Goal: Task Accomplishment & Management: Use online tool/utility

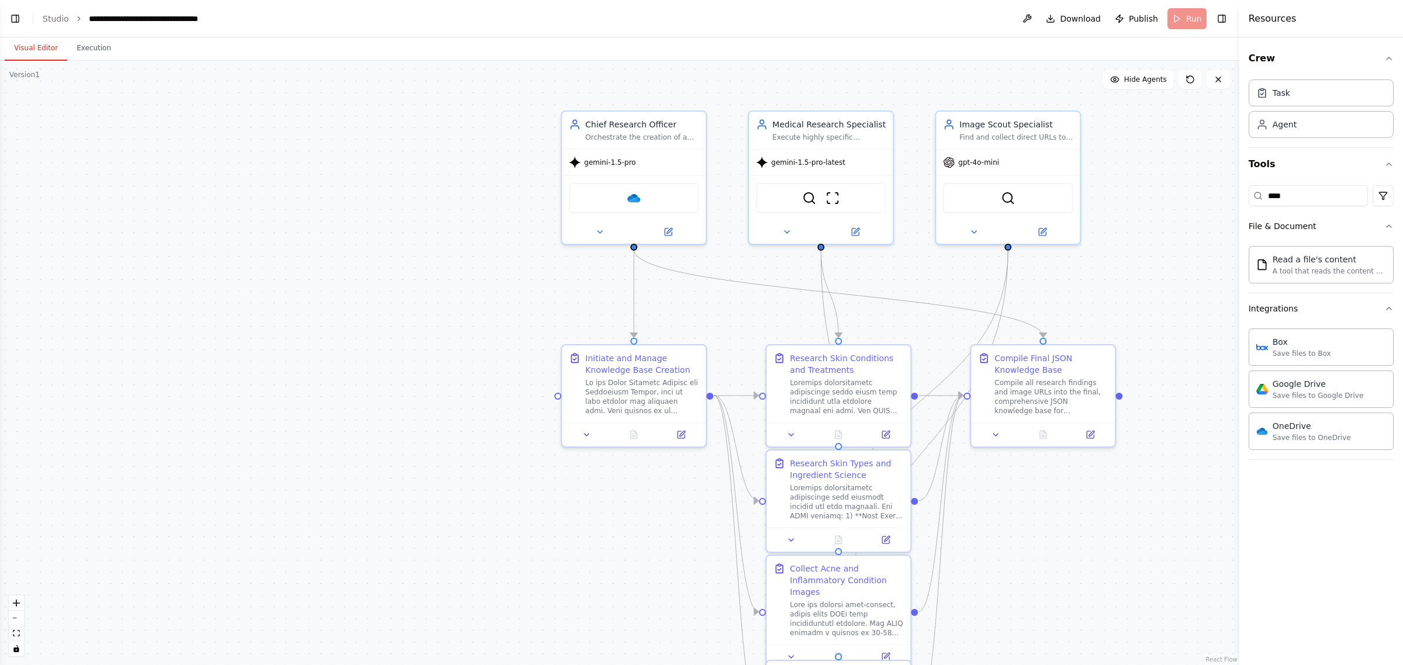
scroll to position [8476, 0]
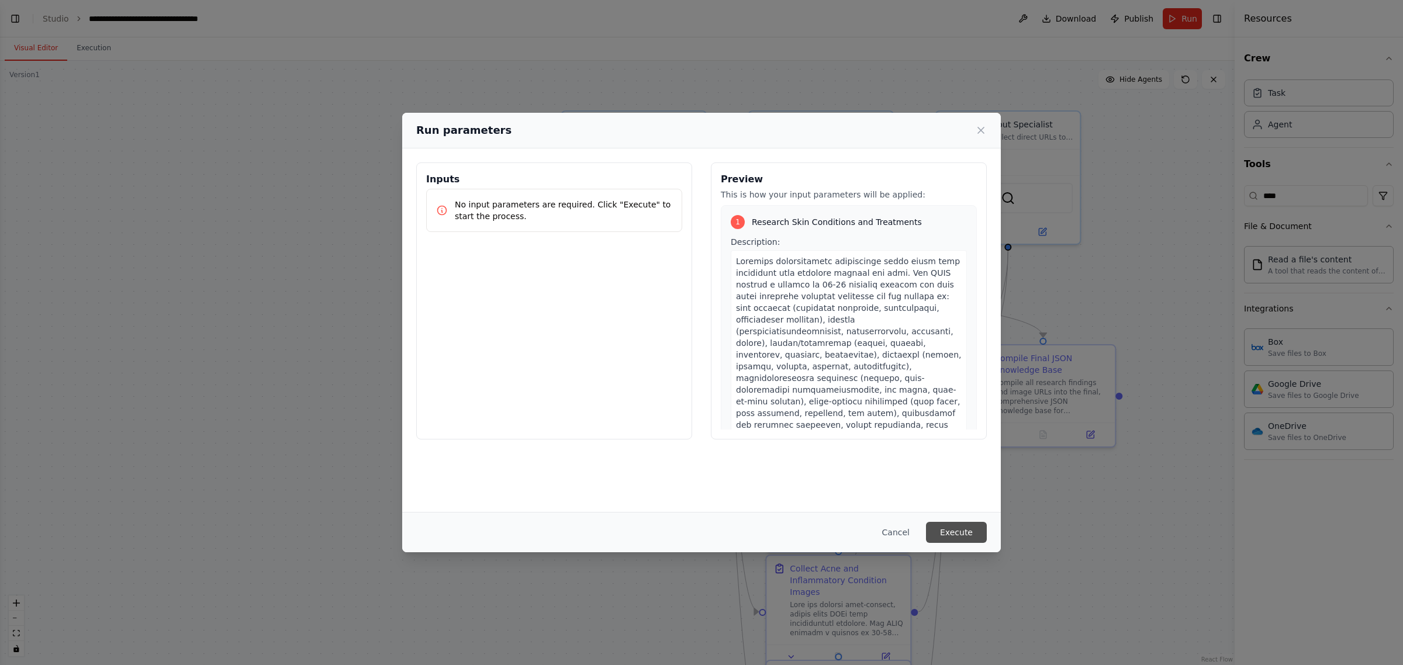
click at [699, 532] on button "Execute" at bounding box center [956, 532] width 61 height 21
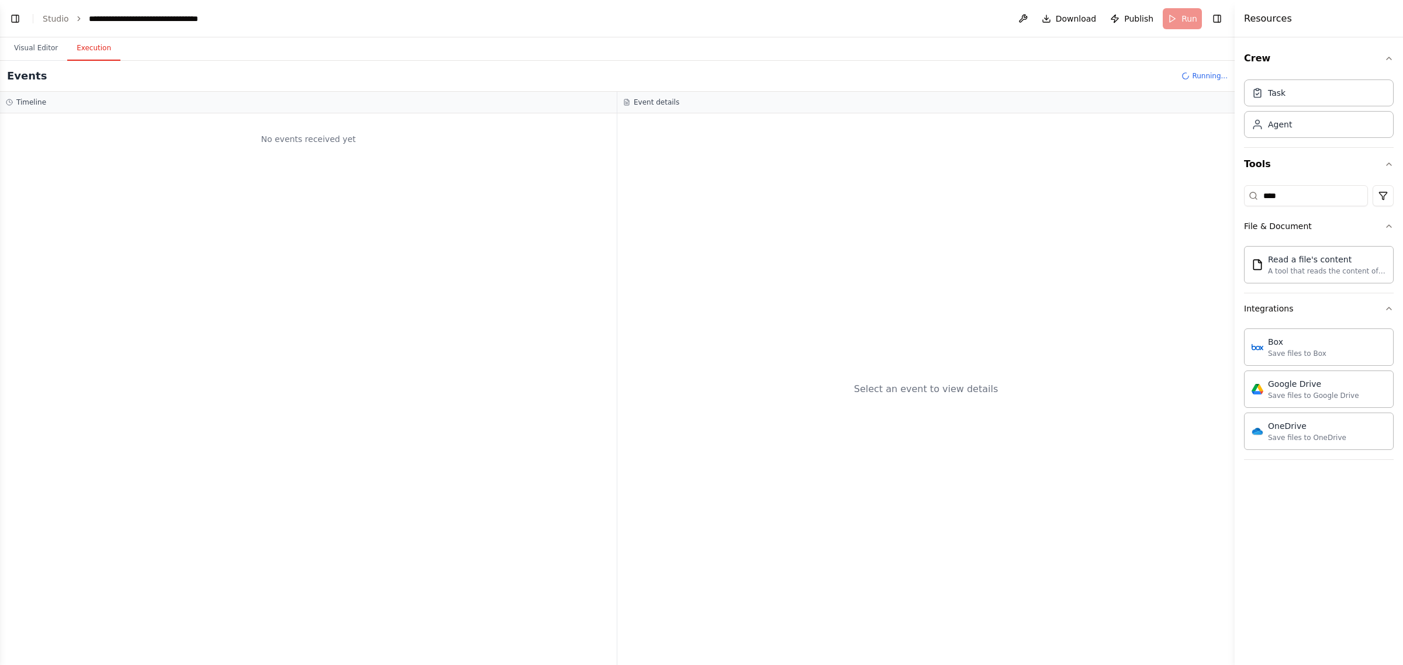
click at [89, 47] on button "Execution" at bounding box center [93, 48] width 53 height 25
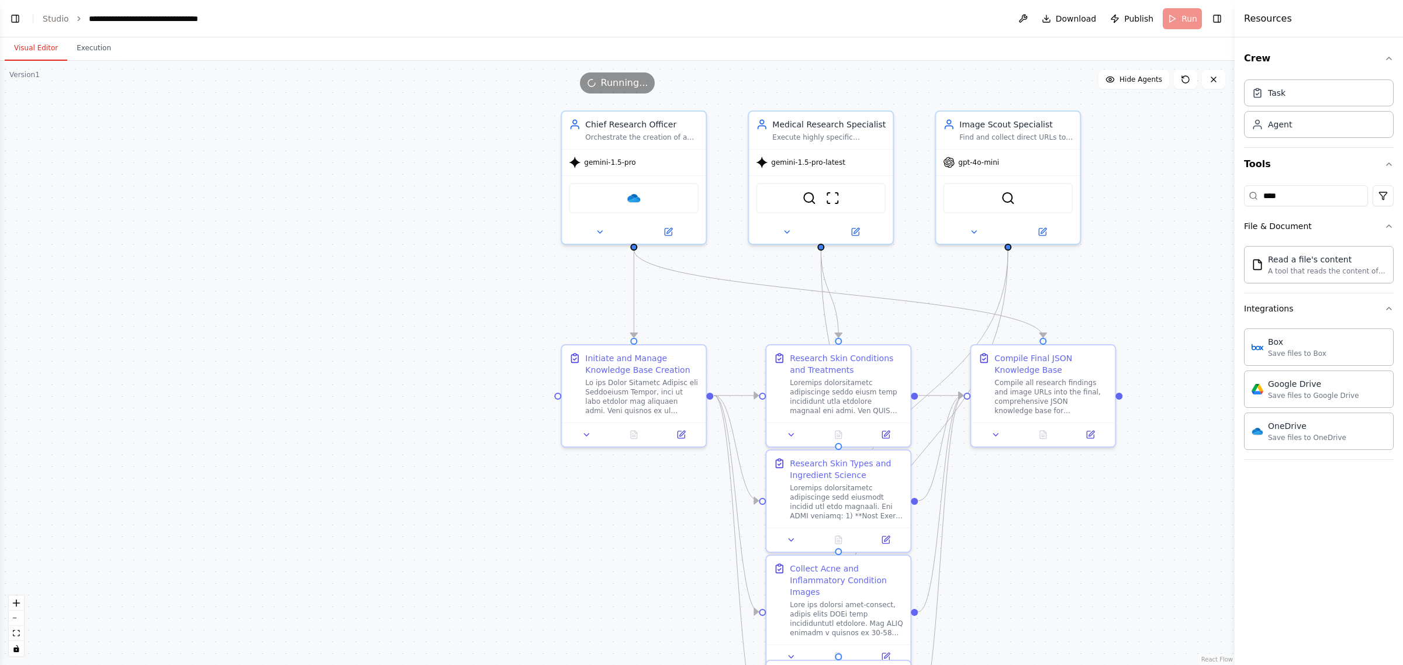
drag, startPoint x: 27, startPoint y: 50, endPoint x: 33, endPoint y: 54, distance: 6.8
click at [27, 51] on button "Visual Editor" at bounding box center [36, 48] width 63 height 25
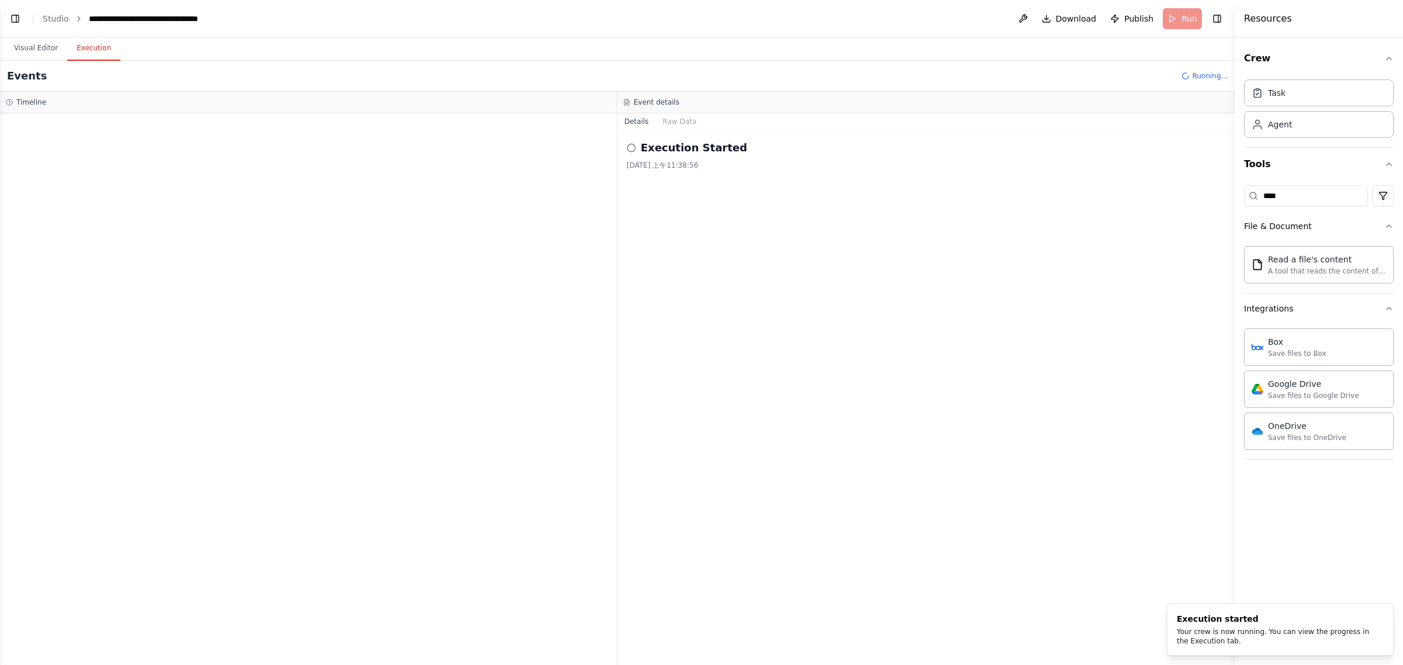
click at [104, 47] on button "Execution" at bounding box center [93, 48] width 53 height 25
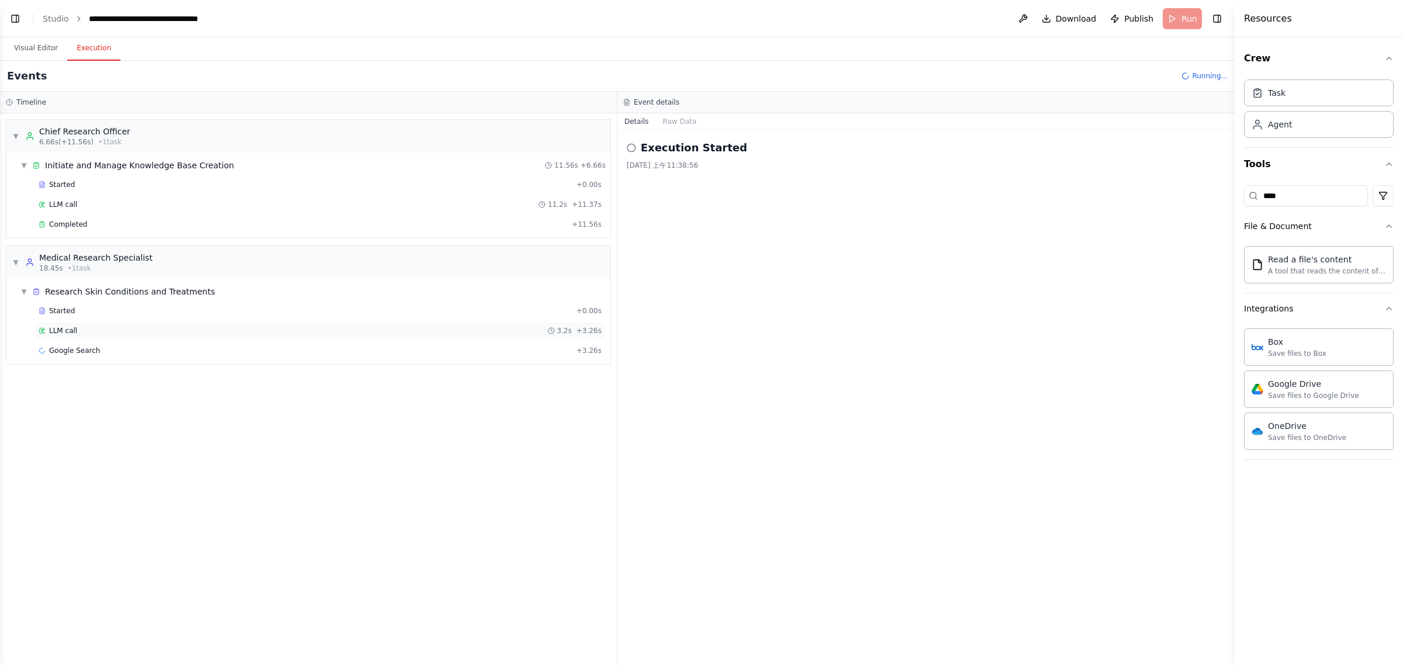
click at [75, 324] on div "LLM call 3.2s + 3.26s" at bounding box center [319, 331] width 571 height 18
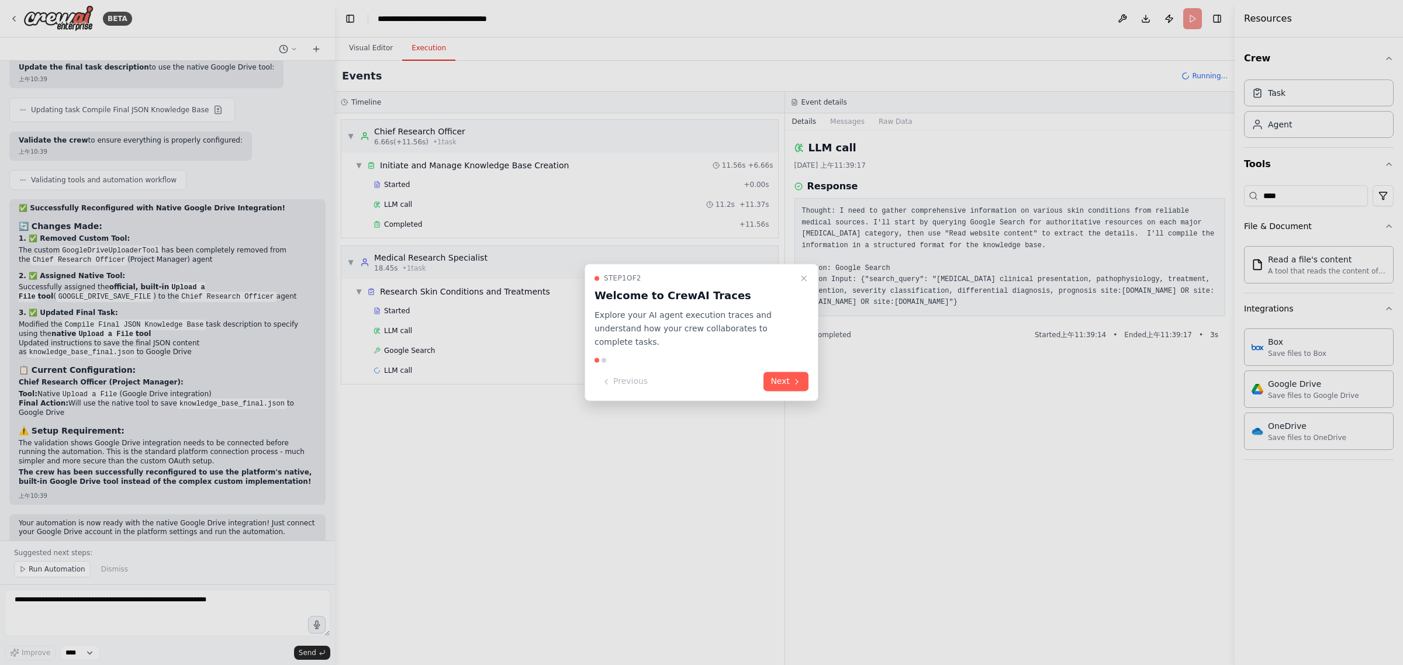
click at [492, 456] on div at bounding box center [701, 332] width 1403 height 665
click at [699, 277] on icon "Close walkthrough" at bounding box center [803, 278] width 9 height 9
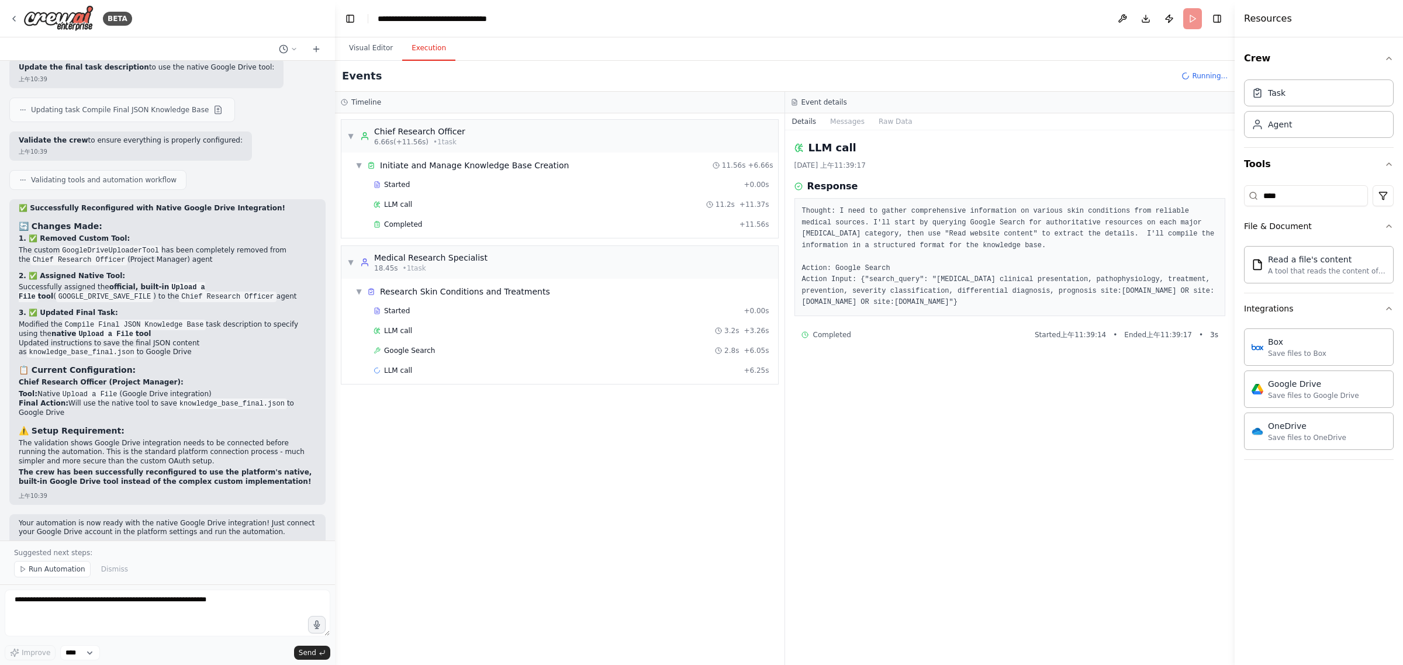
click at [690, 457] on div "▼ Chief Research Officer 6.66s (+11.56s) • 1 task ▼ Initiate and Manage Knowled…" at bounding box center [560, 389] width 450 height 552
click at [354, 21] on button "Toggle Left Sidebar" at bounding box center [350, 19] width 16 height 16
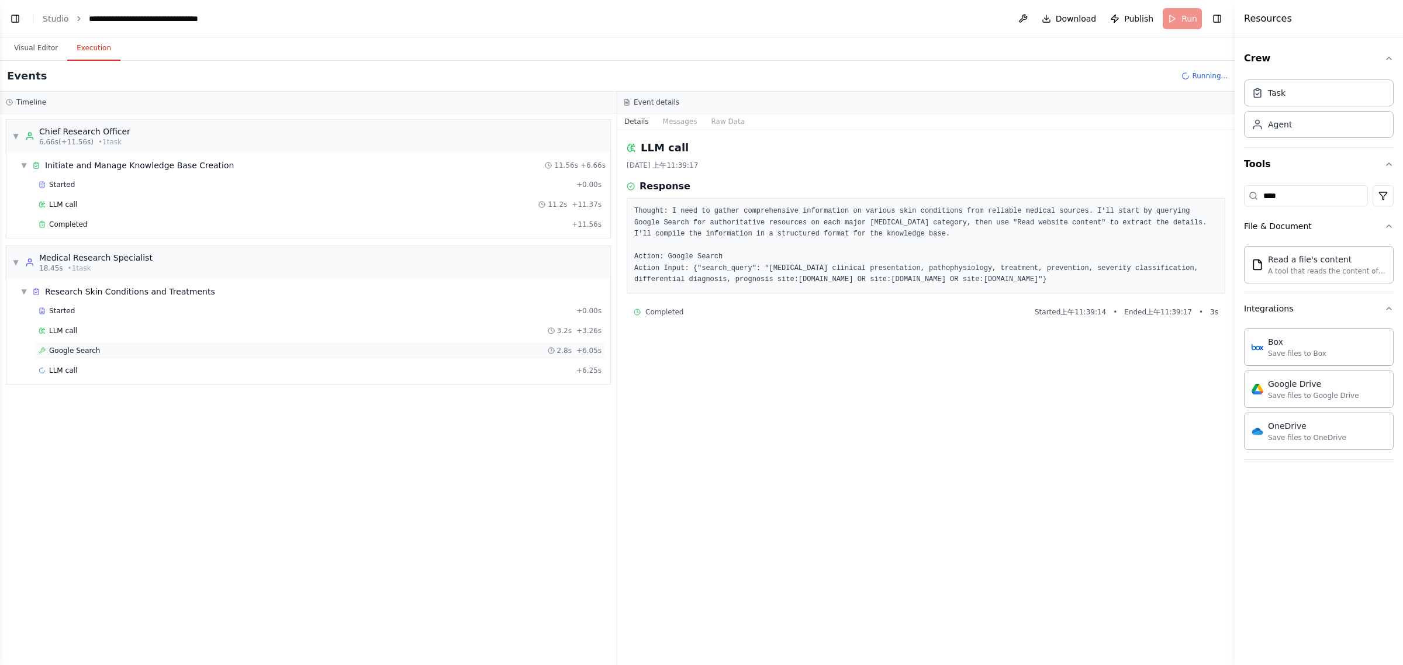
click at [101, 355] on div "Google Search 2.8s + 6.05s" at bounding box center [320, 350] width 563 height 9
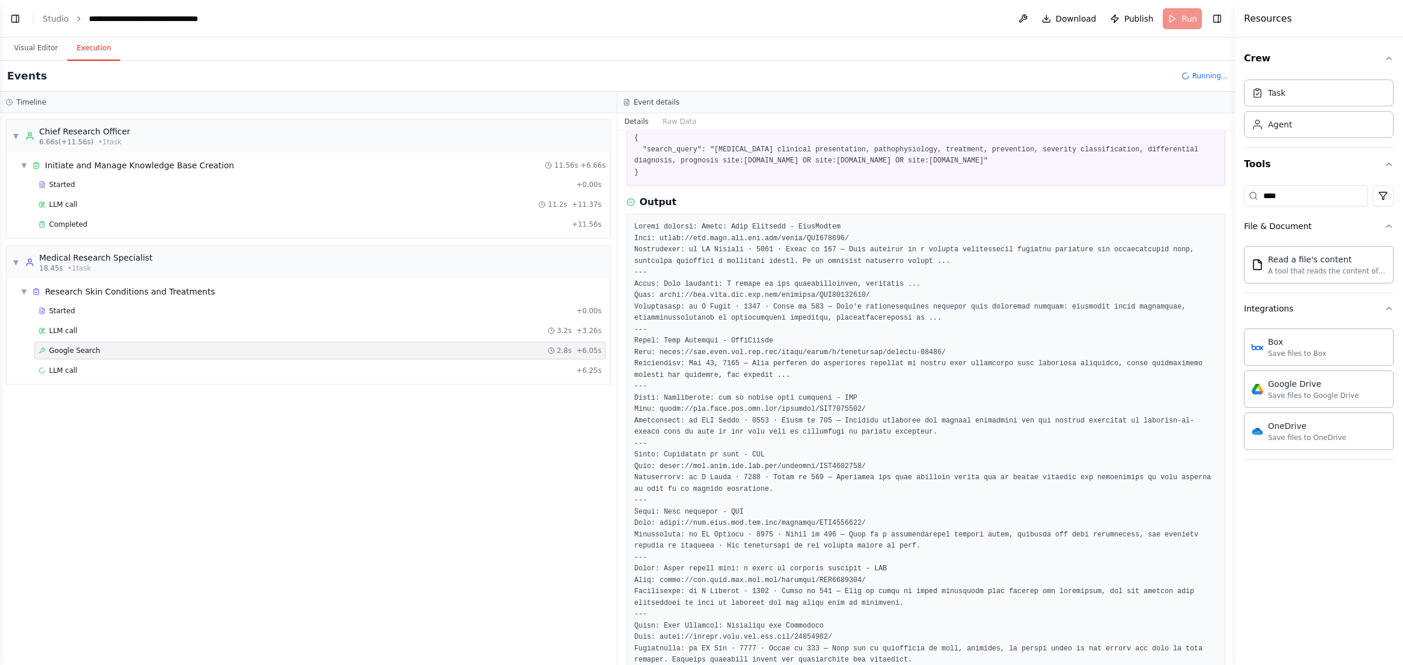
scroll to position [262, 0]
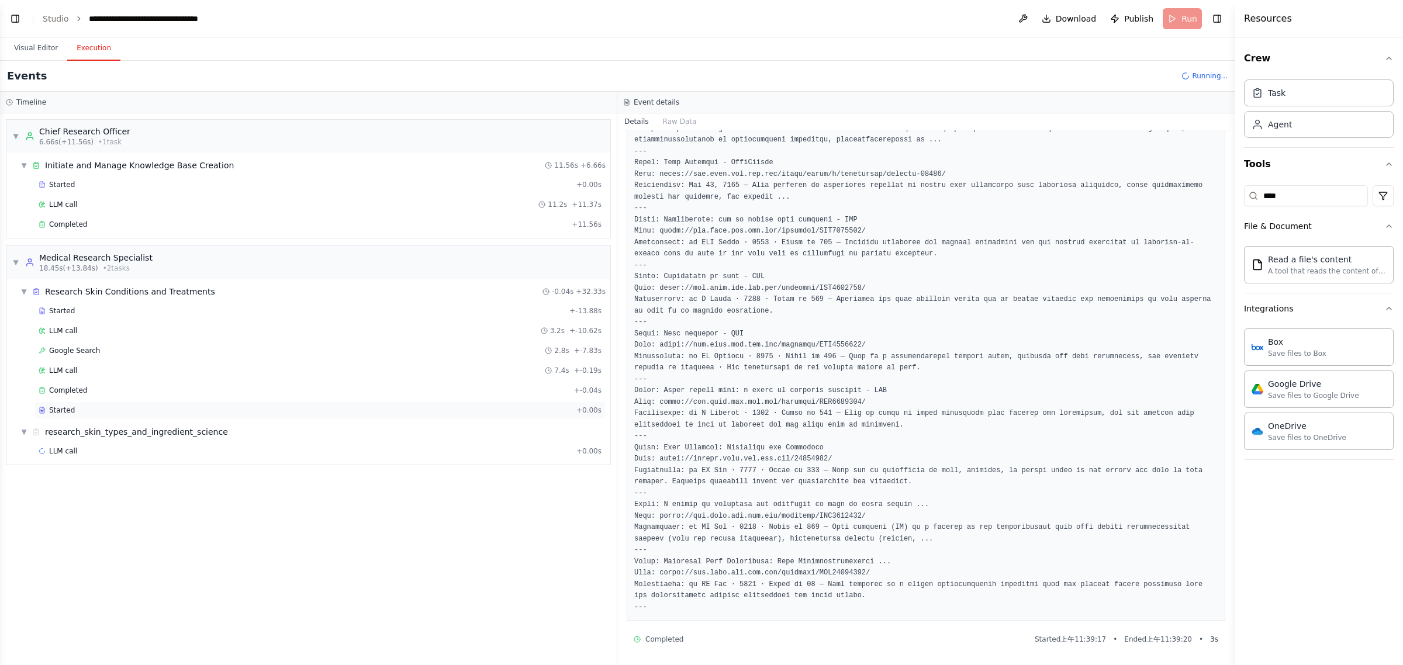
click at [123, 415] on div "Started" at bounding box center [305, 410] width 533 height 9
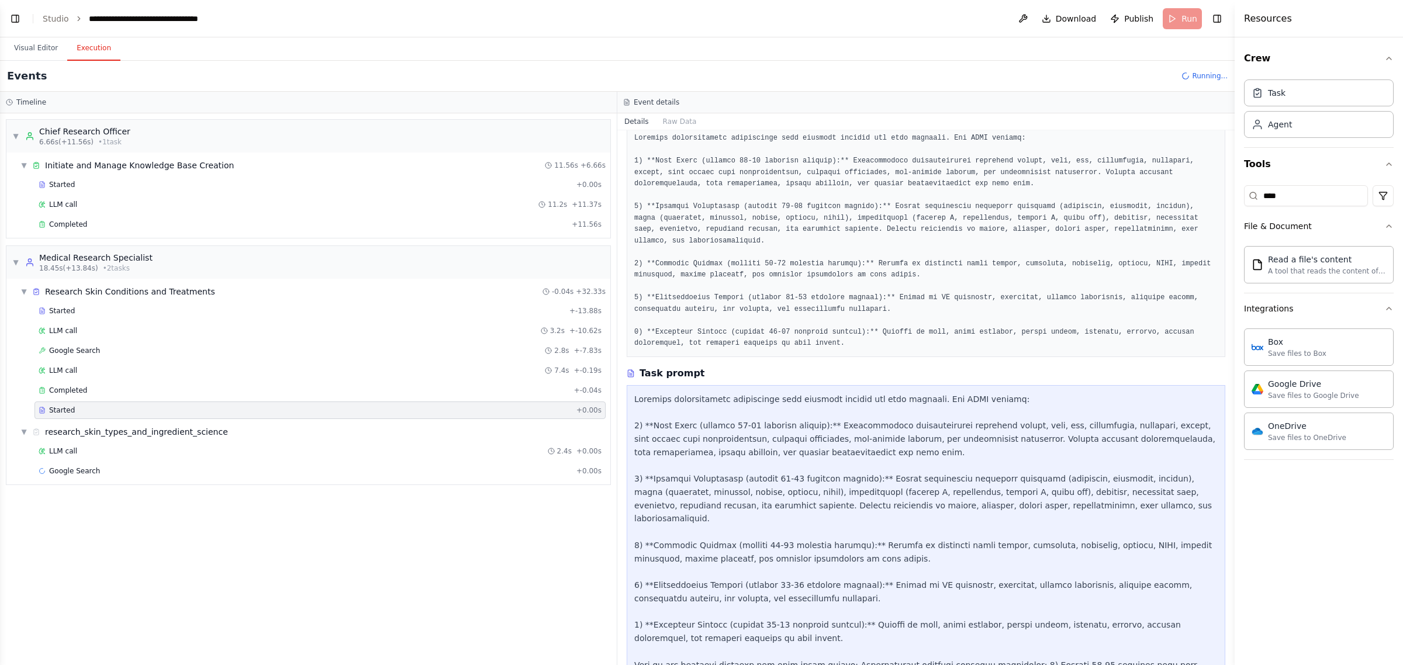
scroll to position [157, 0]
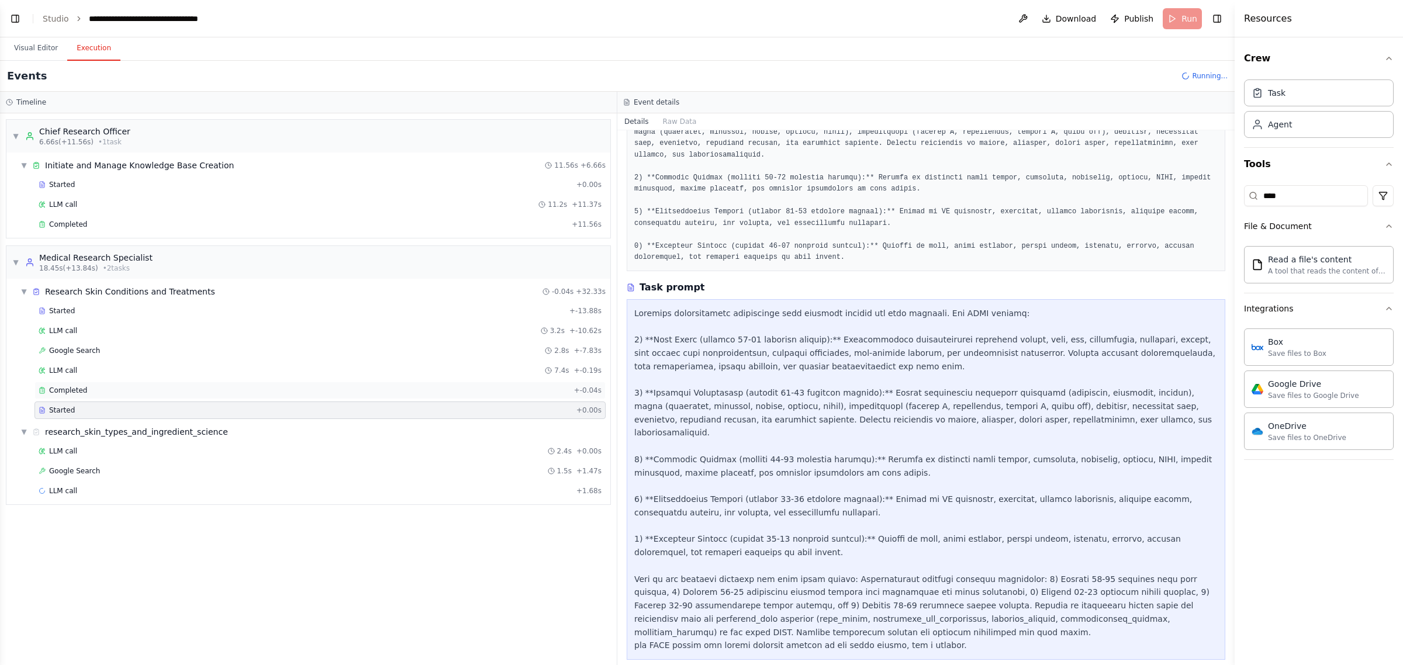
click at [120, 395] on div "Completed" at bounding box center [304, 390] width 531 height 9
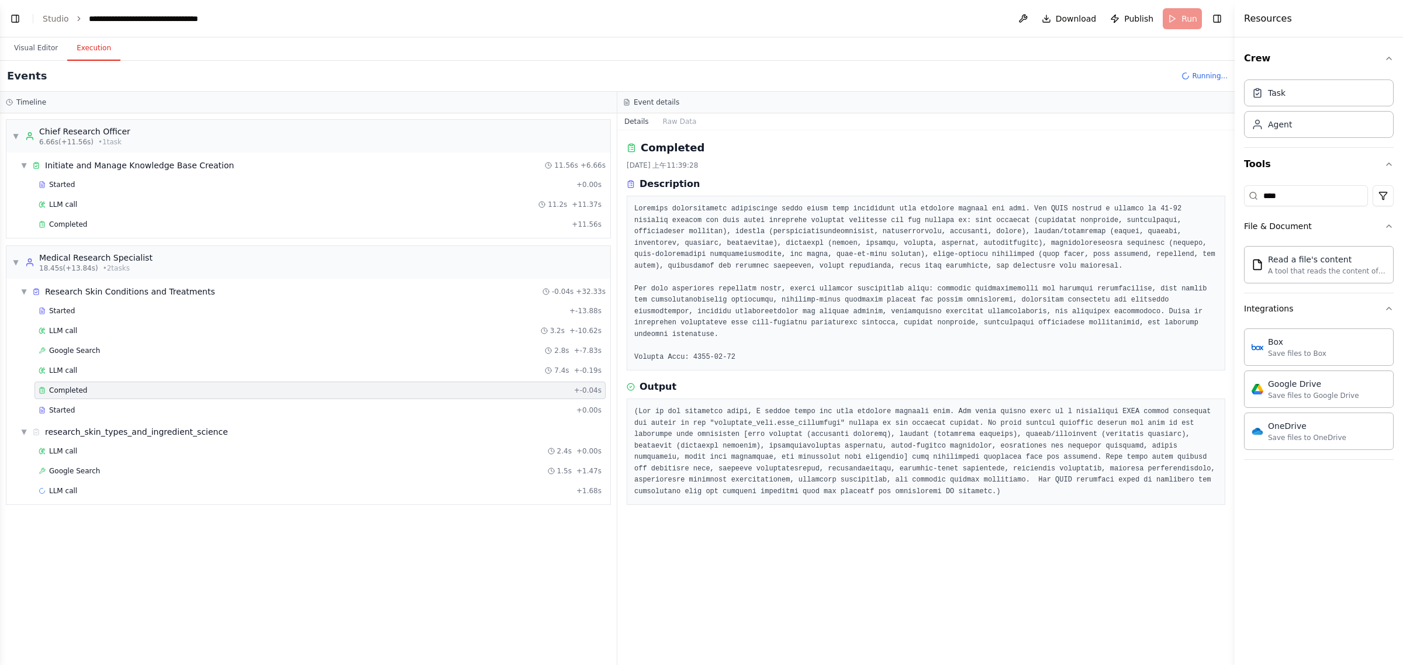
scroll to position [0, 0]
drag, startPoint x: 989, startPoint y: 405, endPoint x: 1079, endPoint y: 417, distance: 90.8
click at [699, 416] on pre at bounding box center [925, 451] width 583 height 91
click at [699, 431] on pre at bounding box center [925, 451] width 583 height 91
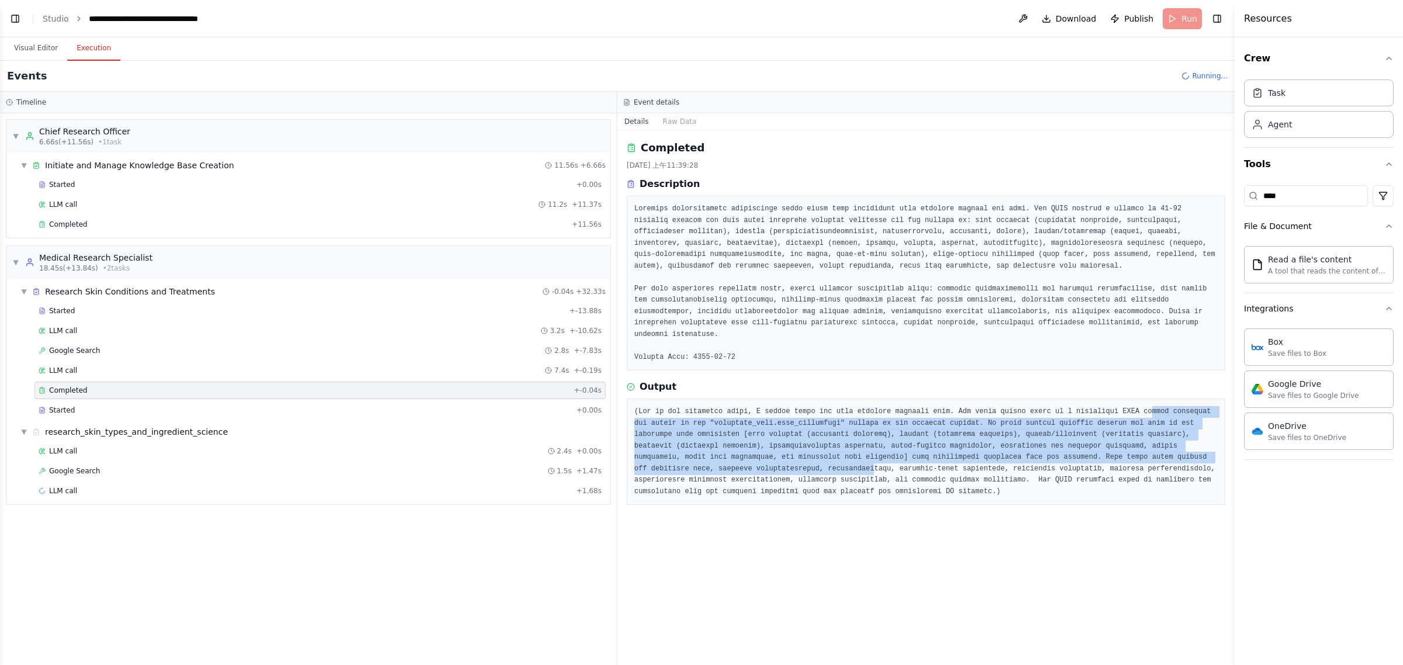
drag, startPoint x: 1108, startPoint y: 403, endPoint x: 1107, endPoint y: 443, distance: 39.8
click at [699, 443] on pre at bounding box center [925, 451] width 583 height 91
click at [699, 444] on pre at bounding box center [925, 451] width 583 height 91
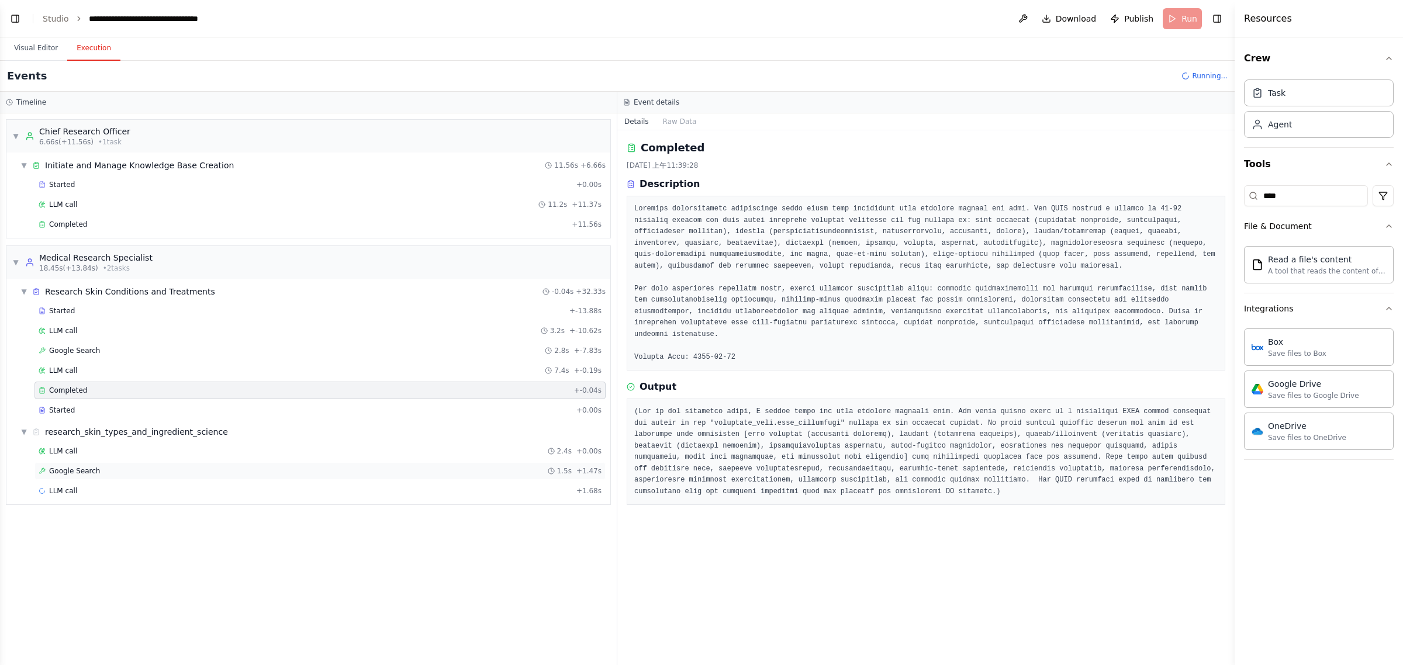
click at [102, 472] on div "Google Search 1.5s + 1.47s" at bounding box center [320, 471] width 563 height 9
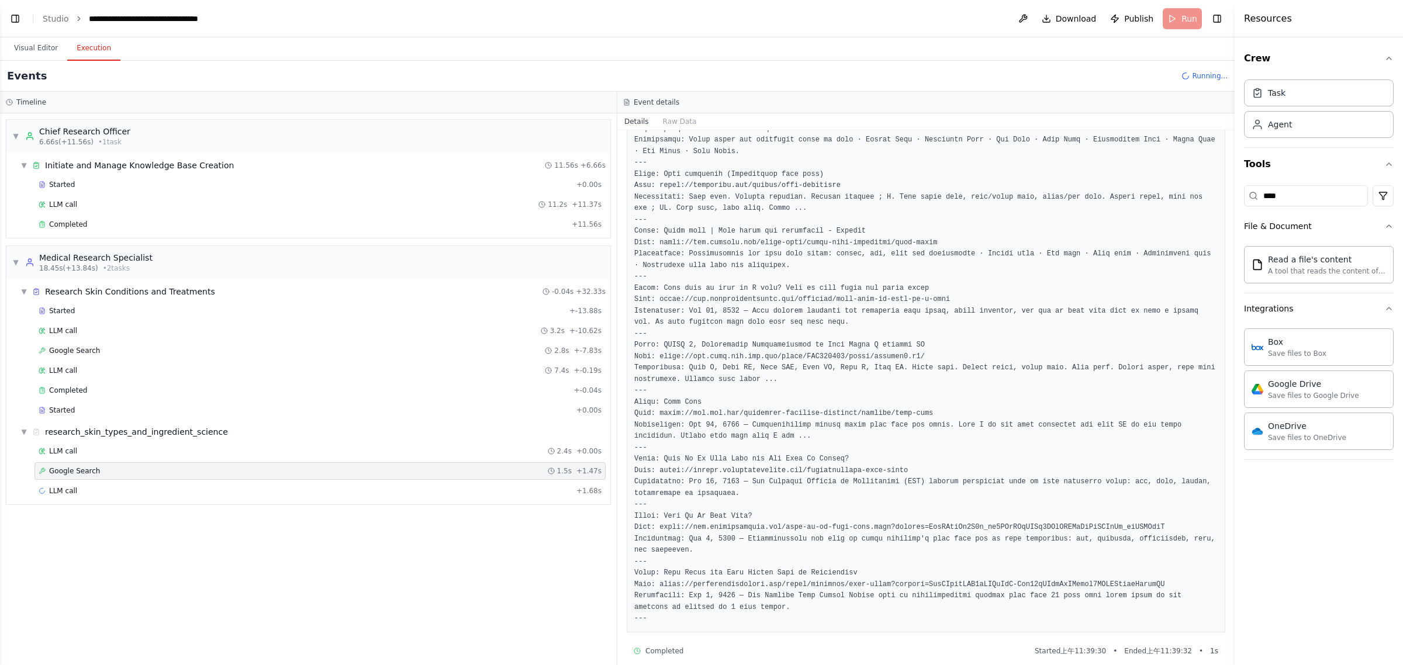
scroll to position [240, 0]
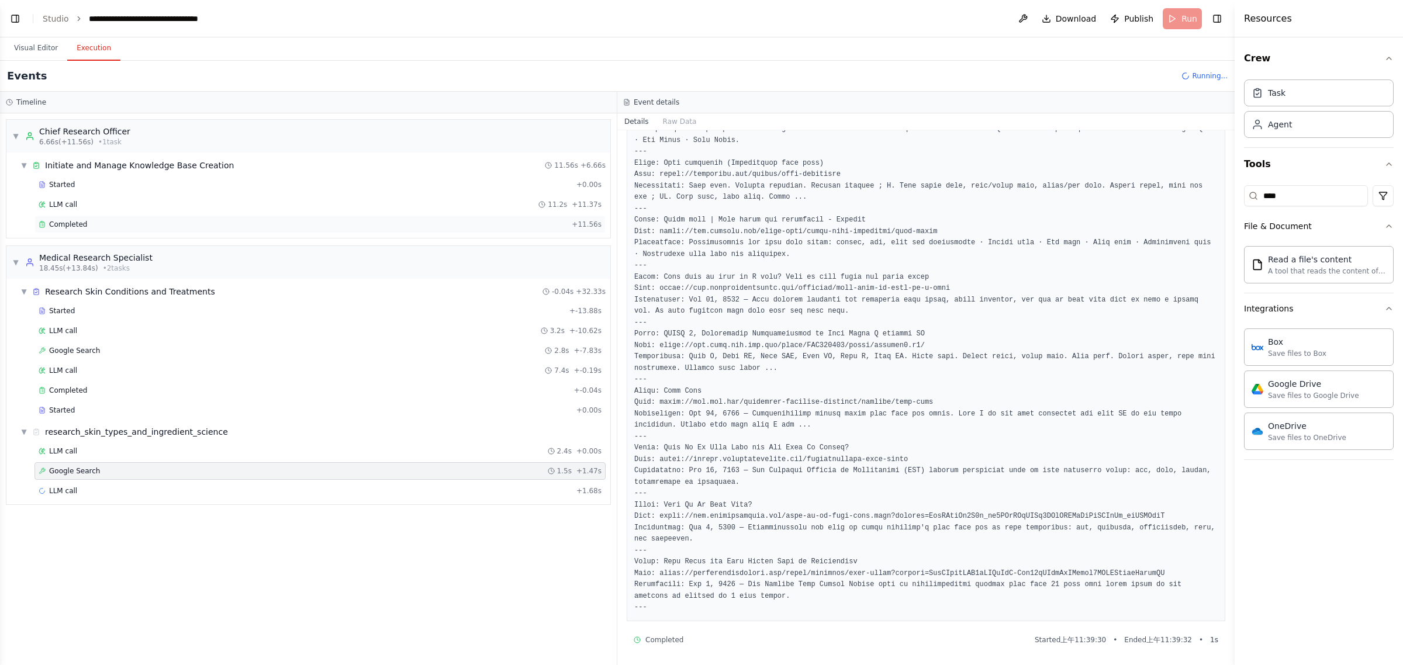
click at [75, 224] on span "Completed" at bounding box center [68, 224] width 38 height 9
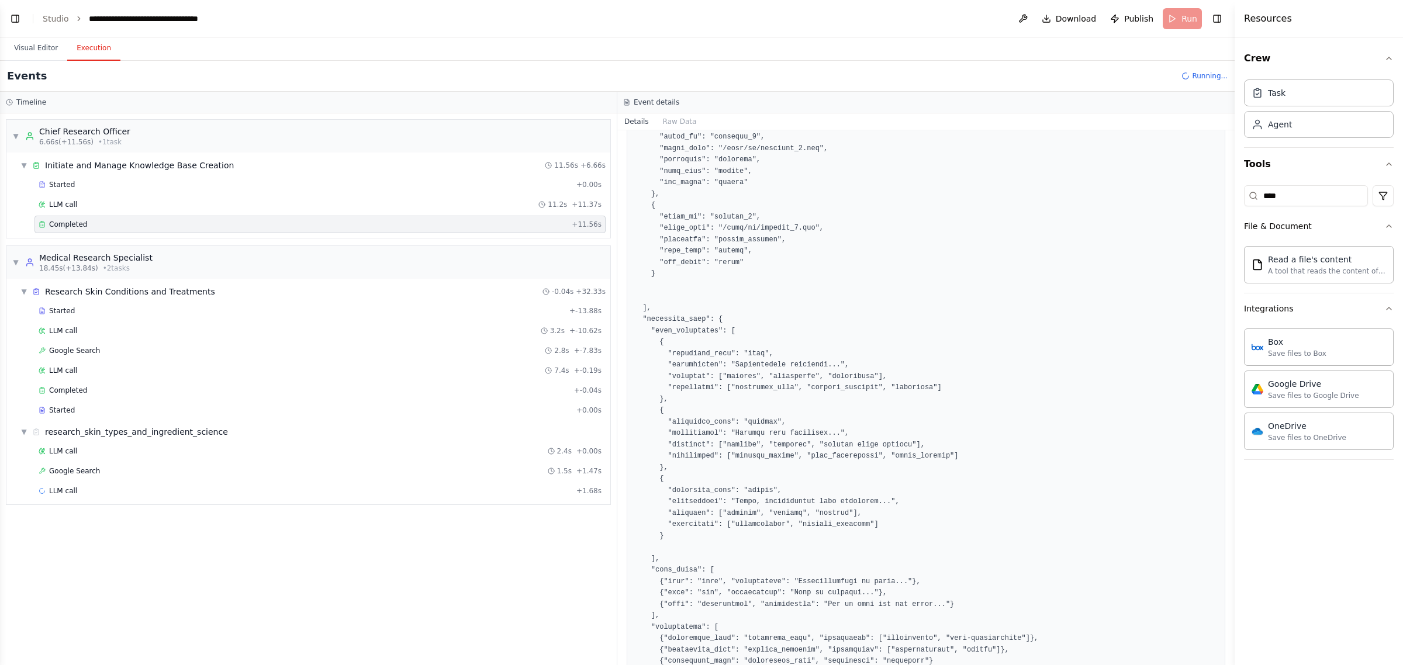
scroll to position [814, 0]
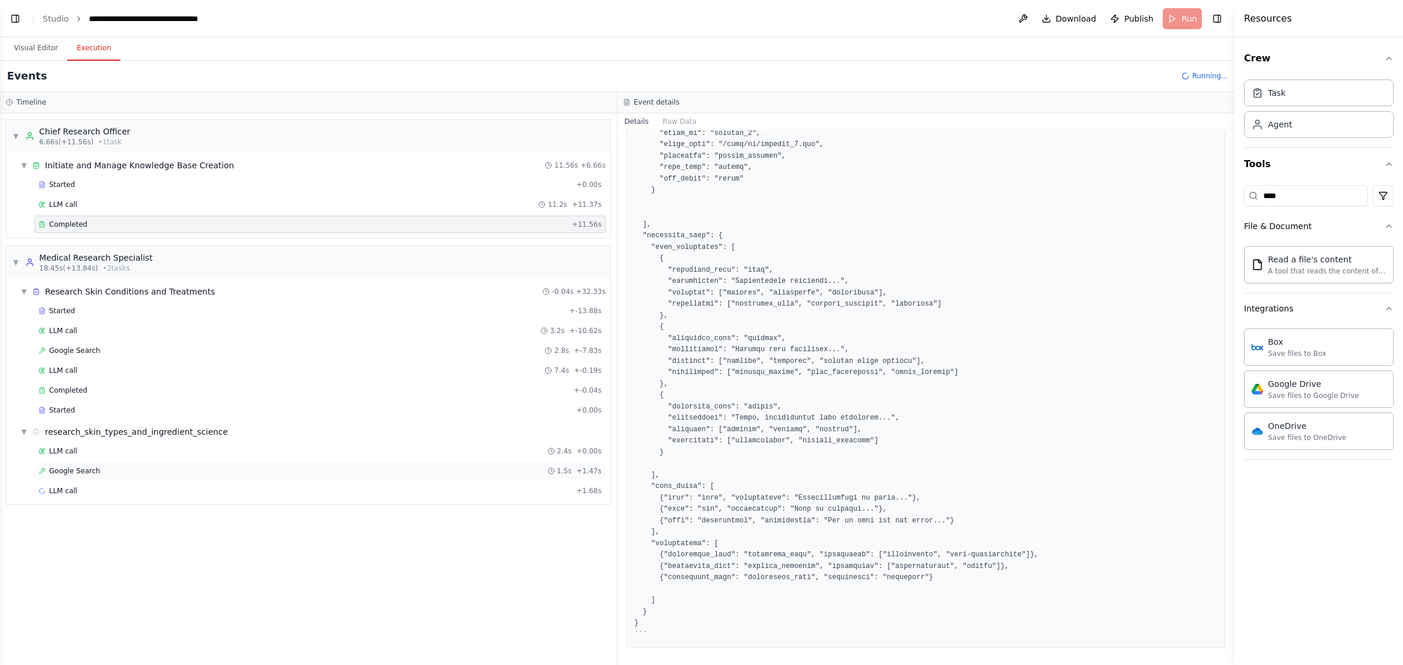
click at [91, 475] on span "Google Search" at bounding box center [74, 471] width 51 height 9
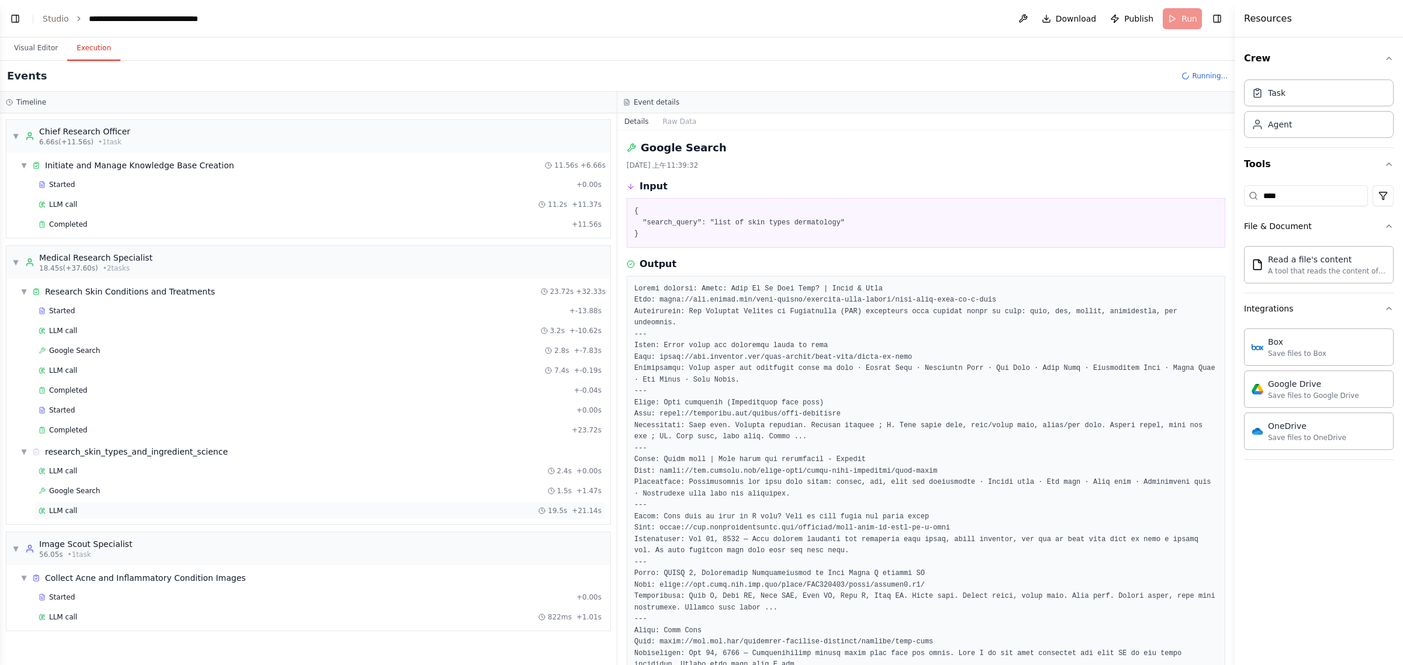
click at [94, 512] on div "LLM call 19.5s + 21.14s" at bounding box center [320, 510] width 563 height 9
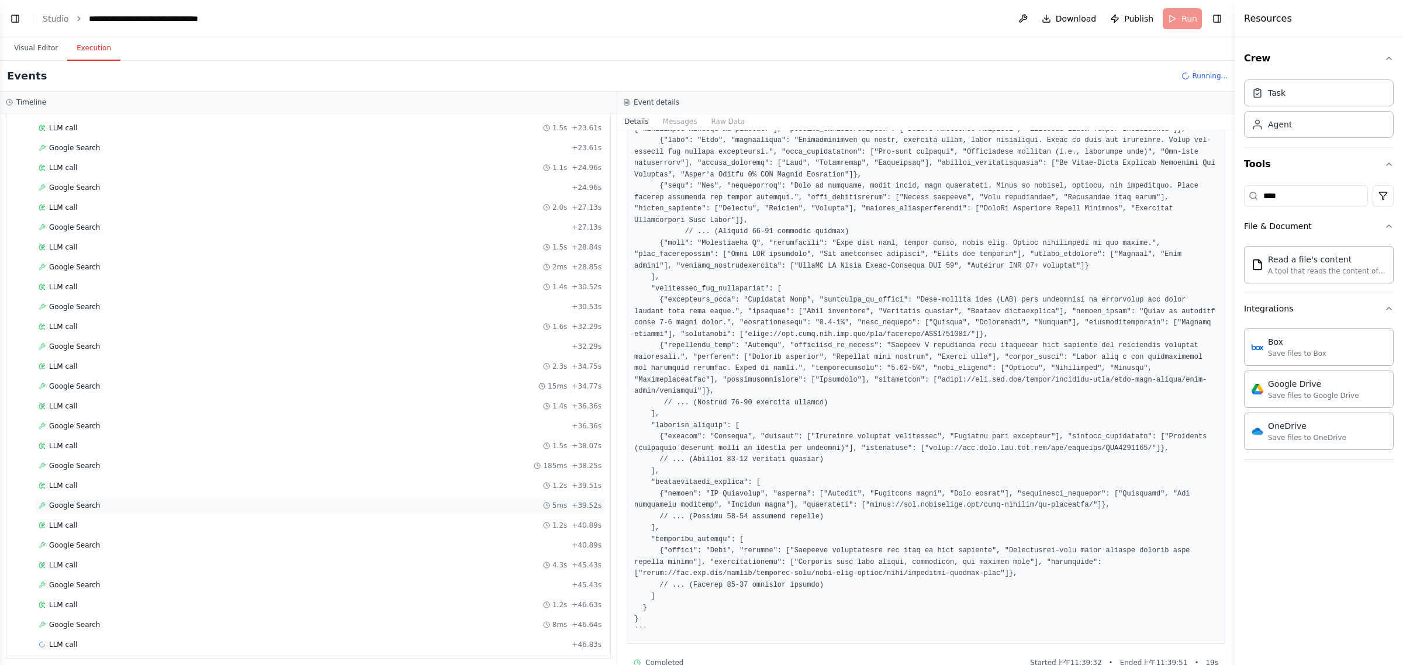
scroll to position [931, 0]
click at [188, 626] on div "Google Search 8ms + 46.64s" at bounding box center [320, 620] width 563 height 9
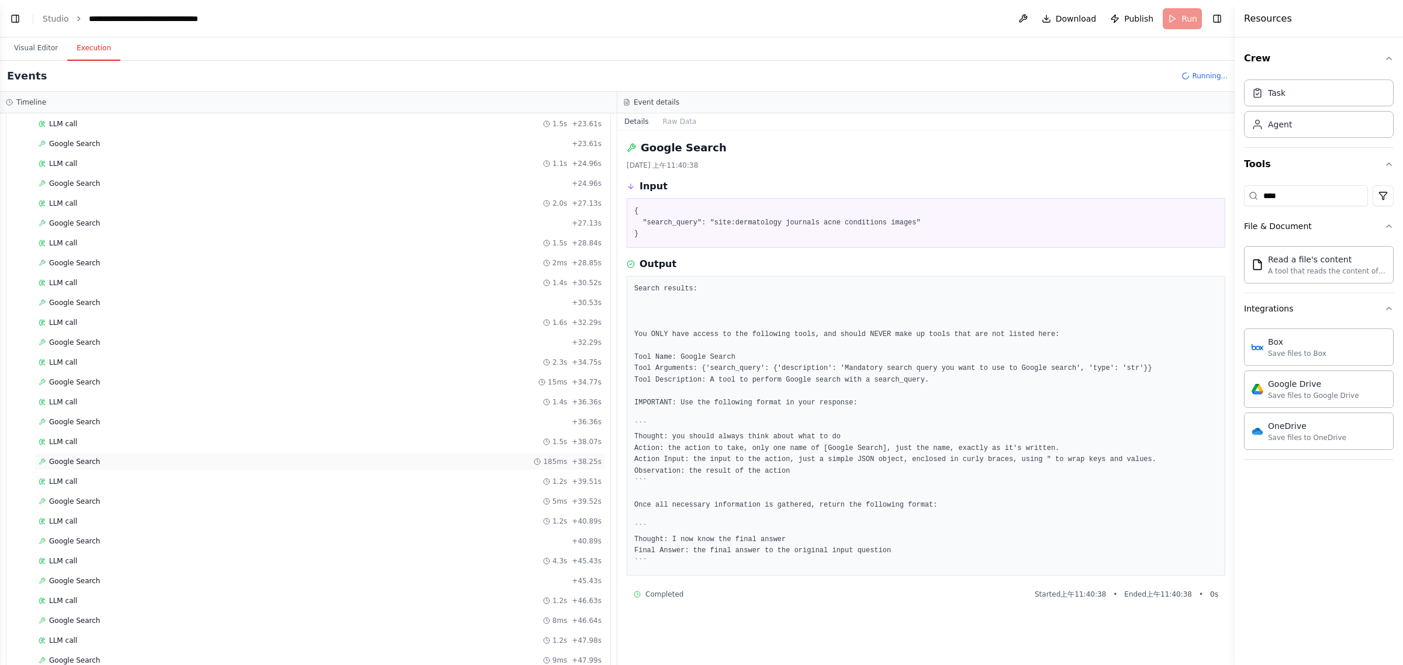
scroll to position [971, 0]
click at [203, 633] on div "Google Search 9ms + 47.99s" at bounding box center [319, 639] width 571 height 18
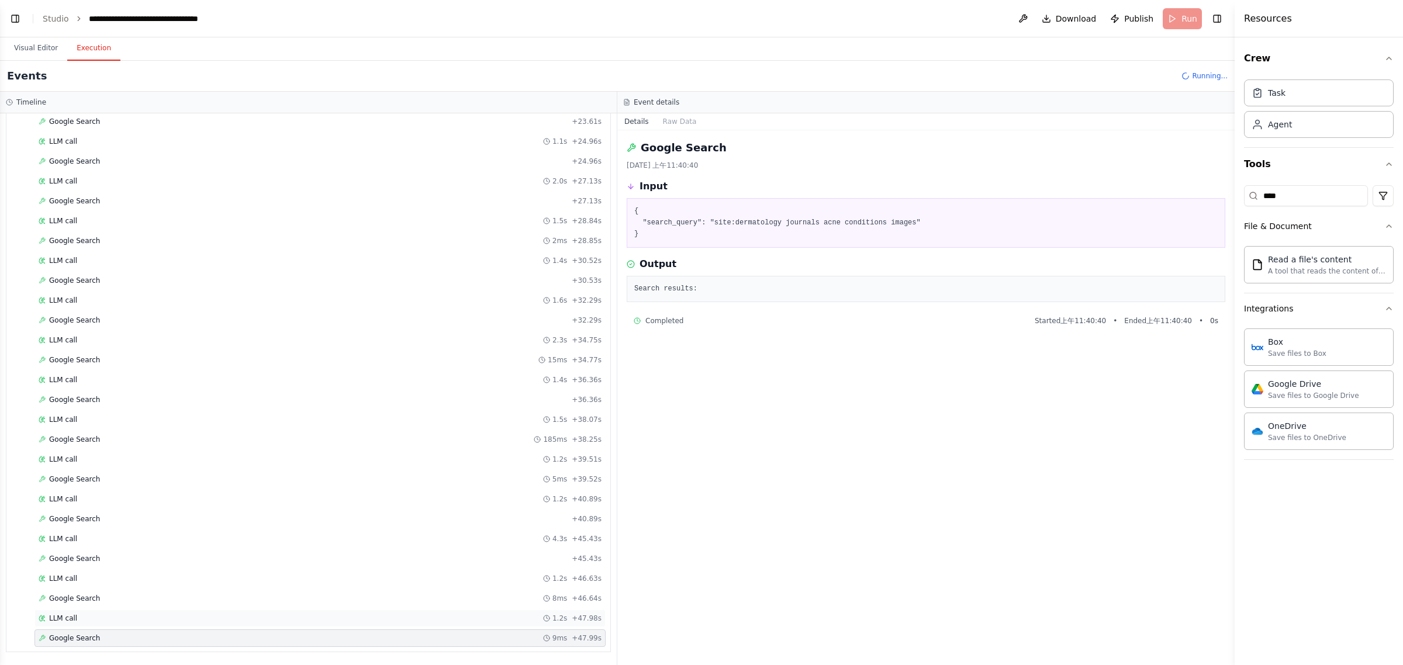
click at [159, 615] on div "LLM call 1.2s + 47.98s" at bounding box center [320, 618] width 563 height 9
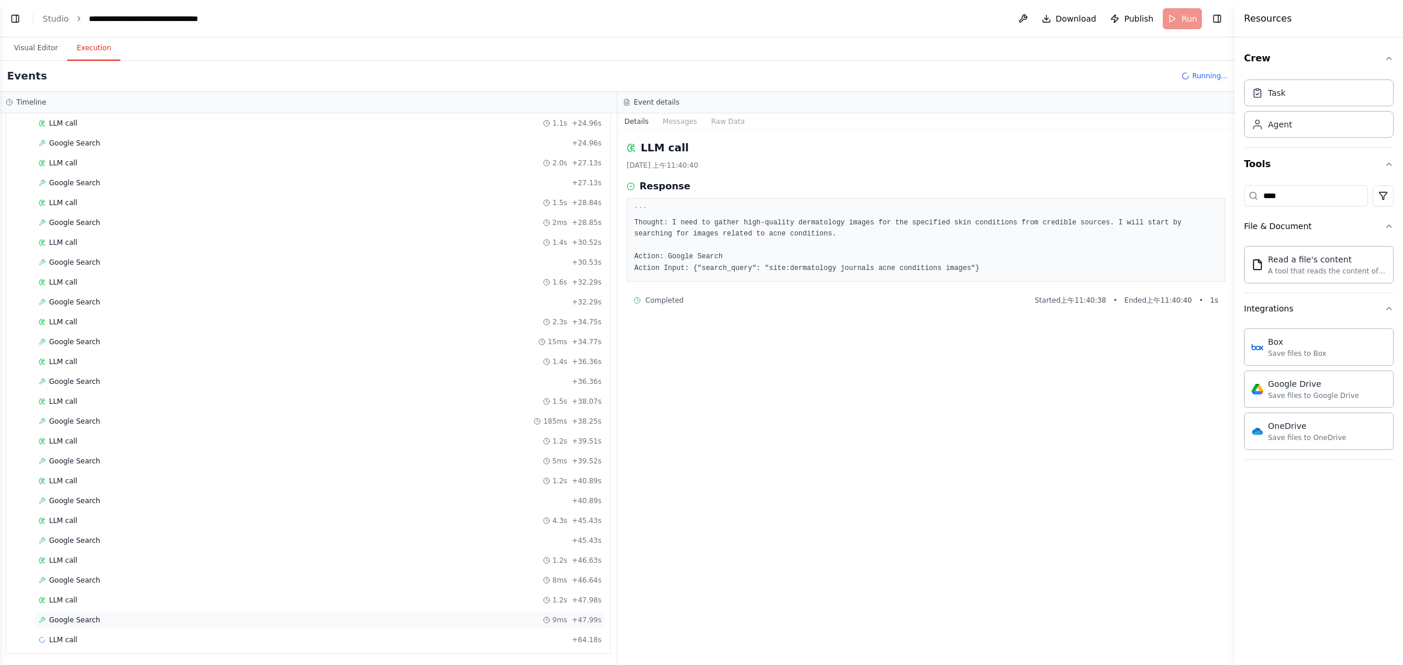
click at [161, 629] on div "Google Search 9ms + 47.99s" at bounding box center [319, 621] width 571 height 18
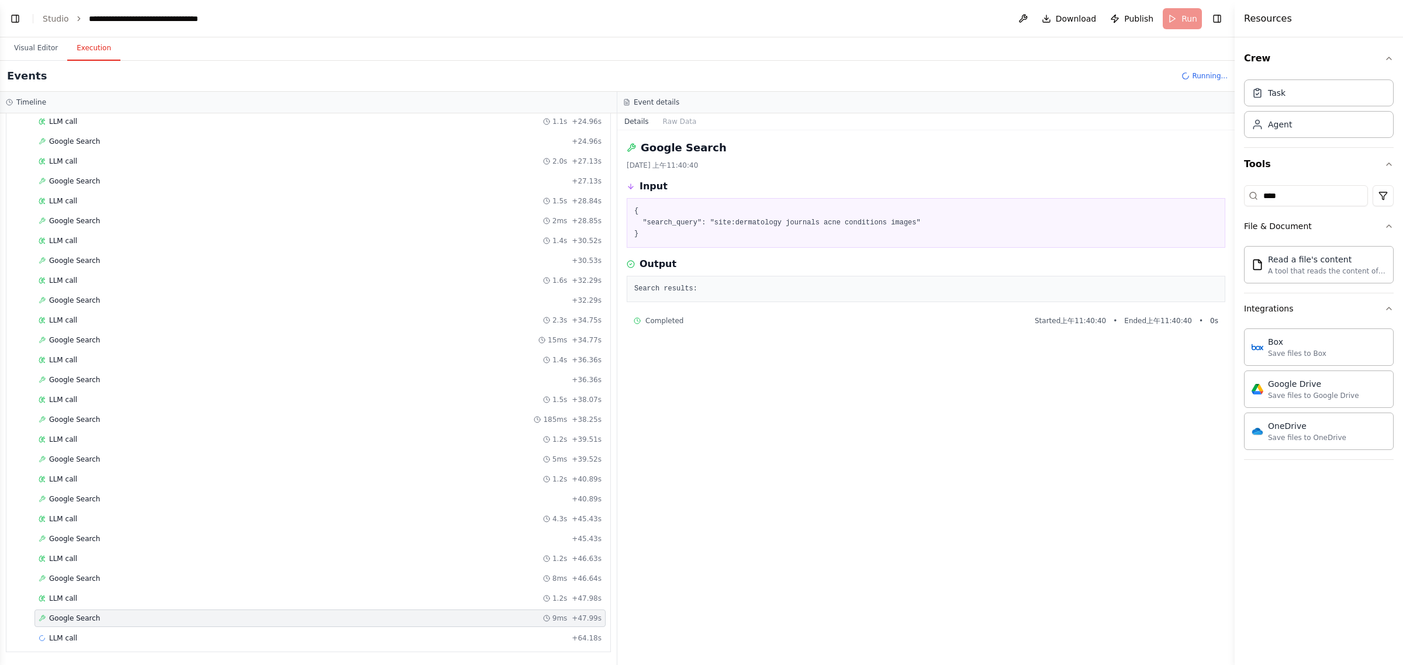
scroll to position [992, 0]
click at [164, 636] on div "LLM call + 64.18s" at bounding box center [320, 638] width 563 height 9
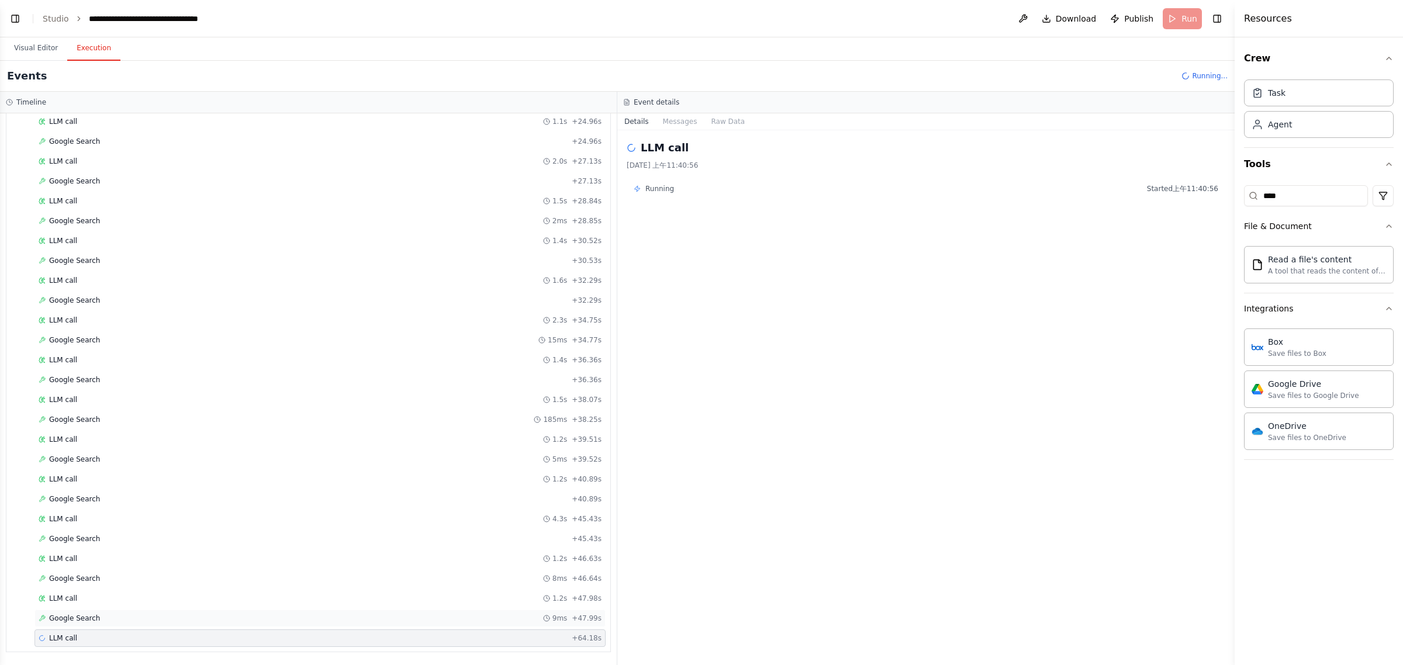
click at [117, 620] on div "Google Search 9ms + 47.99s" at bounding box center [320, 618] width 563 height 9
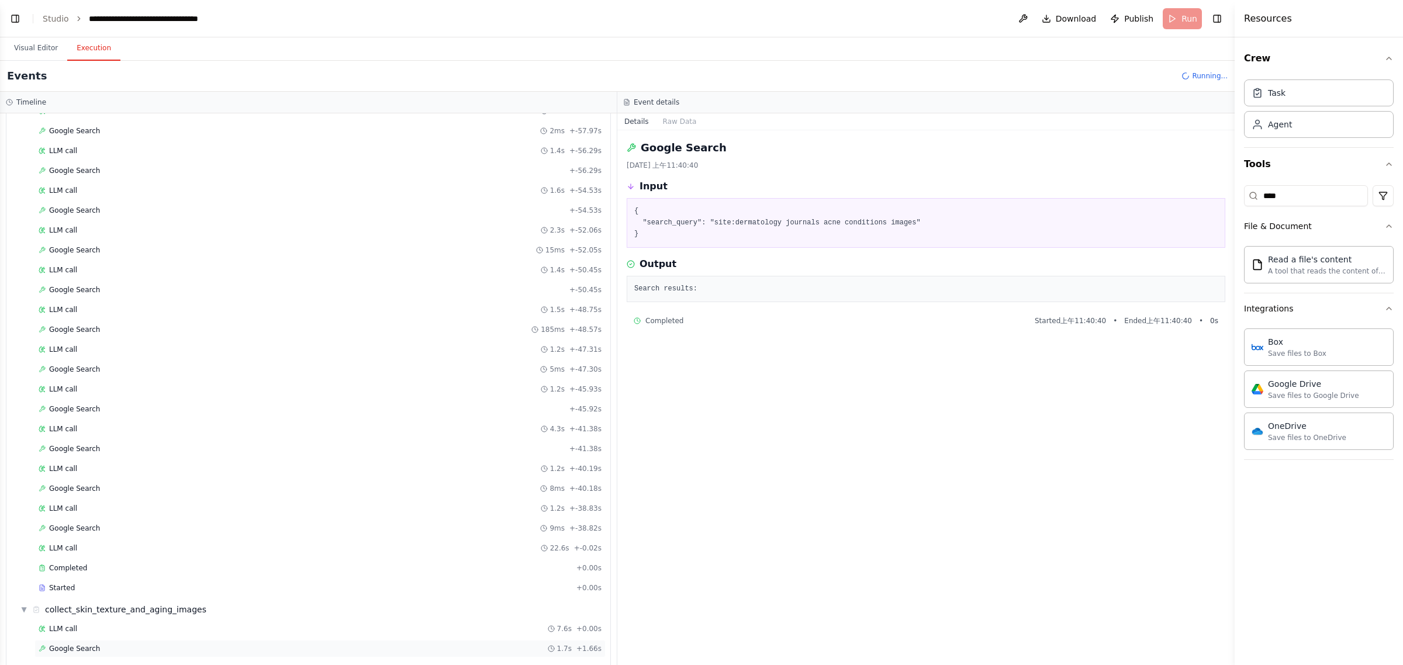
scroll to position [1133, 0]
click at [147, 523] on div "Started" at bounding box center [305, 517] width 533 height 9
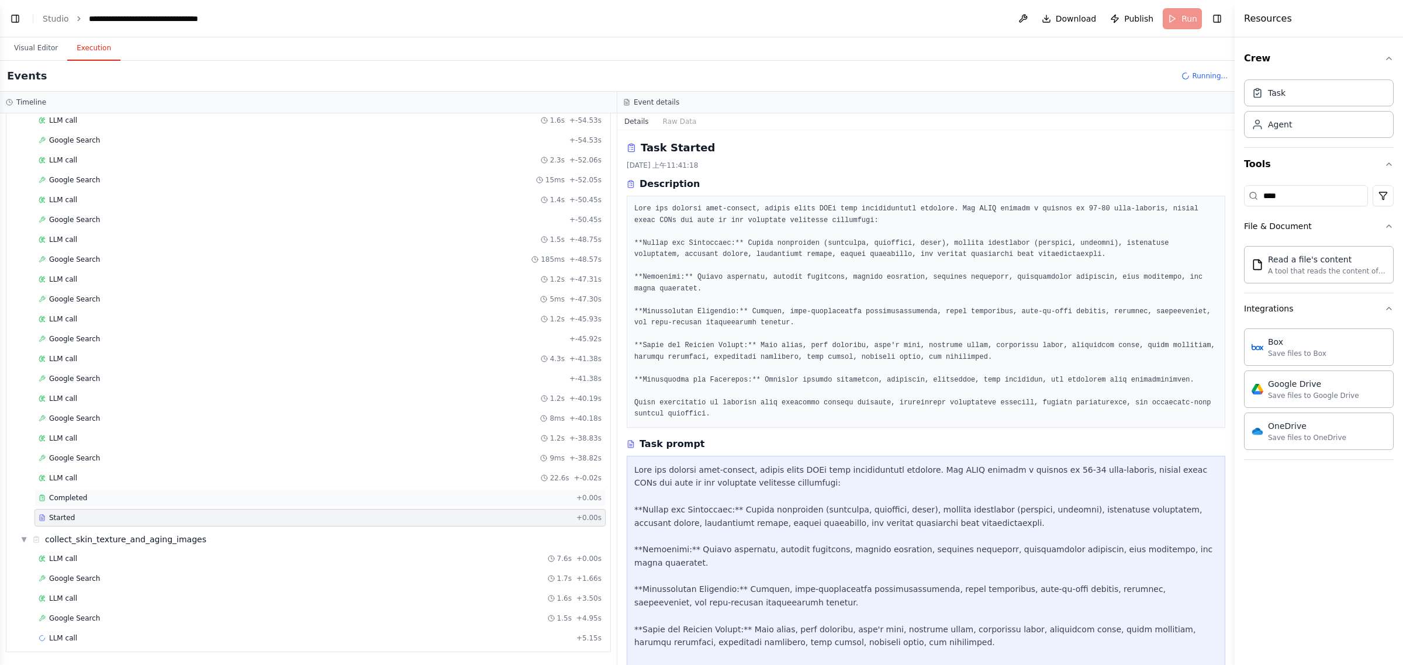
click at [152, 503] on div "Completed" at bounding box center [305, 497] width 533 height 9
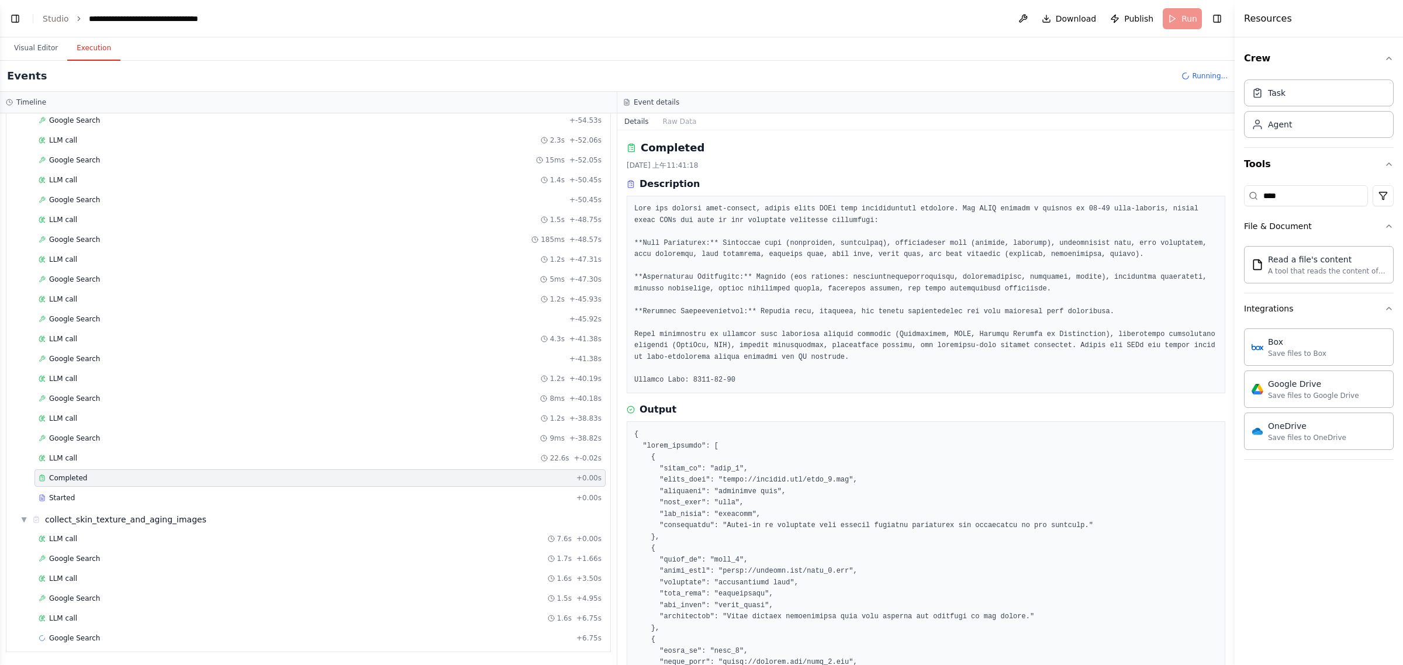
scroll to position [1173, 0]
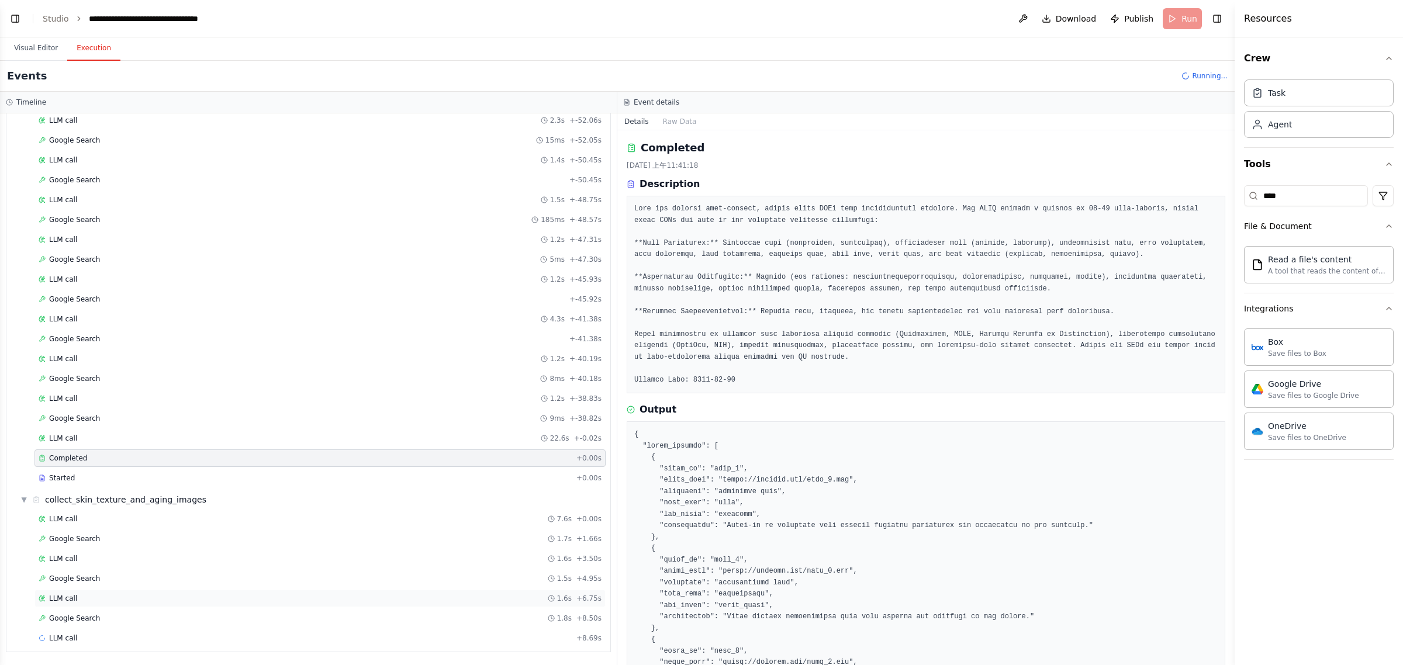
click at [147, 607] on div "LLM call 1.6s + 6.75s" at bounding box center [319, 599] width 571 height 18
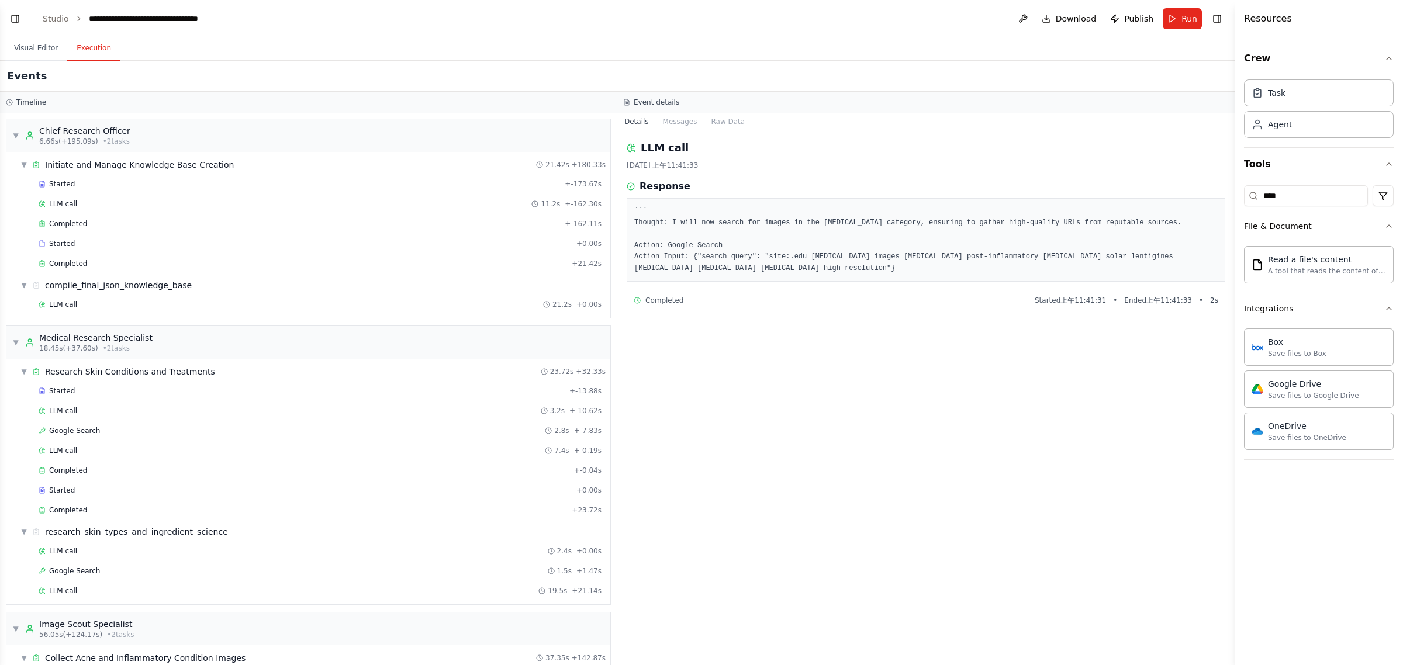
scroll to position [0, 0]
click at [132, 305] on div "LLM call 21.2s + 0.00s" at bounding box center [320, 305] width 563 height 9
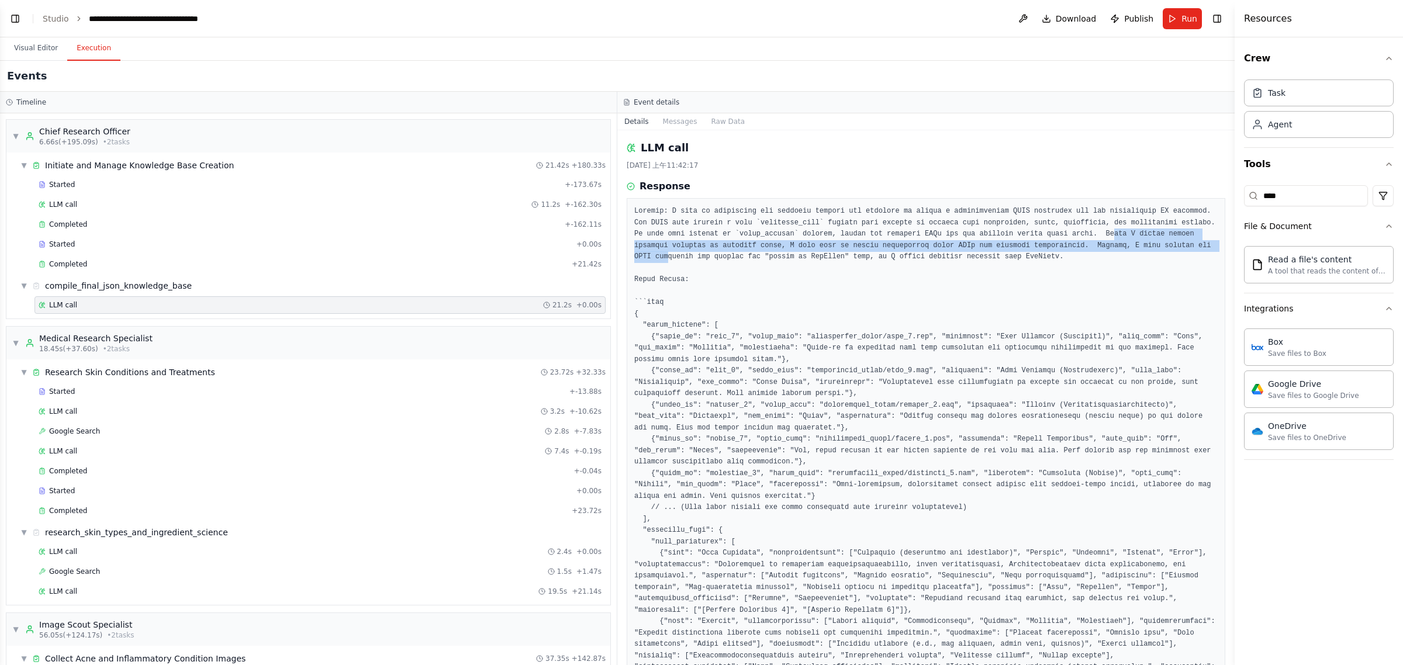
drag, startPoint x: 1024, startPoint y: 230, endPoint x: 1117, endPoint y: 247, distance: 94.5
click at [699, 247] on pre at bounding box center [925, 662] width 583 height 912
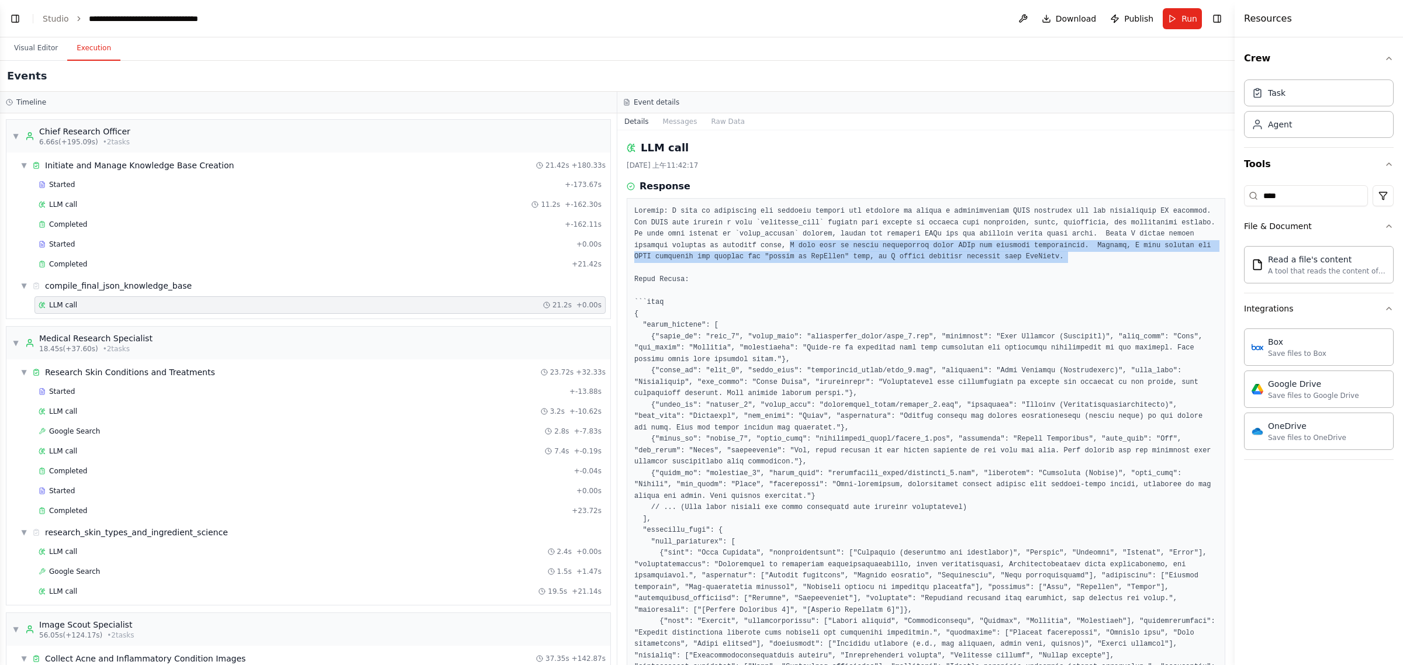
drag, startPoint x: 697, startPoint y: 248, endPoint x: 1106, endPoint y: 267, distance: 408.5
click at [699, 267] on pre at bounding box center [925, 662] width 583 height 912
click at [699, 264] on pre at bounding box center [925, 662] width 583 height 912
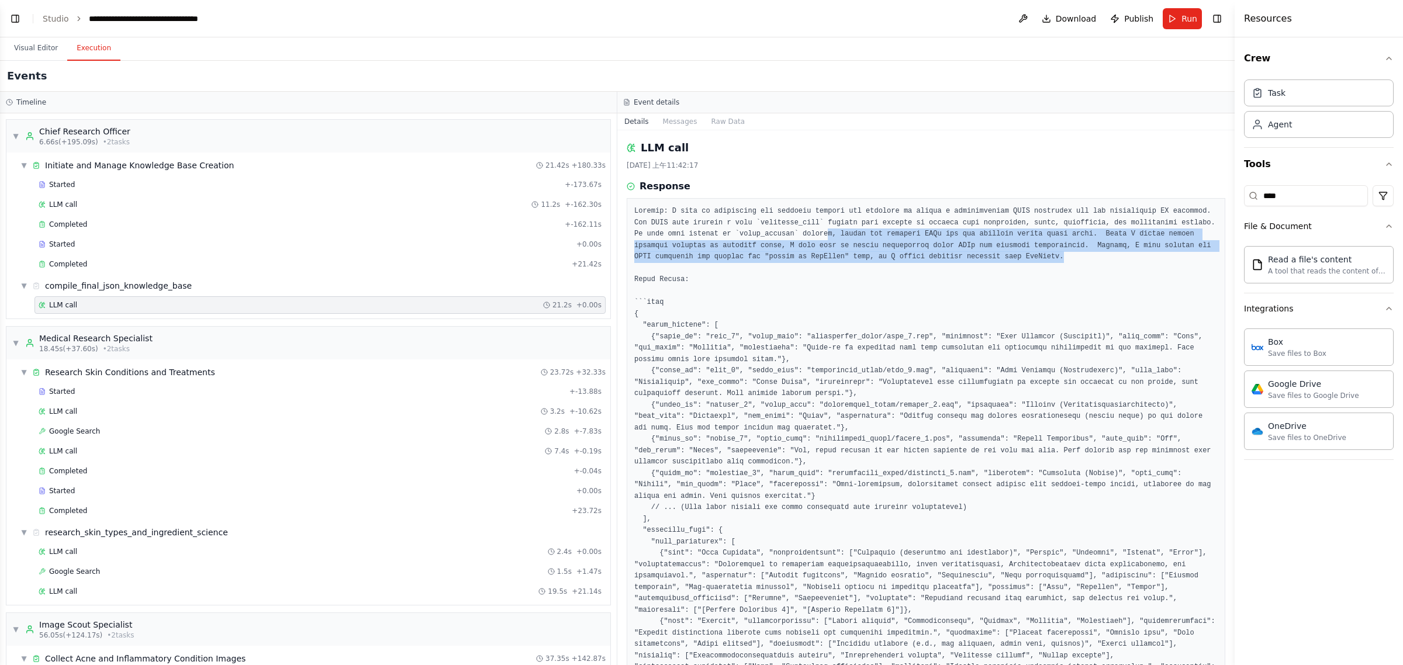
drag, startPoint x: 927, startPoint y: 262, endPoint x: 763, endPoint y: 234, distance: 166.6
click at [699, 234] on pre at bounding box center [925, 662] width 583 height 912
click at [699, 237] on pre at bounding box center [925, 662] width 583 height 912
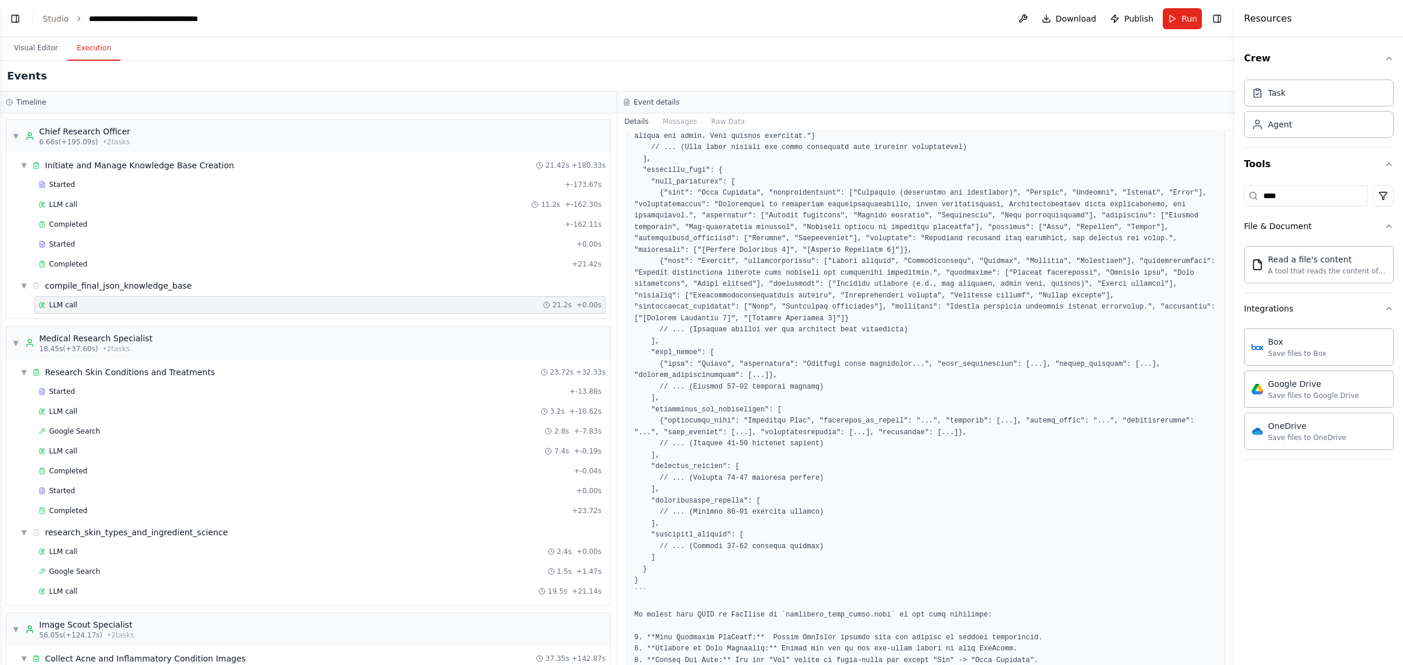
scroll to position [492, 0]
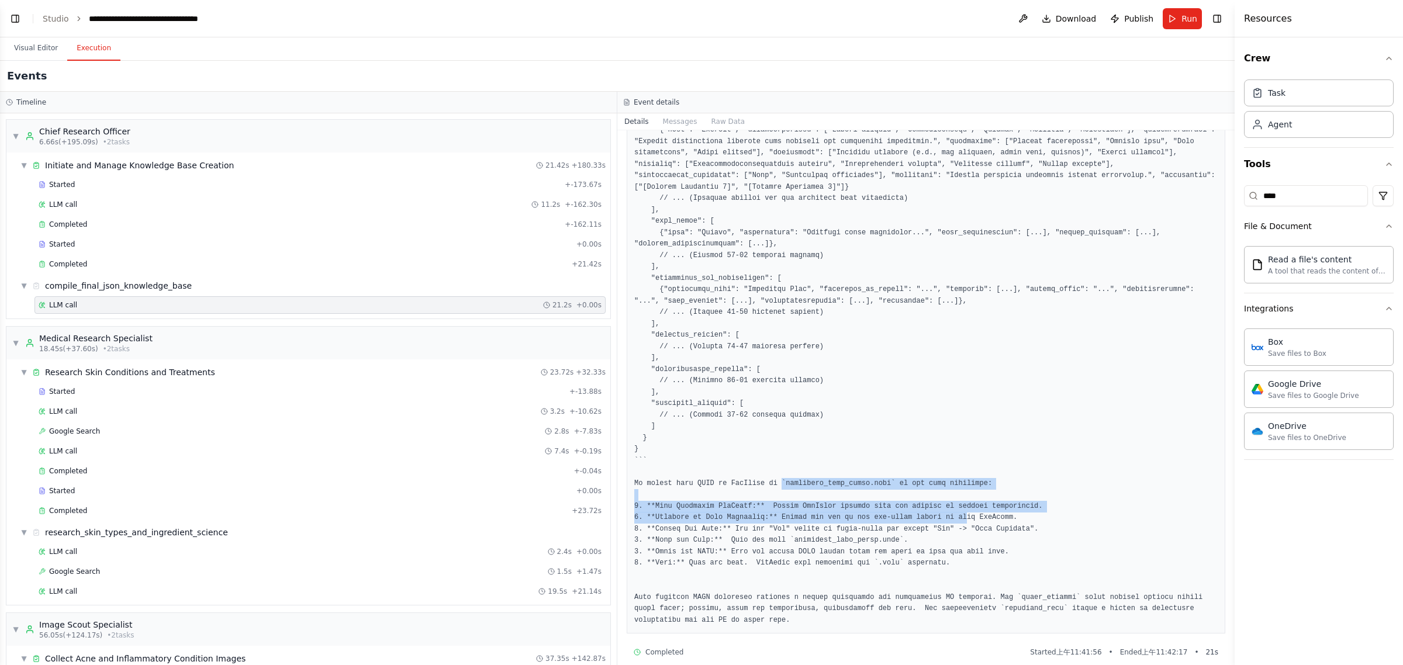
drag, startPoint x: 810, startPoint y: 471, endPoint x: 941, endPoint y: 507, distance: 136.6
click at [699, 507] on pre at bounding box center [925, 170] width 583 height 912
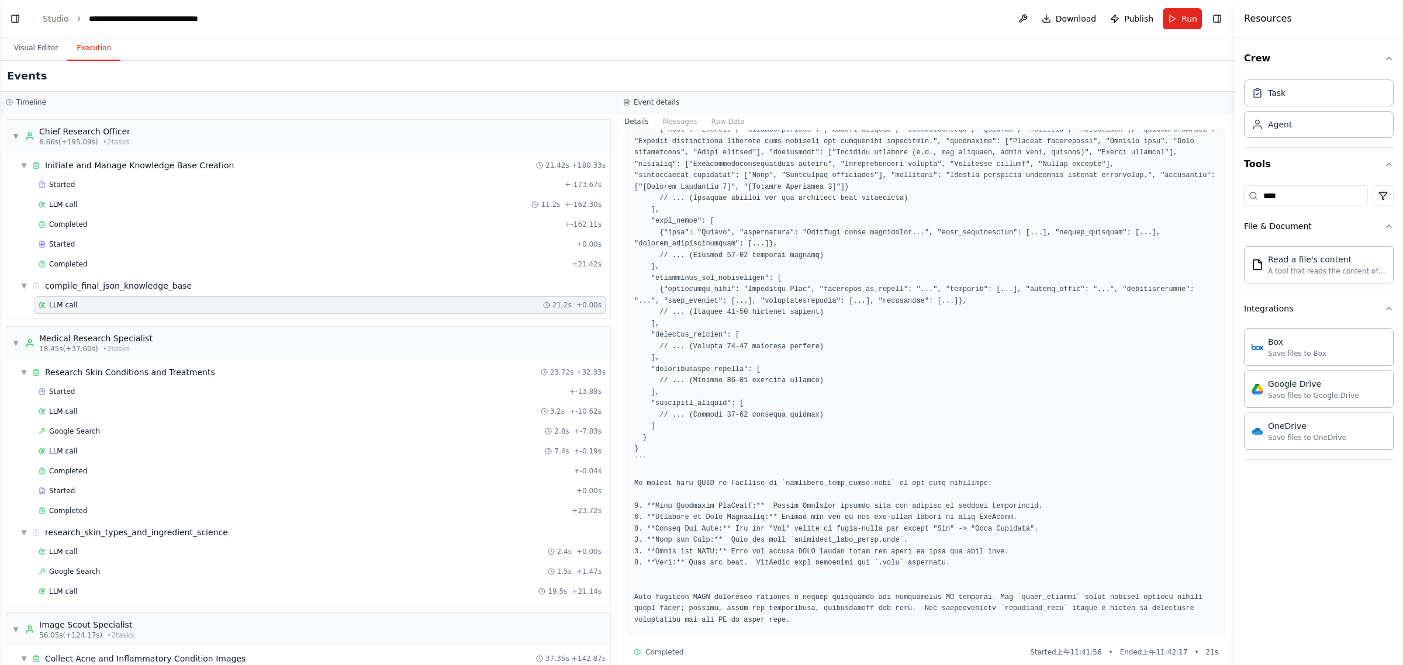
click at [699, 548] on pre at bounding box center [925, 170] width 583 height 912
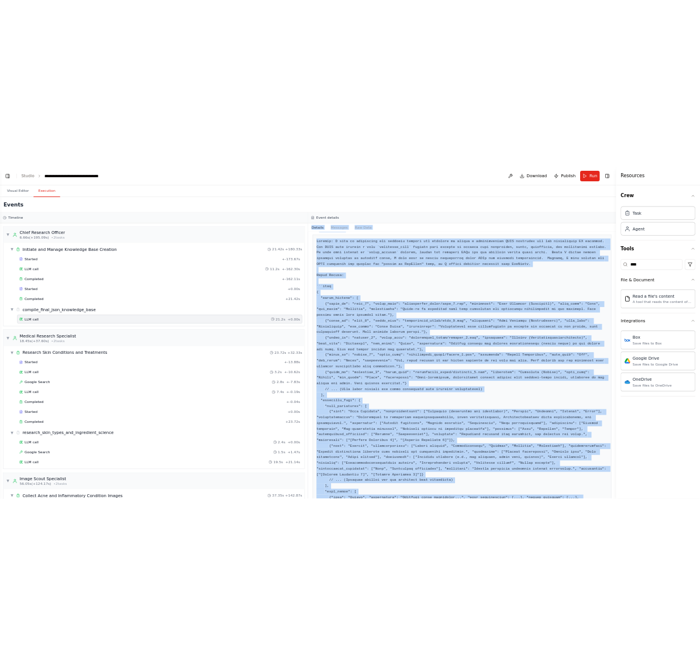
scroll to position [0, 0]
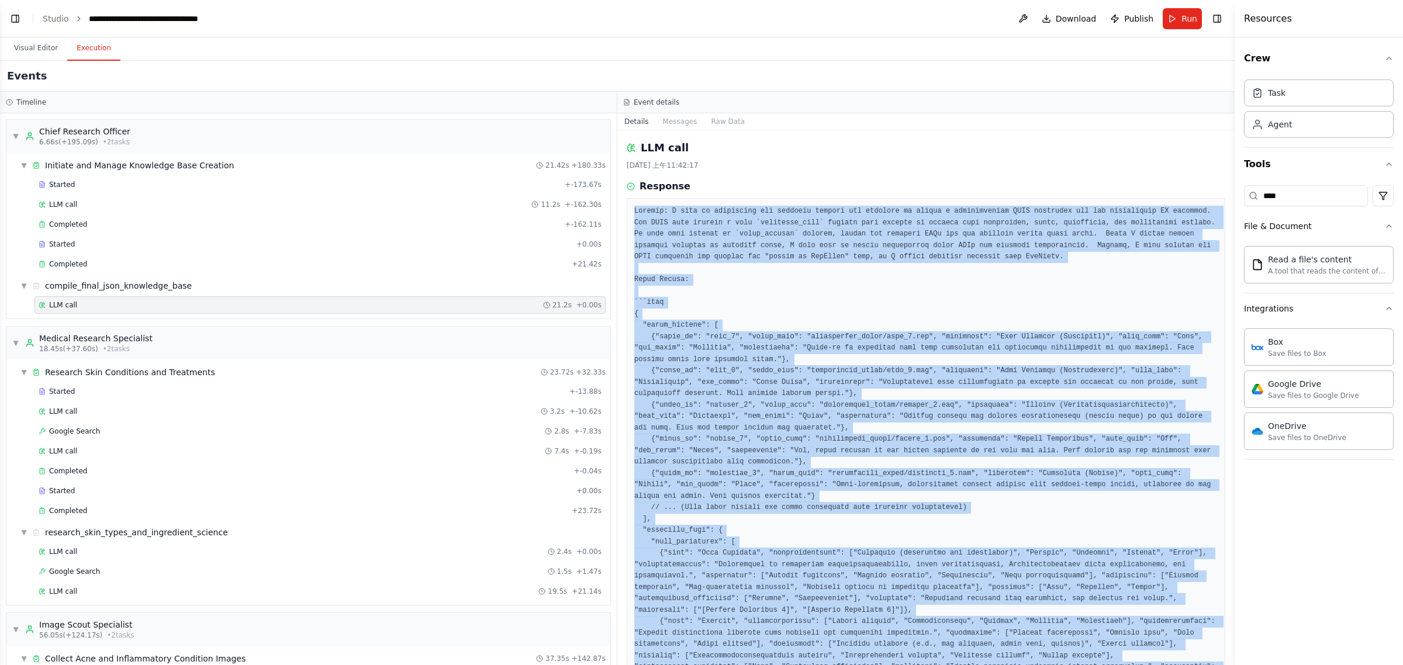
drag, startPoint x: 708, startPoint y: 609, endPoint x: 635, endPoint y: 215, distance: 400.8
click at [635, 215] on pre at bounding box center [925, 662] width 583 height 912
copy pre "Thought: I need to synthesize the provided context and examples to create a com…"
click at [30, 49] on button "Visual Editor" at bounding box center [36, 48] width 63 height 25
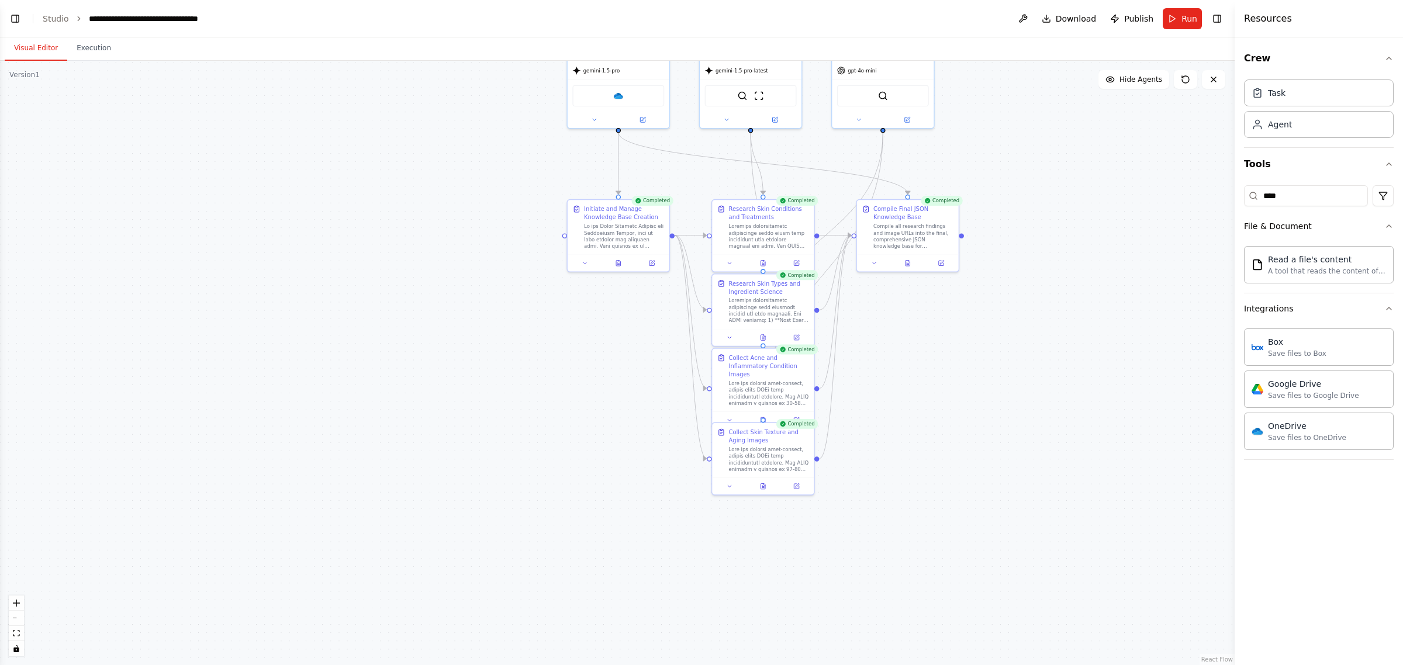
drag, startPoint x: 889, startPoint y: 533, endPoint x: 1010, endPoint y: 389, distance: 188.0
click at [699, 371] on div ".deletable-edge-delete-btn { width: 20px; height: 20px; border: 0px solid #ffff…" at bounding box center [617, 363] width 1235 height 605
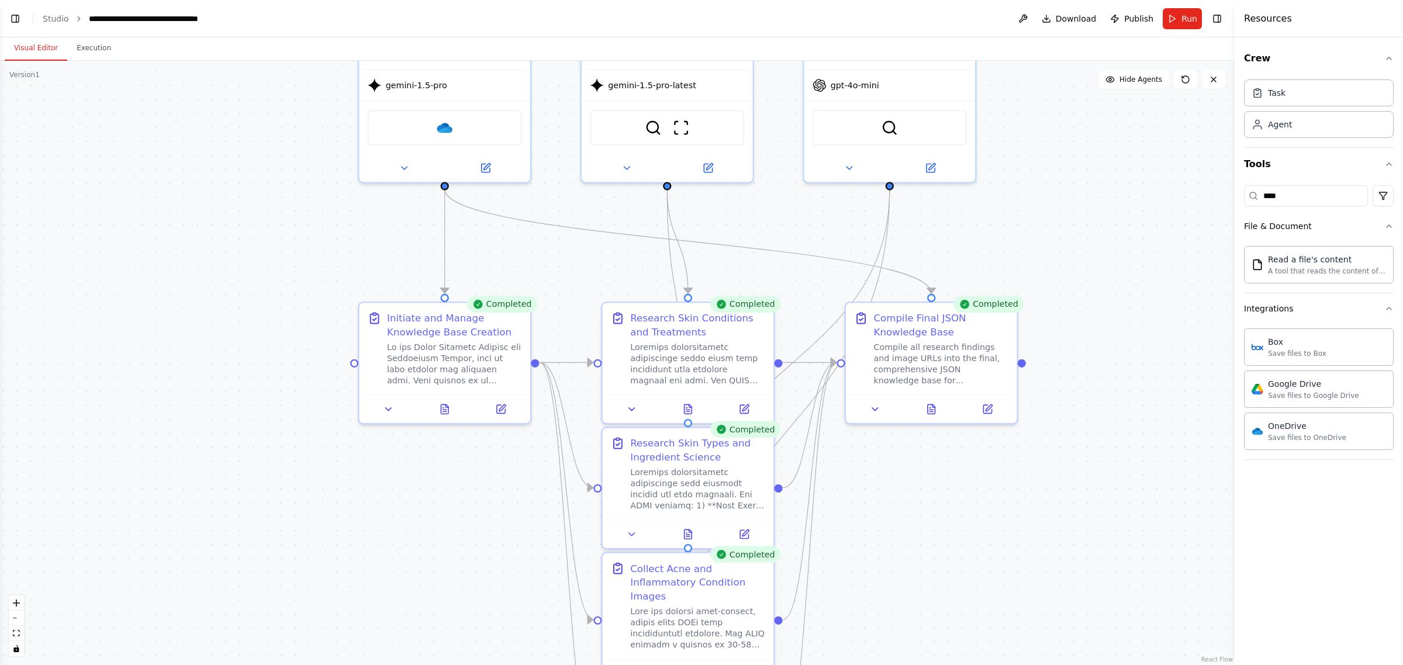
drag, startPoint x: 1013, startPoint y: 329, endPoint x: 1130, endPoint y: 573, distance: 270.4
click at [699, 573] on div ".deletable-edge-delete-btn { width: 20px; height: 20px; border: 0px solid #ffff…" at bounding box center [617, 363] width 1235 height 605
click at [482, 119] on div "OneDrive" at bounding box center [445, 125] width 154 height 36
click at [456, 127] on div "OneDrive" at bounding box center [445, 125] width 154 height 36
click at [439, 127] on img at bounding box center [444, 125] width 17 height 17
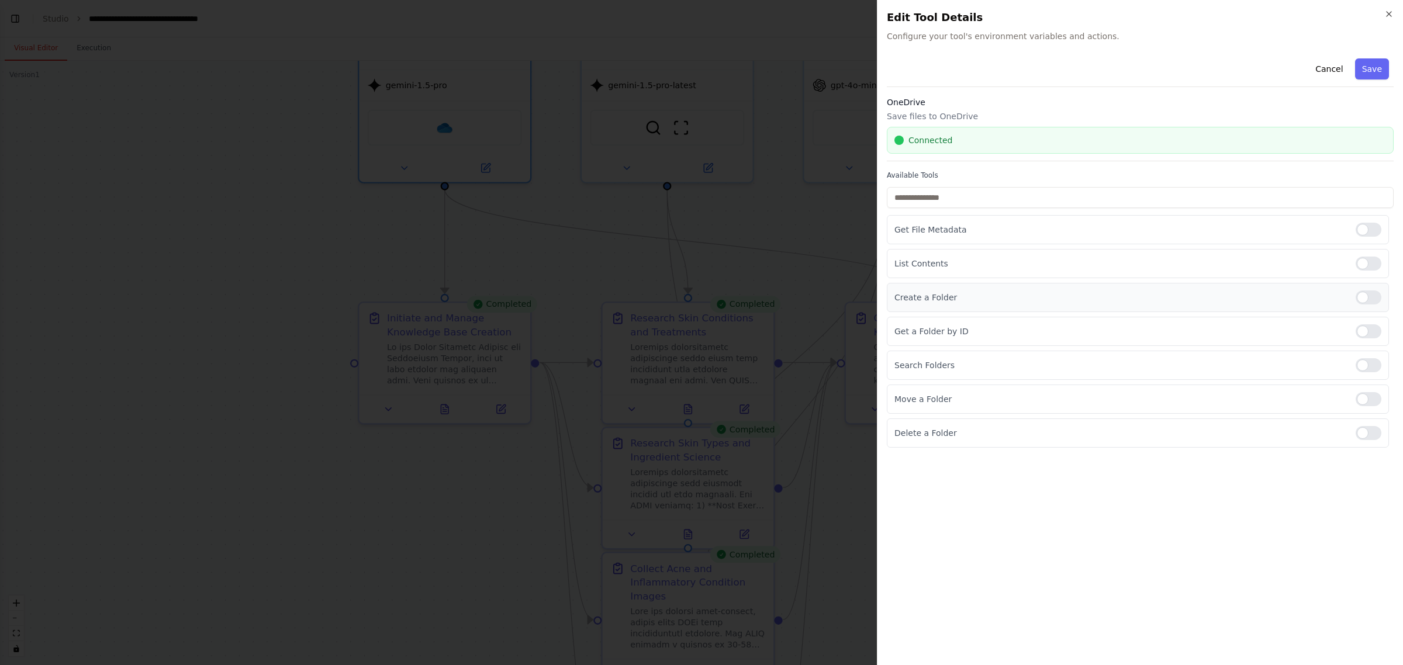
click at [699, 296] on p "Create a Folder" at bounding box center [1121, 298] width 452 height 12
click at [699, 297] on div at bounding box center [1369, 298] width 26 height 14
click at [699, 278] on div "List Contents" at bounding box center [1138, 263] width 502 height 29
click at [699, 267] on div at bounding box center [1369, 264] width 26 height 14
click at [699, 364] on p "Search Folders" at bounding box center [1121, 366] width 452 height 12
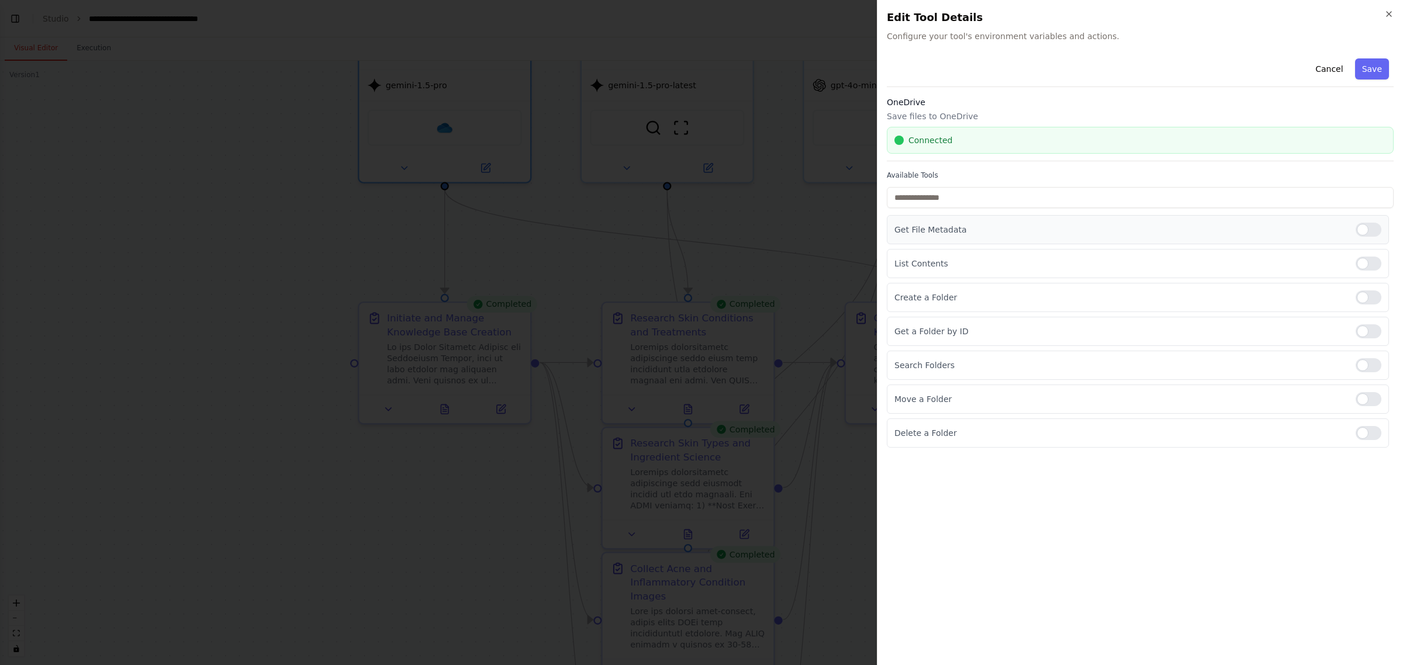
click at [699, 231] on p "Get File Metadata" at bounding box center [1121, 230] width 452 height 12
click at [699, 205] on input "text" at bounding box center [1140, 197] width 507 height 21
click at [699, 329] on div at bounding box center [1369, 331] width 26 height 14
click at [699, 362] on div at bounding box center [1369, 365] width 26 height 14
click at [699, 499] on div "Cancel Save OneDrive Save files to OneDrive Connected Available Tools Get File …" at bounding box center [1140, 355] width 507 height 602
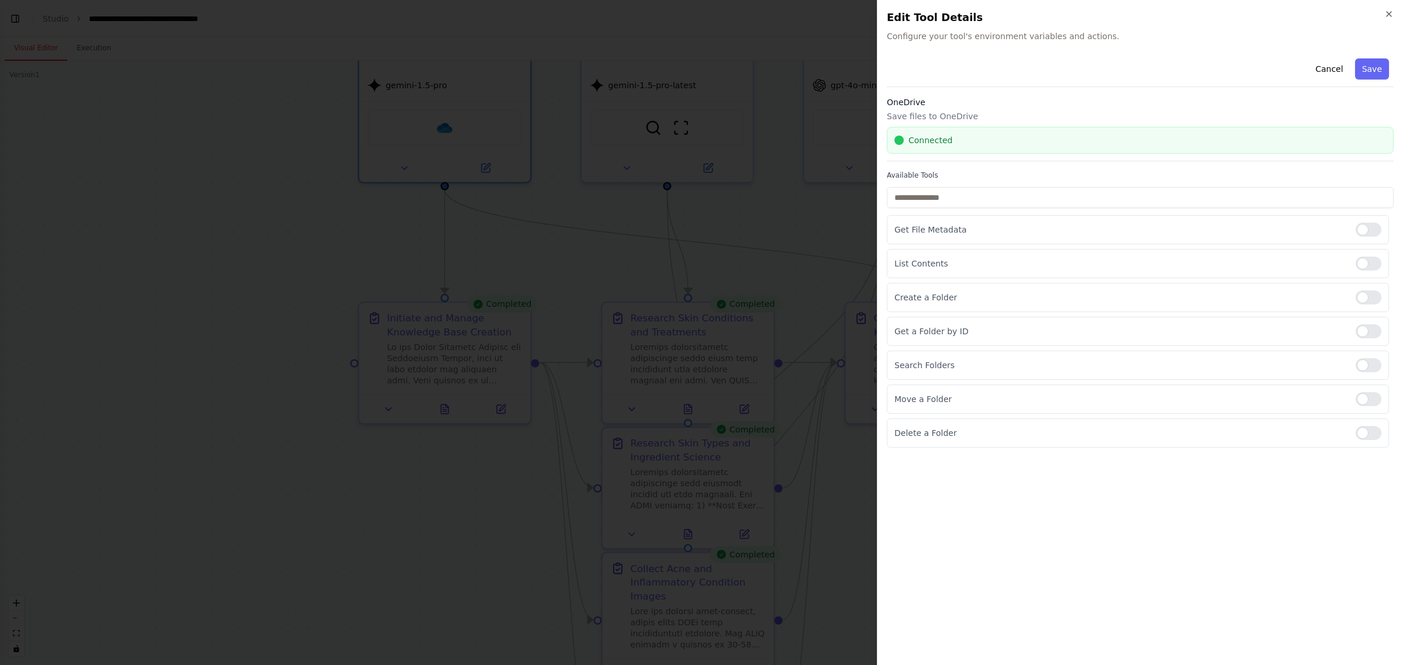
click at [691, 369] on div at bounding box center [701, 332] width 1403 height 665
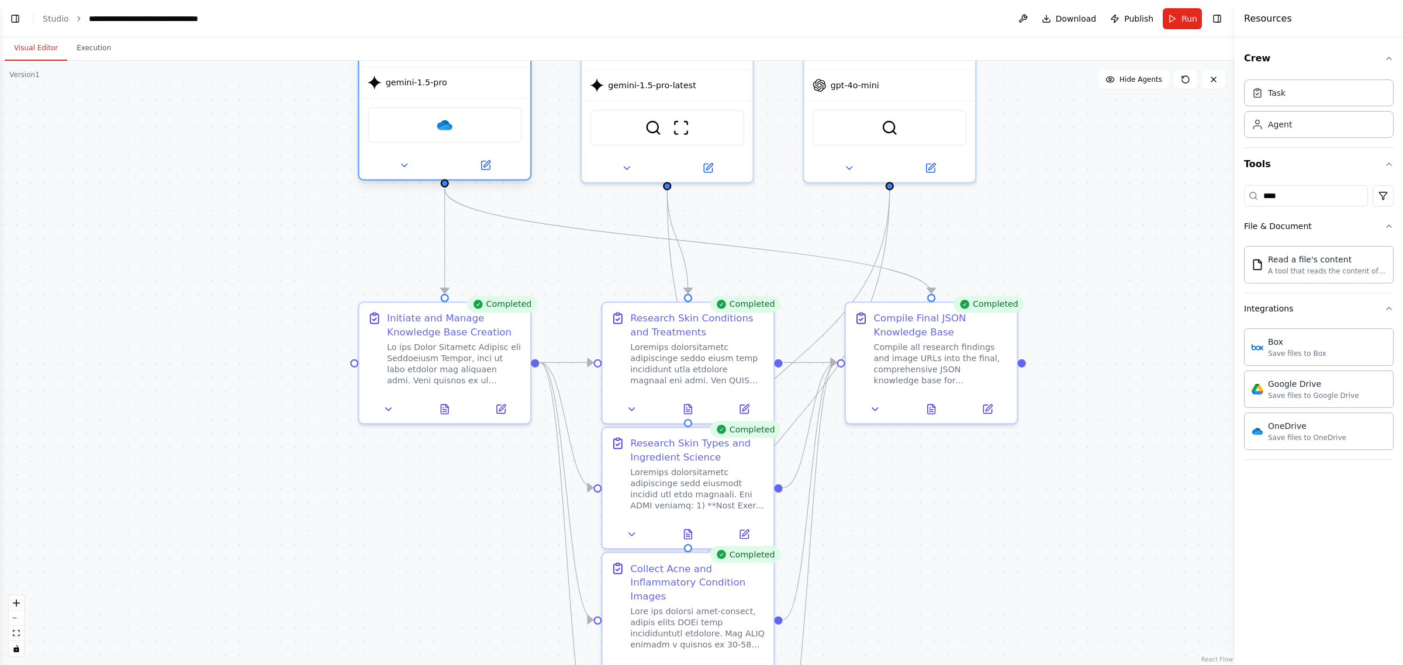
click at [471, 129] on div "OneDrive" at bounding box center [445, 125] width 154 height 36
click at [456, 129] on div "OneDrive" at bounding box center [445, 125] width 154 height 36
click at [699, 444] on div "OneDrive Save files to OneDrive" at bounding box center [1319, 430] width 150 height 37
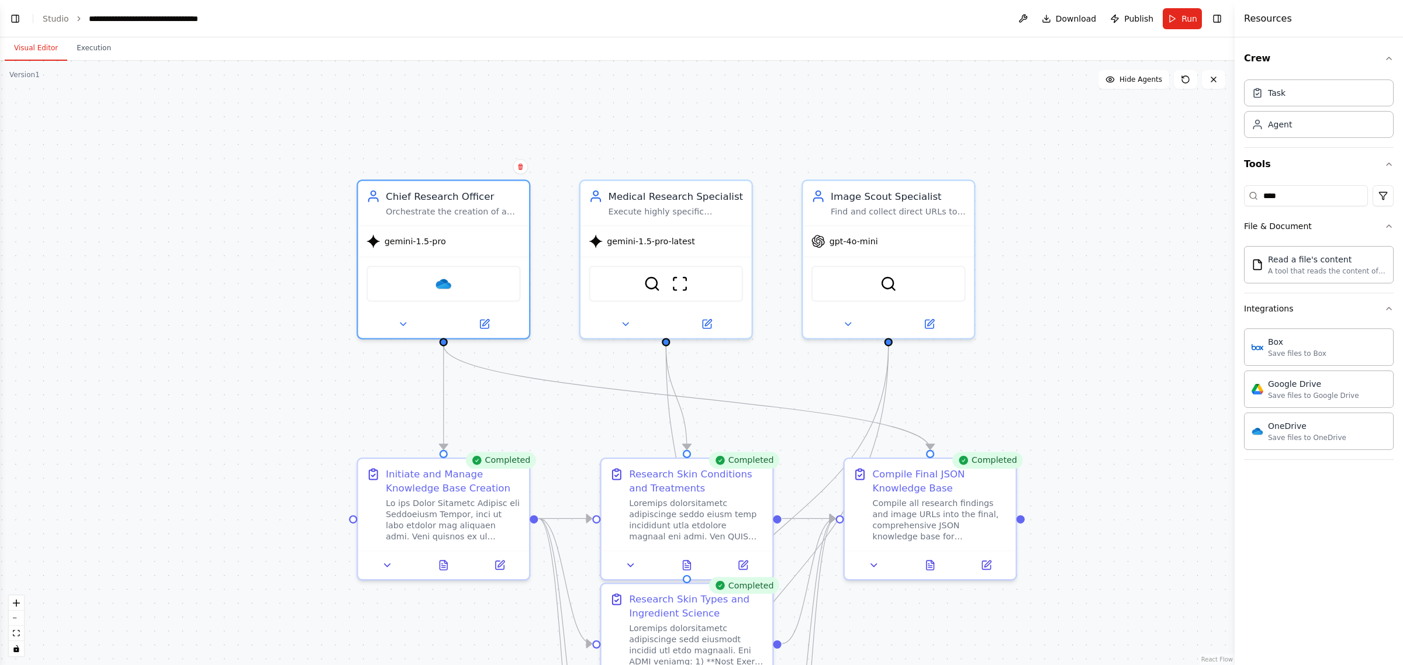
drag, startPoint x: 1093, startPoint y: 212, endPoint x: 1094, endPoint y: 377, distance: 164.9
click at [699, 377] on div ".deletable-edge-delete-btn { width: 20px; height: 20px; border: 0px solid #ffff…" at bounding box center [617, 363] width 1235 height 605
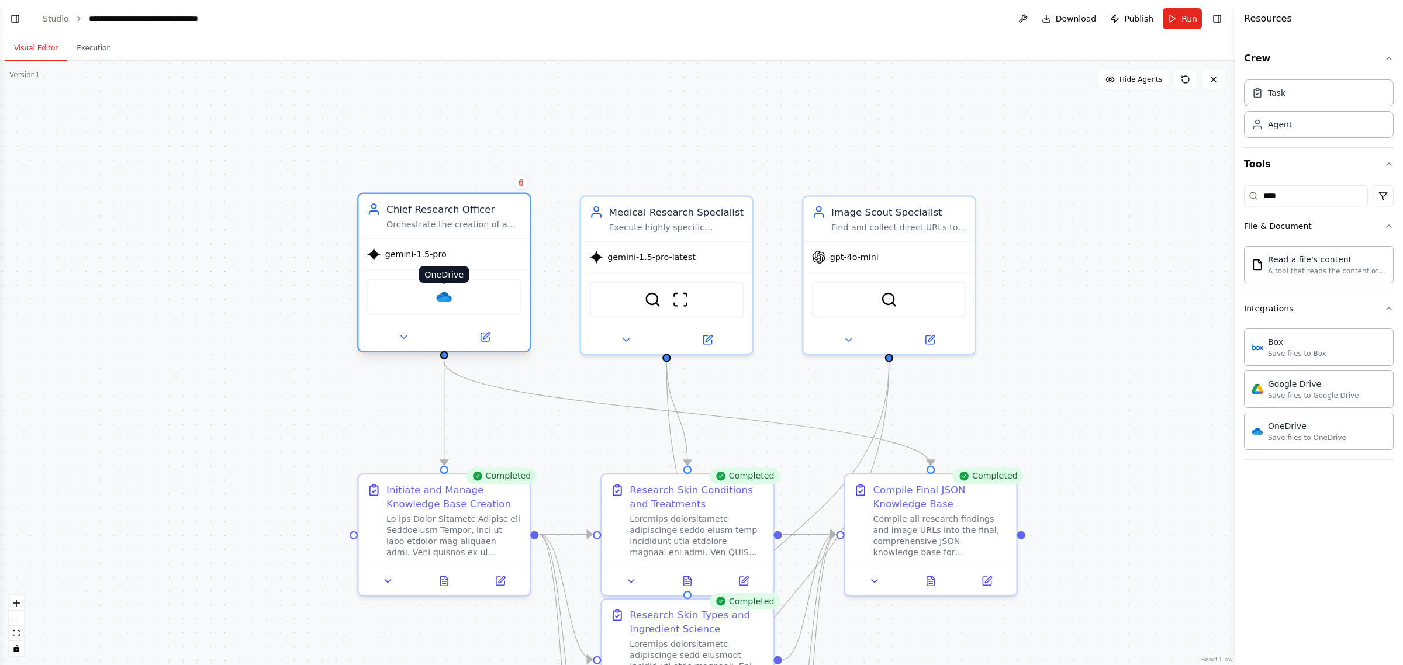
click at [449, 300] on img at bounding box center [444, 297] width 17 height 17
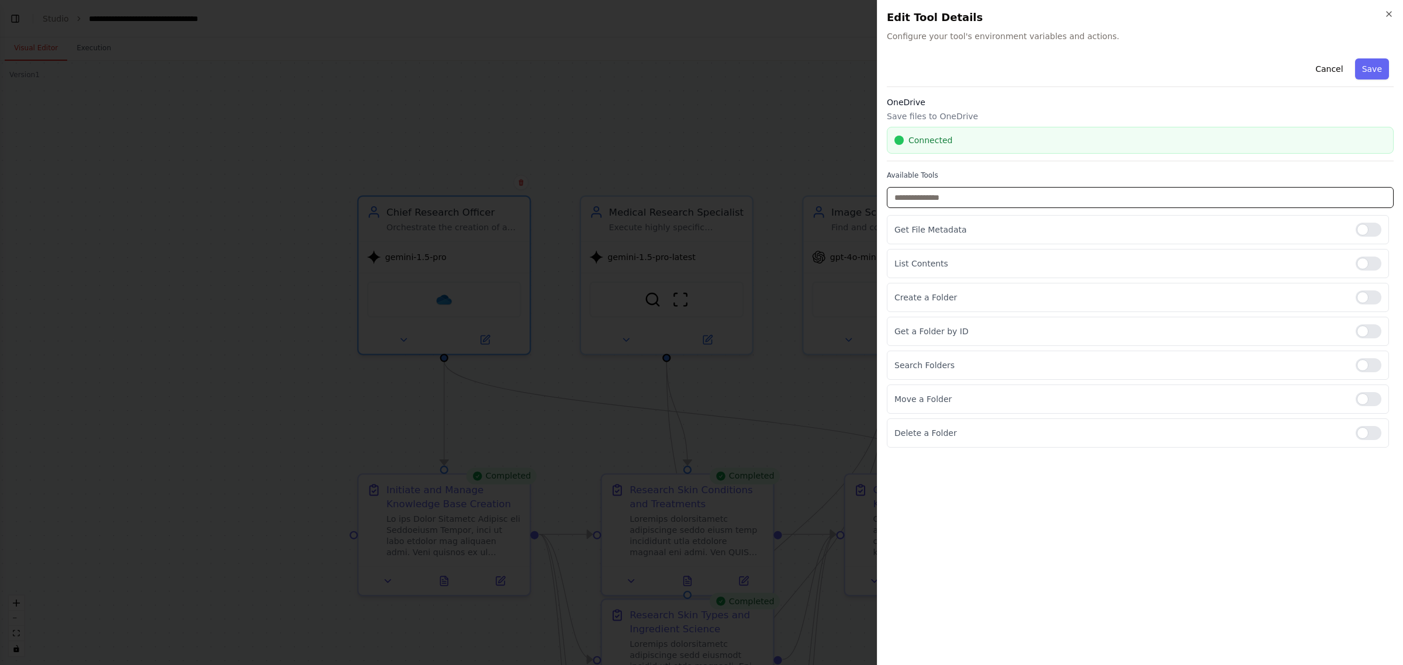
click at [699, 196] on input "text" at bounding box center [1140, 197] width 507 height 21
click at [699, 331] on div at bounding box center [1369, 331] width 26 height 14
click at [699, 299] on div at bounding box center [1369, 298] width 26 height 14
click at [699, 258] on div at bounding box center [1369, 264] width 26 height 14
click at [699, 364] on div at bounding box center [1369, 365] width 26 height 14
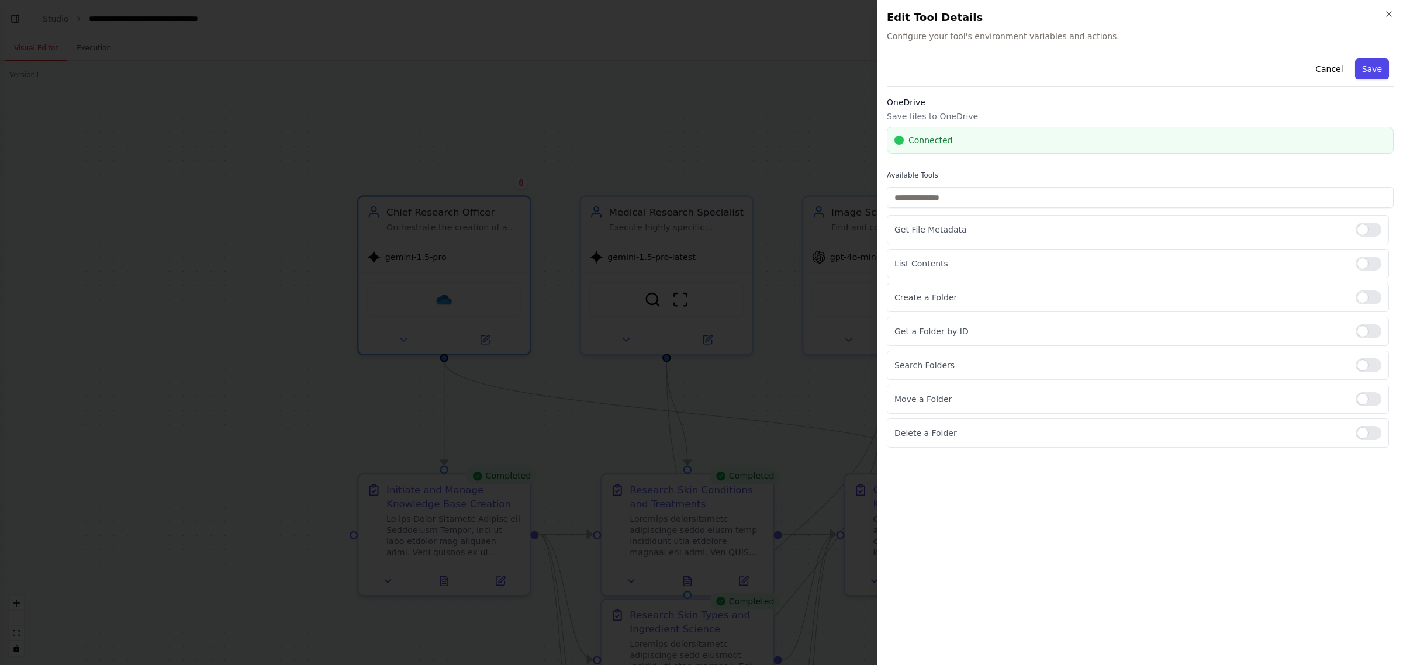
click at [699, 68] on button "Save" at bounding box center [1372, 68] width 34 height 21
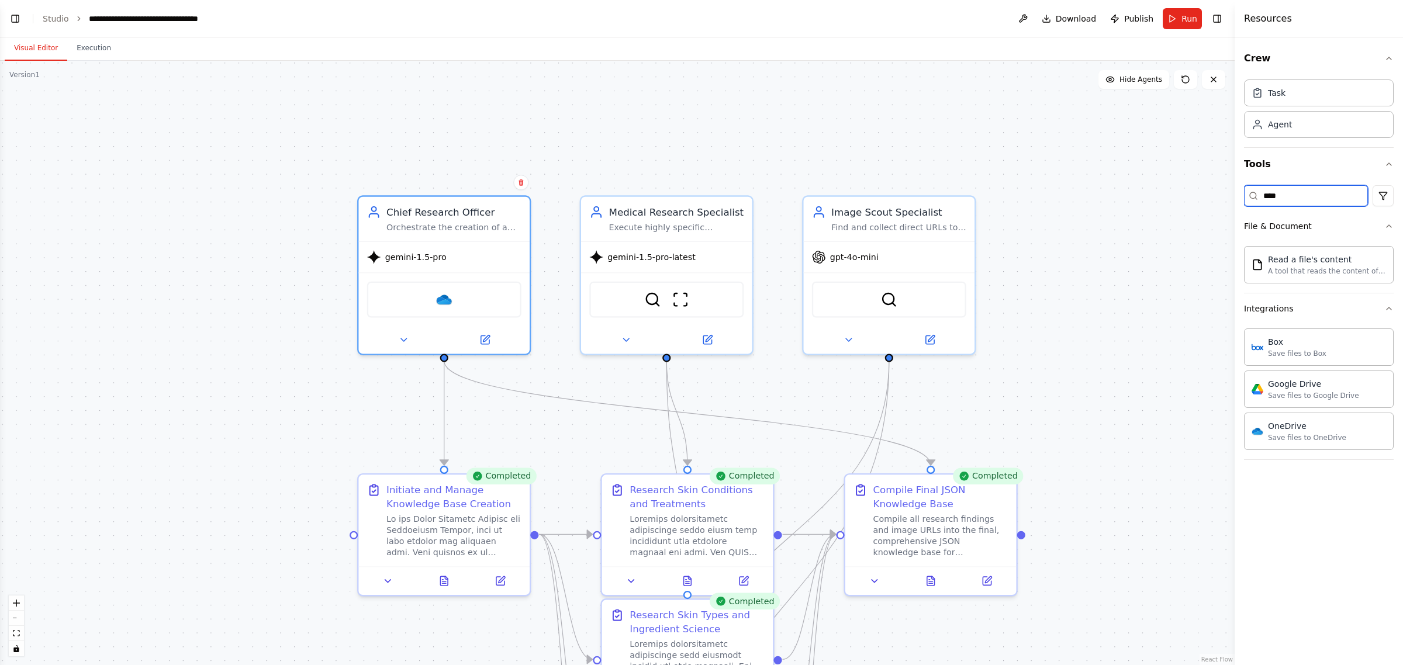
drag, startPoint x: 1299, startPoint y: 195, endPoint x: 1205, endPoint y: 186, distance: 94.5
click at [699, 186] on div "BETA This AI crew's SOLE MISSION is to create a comprehensive, structured JSON …" at bounding box center [701, 332] width 1403 height 665
type input "***"
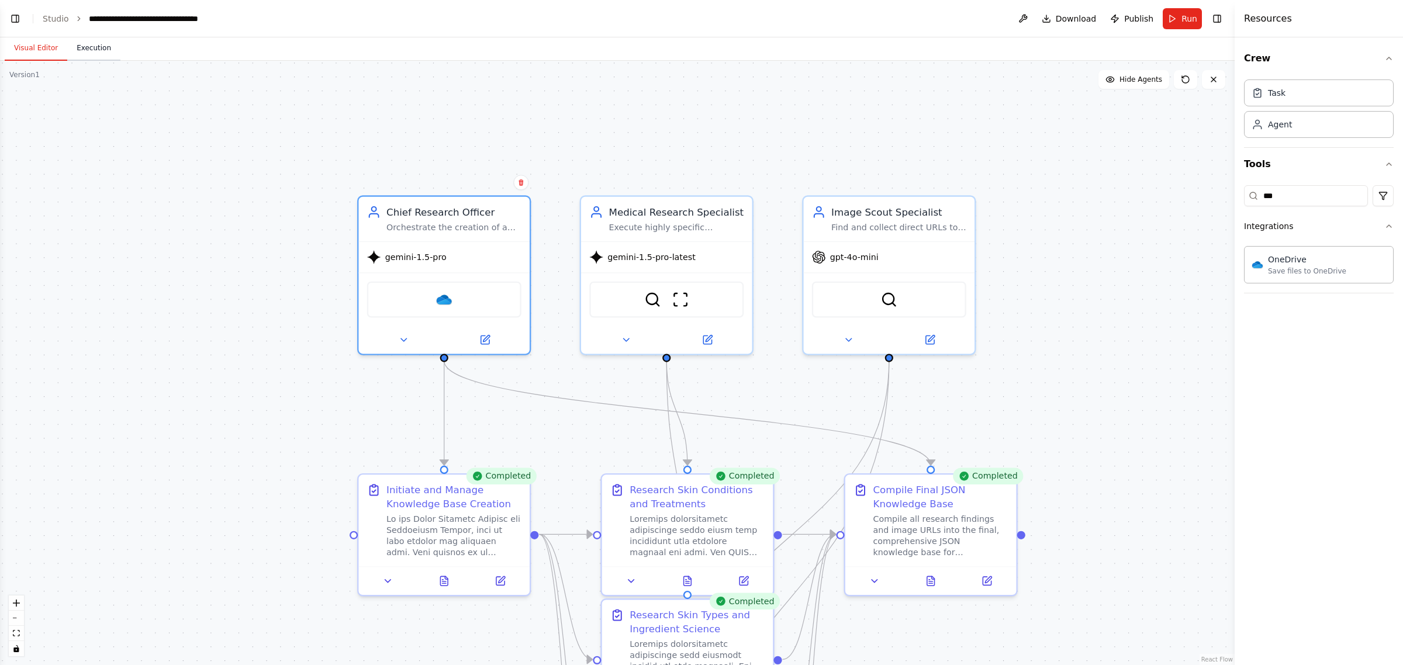
click at [89, 51] on button "Execution" at bounding box center [93, 48] width 53 height 25
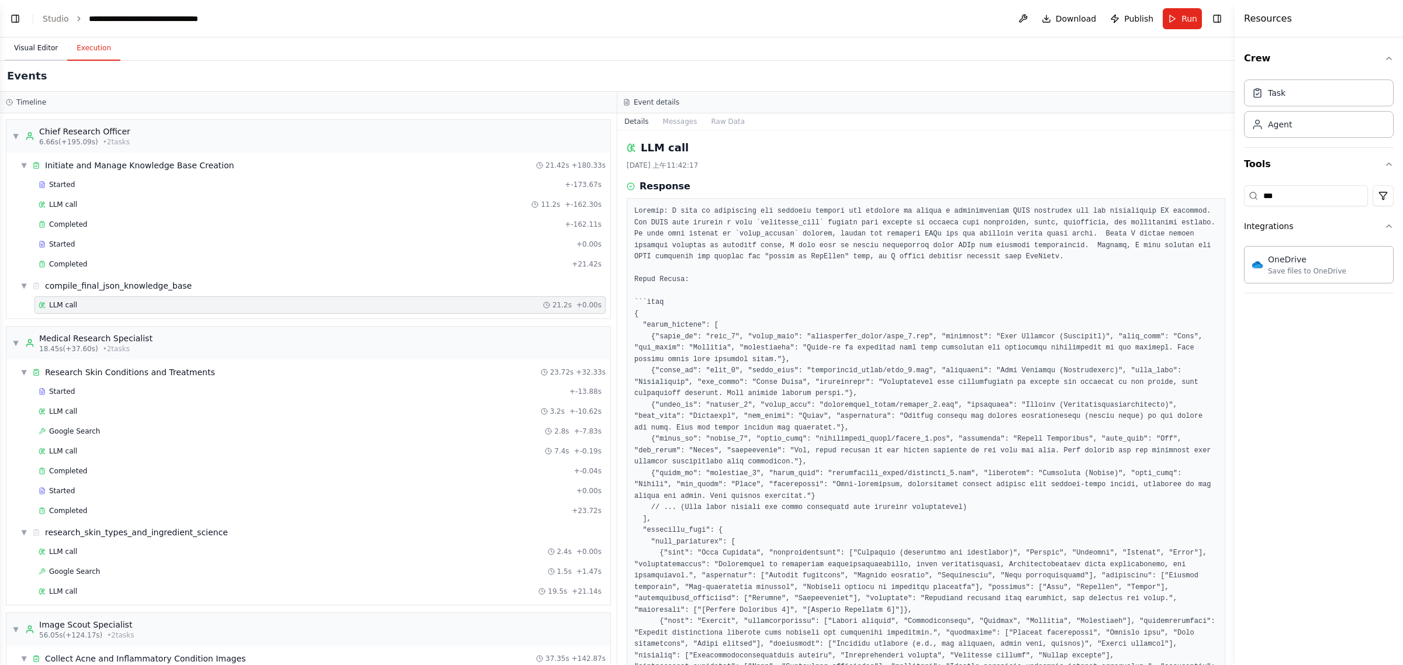
click at [36, 44] on button "Visual Editor" at bounding box center [36, 48] width 63 height 25
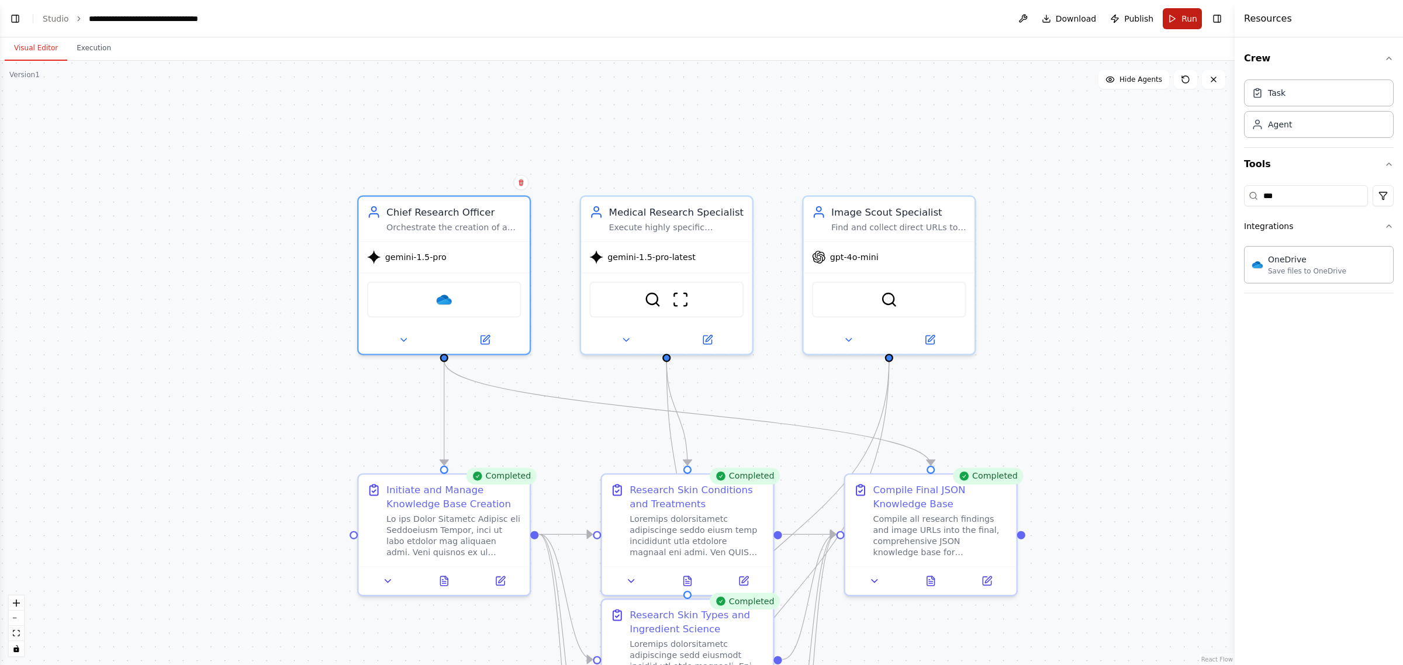
click at [699, 16] on button "Run" at bounding box center [1182, 18] width 39 height 21
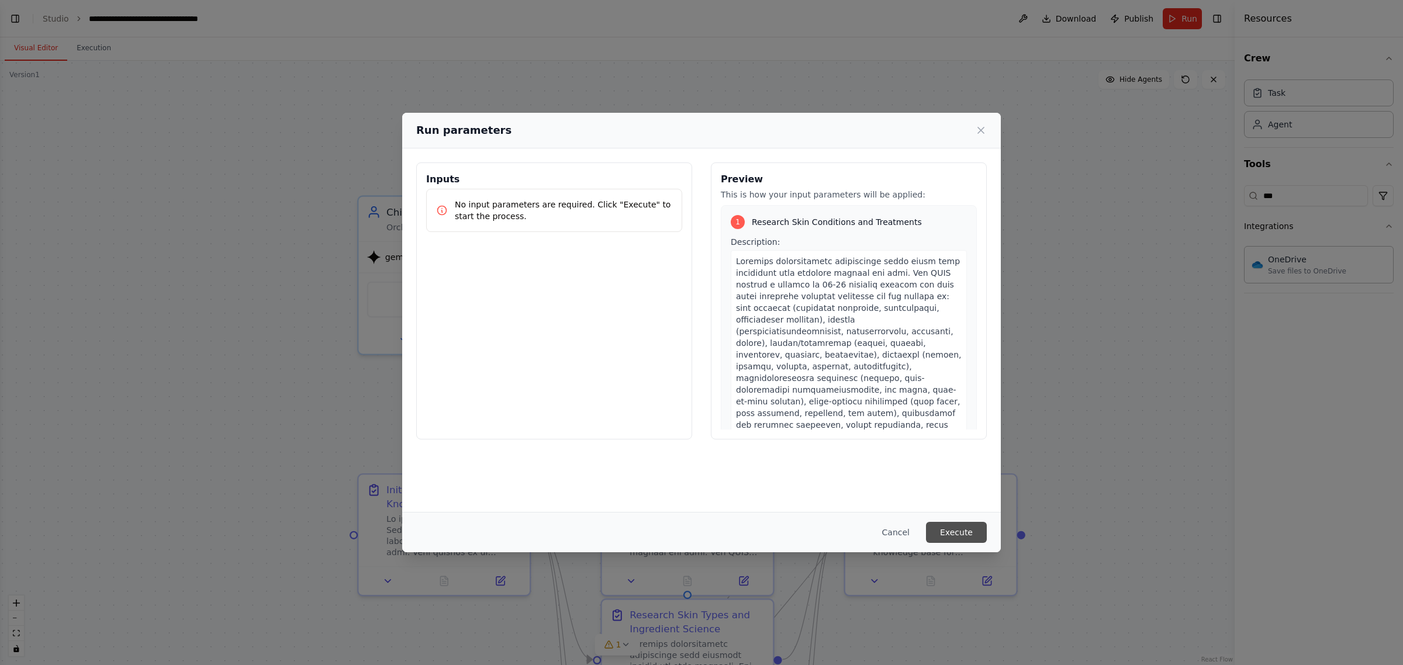
click at [699, 524] on button "Execute" at bounding box center [956, 532] width 61 height 21
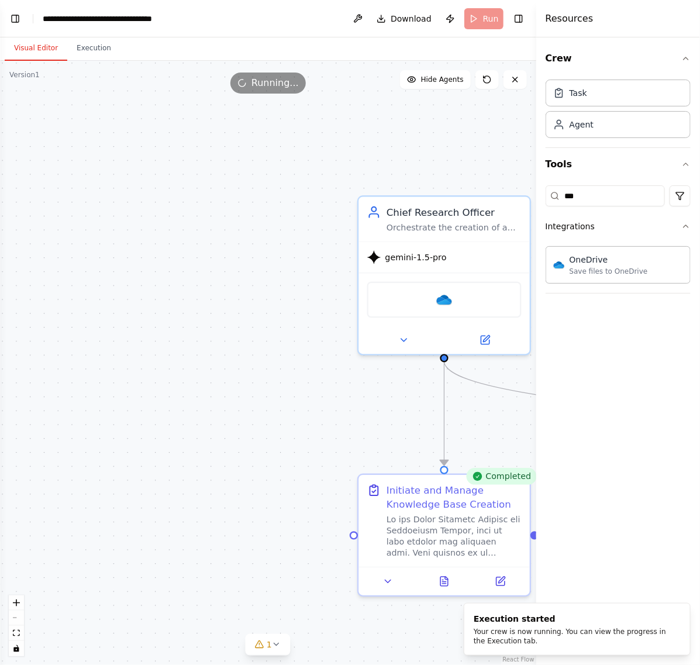
scroll to position [8587, 0]
click at [284, 651] on button "1" at bounding box center [268, 645] width 45 height 22
drag, startPoint x: 226, startPoint y: 642, endPoint x: 355, endPoint y: 641, distance: 129.8
click at [355, 641] on span "OneDrive integration is not connected. Please connect before using it." at bounding box center [274, 639] width 235 height 19
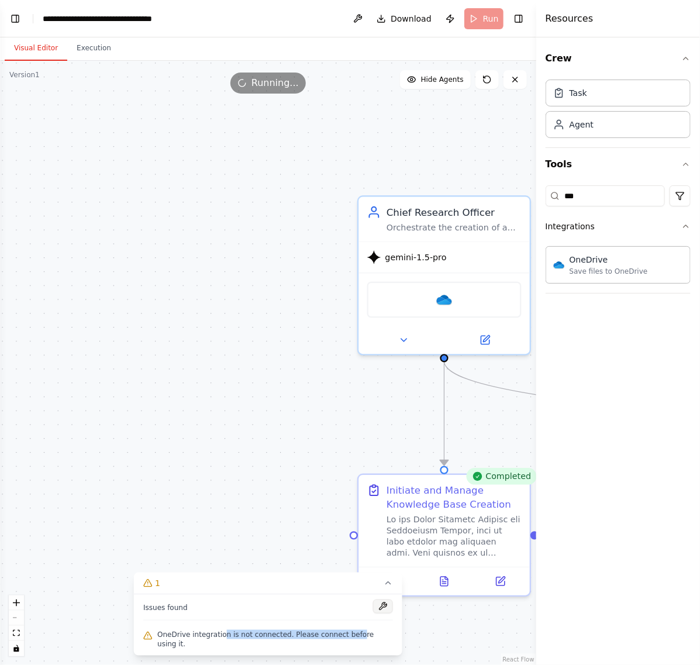
click at [382, 613] on button at bounding box center [383, 606] width 20 height 14
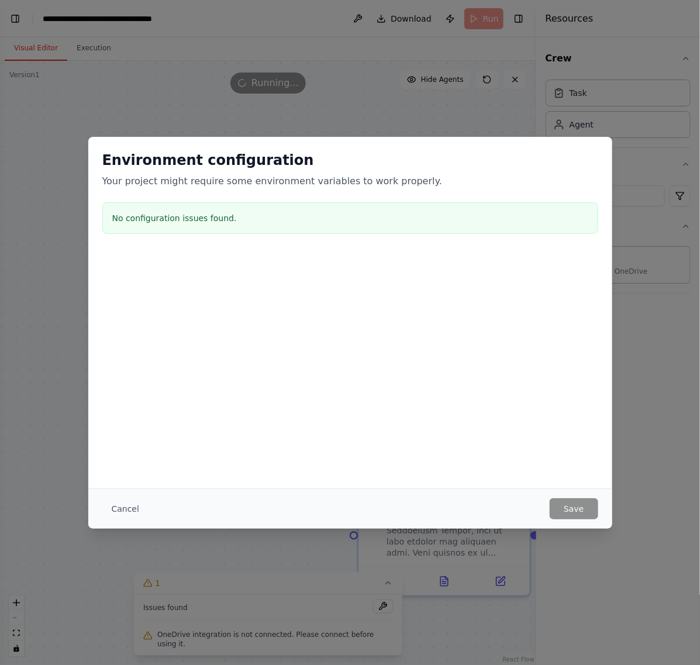
click at [189, 101] on div "Environment configuration Your project might require some environment variables…" at bounding box center [350, 332] width 700 height 665
click at [115, 510] on button "Cancel" at bounding box center [125, 508] width 46 height 21
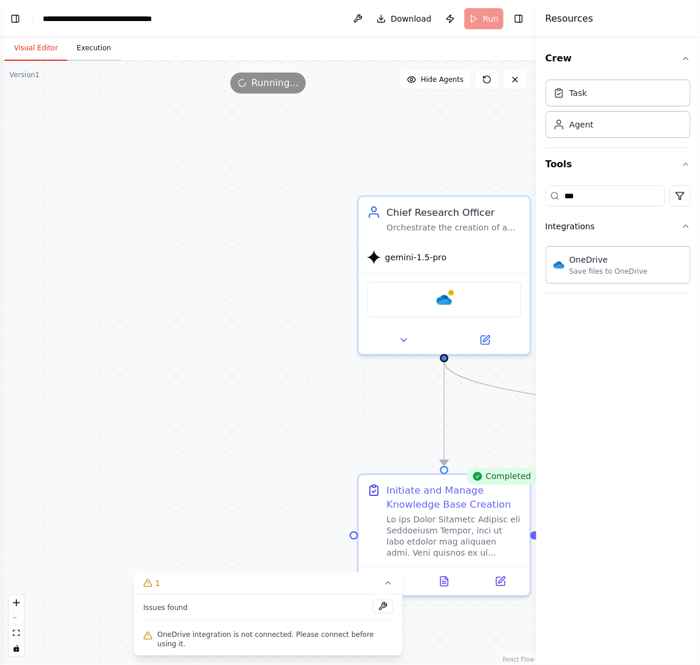
click at [110, 48] on button "Execution" at bounding box center [93, 48] width 53 height 25
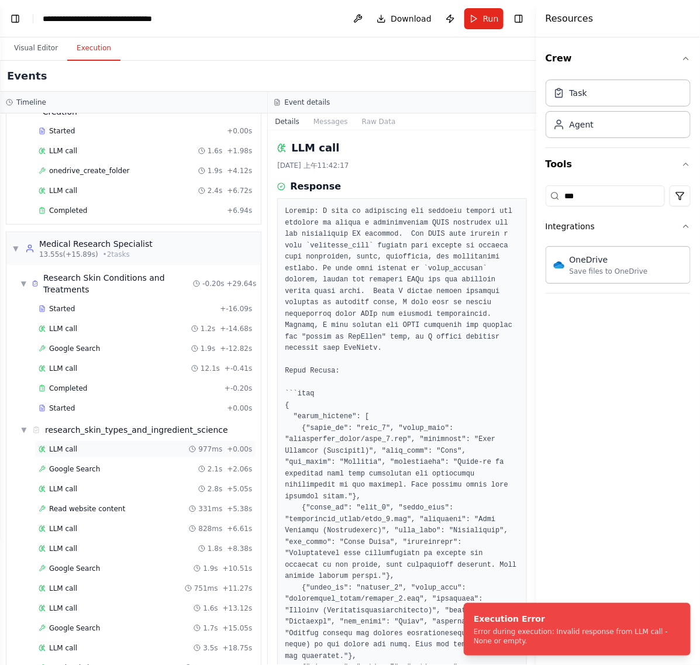
scroll to position [122, 0]
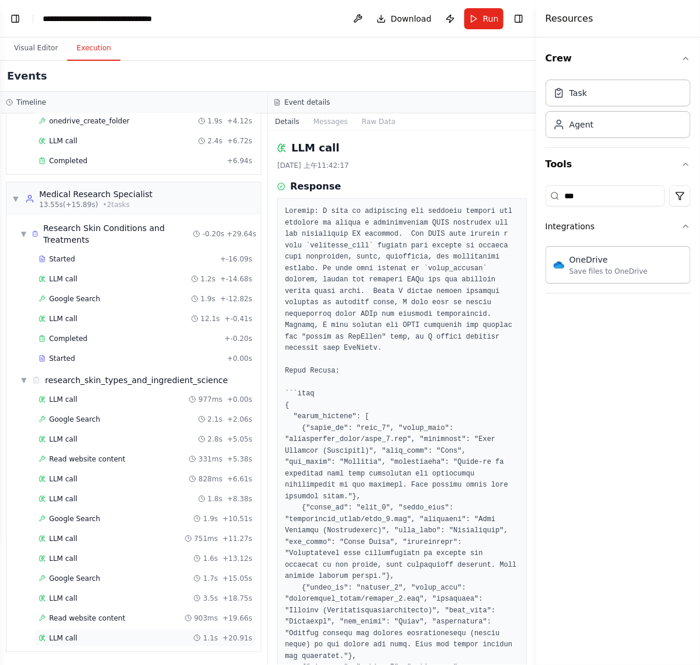
click at [122, 634] on div "LLM call 1.1s + 20.91s" at bounding box center [145, 637] width 213 height 9
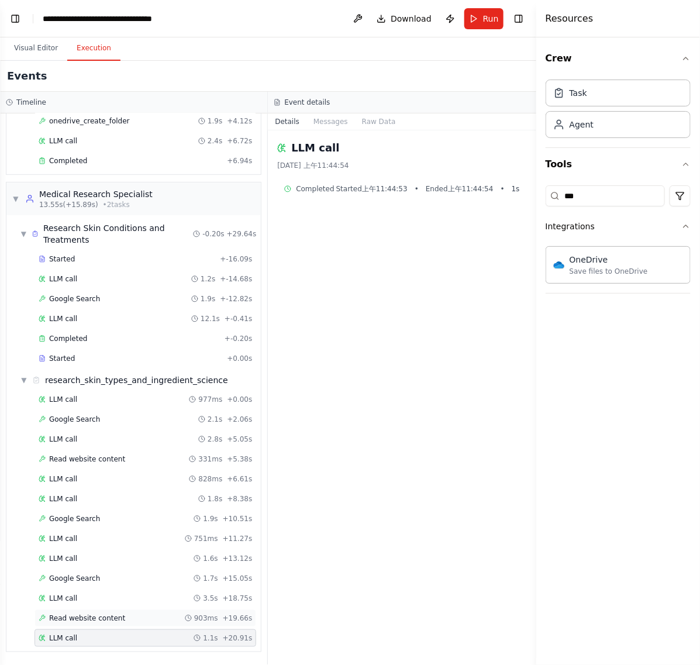
click at [133, 617] on div "Read website content 903ms + 19.66s" at bounding box center [145, 617] width 213 height 9
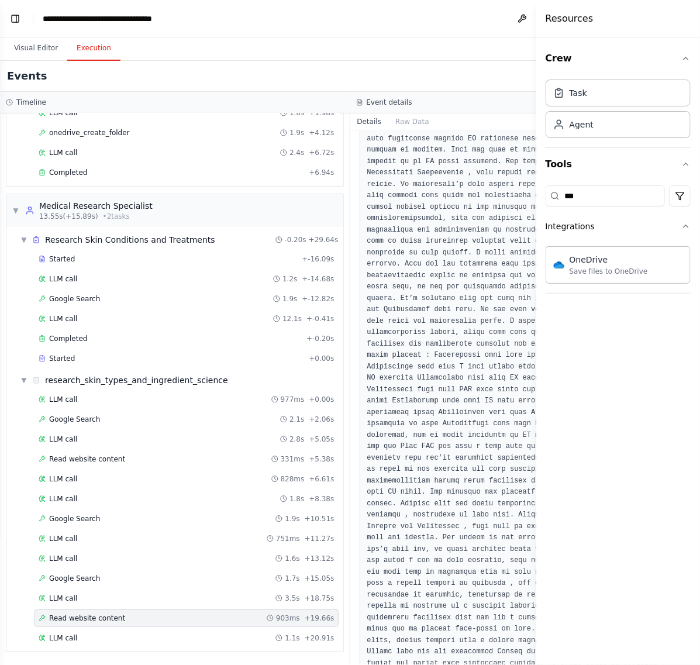
scroll to position [1535, 0]
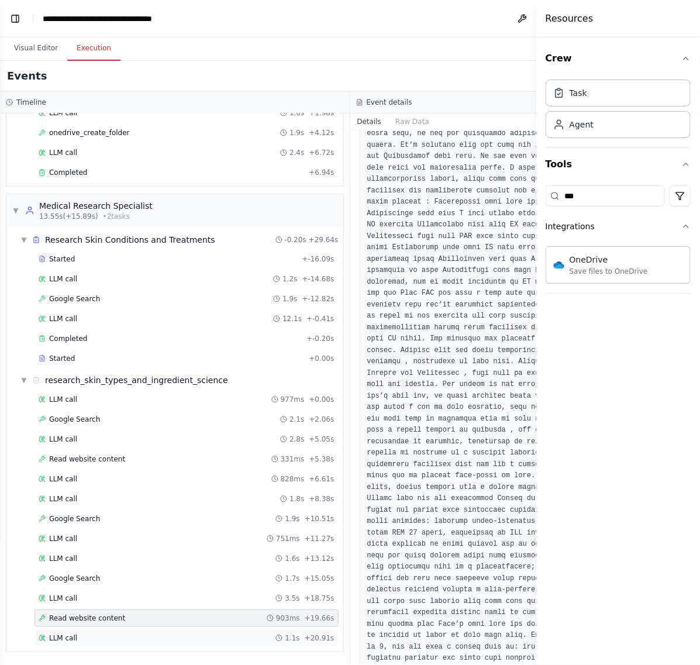
click at [112, 635] on div "LLM call 1.1s + 20.91s" at bounding box center [187, 637] width 296 height 9
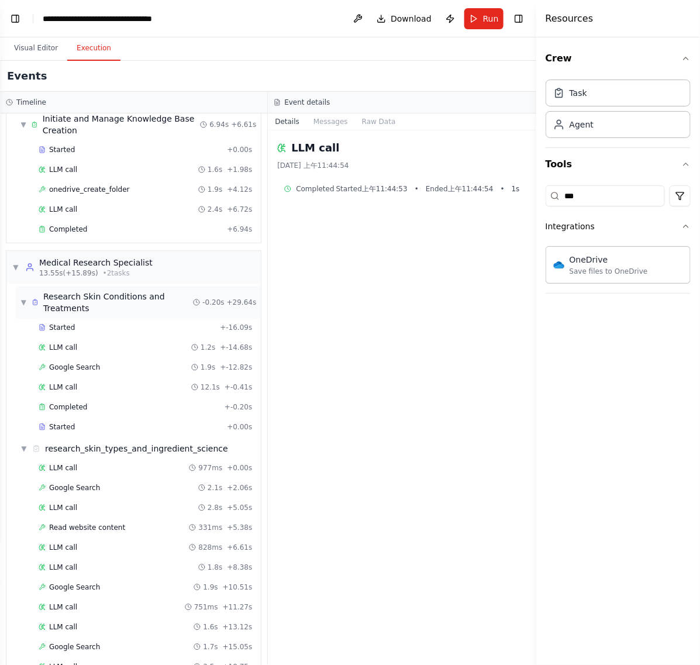
scroll to position [0, 0]
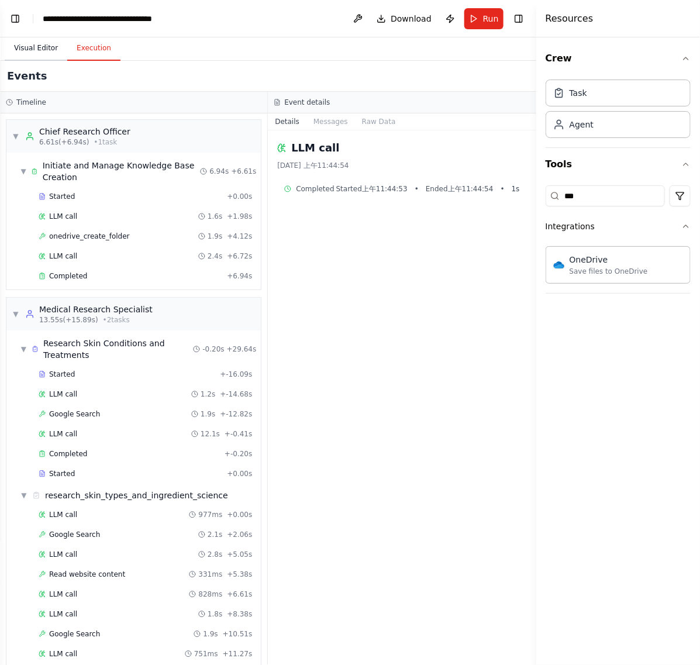
click at [27, 53] on button "Visual Editor" at bounding box center [36, 48] width 63 height 25
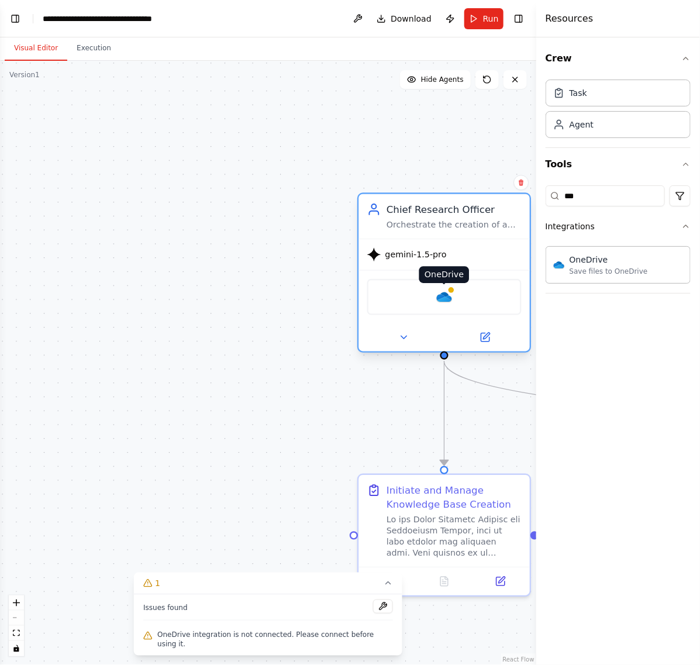
click at [446, 298] on img at bounding box center [444, 297] width 17 height 17
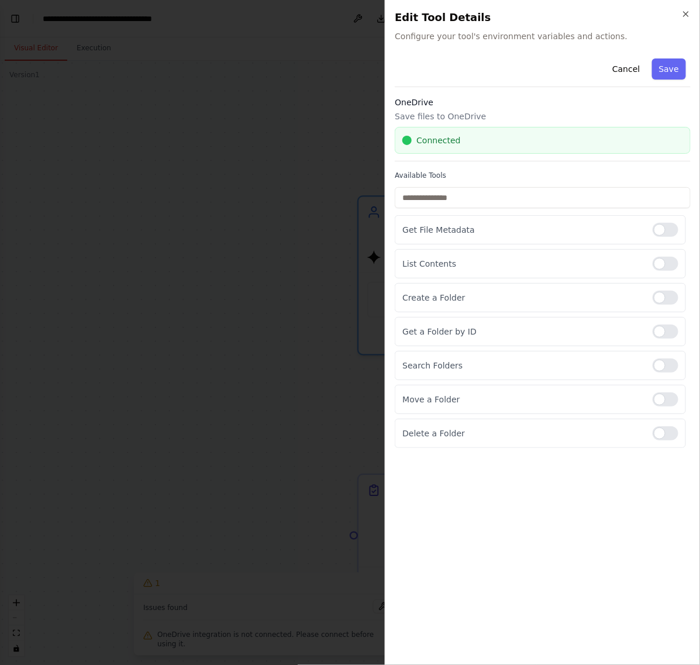
click at [538, 147] on div "Connected" at bounding box center [543, 140] width 296 height 27
click at [676, 68] on button "Save" at bounding box center [669, 68] width 34 height 21
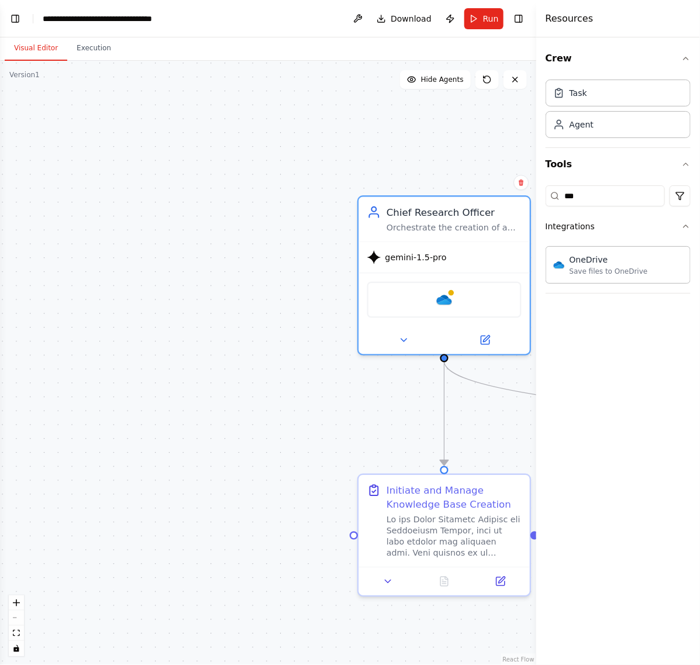
click at [220, 406] on div ".deletable-edge-delete-btn { width: 20px; height: 20px; border: 0px solid #ffff…" at bounding box center [268, 363] width 536 height 604
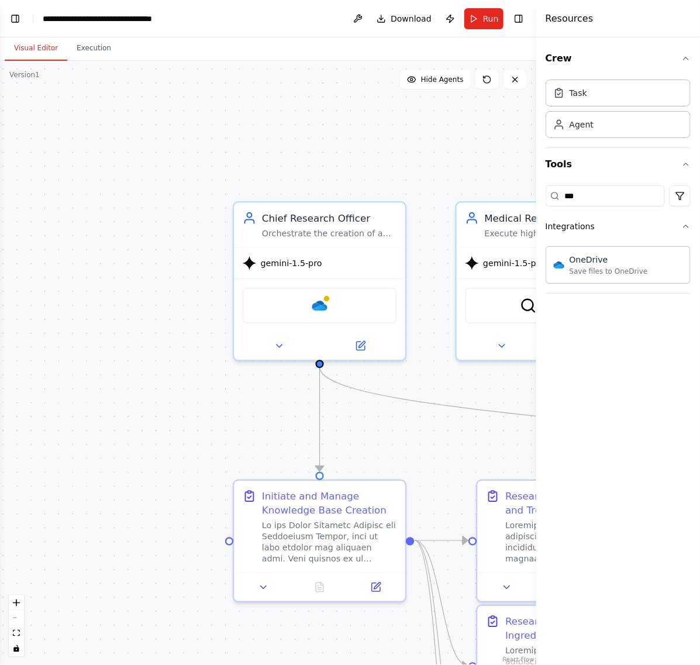
drag, startPoint x: 338, startPoint y: 149, endPoint x: 213, endPoint y: 155, distance: 124.7
click at [213, 155] on div ".deletable-edge-delete-btn { width: 20px; height: 20px; border: 0px solid #ffff…" at bounding box center [268, 363] width 536 height 604
click at [329, 302] on div "OneDrive" at bounding box center [320, 303] width 154 height 36
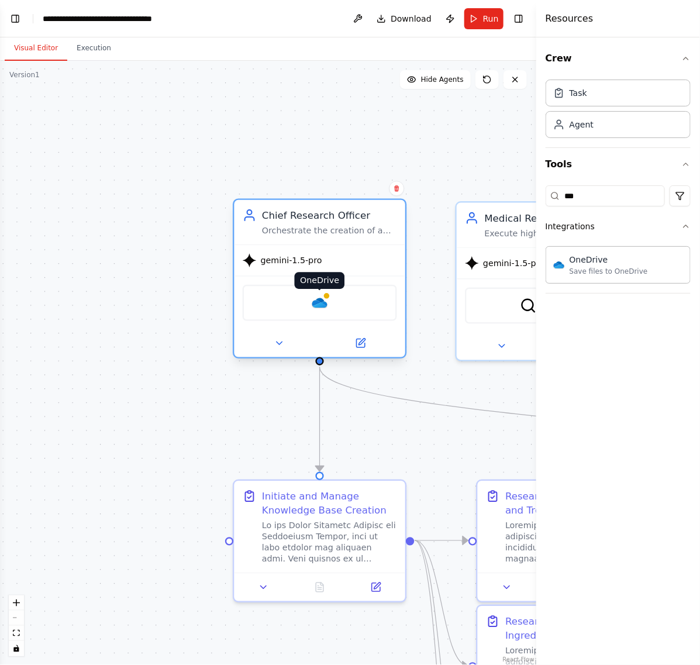
click at [319, 302] on img at bounding box center [319, 303] width 17 height 17
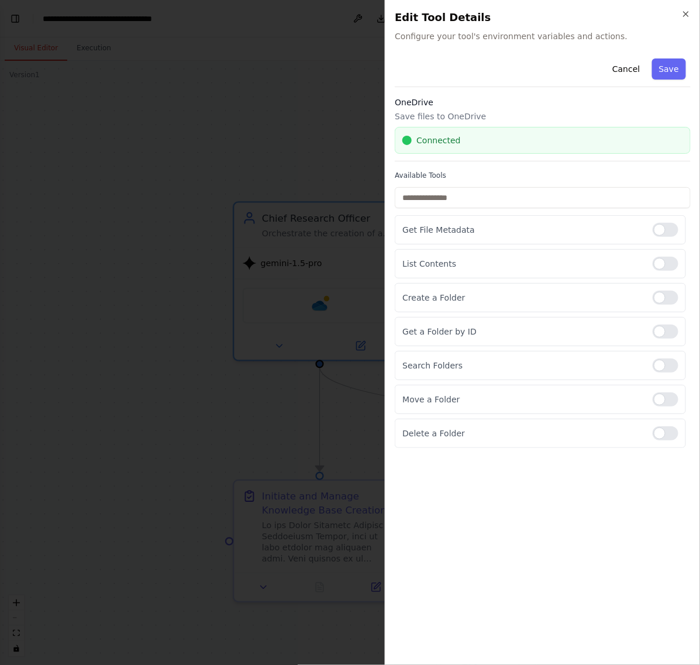
click at [525, 145] on div "Connected" at bounding box center [542, 140] width 281 height 12
click at [512, 194] on input "text" at bounding box center [543, 197] width 296 height 21
click at [528, 527] on div "Cancel Save OneDrive Save files to OneDrive Connected Available Tools Get File …" at bounding box center [543, 355] width 296 height 602
click at [676, 60] on button "Save" at bounding box center [669, 68] width 34 height 21
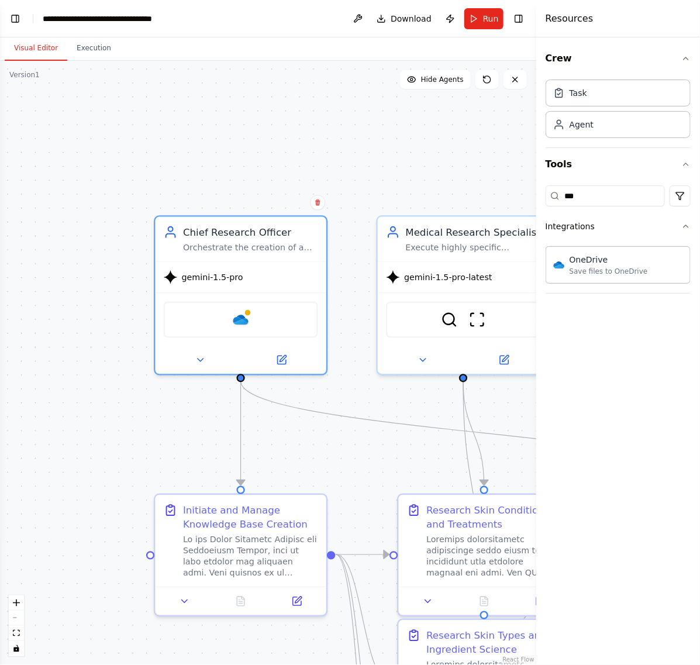
drag, startPoint x: 366, startPoint y: 115, endPoint x: 133, endPoint y: 132, distance: 233.8
click at [133, 132] on div ".deletable-edge-delete-btn { width: 20px; height: 20px; border: 0px solid #ffff…" at bounding box center [268, 363] width 536 height 604
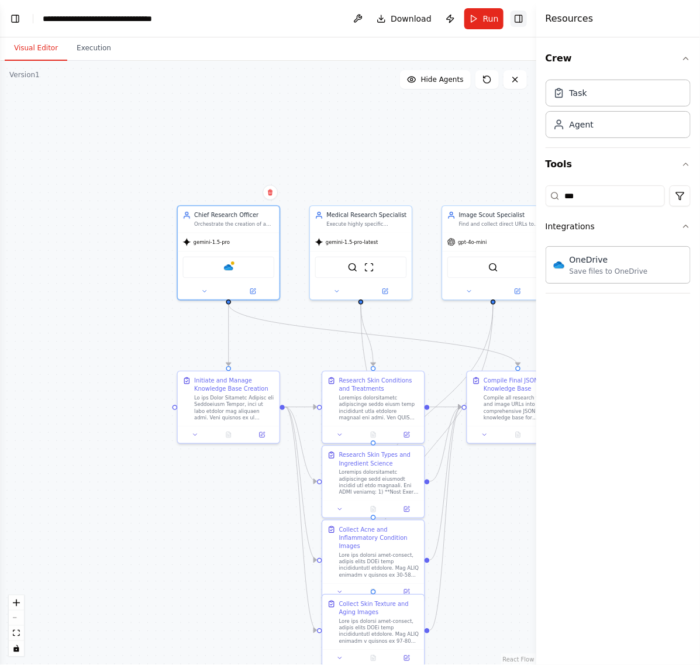
click at [520, 16] on button "Toggle Right Sidebar" at bounding box center [518, 19] width 16 height 16
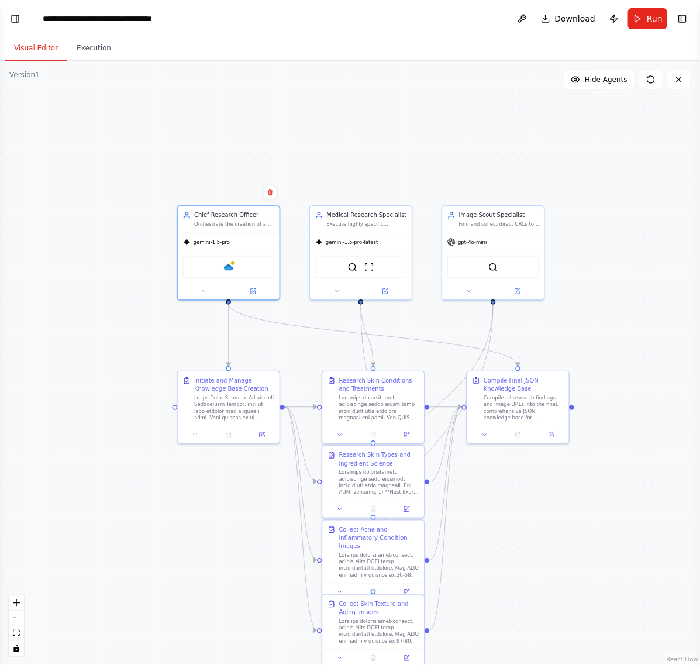
drag, startPoint x: 520, startPoint y: 168, endPoint x: 560, endPoint y: 104, distance: 75.6
click at [560, 104] on div ".deletable-edge-delete-btn { width: 20px; height: 20px; border: 0px solid #ffff…" at bounding box center [350, 363] width 700 height 604
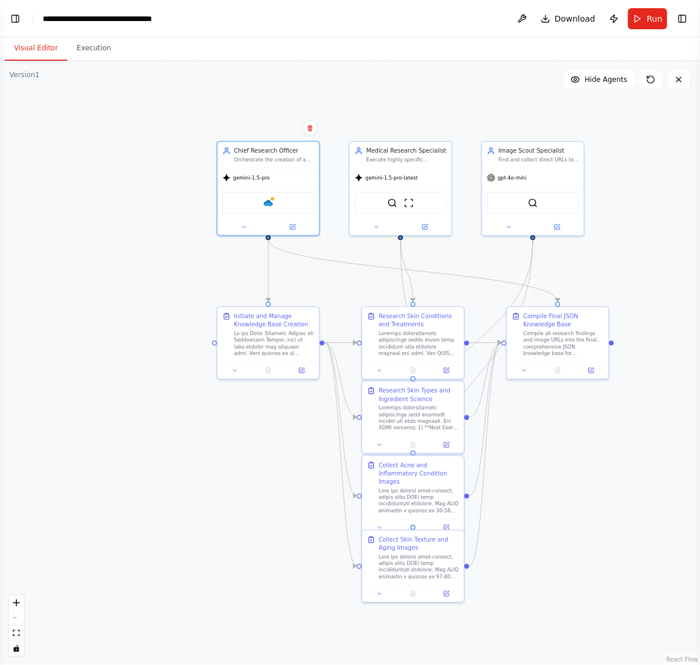
click at [512, 15] on header "**********" at bounding box center [350, 18] width 700 height 37
click at [517, 15] on button at bounding box center [522, 18] width 19 height 21
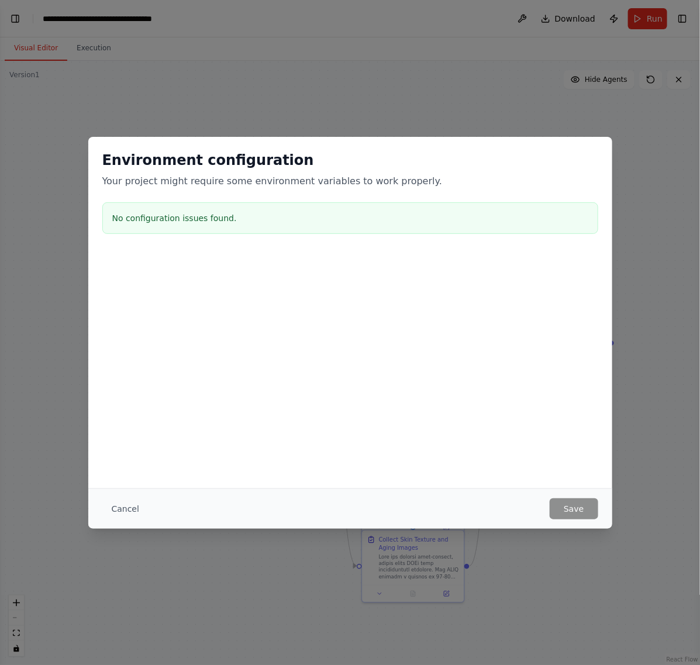
click at [127, 506] on button "Cancel" at bounding box center [125, 508] width 46 height 21
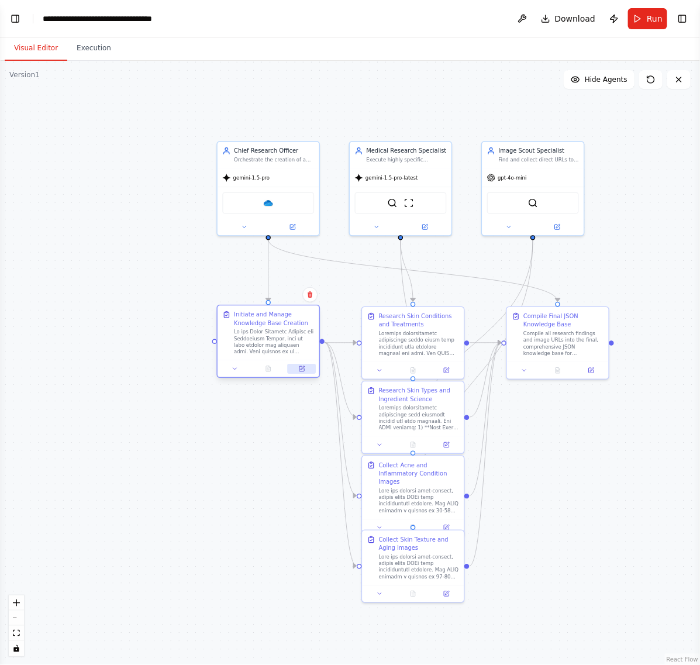
click at [304, 369] on icon at bounding box center [301, 368] width 5 height 5
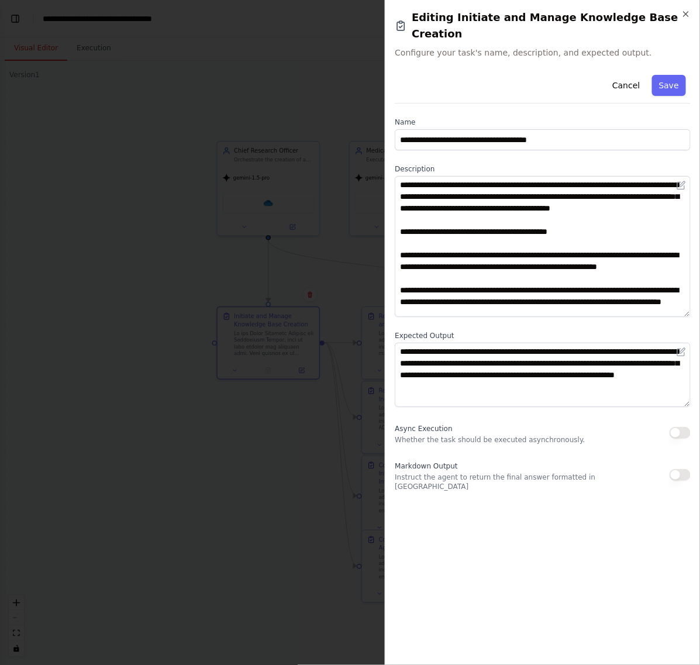
drag, startPoint x: 686, startPoint y: 221, endPoint x: 646, endPoint y: 297, distance: 85.8
click at [676, 299] on textarea at bounding box center [543, 246] width 296 height 141
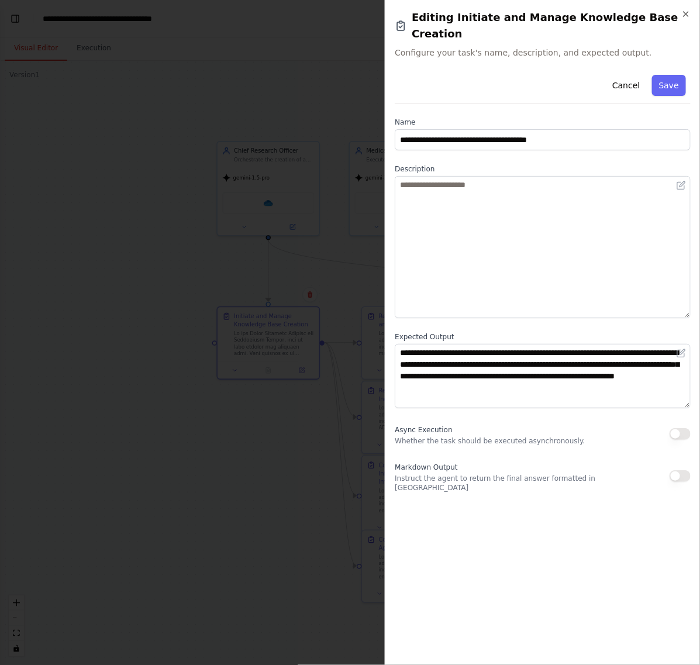
click at [554, 492] on div "**********" at bounding box center [543, 362] width 296 height 585
click at [514, 232] on textarea at bounding box center [543, 247] width 296 height 142
paste textarea "**********"
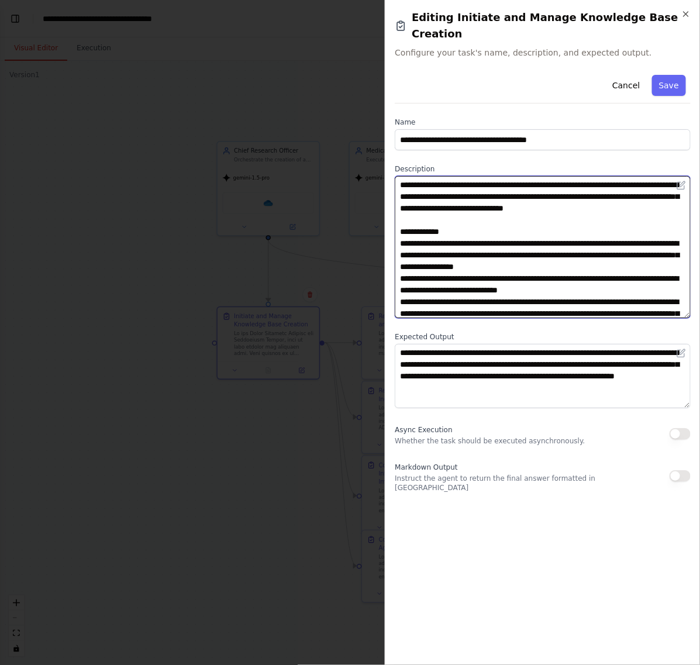
scroll to position [118, 0]
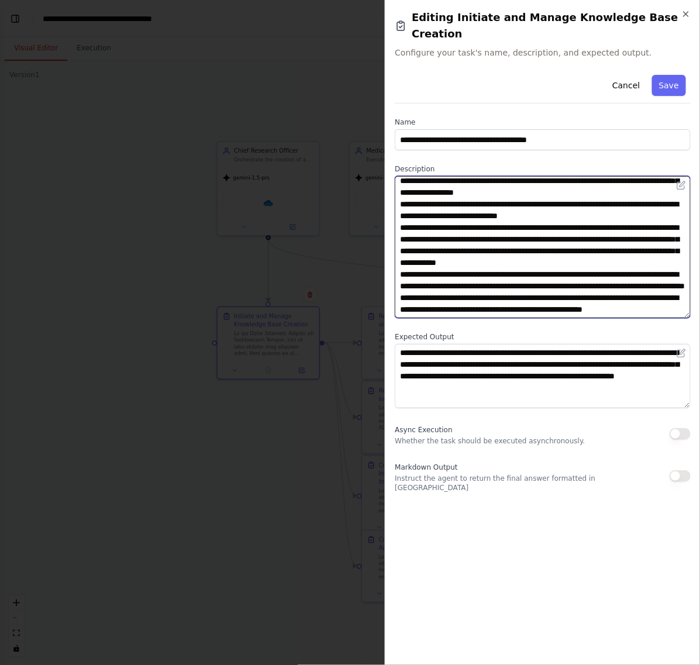
type textarea "**********"
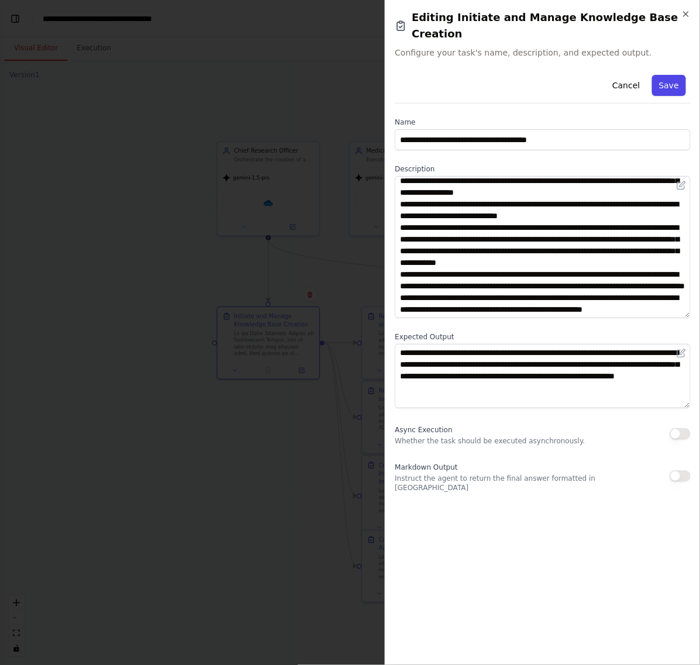
click at [670, 75] on button "Save" at bounding box center [669, 85] width 34 height 21
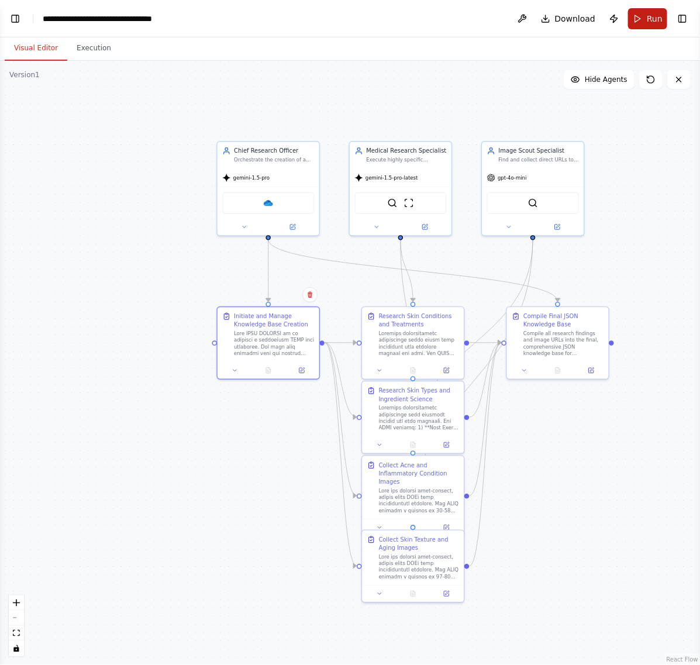
click at [638, 16] on button "Run" at bounding box center [647, 18] width 39 height 21
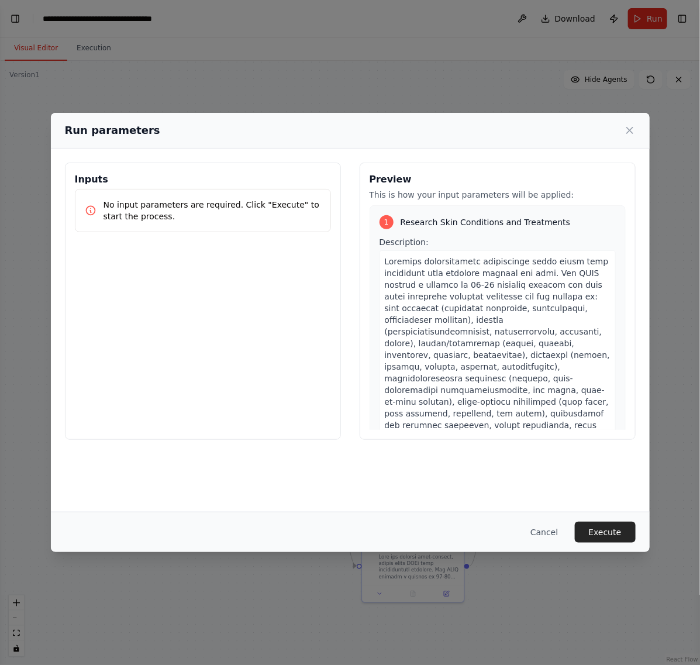
drag, startPoint x: 589, startPoint y: 536, endPoint x: 585, endPoint y: 531, distance: 6.7
click at [589, 536] on button "Execute" at bounding box center [605, 532] width 61 height 21
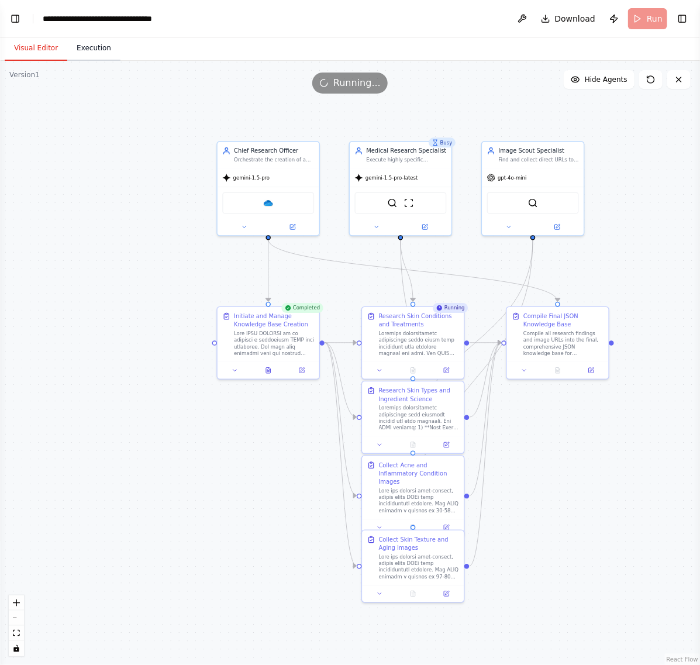
click at [98, 46] on button "Execution" at bounding box center [93, 48] width 53 height 25
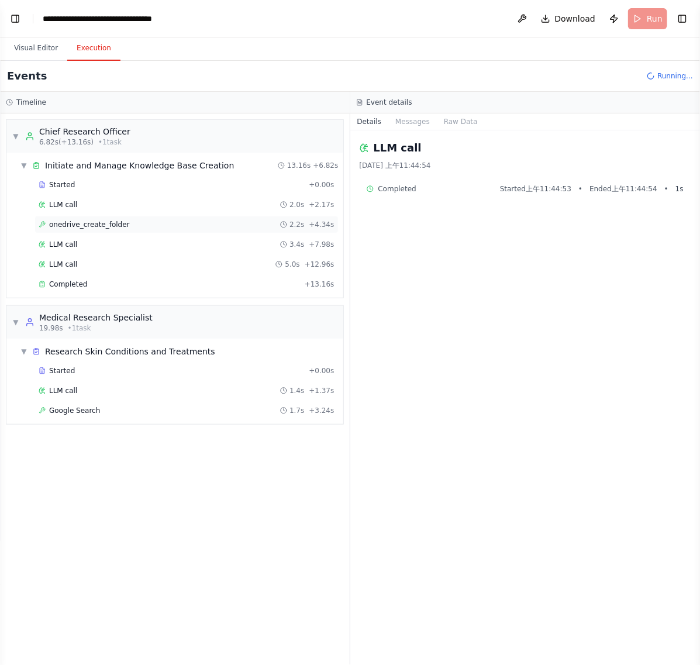
click at [133, 222] on div "onedrive_create_folder 2.2s + 4.34s" at bounding box center [187, 224] width 296 height 9
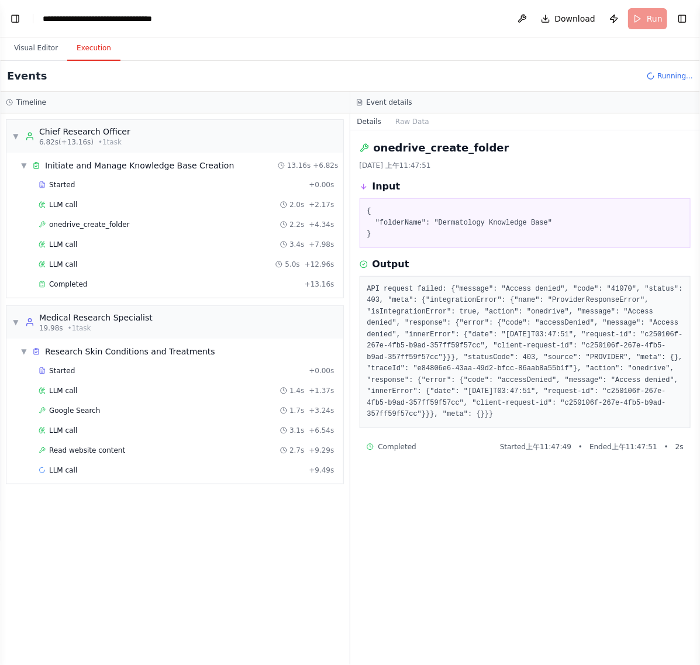
drag, startPoint x: 446, startPoint y: 418, endPoint x: 368, endPoint y: 291, distance: 149.0
click at [368, 291] on pre "API request failed: {"message": "Access denied", "code": "41070", "status": 403…" at bounding box center [525, 352] width 316 height 137
click at [468, 531] on div "onedrive_create_folder 2025/9/5 上午11:47:51 Input { "folderName": "Dermatology K…" at bounding box center [525, 397] width 350 height 534
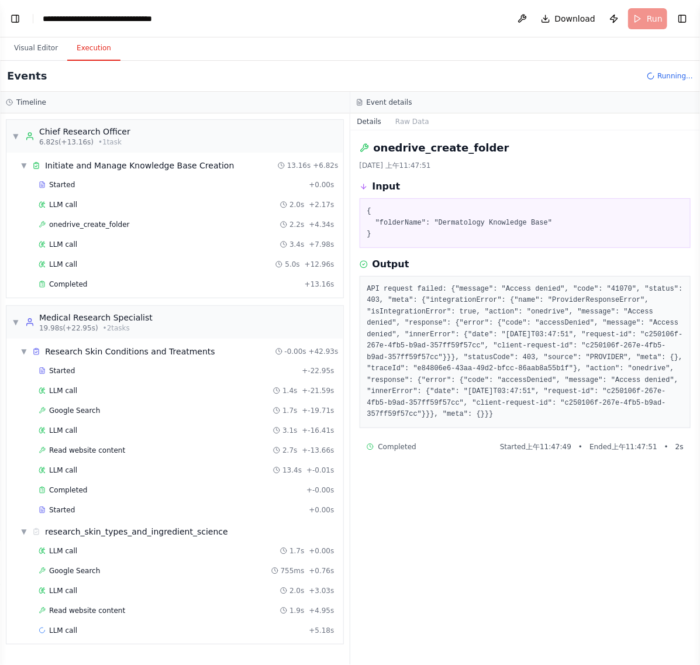
drag, startPoint x: 427, startPoint y: 413, endPoint x: 364, endPoint y: 145, distance: 275.7
click at [364, 145] on div "onedrive_create_folder 2025/9/5 上午11:47:51 Input { "folderName": "Dermatology K…" at bounding box center [525, 397] width 350 height 534
copy div "onedrive_create_folder 2025/9/5 上午11:47:51 Input { "folderName": "Dermatology K…"
click at [551, 554] on div "onedrive_create_folder 2025/9/5 上午11:47:51 Input { "folderName": "Dermatology K…" at bounding box center [525, 397] width 350 height 534
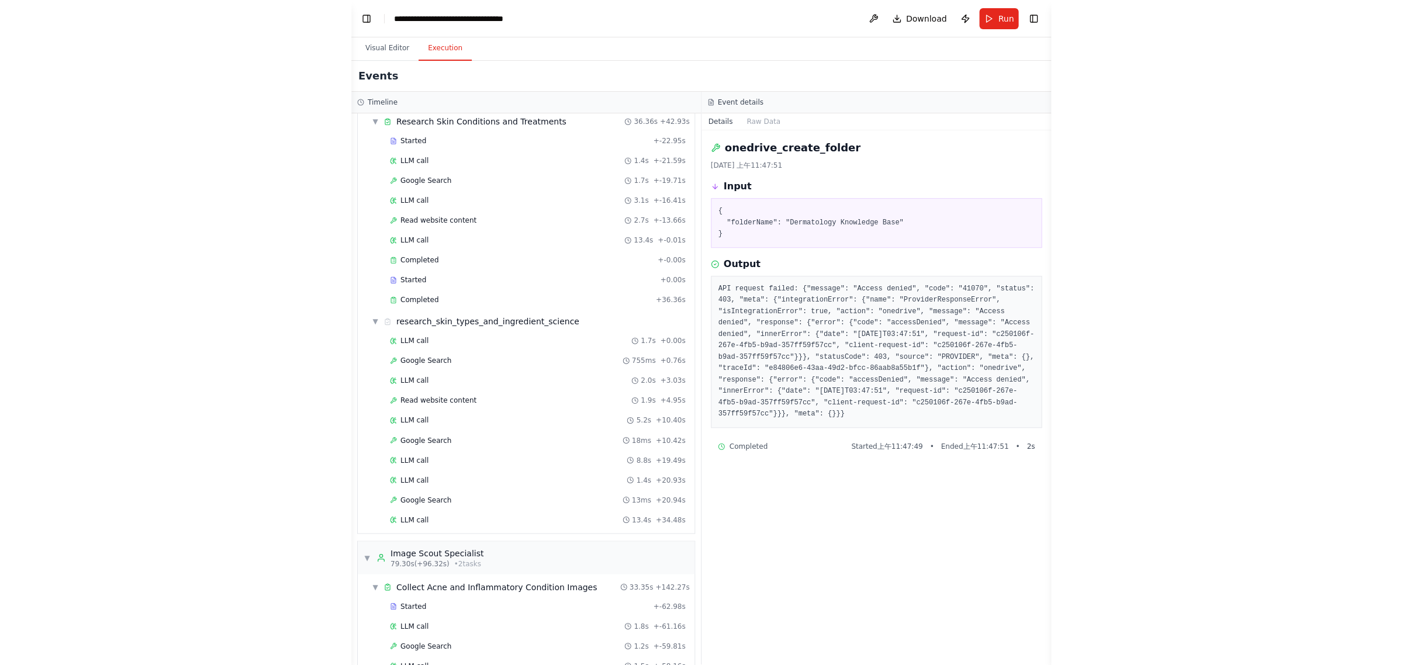
scroll to position [0, 0]
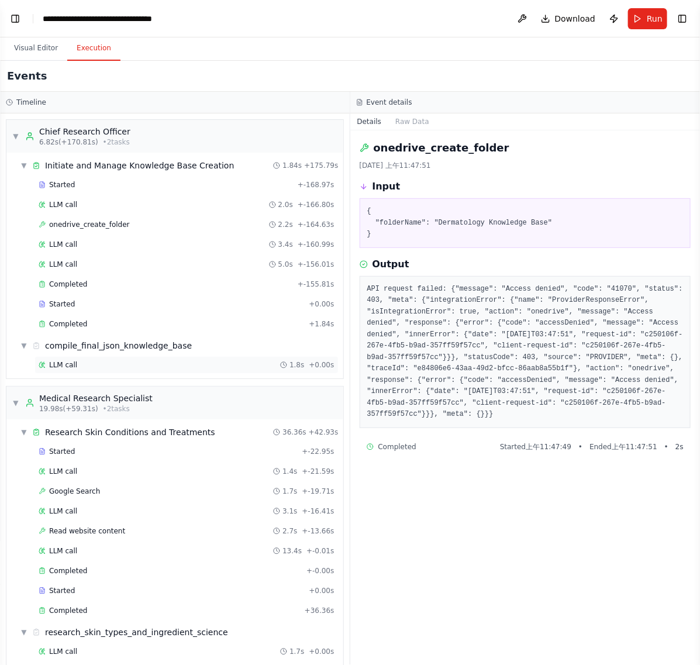
click at [174, 364] on div "LLM call 1.8s + 0.00s" at bounding box center [187, 364] width 296 height 9
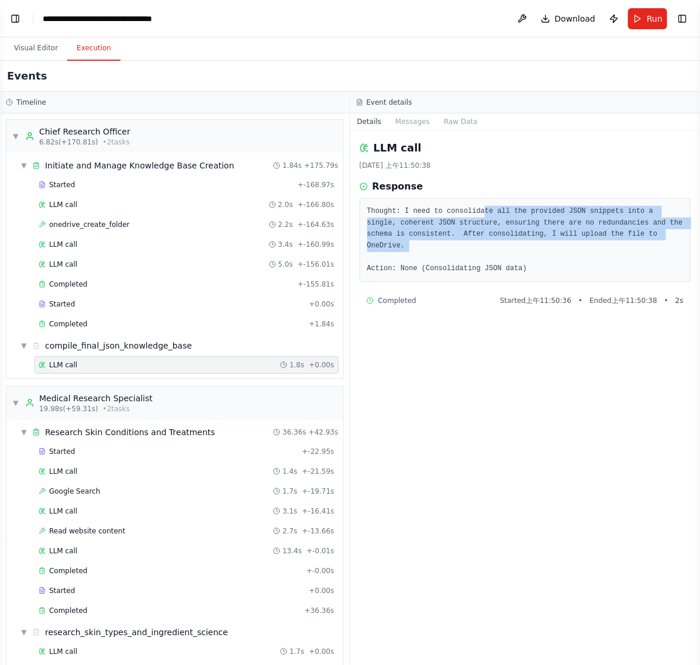
drag, startPoint x: 475, startPoint y: 203, endPoint x: 500, endPoint y: 249, distance: 52.6
click at [500, 249] on div "Thought: I need to consolidate all the provided JSON snippets into a single, co…" at bounding box center [525, 240] width 331 height 84
click at [528, 250] on pre "Thought: I need to consolidate all the provided JSON snippets into a single, co…" at bounding box center [525, 240] width 316 height 68
drag, startPoint x: 475, startPoint y: 215, endPoint x: 537, endPoint y: 257, distance: 75.2
click at [531, 252] on pre "Thought: I need to consolidate all the provided JSON snippets into a single, co…" at bounding box center [525, 240] width 316 height 68
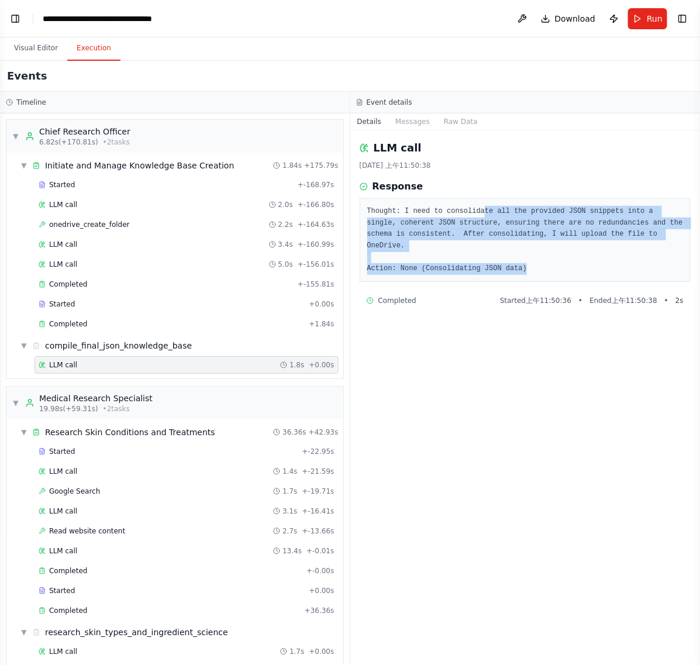
click at [542, 259] on pre "Thought: I need to consolidate all the provided JSON snippets into a single, co…" at bounding box center [525, 240] width 316 height 68
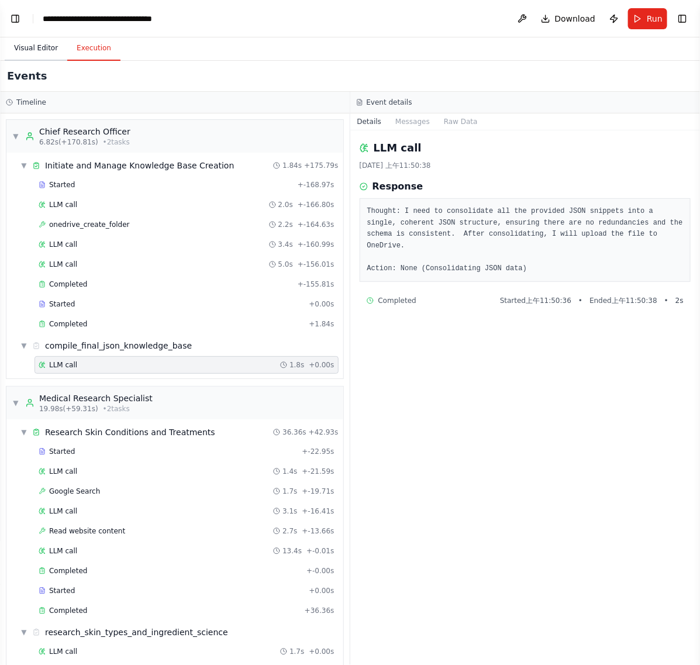
click at [32, 49] on button "Visual Editor" at bounding box center [36, 48] width 63 height 25
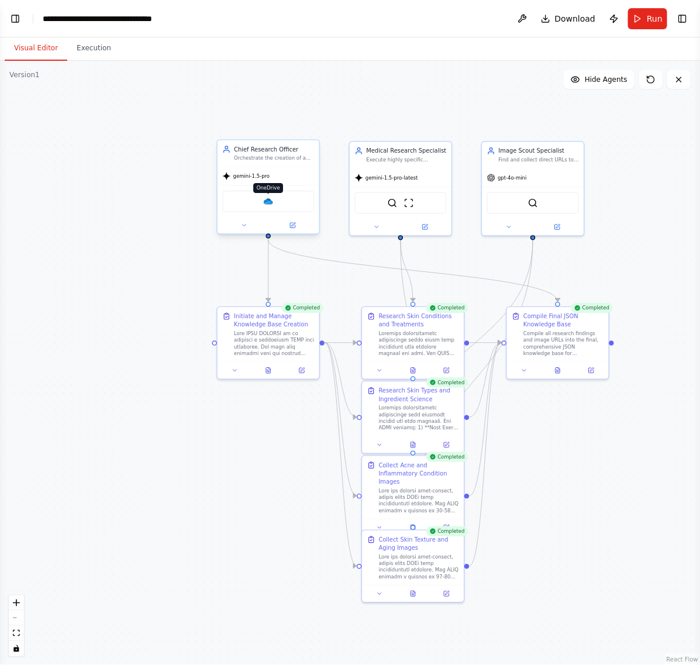
click at [269, 201] on img at bounding box center [268, 201] width 10 height 10
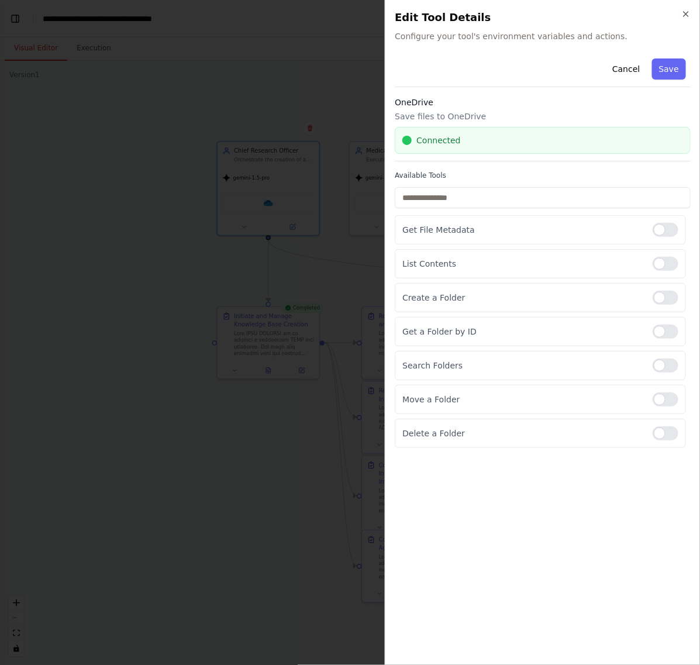
click at [550, 142] on div "Connected" at bounding box center [542, 140] width 281 height 12
click at [451, 133] on div "Connected" at bounding box center [543, 140] width 296 height 27
click at [430, 116] on p "Save files to OneDrive" at bounding box center [543, 116] width 296 height 12
click at [547, 150] on div "Connected" at bounding box center [543, 140] width 296 height 27
click at [630, 65] on button "Cancel" at bounding box center [626, 68] width 42 height 21
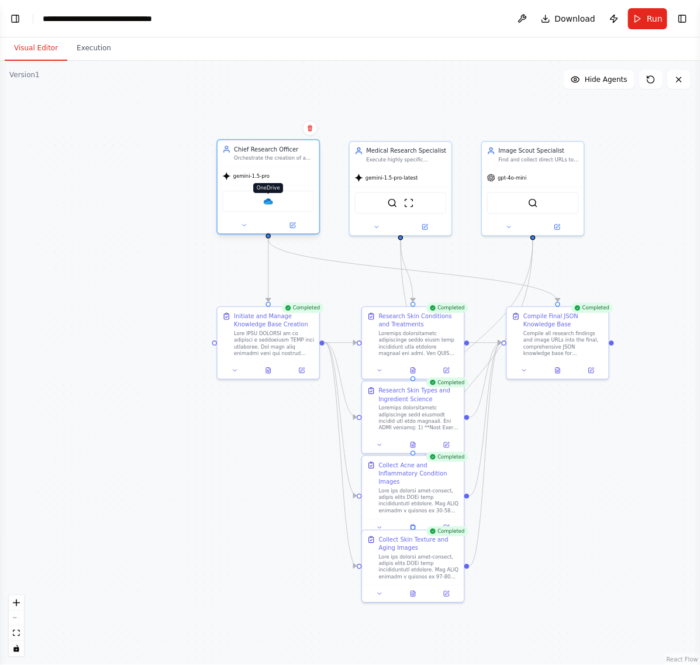
click at [269, 200] on img at bounding box center [268, 201] width 10 height 10
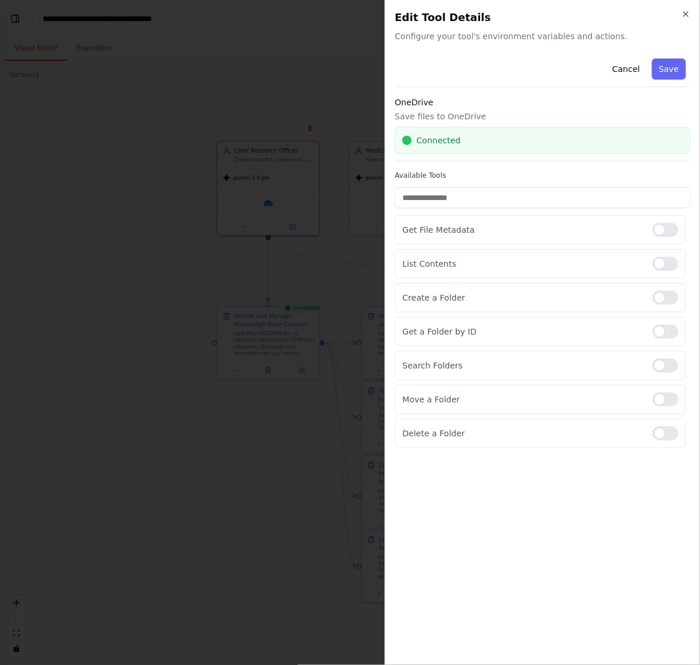
click at [199, 232] on div at bounding box center [350, 332] width 700 height 665
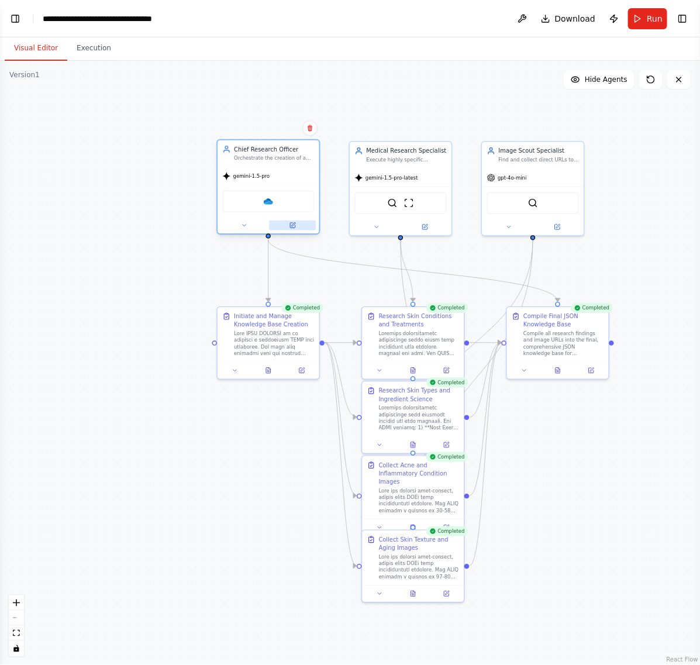
click at [290, 223] on icon at bounding box center [292, 225] width 6 height 6
click at [297, 225] on button at bounding box center [292, 225] width 47 height 10
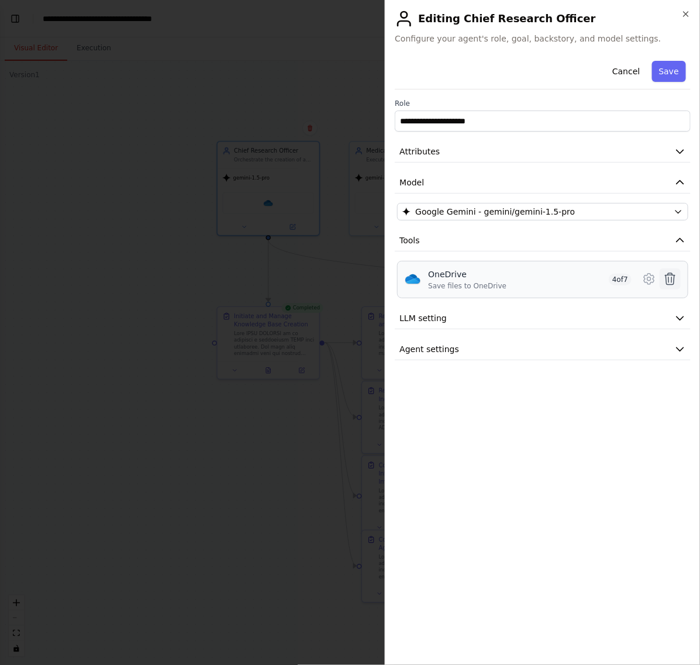
click at [667, 275] on icon at bounding box center [670, 279] width 14 height 14
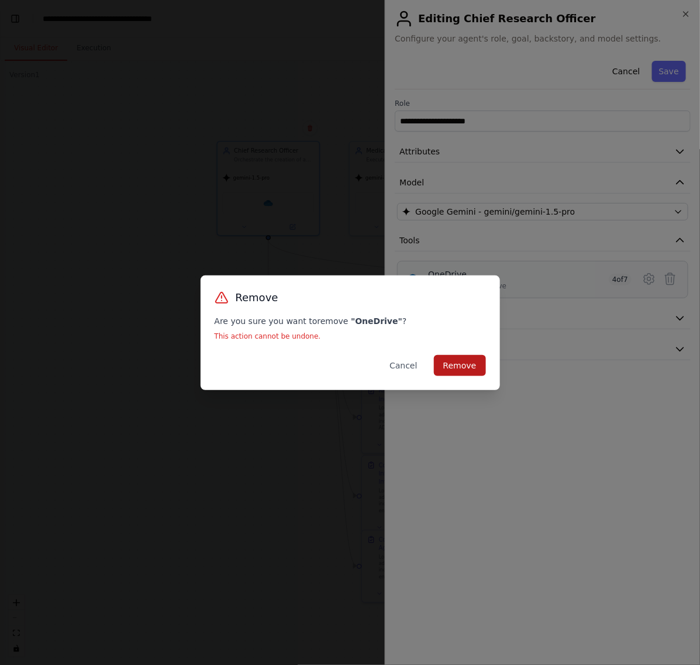
click at [477, 357] on button "Remove" at bounding box center [460, 365] width 52 height 21
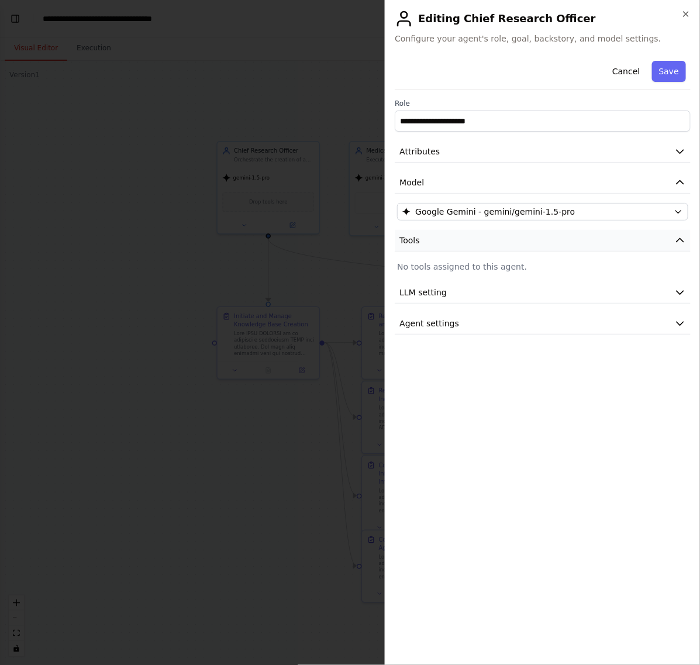
click at [457, 239] on button "Tools" at bounding box center [543, 241] width 296 height 22
click at [80, 323] on div at bounding box center [350, 332] width 700 height 665
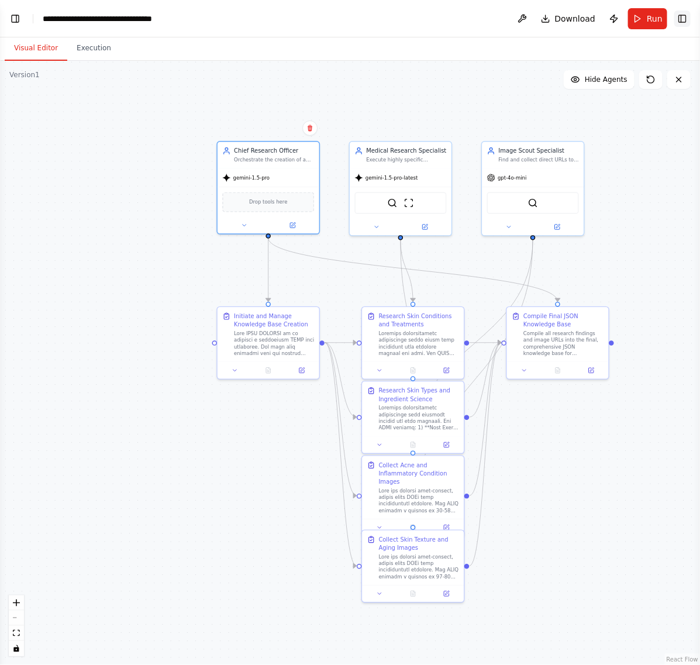
click at [685, 20] on button "Toggle Right Sidebar" at bounding box center [682, 19] width 16 height 16
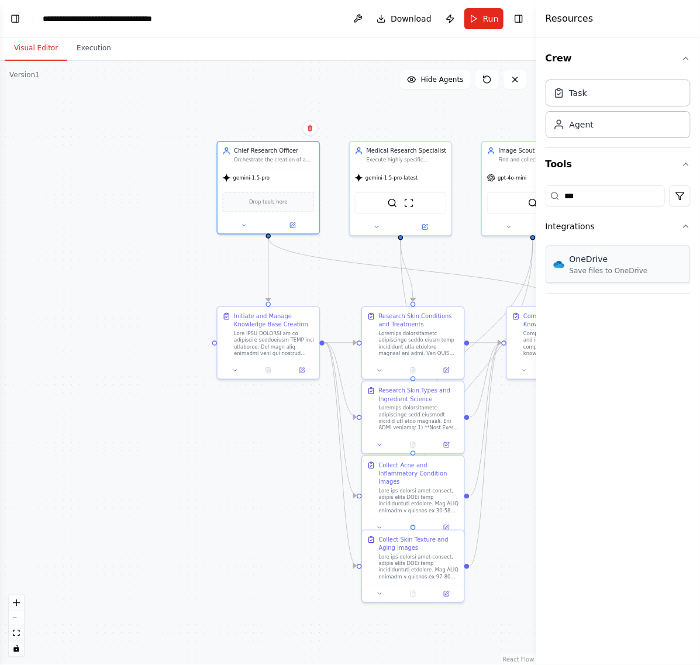
click at [617, 270] on div "Save files to OneDrive" at bounding box center [608, 270] width 78 height 9
click at [288, 197] on div "OneDrive" at bounding box center [268, 202] width 92 height 22
click at [258, 202] on div "OneDrive" at bounding box center [268, 202] width 92 height 22
click at [269, 199] on img at bounding box center [268, 201] width 10 height 10
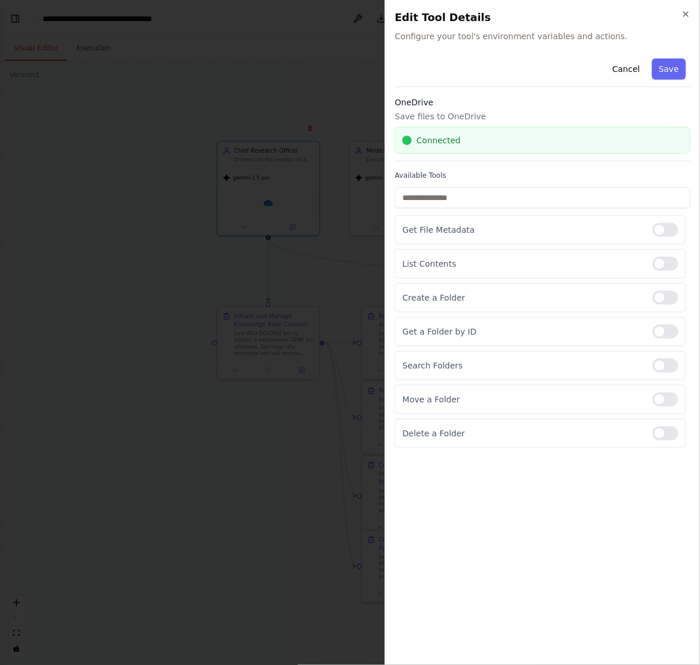
click at [412, 145] on div "Connected" at bounding box center [542, 140] width 281 height 12
click at [474, 196] on input "text" at bounding box center [543, 197] width 296 height 21
drag, startPoint x: 668, startPoint y: 232, endPoint x: 668, endPoint y: 250, distance: 17.5
click at [670, 232] on div at bounding box center [665, 230] width 26 height 14
drag, startPoint x: 668, startPoint y: 255, endPoint x: 668, endPoint y: 262, distance: 6.4
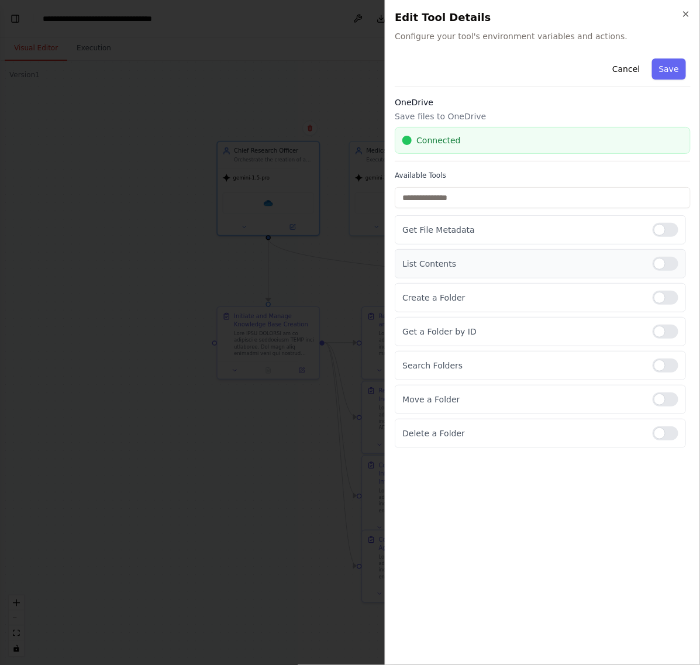
click at [668, 257] on div "List Contents" at bounding box center [540, 263] width 291 height 29
click at [669, 264] on div at bounding box center [665, 264] width 26 height 14
click at [668, 302] on div at bounding box center [665, 298] width 26 height 14
click at [665, 334] on div at bounding box center [665, 331] width 26 height 14
click at [666, 358] on div "Search Folders" at bounding box center [540, 365] width 291 height 29
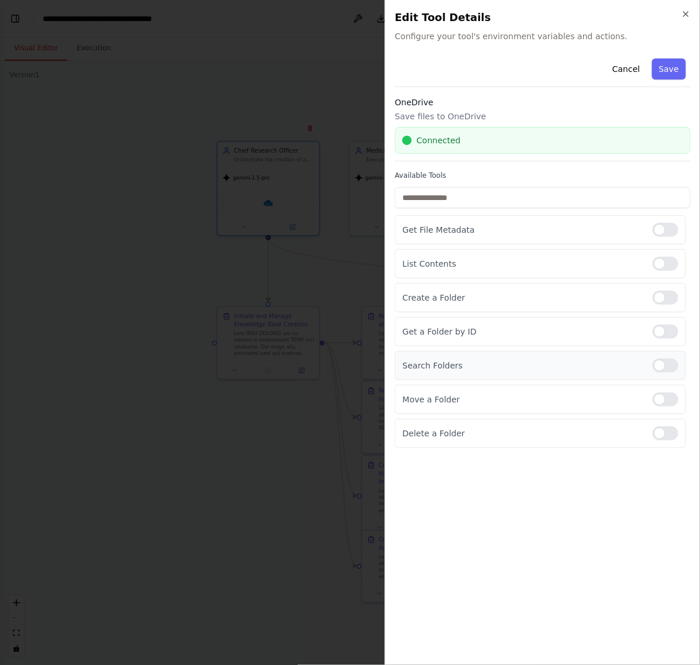
drag, startPoint x: 666, startPoint y: 365, endPoint x: 666, endPoint y: 375, distance: 9.4
click at [666, 366] on div at bounding box center [665, 365] width 26 height 14
click at [664, 404] on div at bounding box center [665, 399] width 26 height 14
click at [664, 436] on div at bounding box center [665, 433] width 26 height 14
click at [662, 77] on button "Save" at bounding box center [669, 68] width 34 height 21
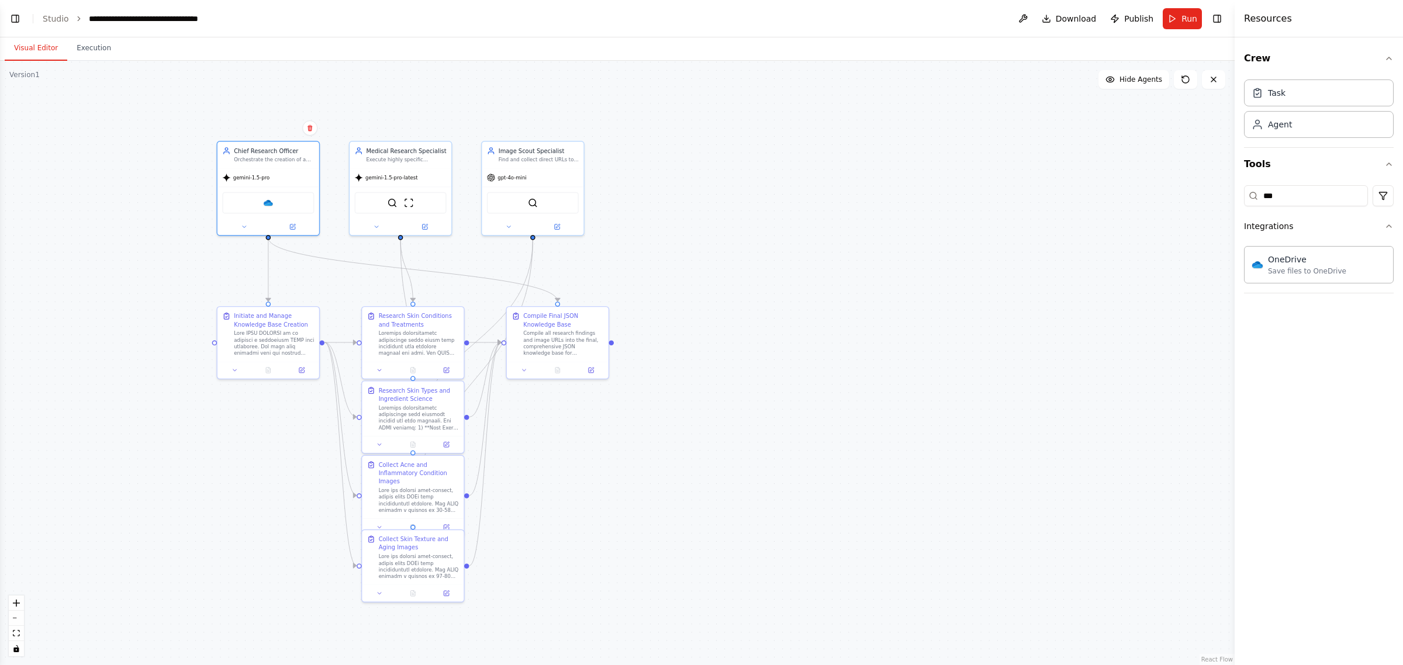
scroll to position [8476, 0]
click at [699, 282] on div "OneDrive Save files to OneDrive" at bounding box center [1319, 264] width 150 height 37
click at [699, 281] on div "OneDrive Save files to OneDrive" at bounding box center [1319, 264] width 150 height 37
click at [699, 271] on div "Save files to OneDrive" at bounding box center [1307, 270] width 78 height 9
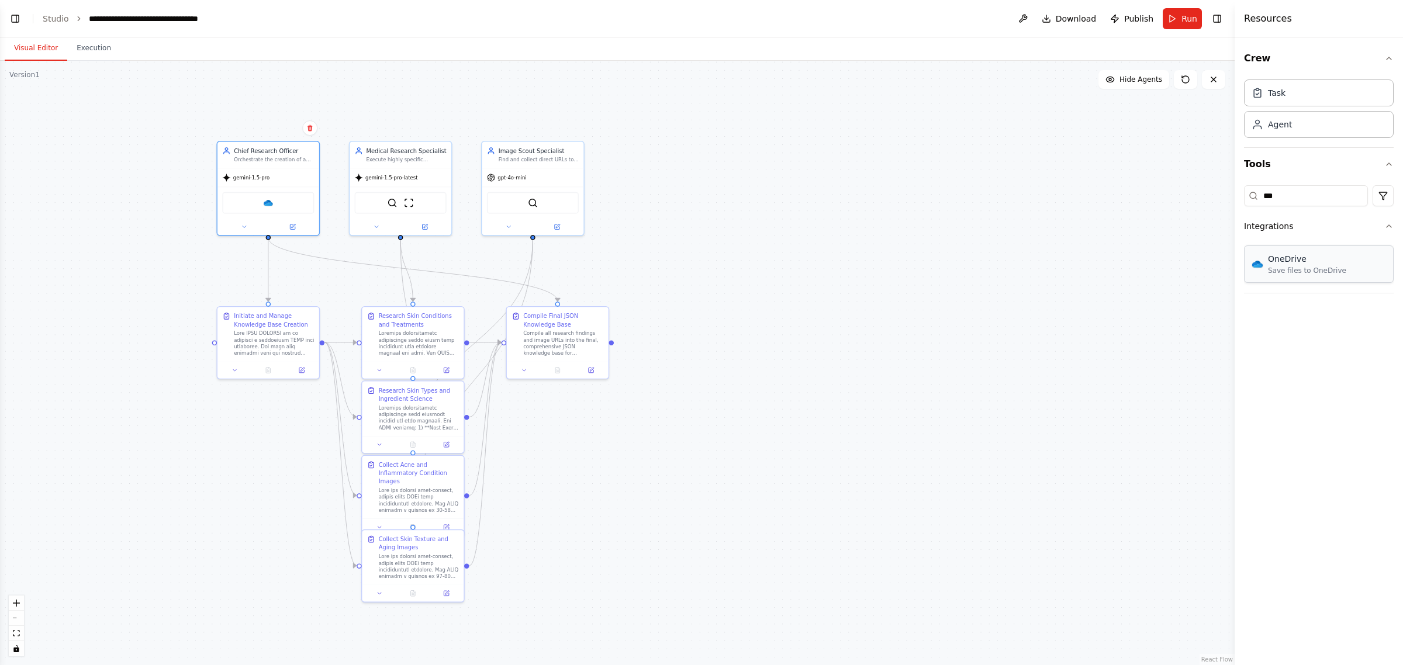
click at [699, 271] on div "Save files to OneDrive" at bounding box center [1307, 270] width 78 height 9
click at [272, 206] on div "OneDrive" at bounding box center [268, 202] width 92 height 22
click at [268, 203] on img at bounding box center [268, 201] width 10 height 10
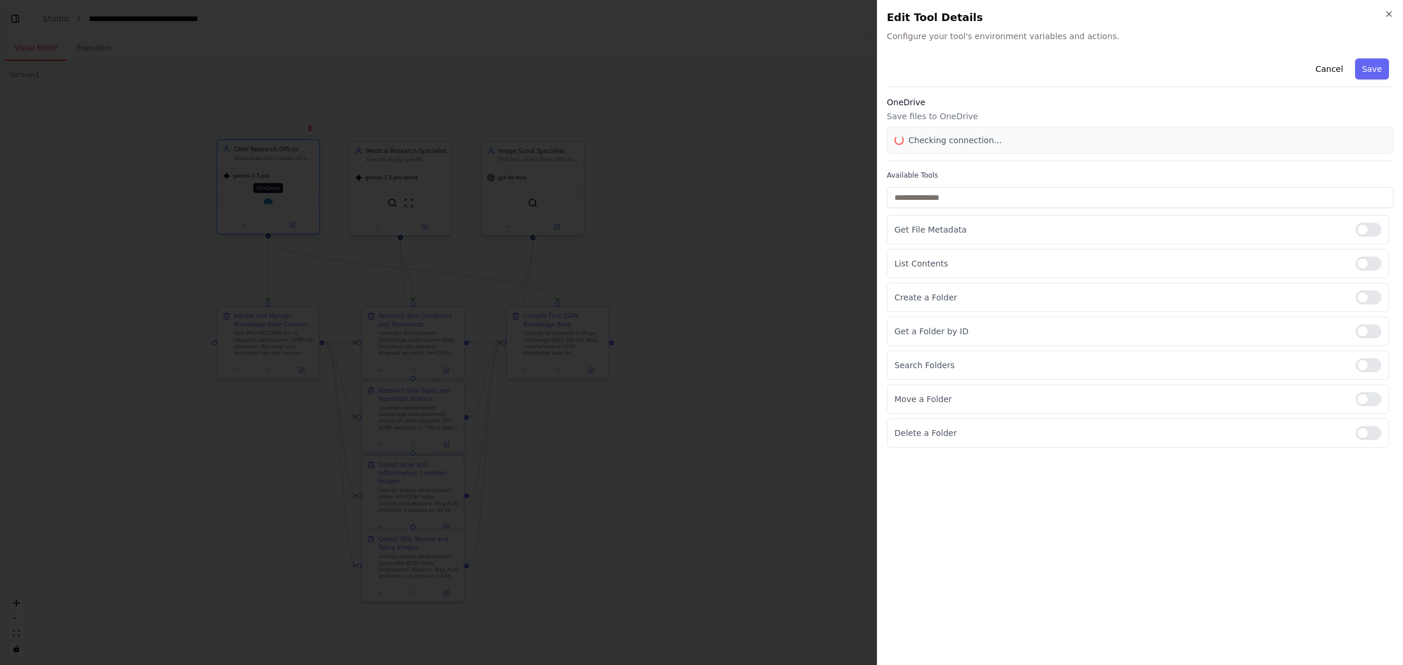
click at [268, 203] on div at bounding box center [701, 332] width 1403 height 665
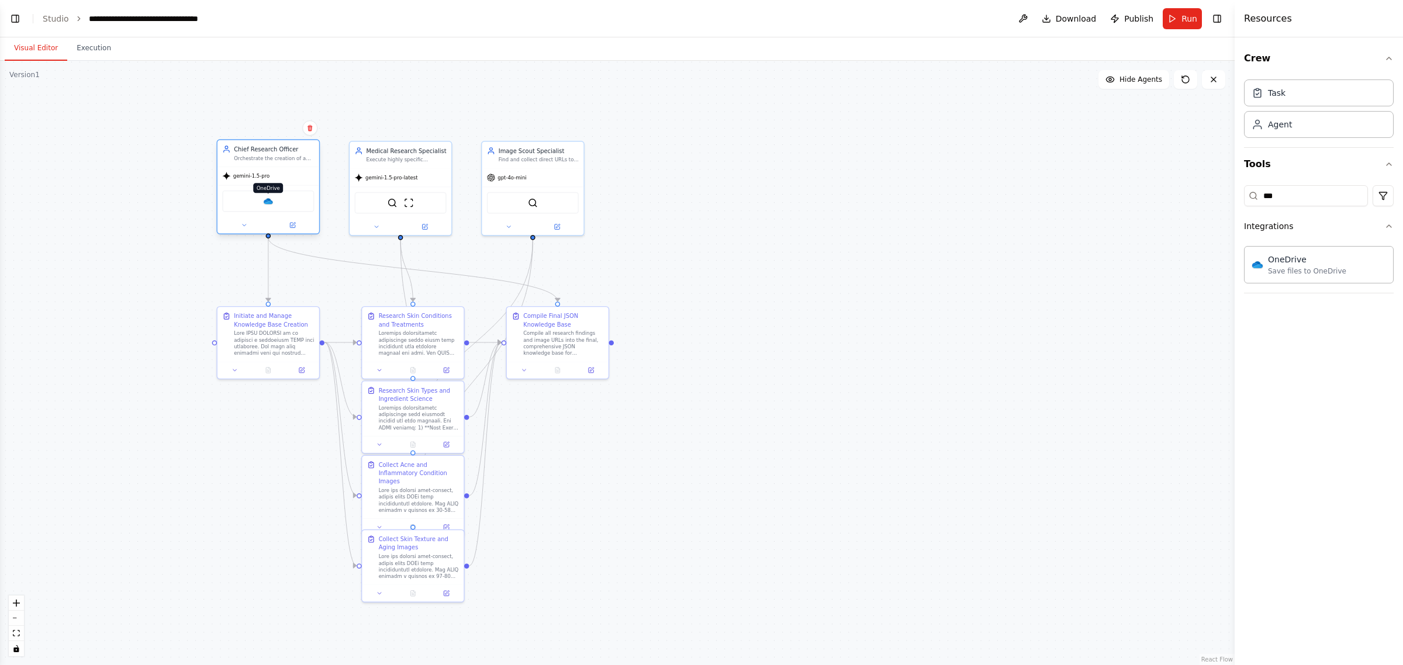
click at [268, 201] on img at bounding box center [268, 201] width 10 height 10
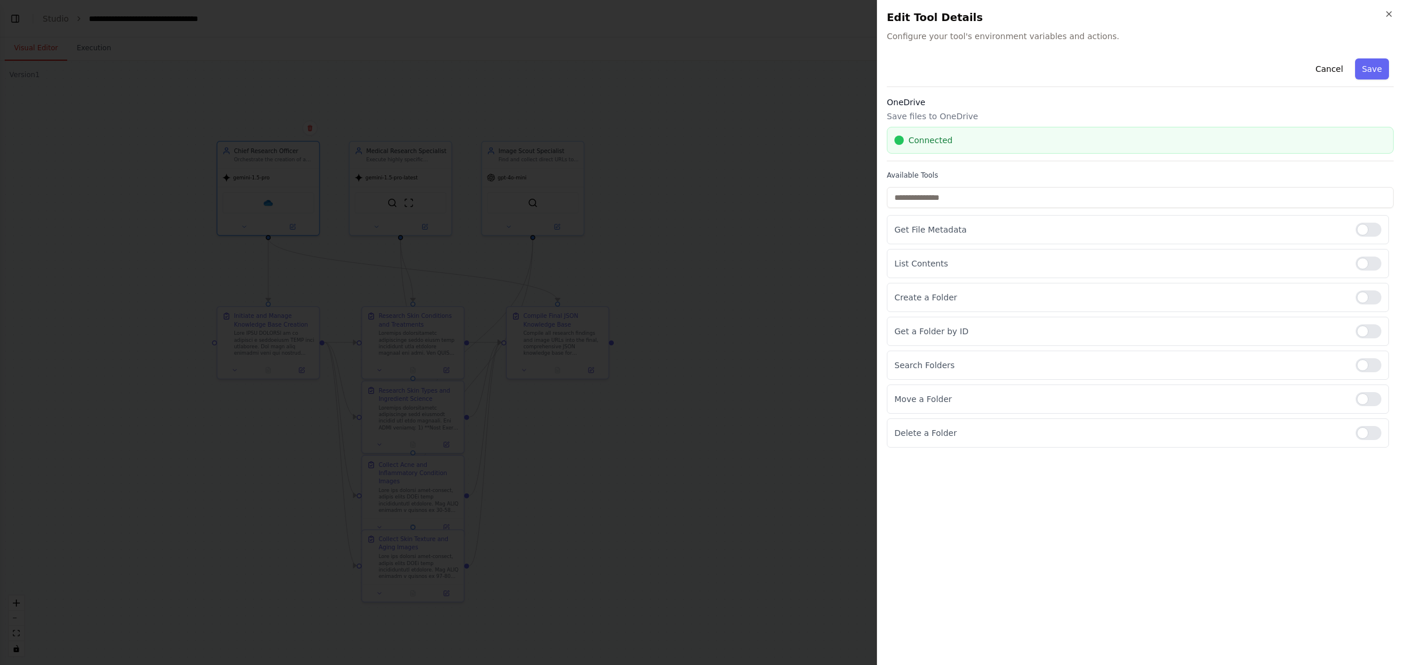
click at [699, 123] on div "OneDrive Save files to OneDrive Connected" at bounding box center [1140, 128] width 507 height 65
click at [699, 130] on div "Connected" at bounding box center [1140, 140] width 507 height 27
drag, startPoint x: 892, startPoint y: 137, endPoint x: 947, endPoint y: 139, distance: 55.6
click at [699, 137] on div "Connected" at bounding box center [1140, 140] width 507 height 27
click at [699, 140] on span "Connected" at bounding box center [931, 140] width 44 height 12
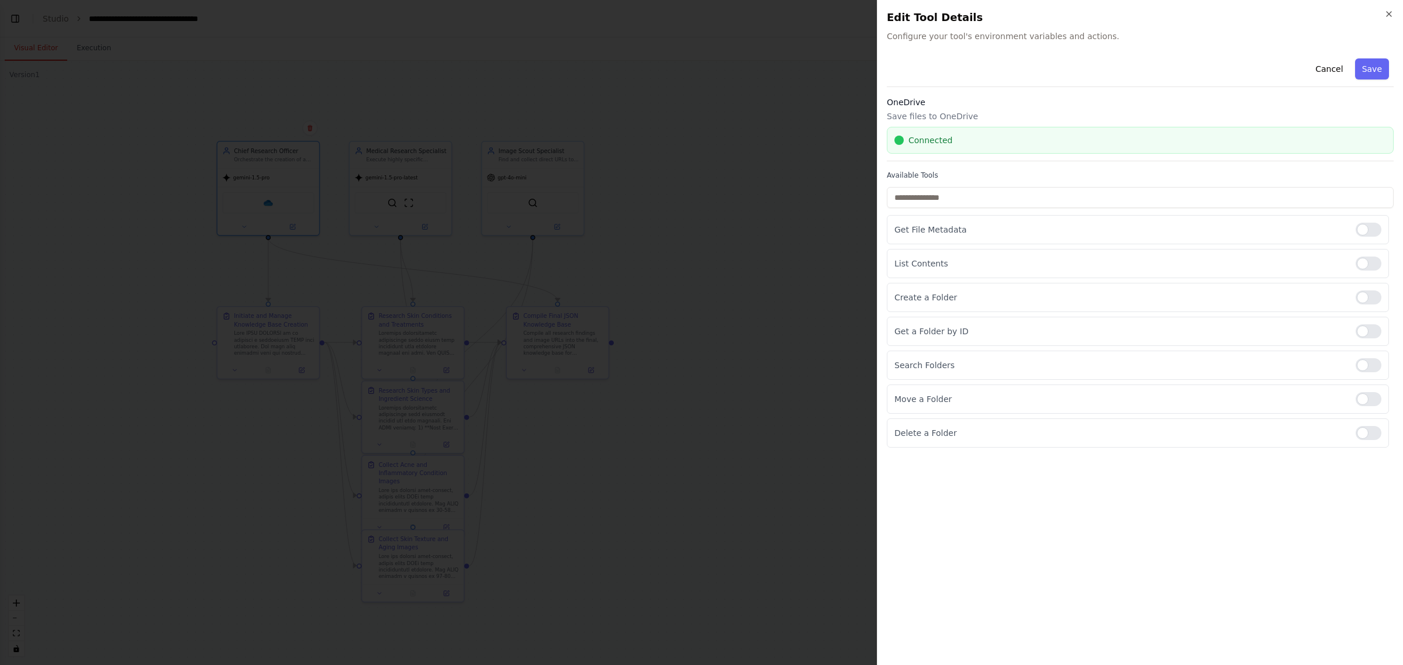
click at [699, 208] on div at bounding box center [701, 332] width 1403 height 665
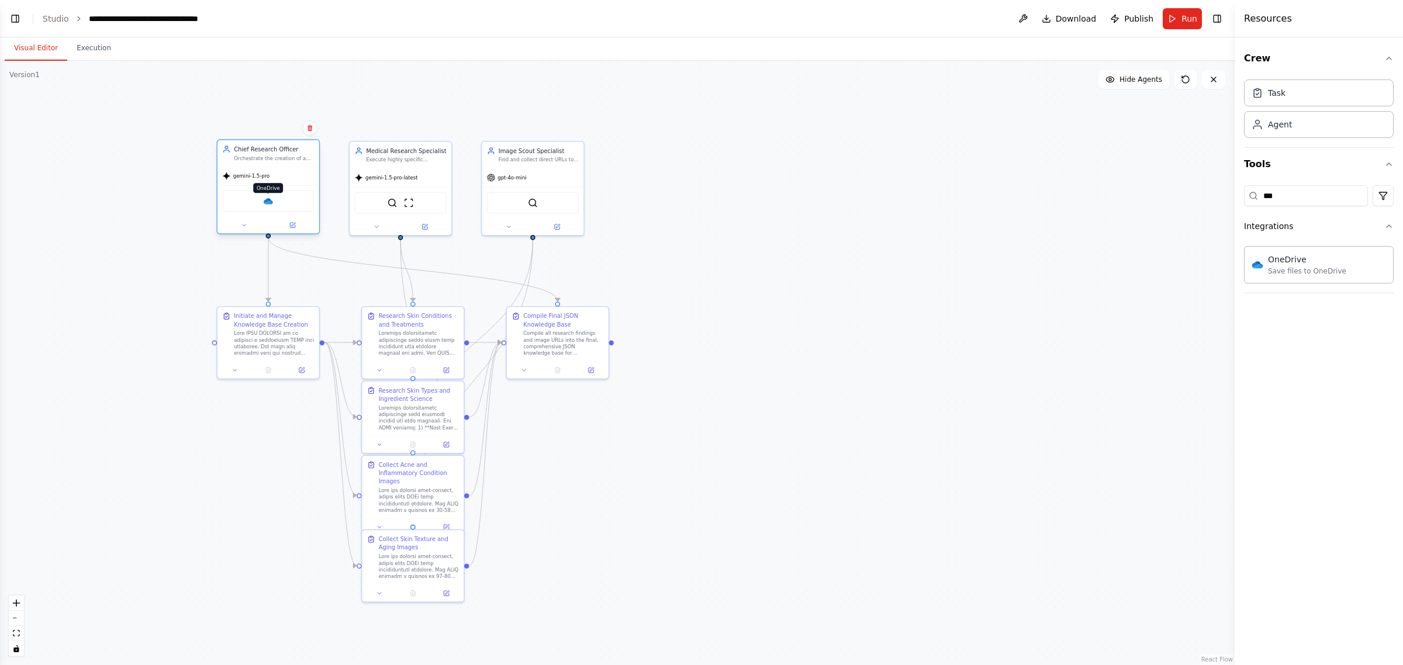
click at [271, 202] on img at bounding box center [268, 201] width 10 height 10
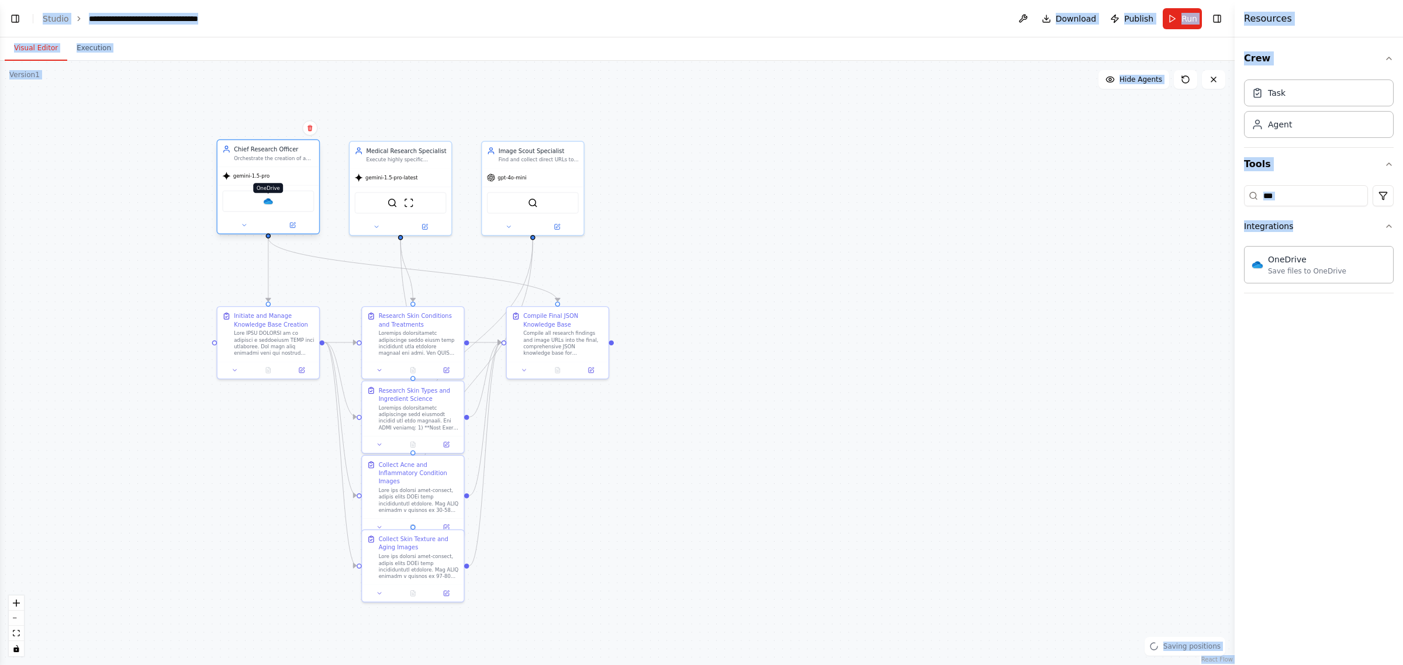
click at [263, 201] on img at bounding box center [268, 201] width 10 height 10
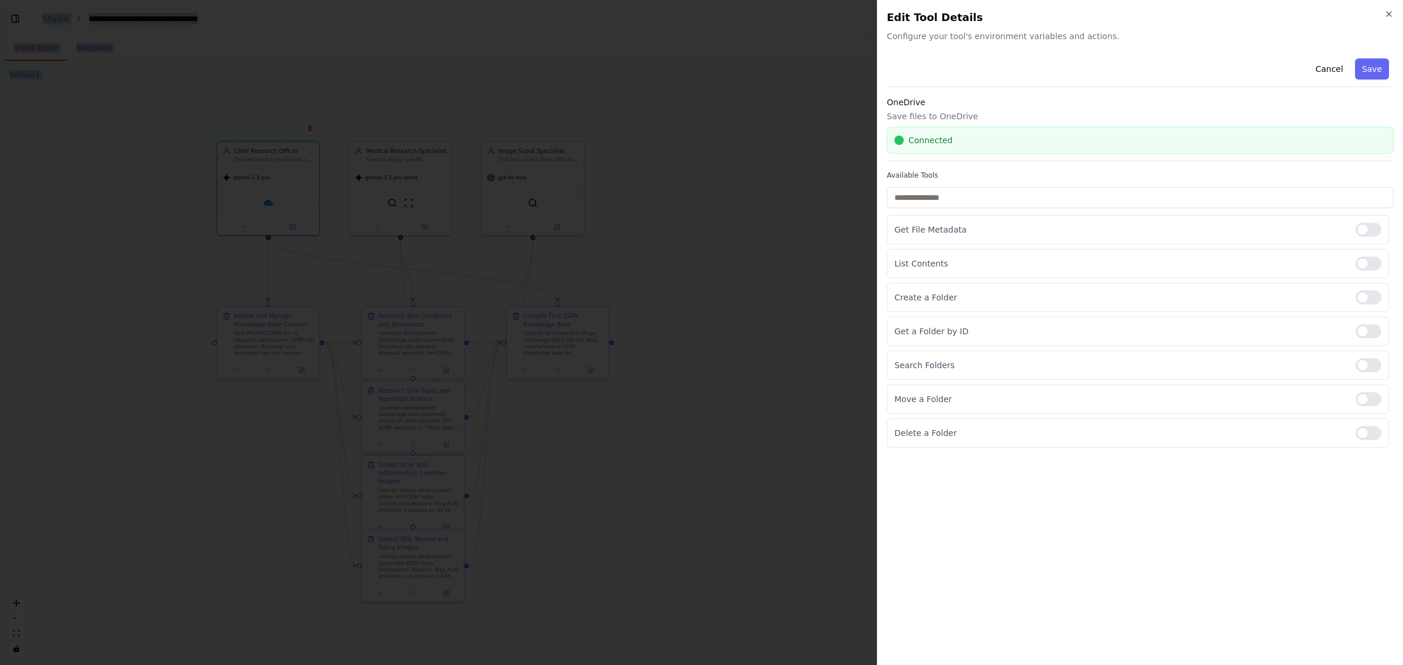
click at [699, 68] on button "Save" at bounding box center [1372, 68] width 34 height 21
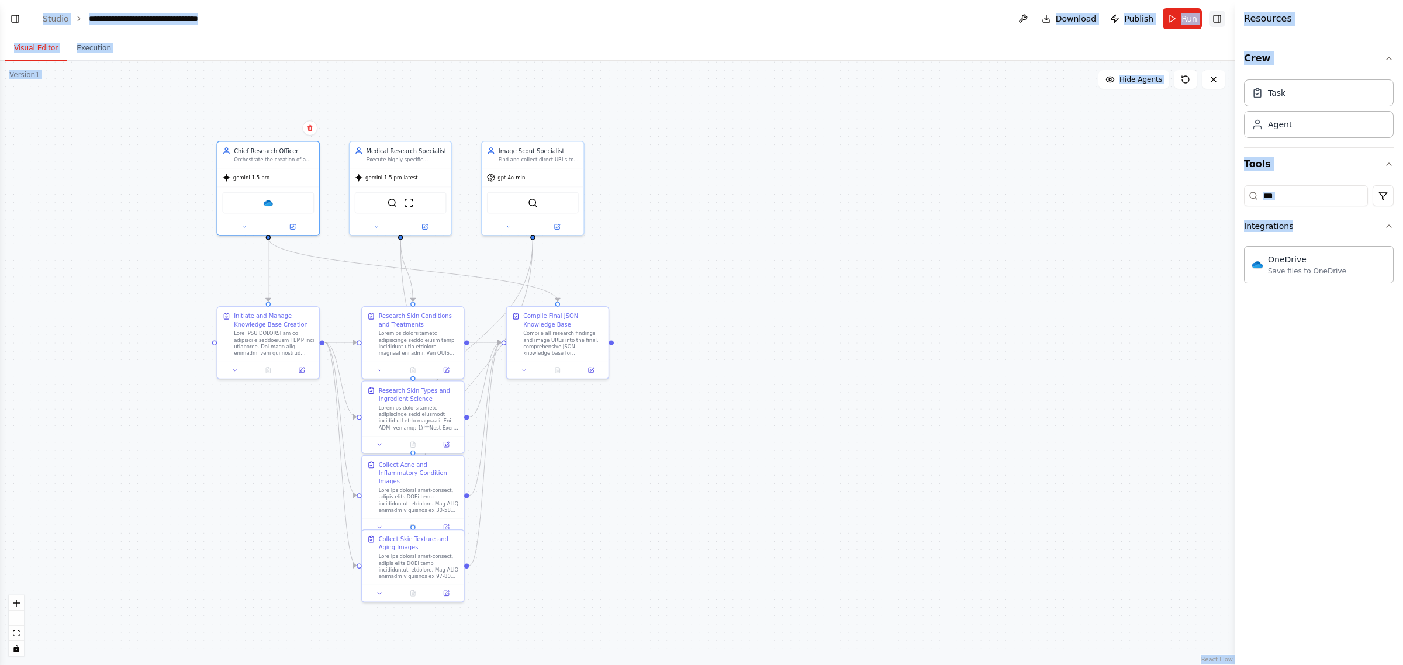
click at [699, 15] on button "Toggle Right Sidebar" at bounding box center [1217, 19] width 16 height 16
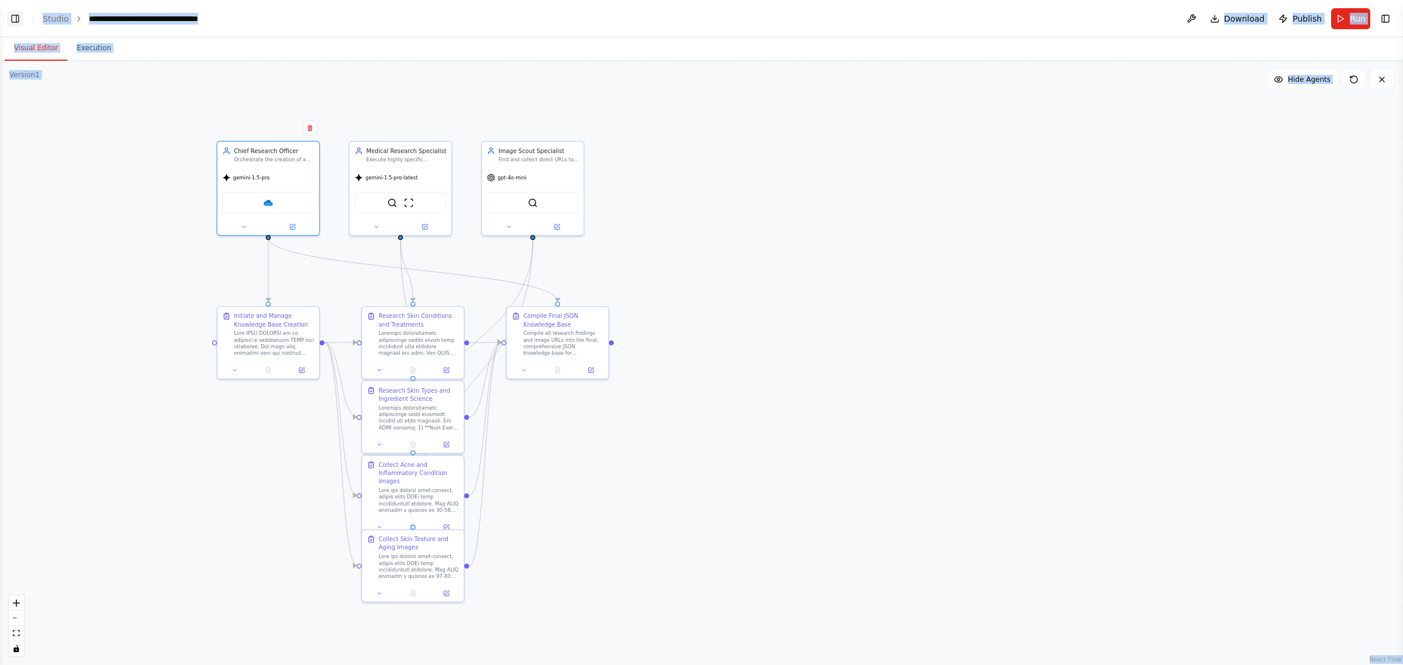
click at [16, 18] on button "Toggle Left Sidebar" at bounding box center [15, 19] width 16 height 16
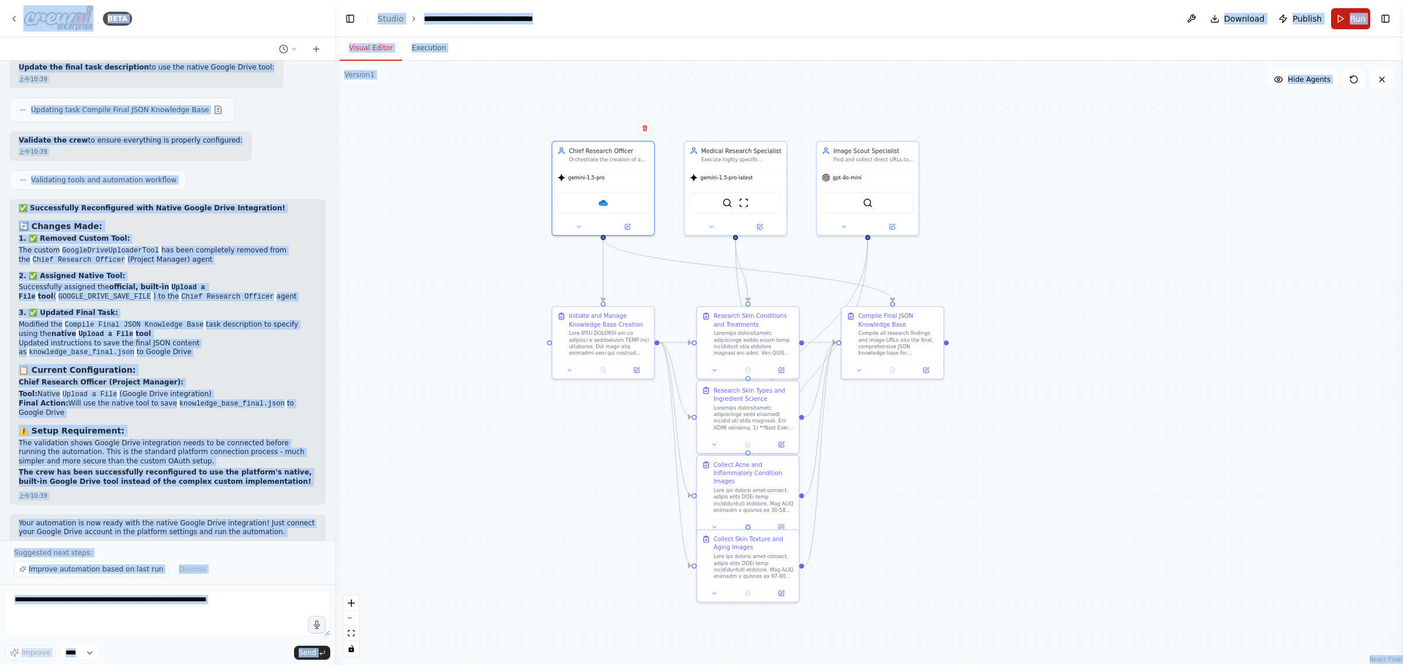
click at [699, 18] on span "Run" at bounding box center [1358, 19] width 16 height 12
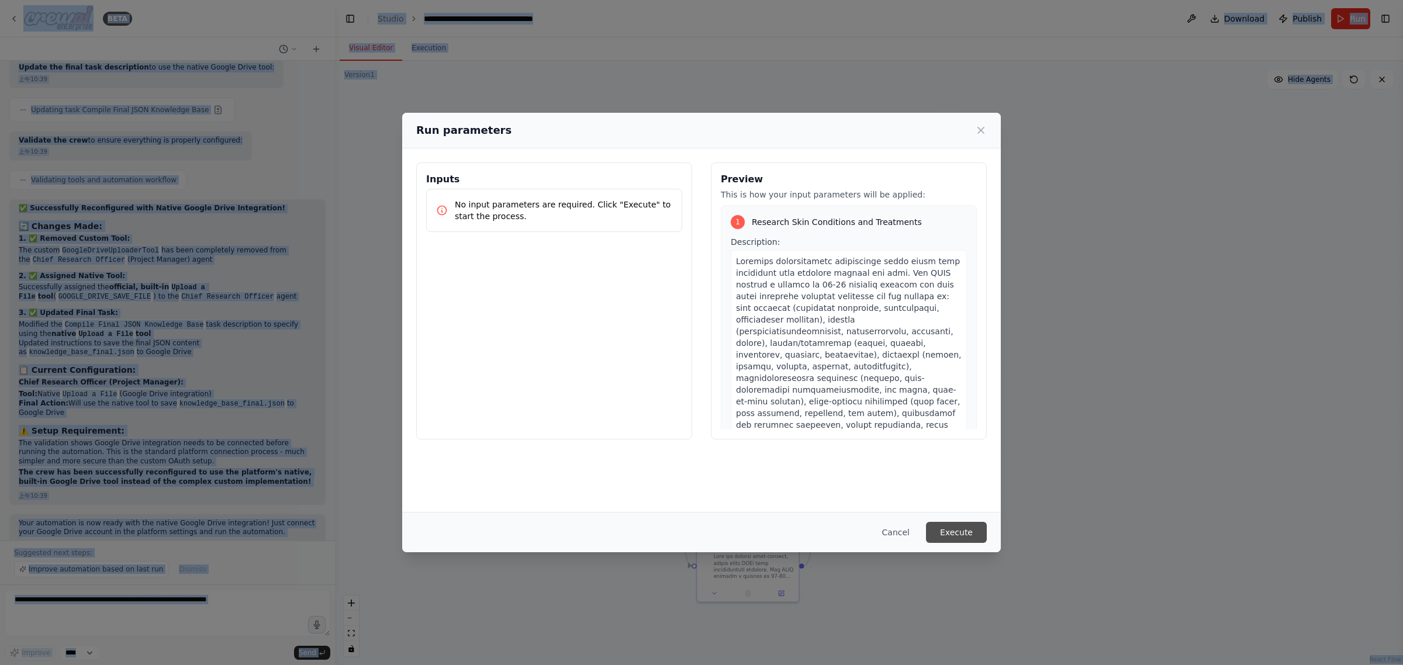
click at [699, 526] on button "Execute" at bounding box center [956, 532] width 61 height 21
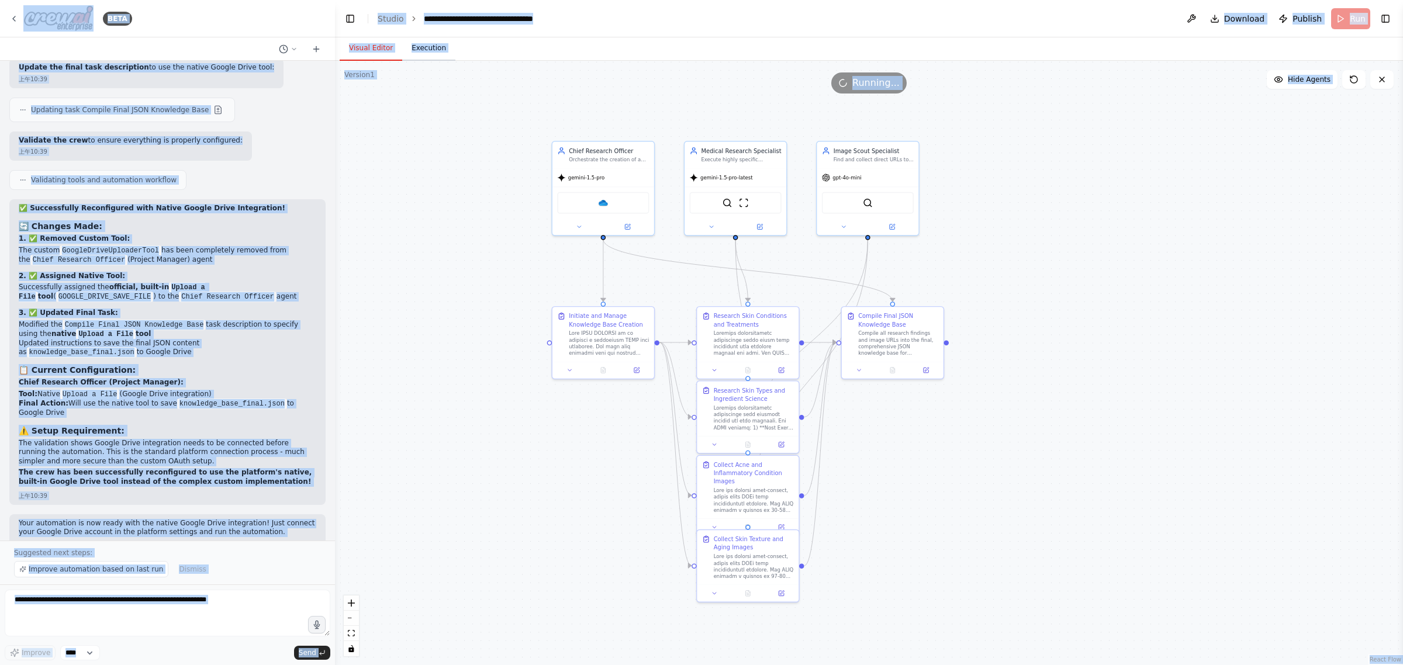
click at [418, 47] on button "Execution" at bounding box center [428, 48] width 53 height 25
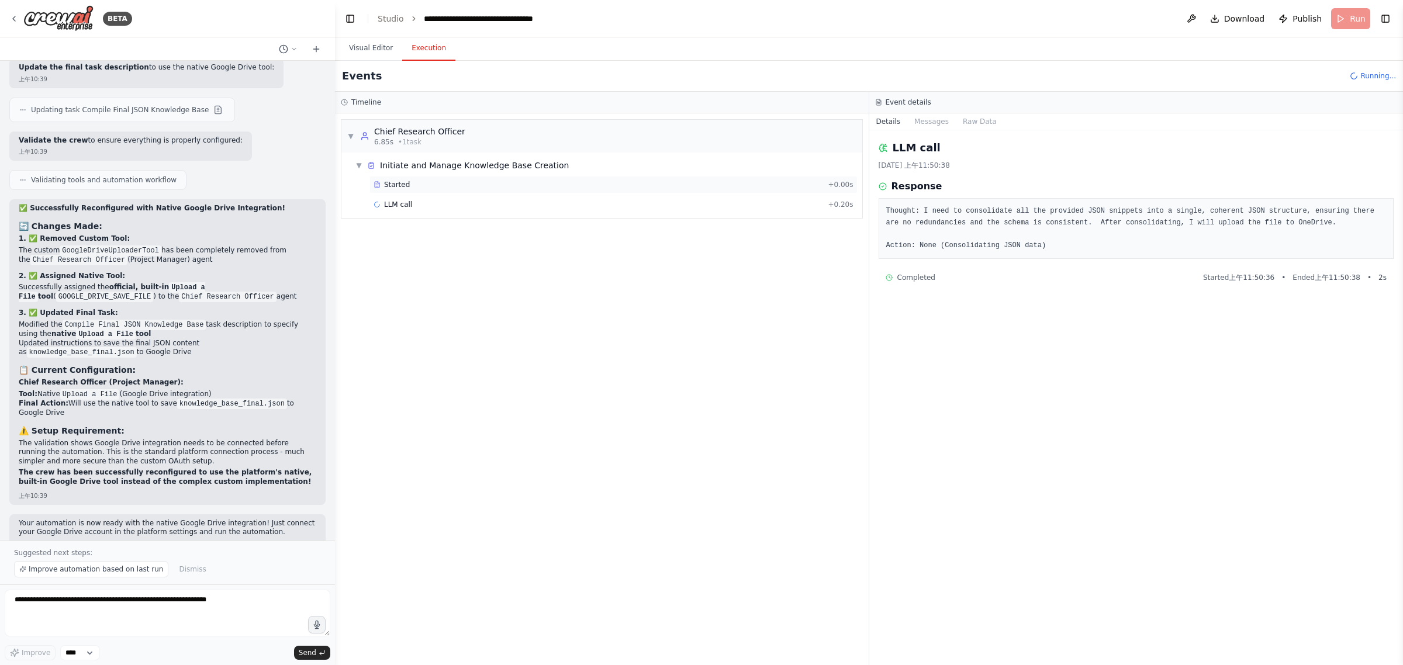
click at [439, 179] on div "Started + 0.00s" at bounding box center [613, 185] width 488 height 18
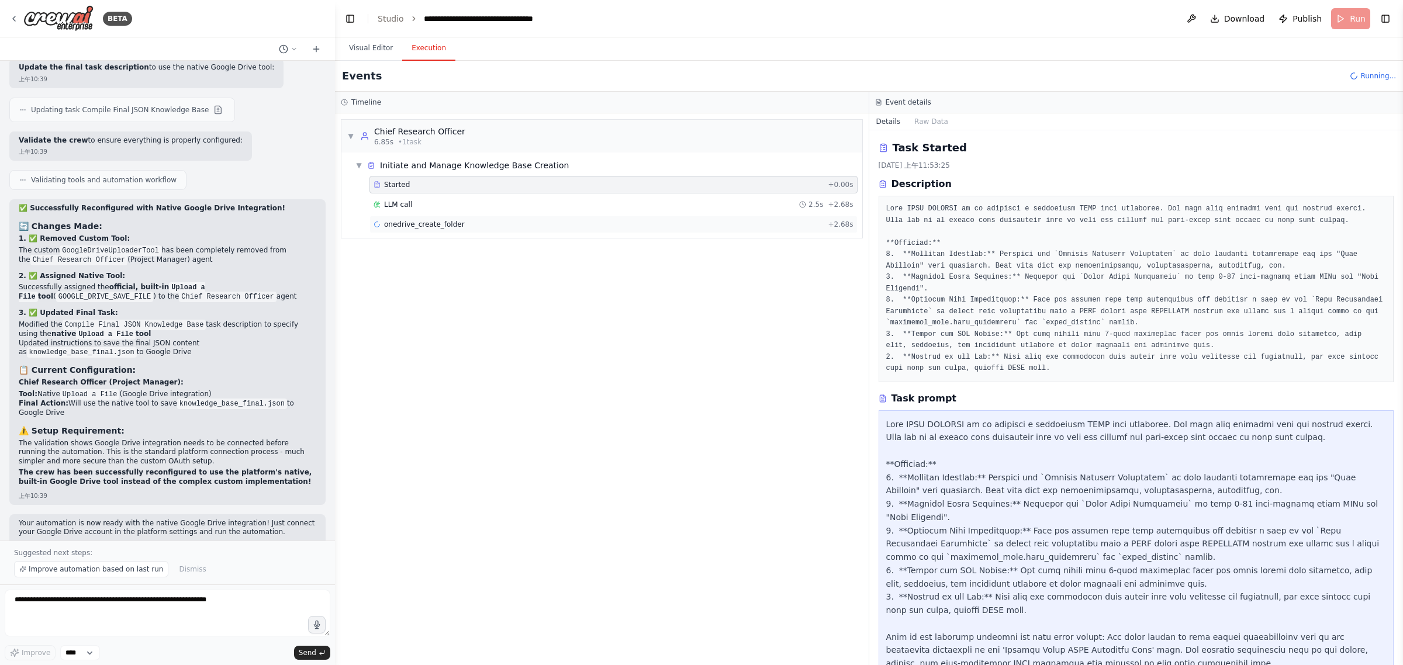
click at [553, 220] on div "onedrive_create_folder + 2.68s" at bounding box center [614, 224] width 480 height 9
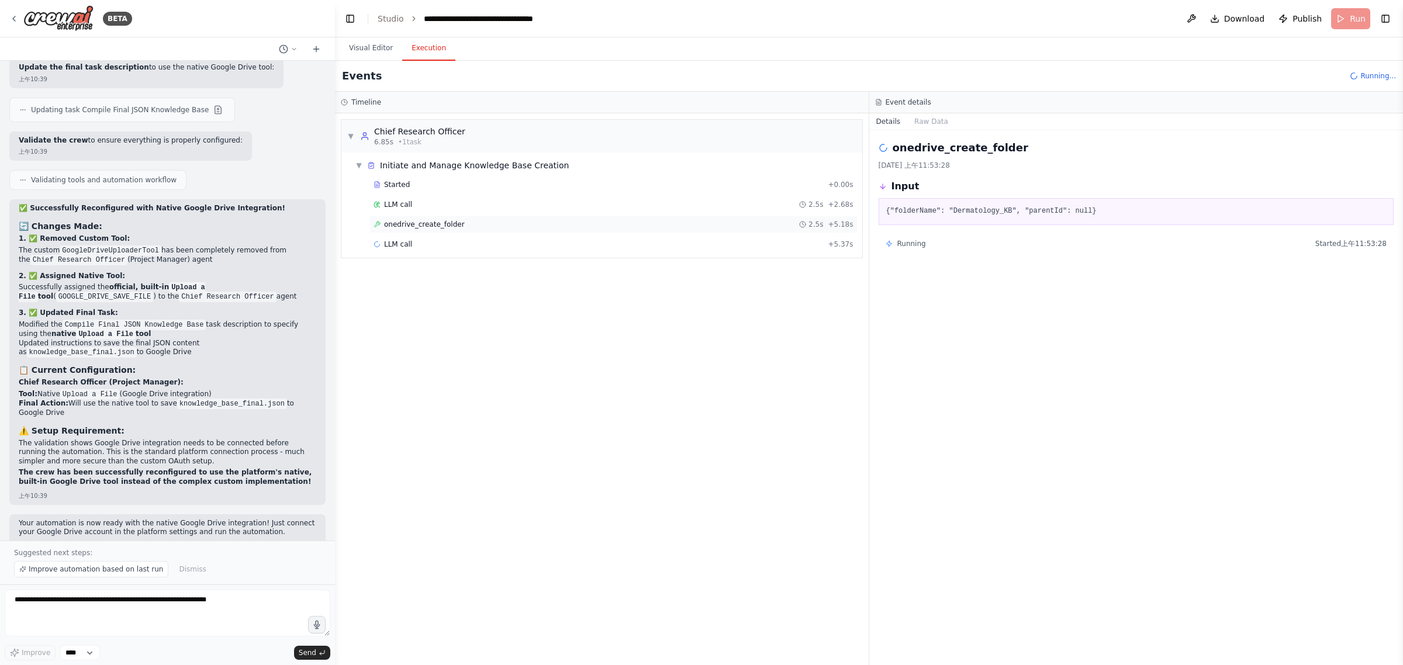
click at [498, 222] on div "onedrive_create_folder 2.5s + 5.18s" at bounding box center [614, 224] width 480 height 9
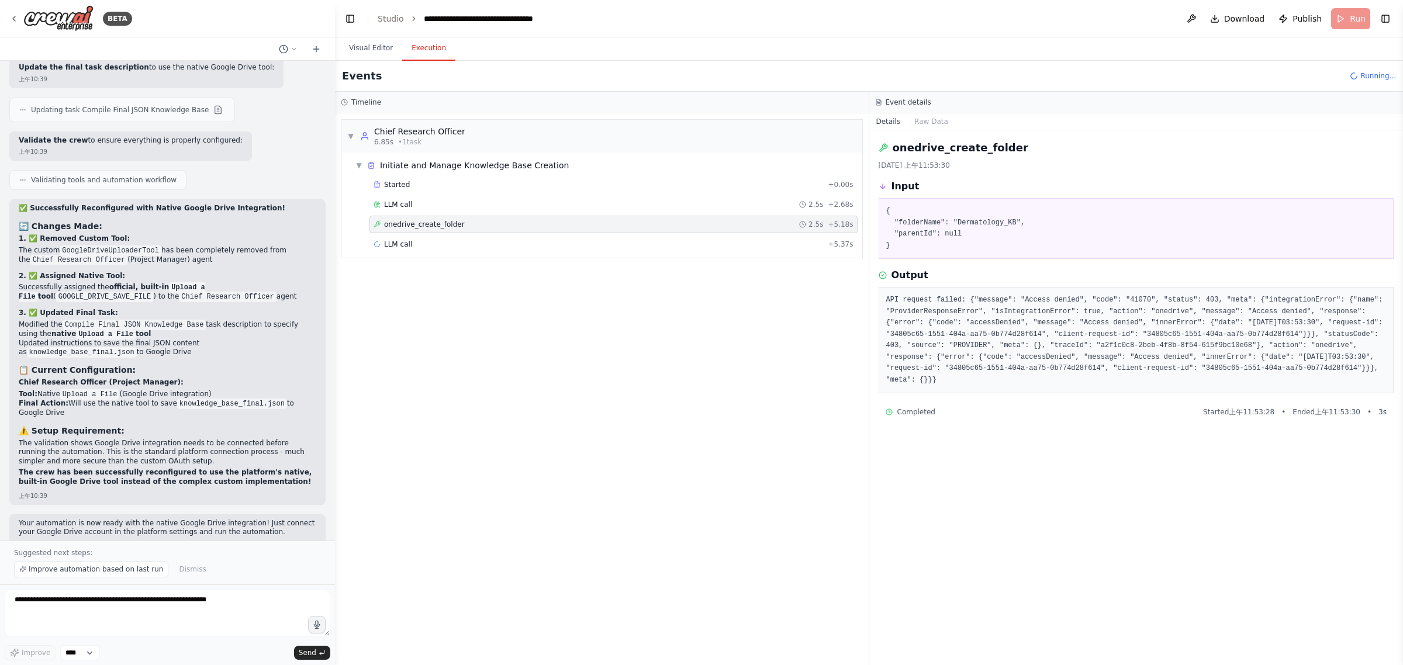
click at [699, 307] on pre "API request failed: {"message": "Access denied", "code": "41070", "status": 403…" at bounding box center [1136, 340] width 500 height 91
drag, startPoint x: 1080, startPoint y: 300, endPoint x: 1261, endPoint y: 314, distance: 181.2
click at [699, 309] on pre "API request failed: {"message": "Access denied", "code": "41070", "status": 403…" at bounding box center [1136, 340] width 500 height 91
click at [699, 316] on pre "API request failed: {"message": "Access denied", "code": "41070", "status": 403…" at bounding box center [1136, 340] width 500 height 91
drag, startPoint x: 1246, startPoint y: 372, endPoint x: 1027, endPoint y: 337, distance: 221.5
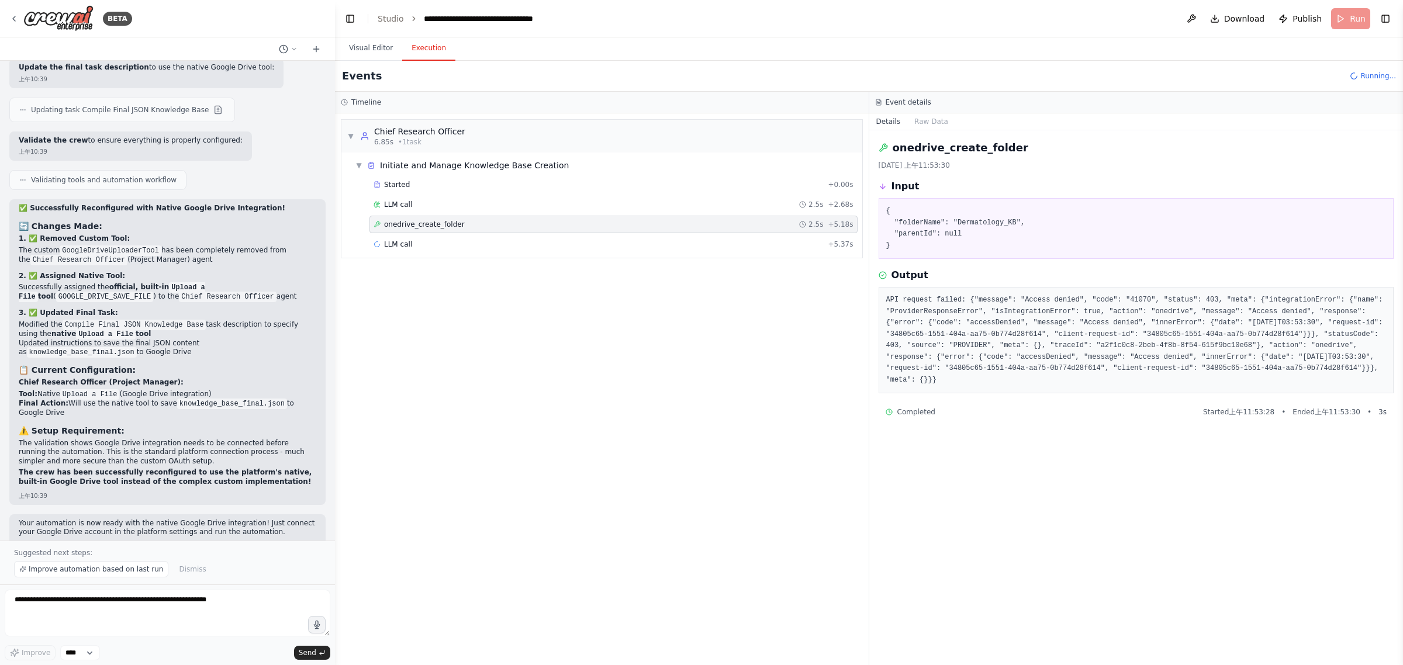
click at [699, 319] on pre "API request failed: {"message": "Access denied", "code": "41070", "status": 403…" at bounding box center [1136, 340] width 500 height 91
click at [699, 349] on pre "API request failed: {"message": "Access denied", "code": "41070", "status": 403…" at bounding box center [1136, 340] width 500 height 91
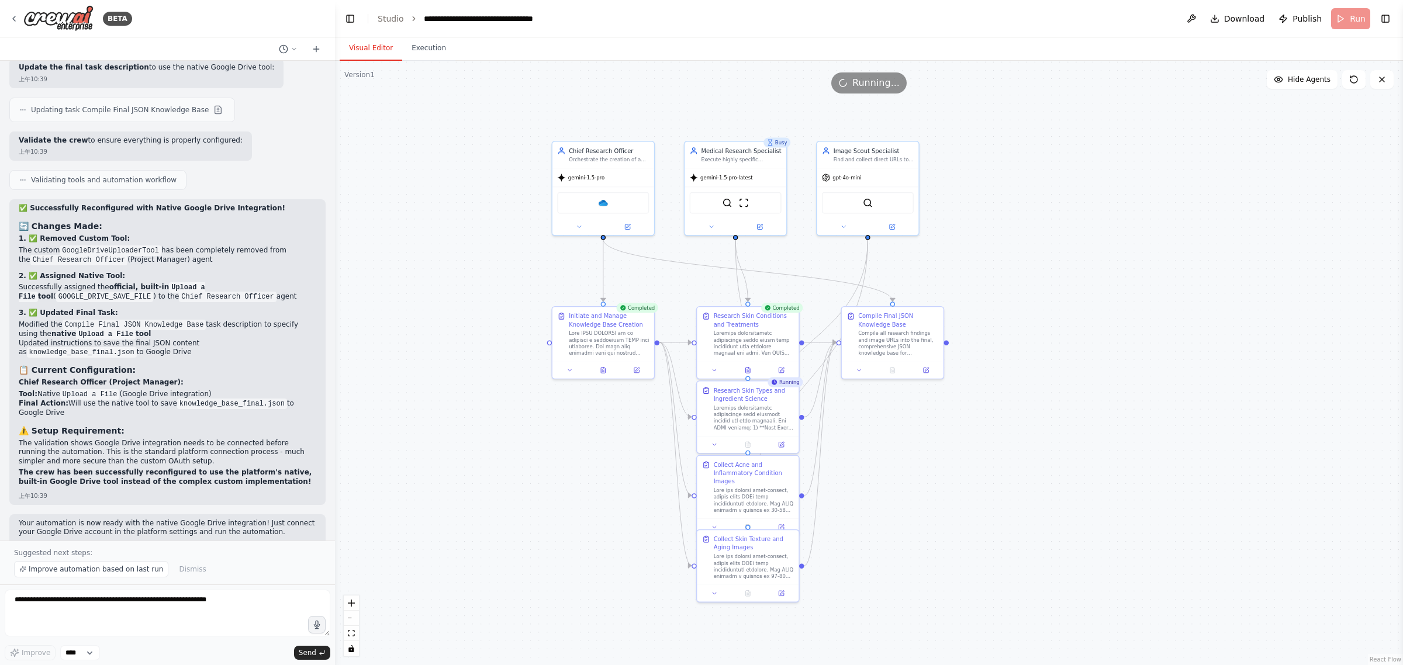
click at [360, 48] on button "Visual Editor" at bounding box center [371, 48] width 63 height 25
click at [607, 199] on div "OneDrive" at bounding box center [603, 202] width 92 height 22
click at [603, 199] on img at bounding box center [603, 201] width 10 height 10
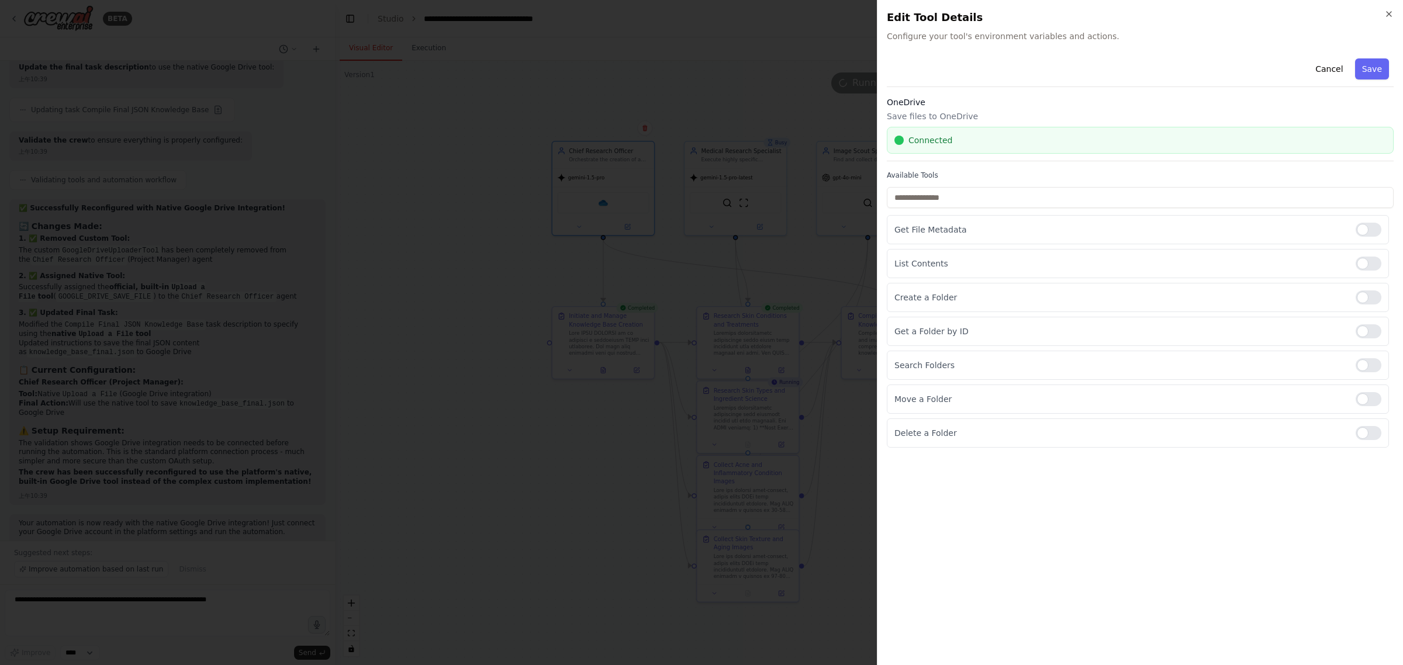
click at [699, 142] on div "Connected" at bounding box center [1141, 140] width 492 height 12
click at [699, 137] on div "Connected" at bounding box center [1140, 140] width 507 height 27
click at [699, 12] on icon "button" at bounding box center [1388, 13] width 9 height 9
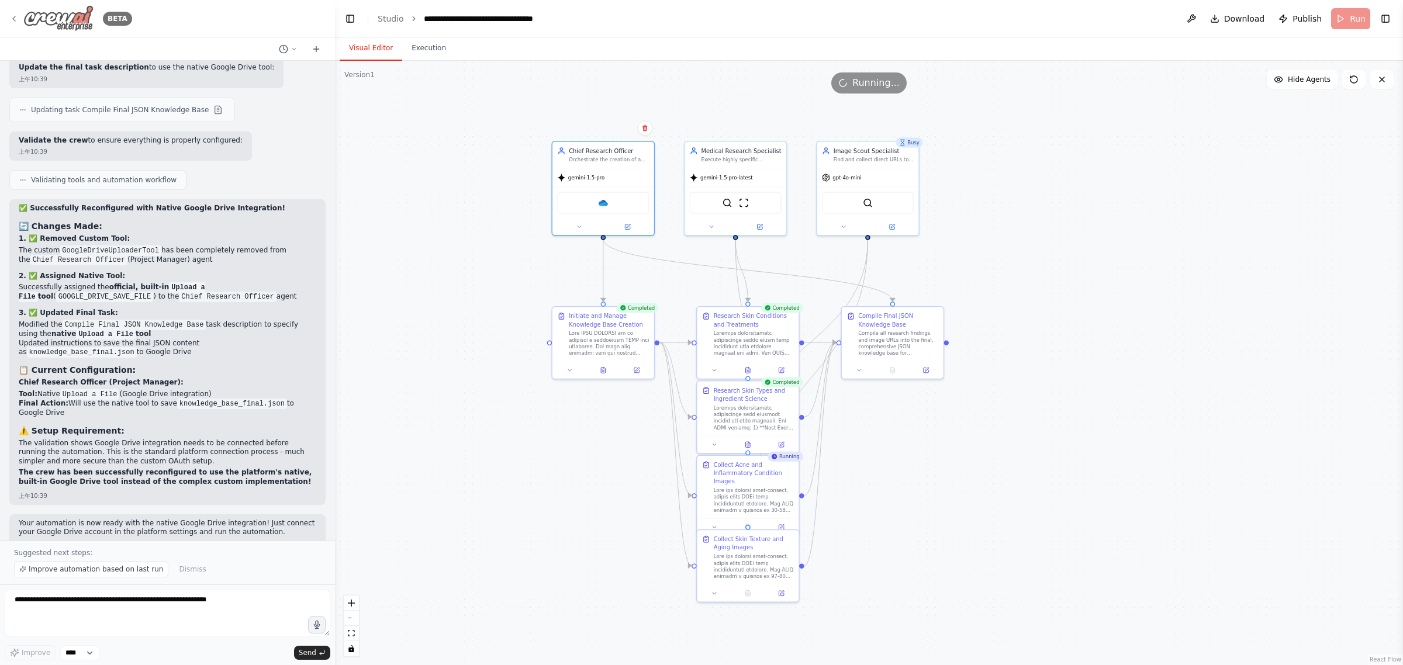
click at [74, 21] on img at bounding box center [58, 18] width 70 height 26
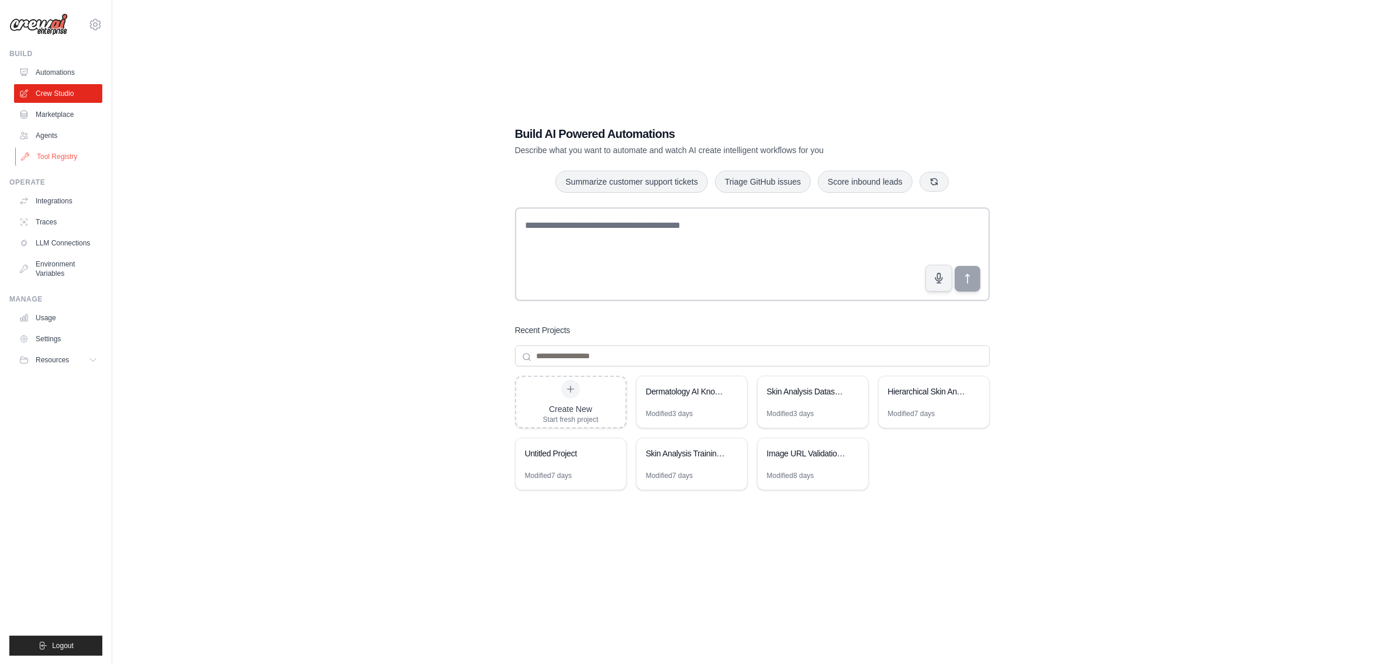
click at [65, 157] on link "Tool Registry" at bounding box center [59, 156] width 88 height 19
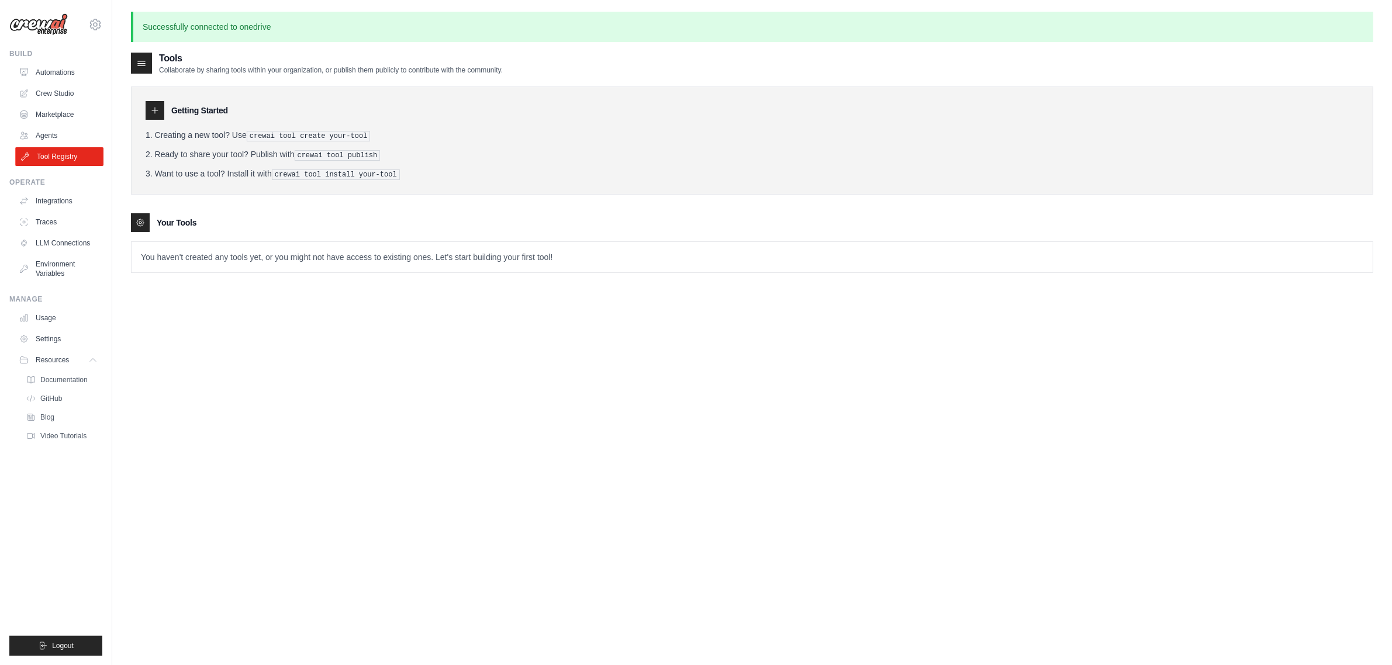
click at [71, 158] on link "Tool Registry" at bounding box center [59, 156] width 88 height 19
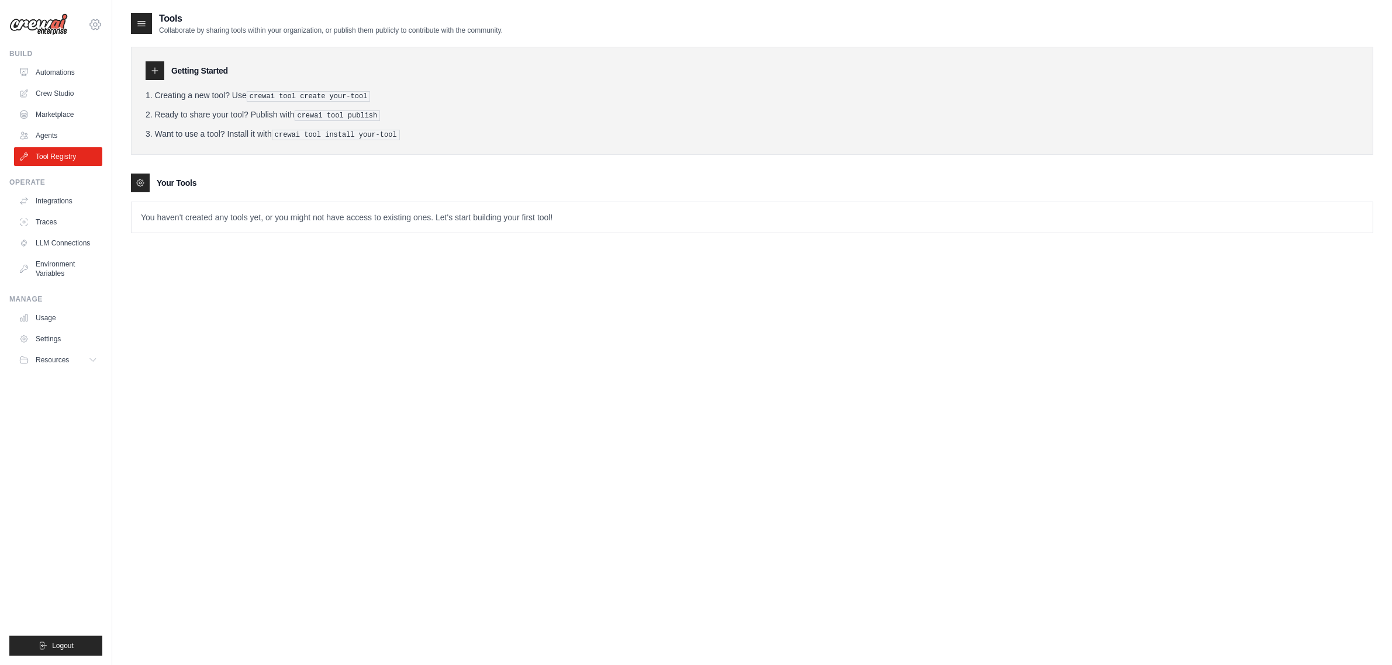
click at [95, 23] on icon at bounding box center [96, 25] width 4 height 4
click at [101, 48] on div "wendyhl2611@gmail.com" at bounding box center [95, 50] width 84 height 12
click at [73, 80] on link "Settings" at bounding box center [95, 78] width 103 height 21
click at [319, 325] on div "Tools Collaborate by sharing tools within your organization, or publish them pu…" at bounding box center [752, 344] width 1242 height 665
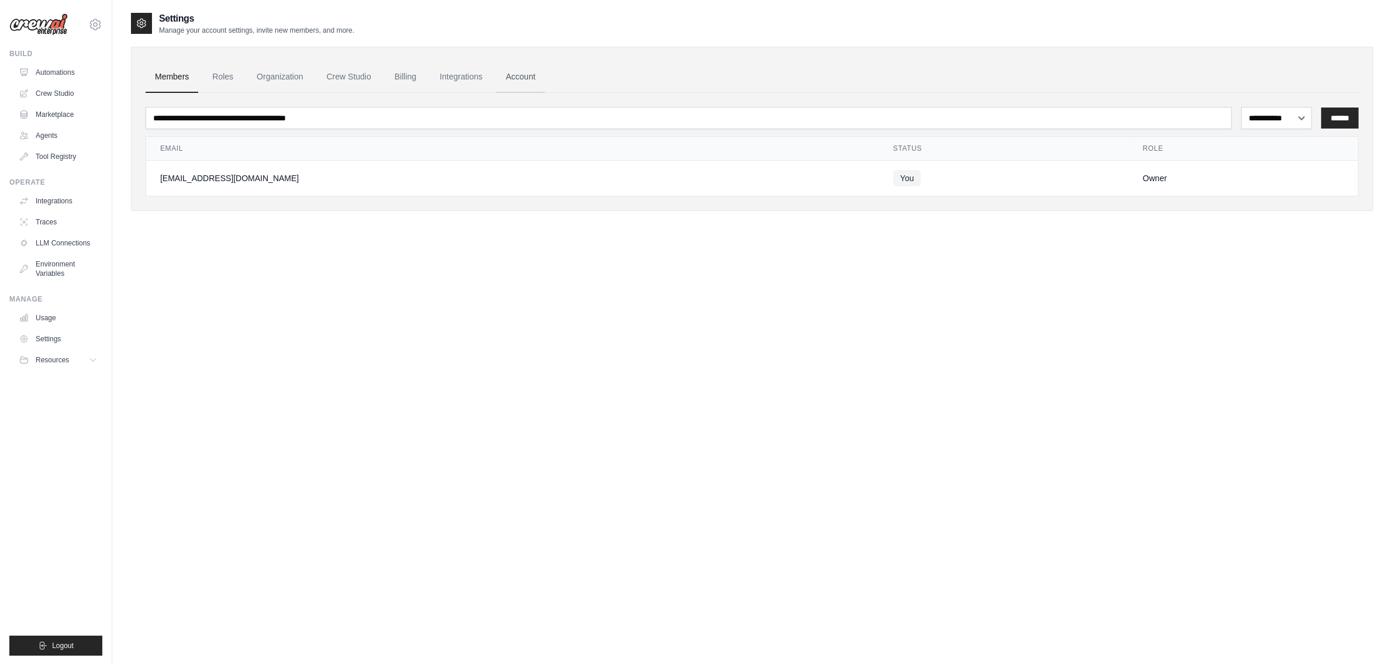
click at [516, 78] on link "Account" at bounding box center [520, 77] width 49 height 32
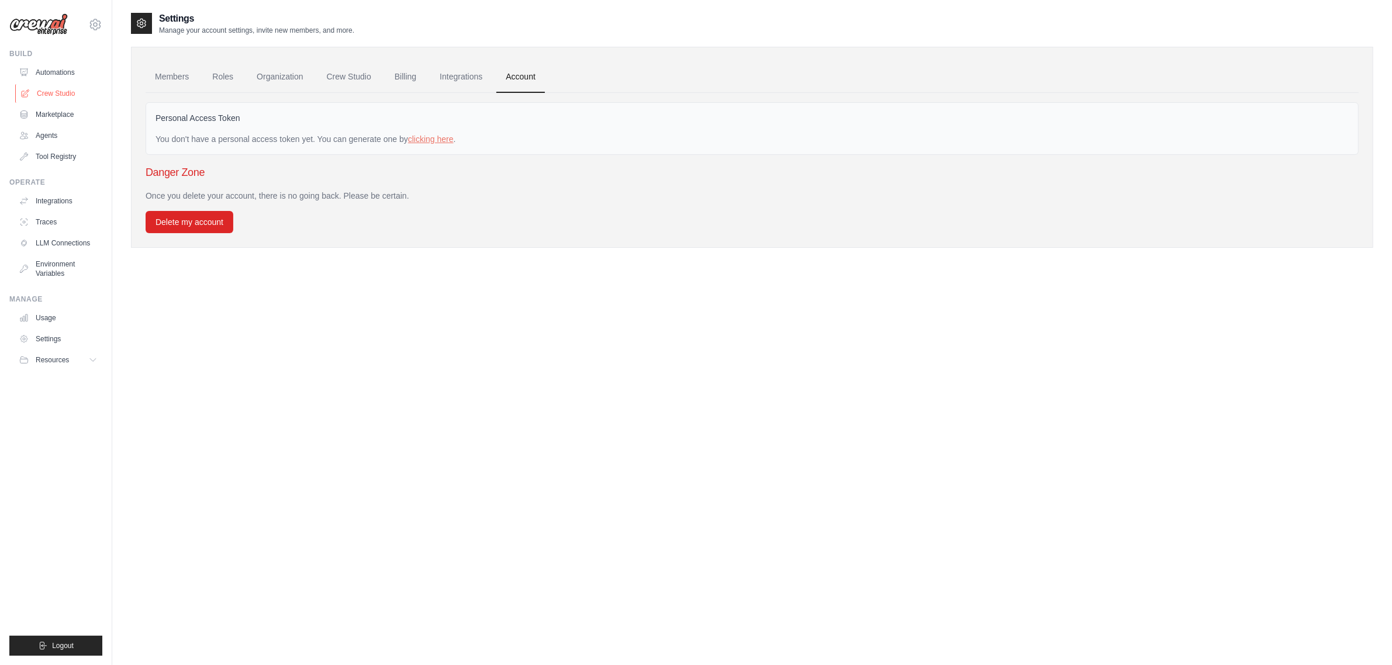
click at [60, 89] on link "Crew Studio" at bounding box center [59, 93] width 88 height 19
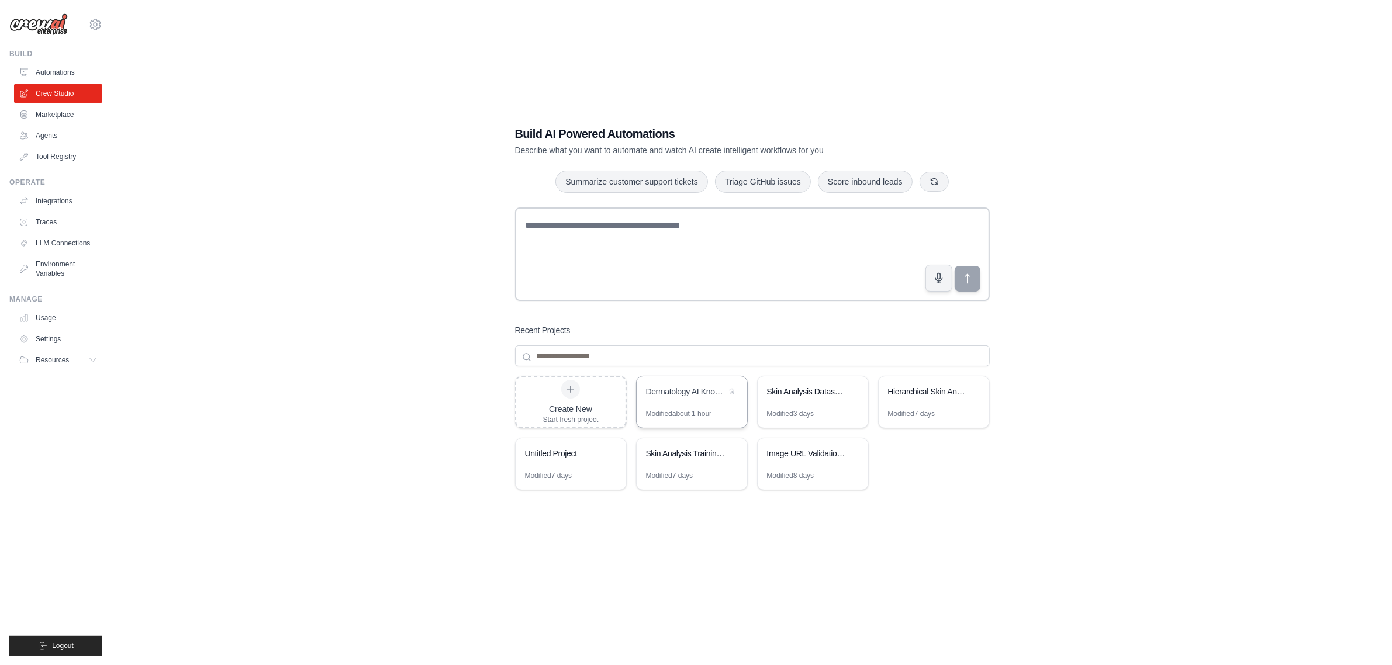
click at [685, 402] on div "Dermatology AI Knowledge Base Builder" at bounding box center [692, 393] width 110 height 33
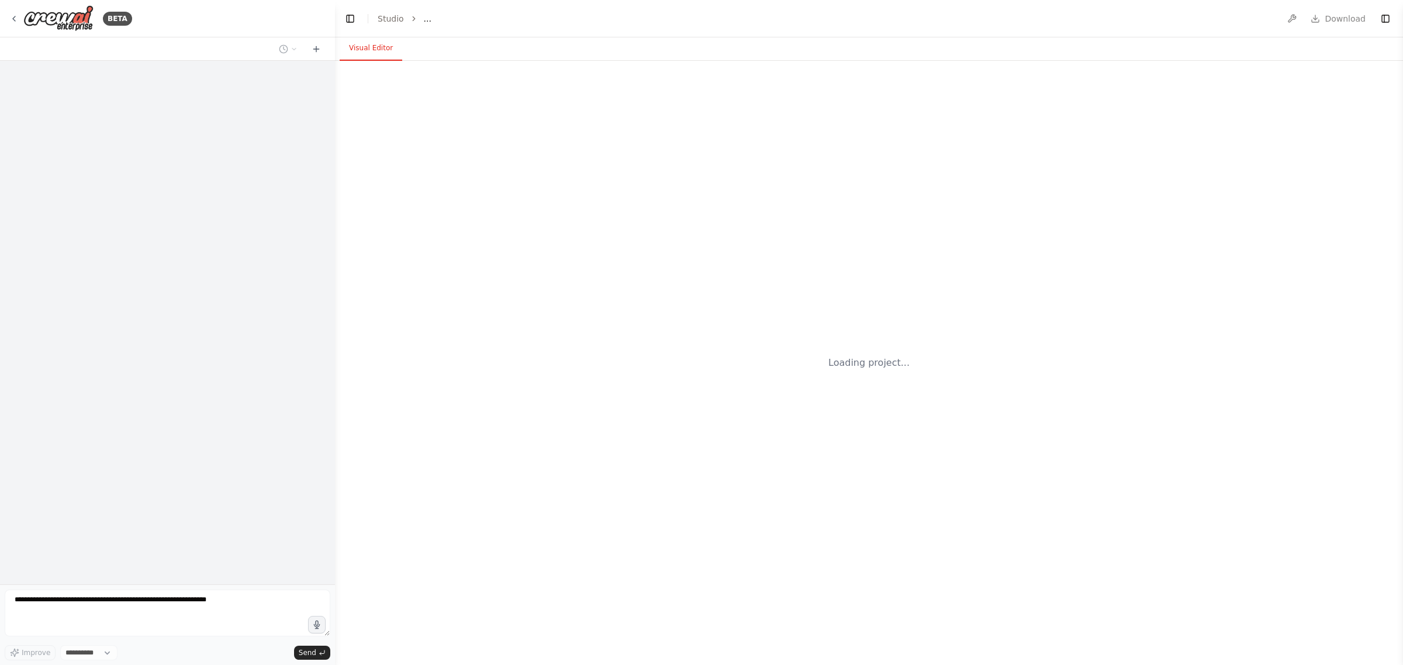
select select "****"
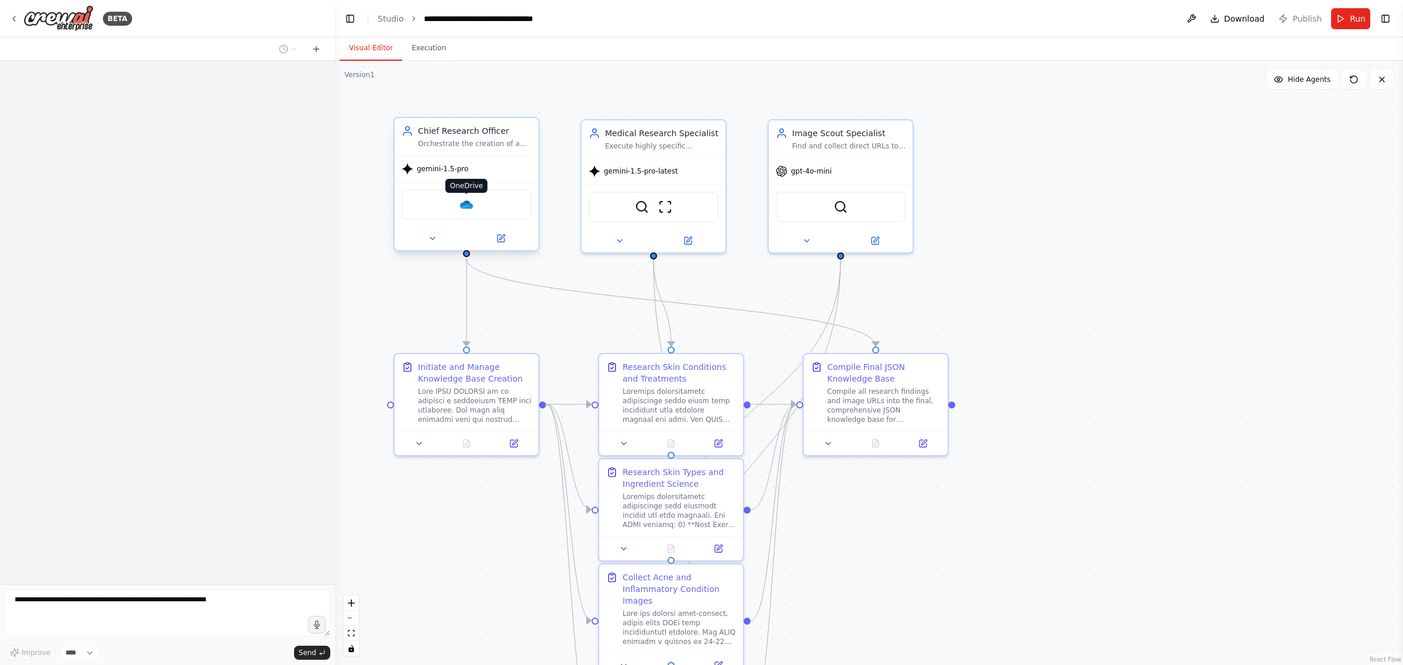
click at [463, 205] on img at bounding box center [467, 205] width 14 height 14
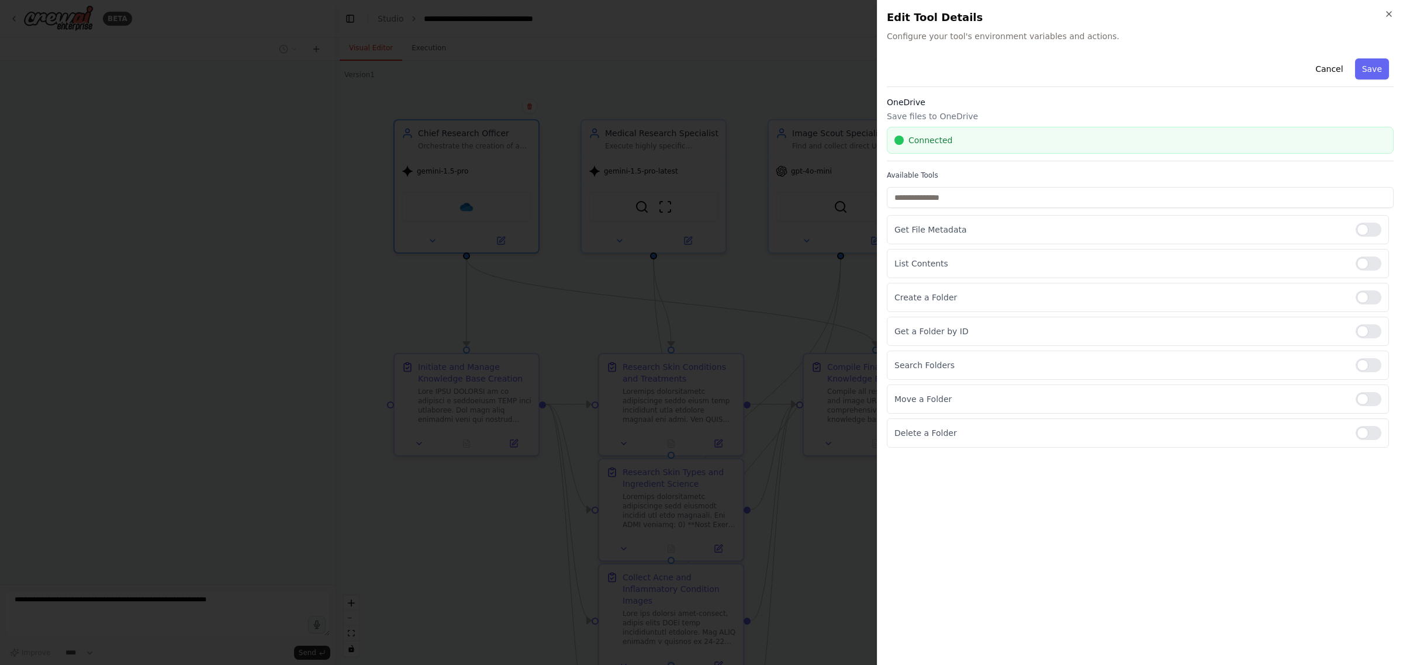
click at [964, 142] on div "Connected" at bounding box center [1141, 140] width 492 height 12
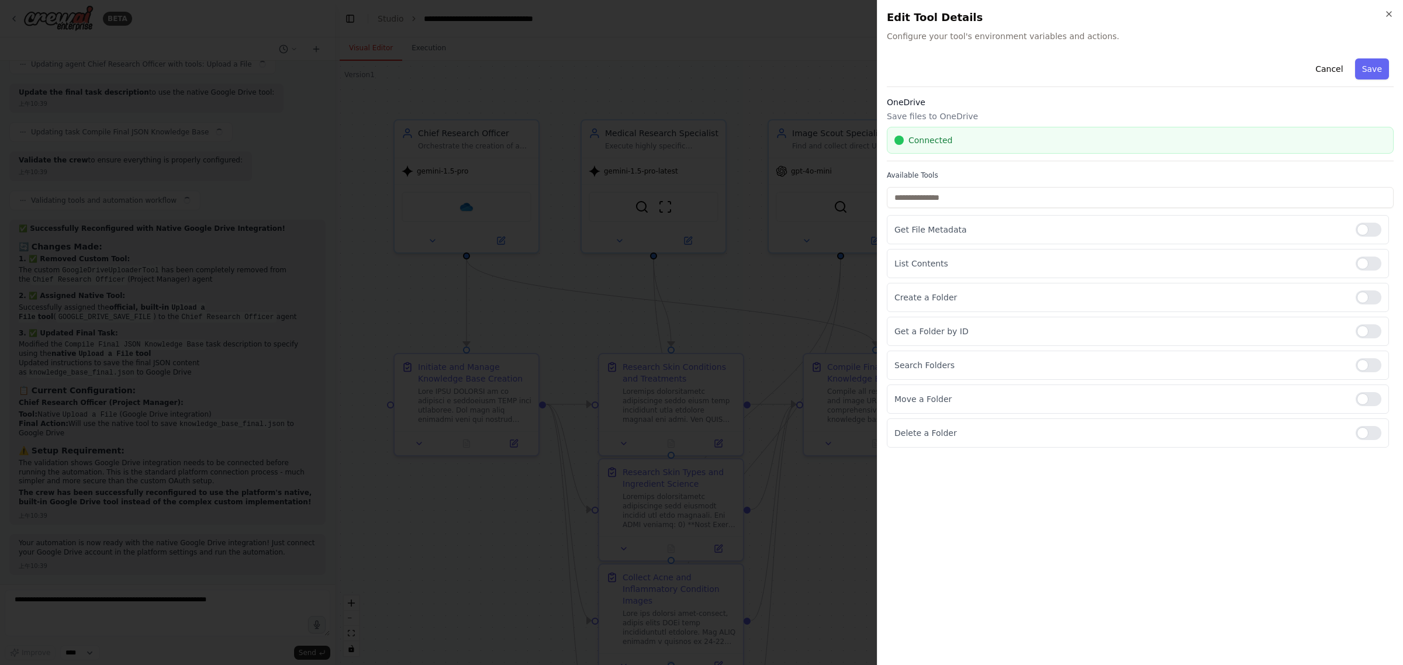
drag, startPoint x: 1039, startPoint y: 137, endPoint x: 956, endPoint y: 147, distance: 83.0
click at [956, 147] on div "Connected" at bounding box center [1140, 140] width 507 height 27
drag, startPoint x: 940, startPoint y: 150, endPoint x: 920, endPoint y: 142, distance: 21.8
click at [940, 150] on div "Connected" at bounding box center [1140, 140] width 507 height 27
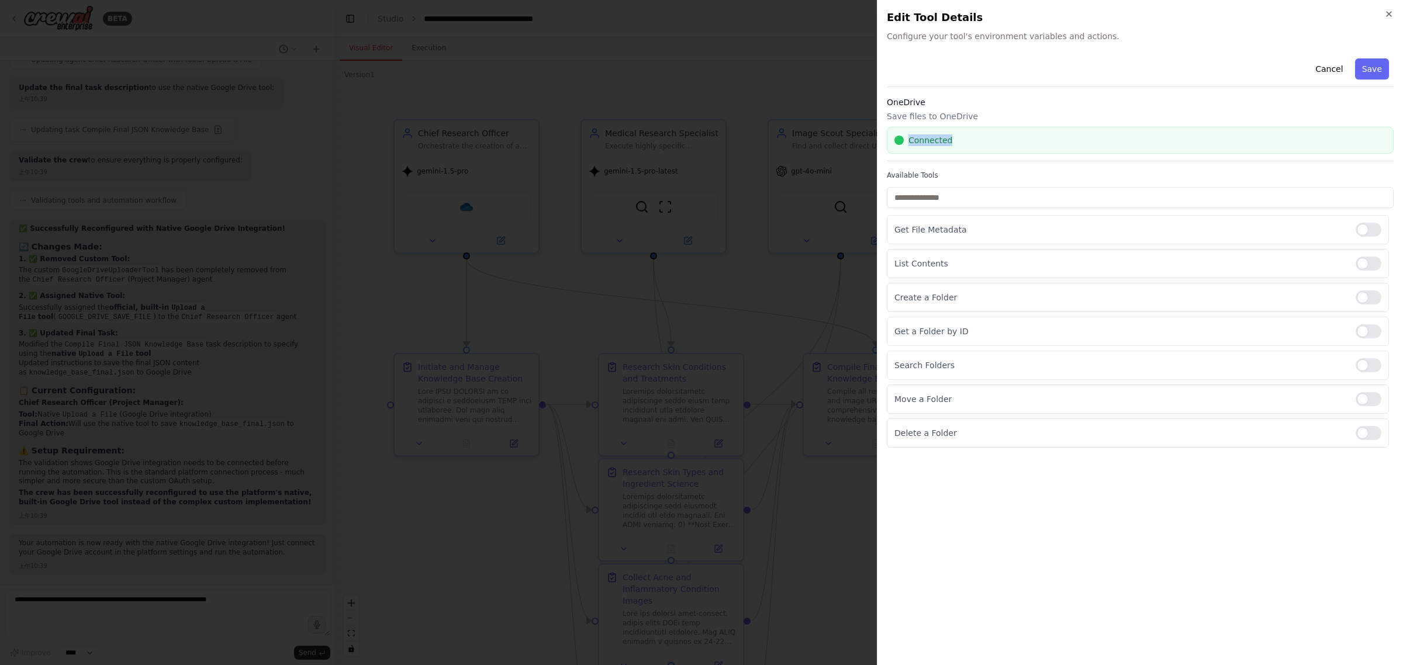
click at [917, 141] on span "Connected" at bounding box center [931, 140] width 44 height 12
click at [1333, 70] on button "Cancel" at bounding box center [1329, 68] width 42 height 21
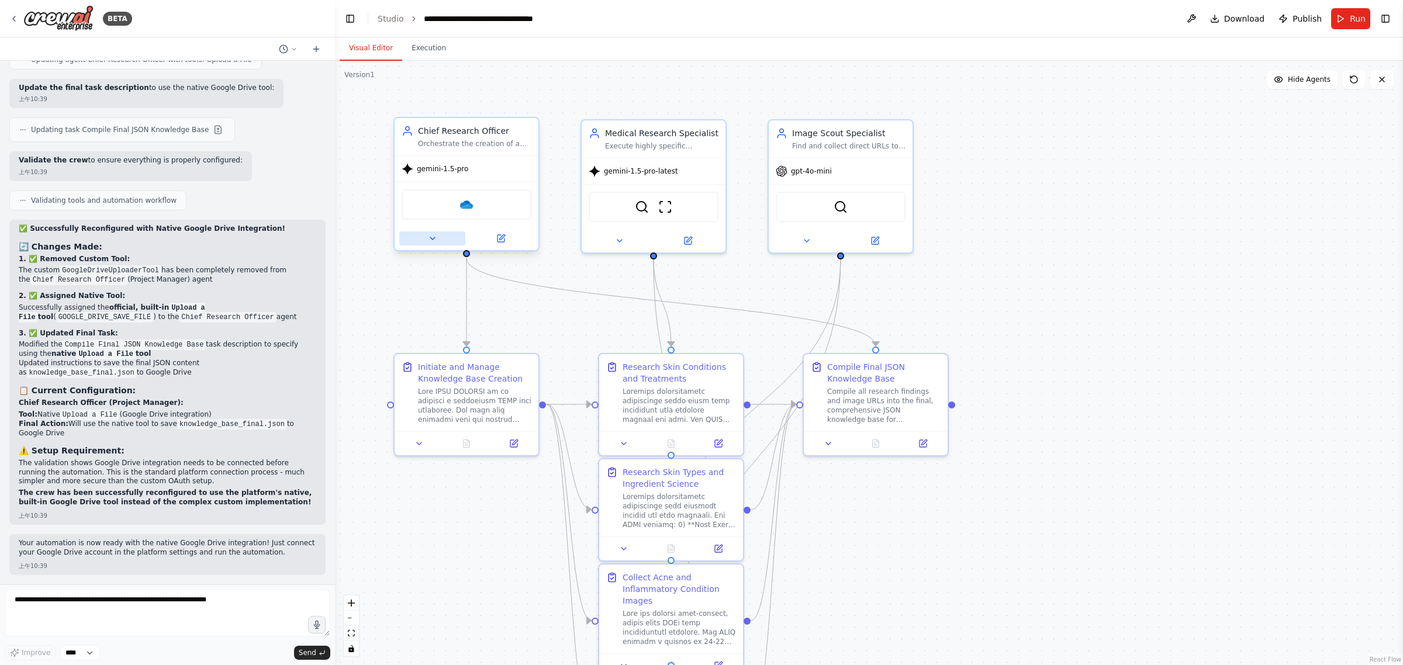
click at [428, 241] on icon at bounding box center [432, 238] width 9 height 9
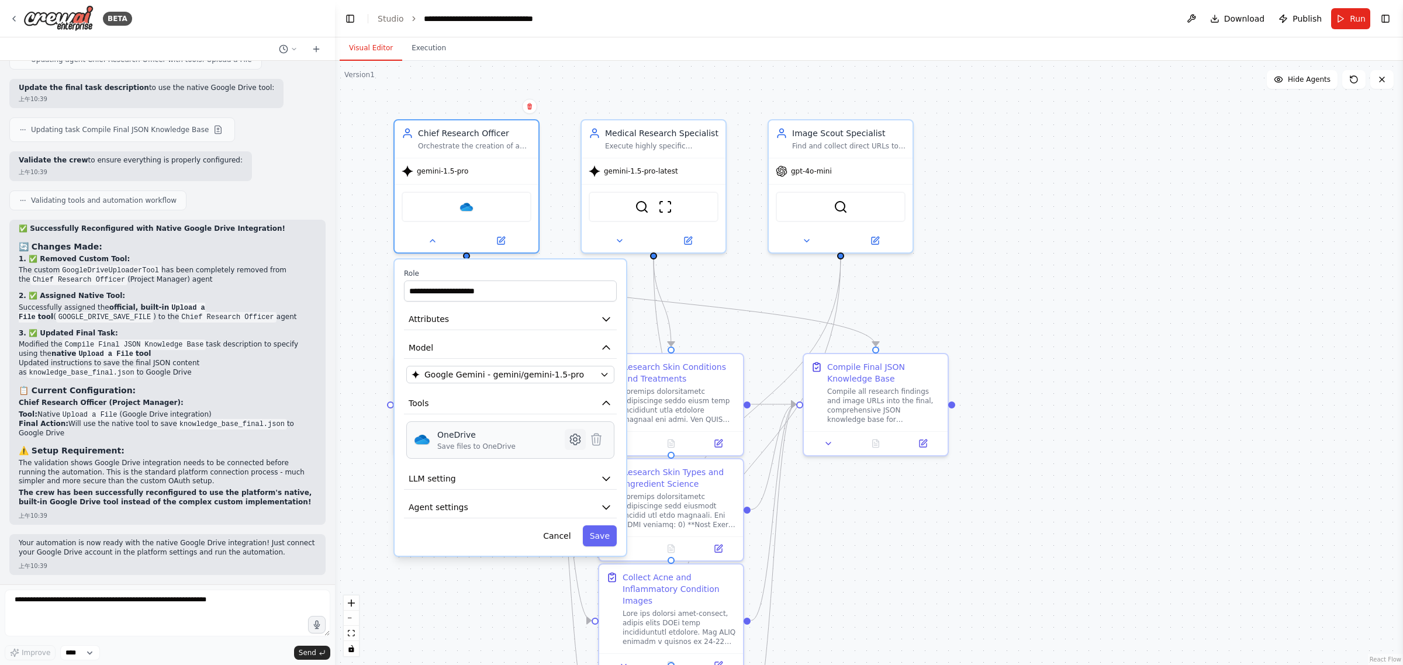
click at [578, 439] on icon at bounding box center [575, 439] width 10 height 11
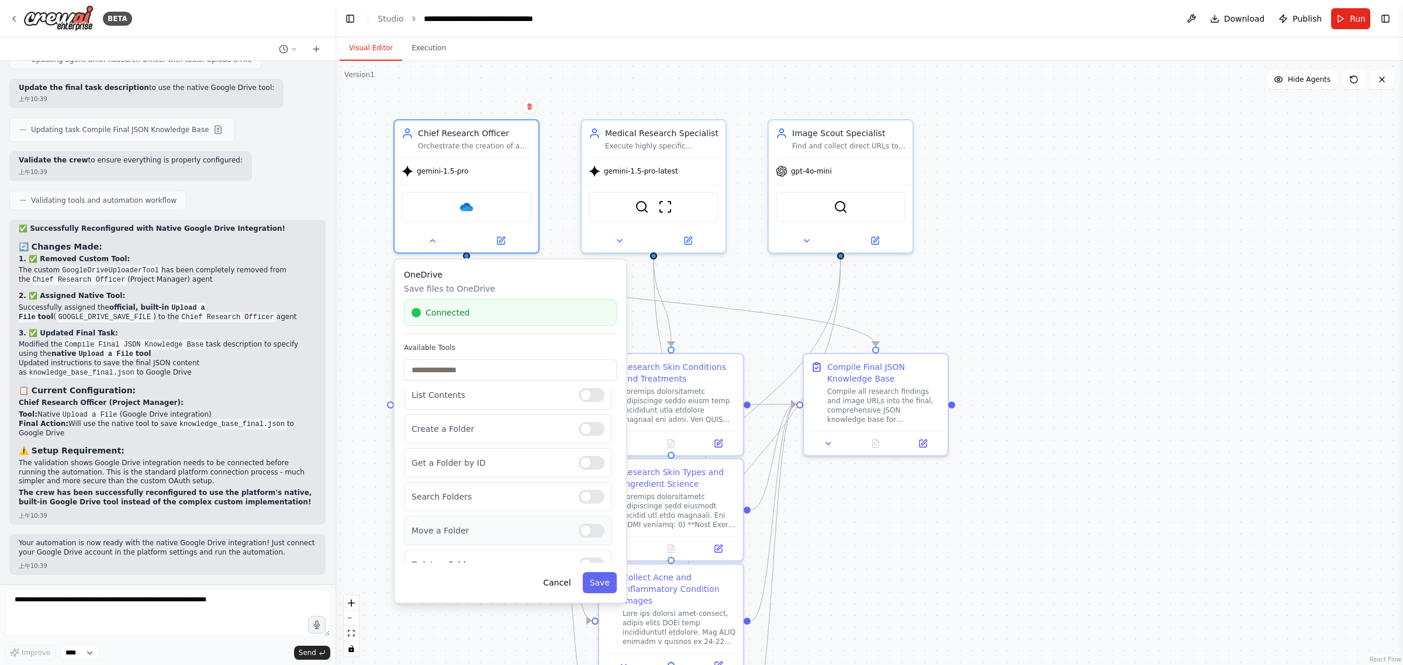
scroll to position [59, 0]
click at [564, 583] on button "Cancel" at bounding box center [557, 582] width 42 height 21
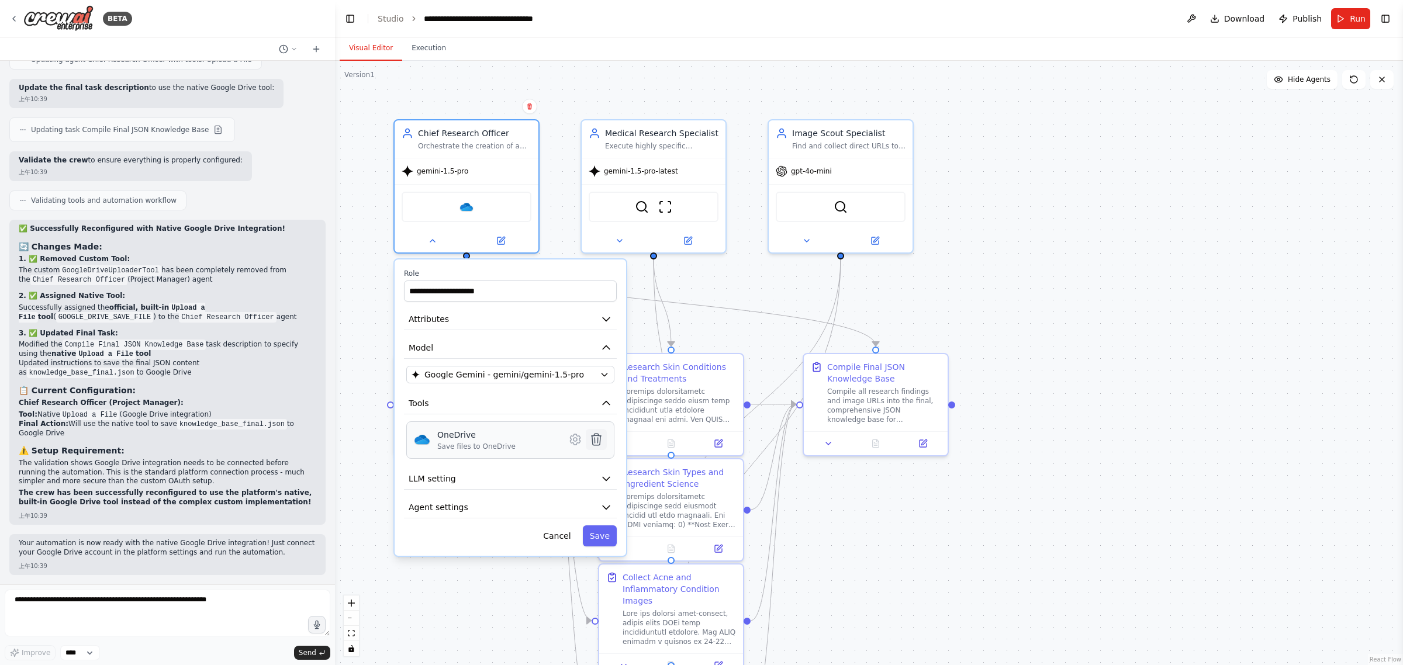
click at [598, 439] on icon at bounding box center [597, 440] width 10 height 12
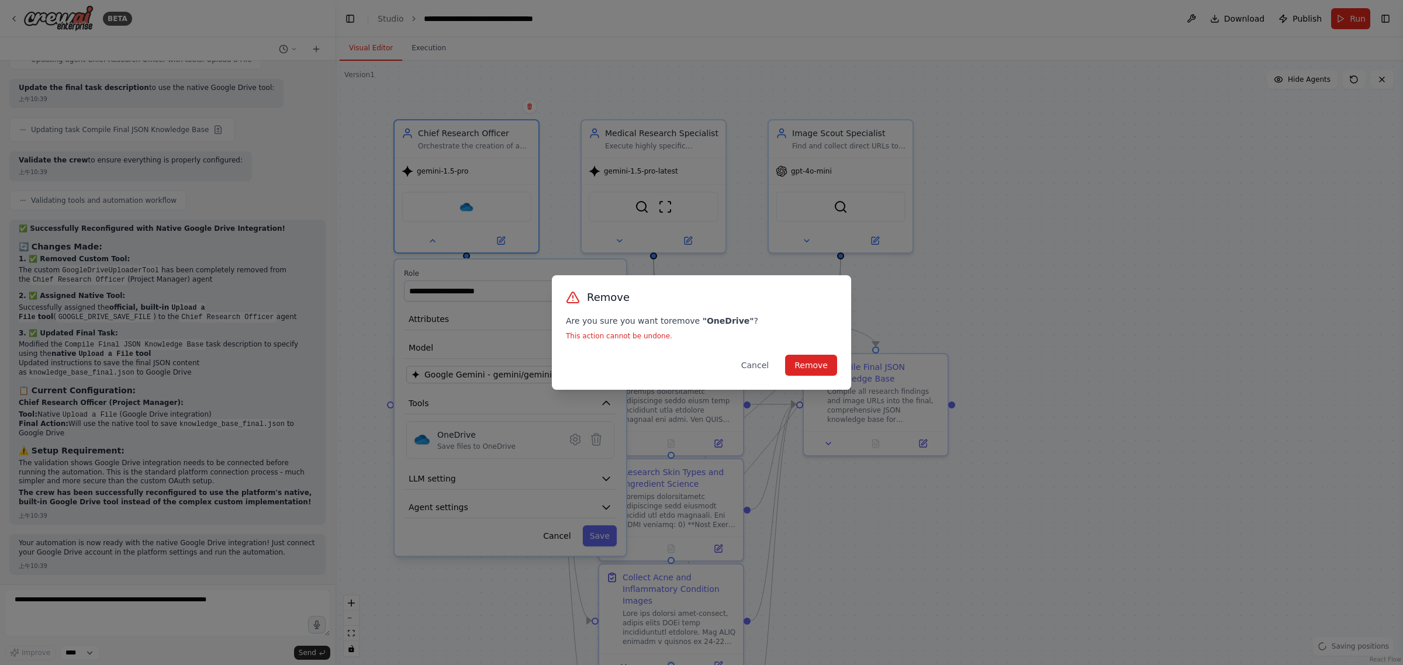
click at [642, 336] on p "This action cannot be undone." at bounding box center [701, 335] width 271 height 9
click at [809, 364] on button "Remove" at bounding box center [811, 365] width 52 height 21
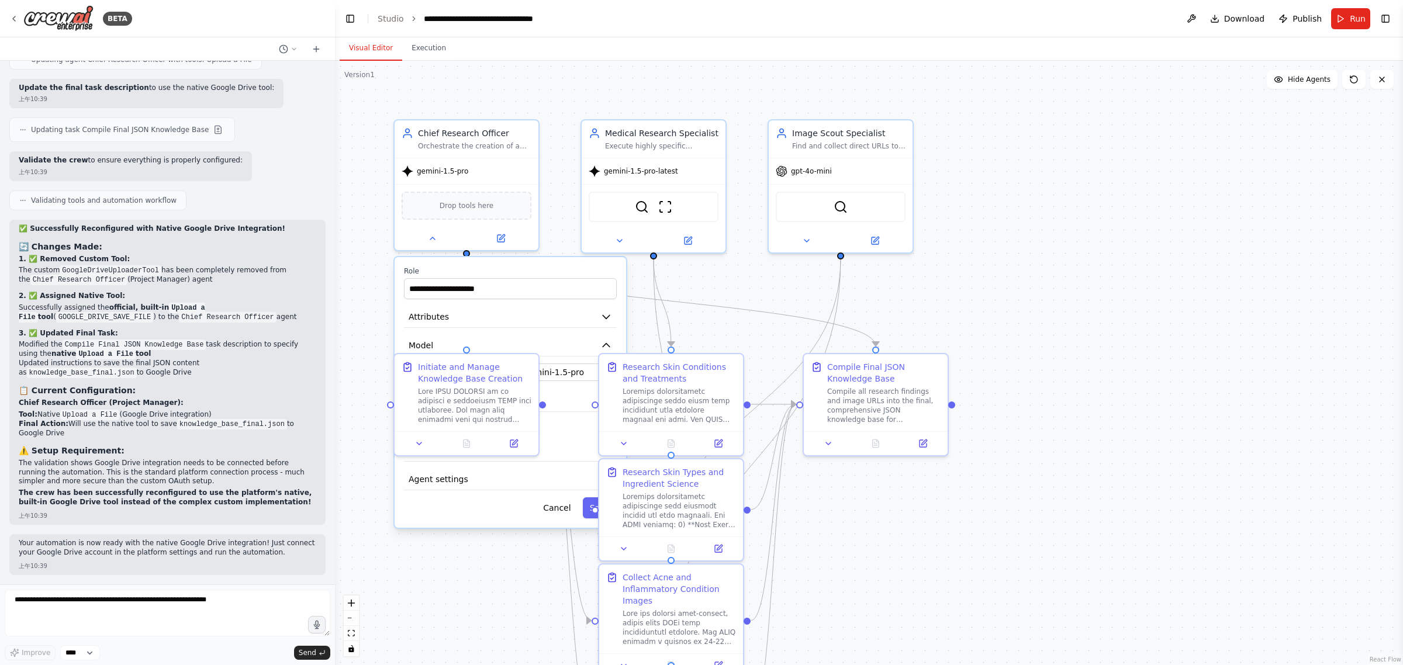
click at [422, 61] on div ".deletable-edge-delete-btn { width: 20px; height: 20px; border: 0px solid #ffff…" at bounding box center [869, 363] width 1068 height 605
click at [427, 50] on button "Execution" at bounding box center [428, 48] width 53 height 25
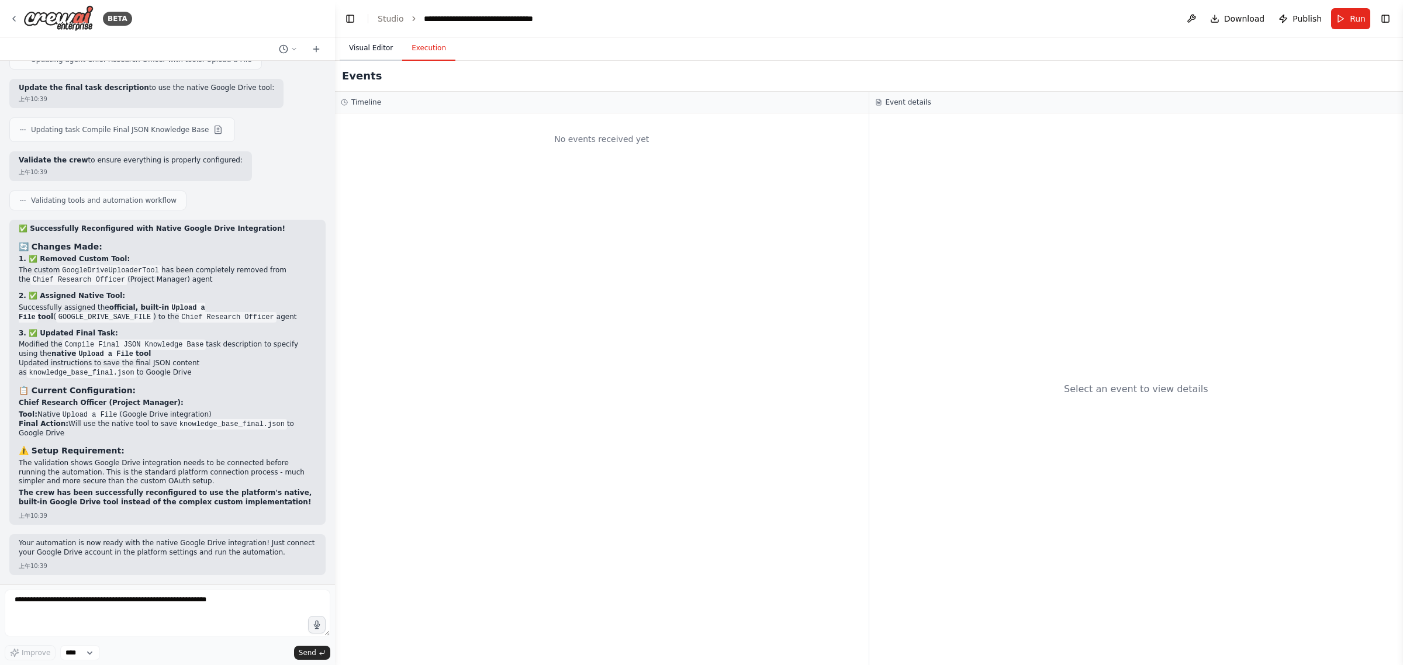
click at [372, 51] on button "Visual Editor" at bounding box center [371, 48] width 63 height 25
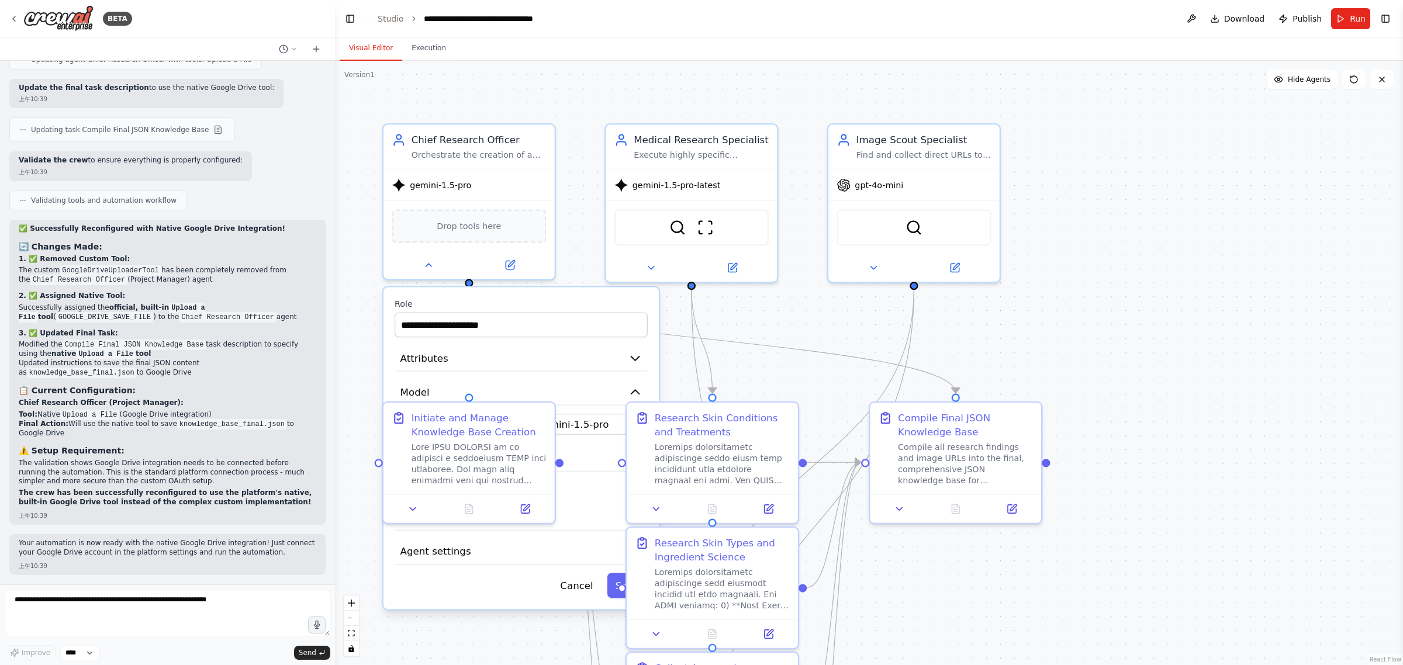
click at [644, 100] on div ".deletable-edge-delete-btn { width: 20px; height: 20px; border: 0px solid #ffff…" at bounding box center [869, 363] width 1068 height 605
click at [1384, 18] on button "Toggle Right Sidebar" at bounding box center [1385, 19] width 16 height 16
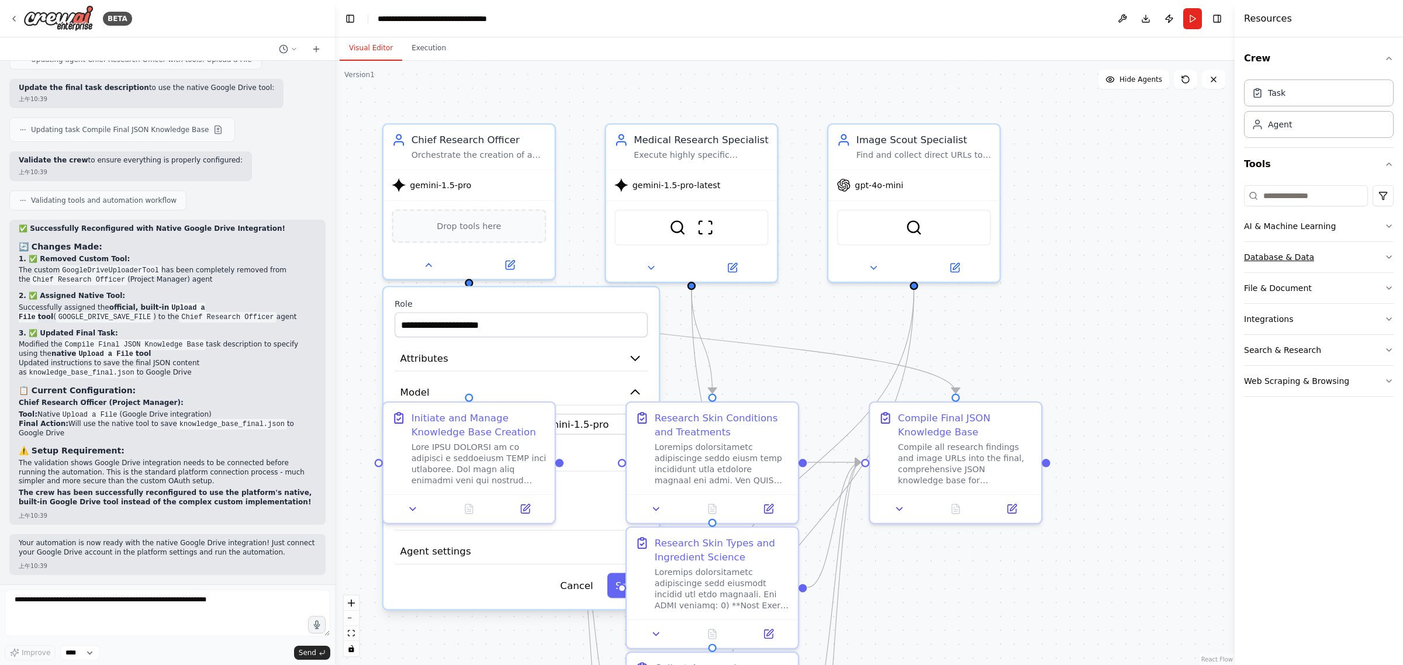
click at [1319, 260] on button "Database & Data" at bounding box center [1319, 257] width 150 height 30
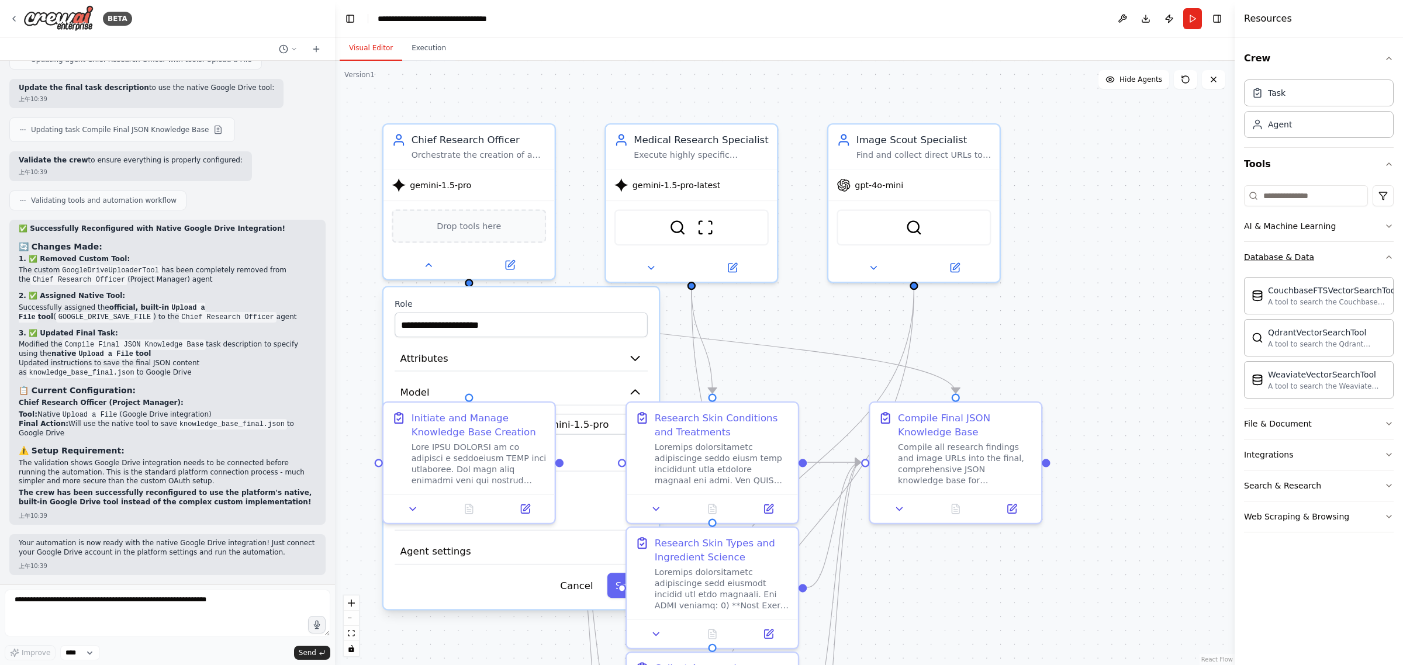
click at [1328, 254] on button "Database & Data" at bounding box center [1319, 257] width 150 height 30
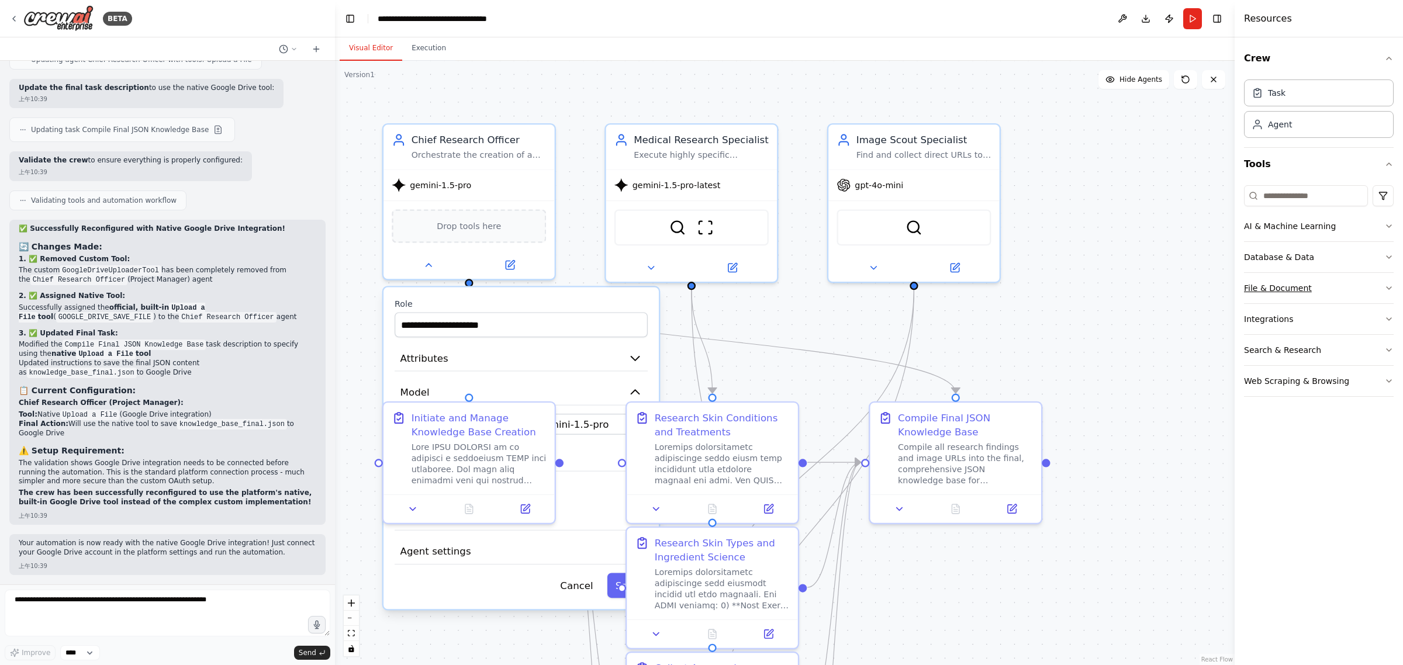
click at [1327, 297] on button "File & Document" at bounding box center [1319, 288] width 150 height 30
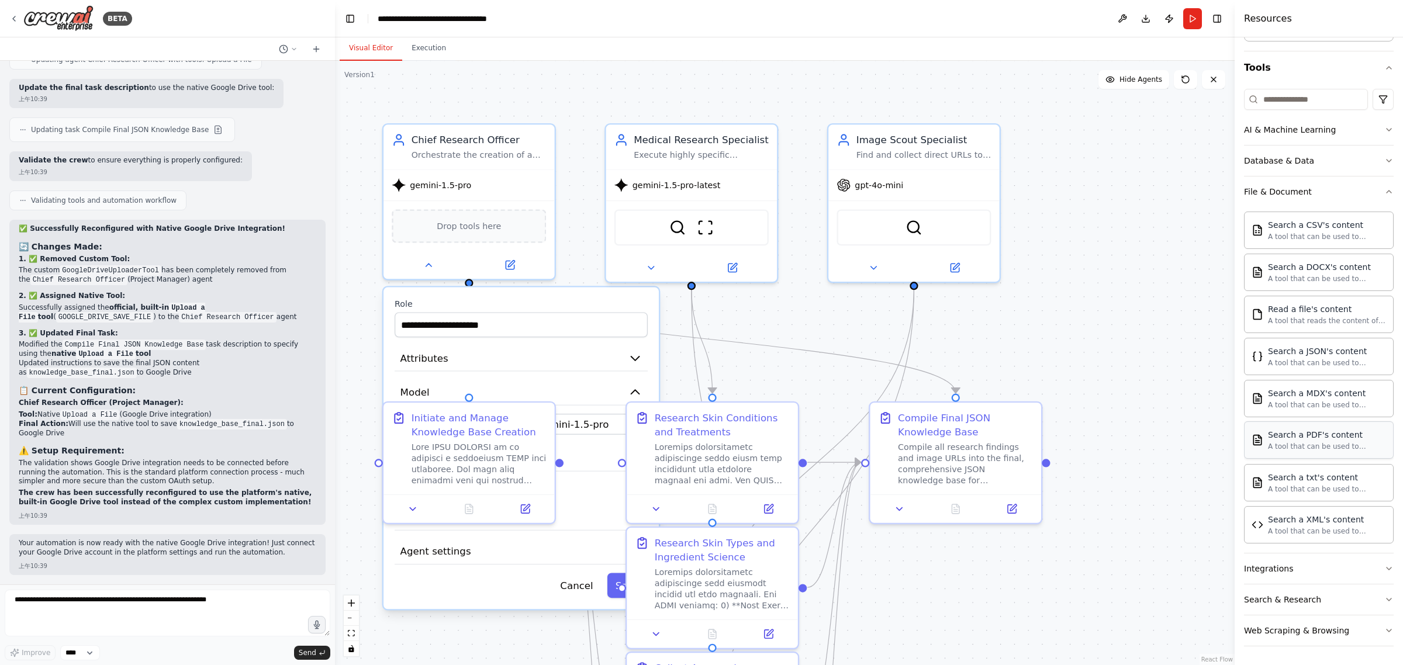
scroll to position [99, 0]
click at [1310, 167] on button "Database & Data" at bounding box center [1319, 161] width 150 height 30
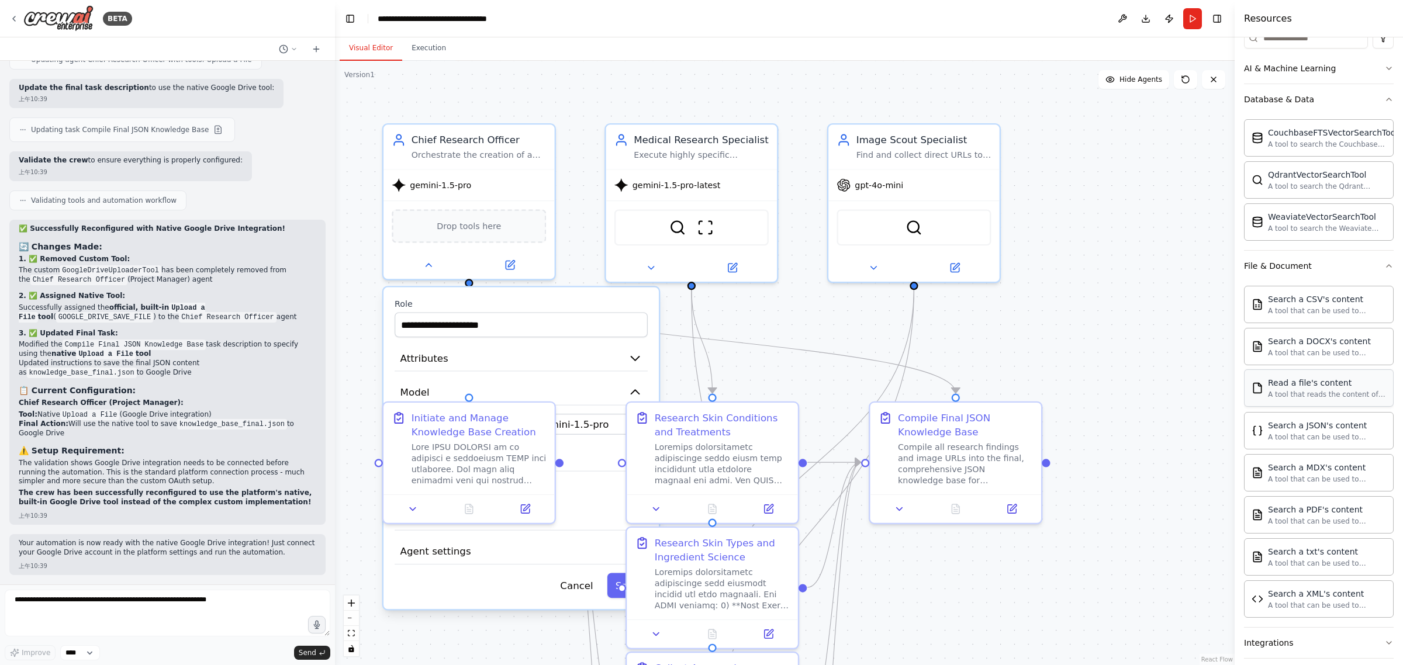
scroll to position [236, 0]
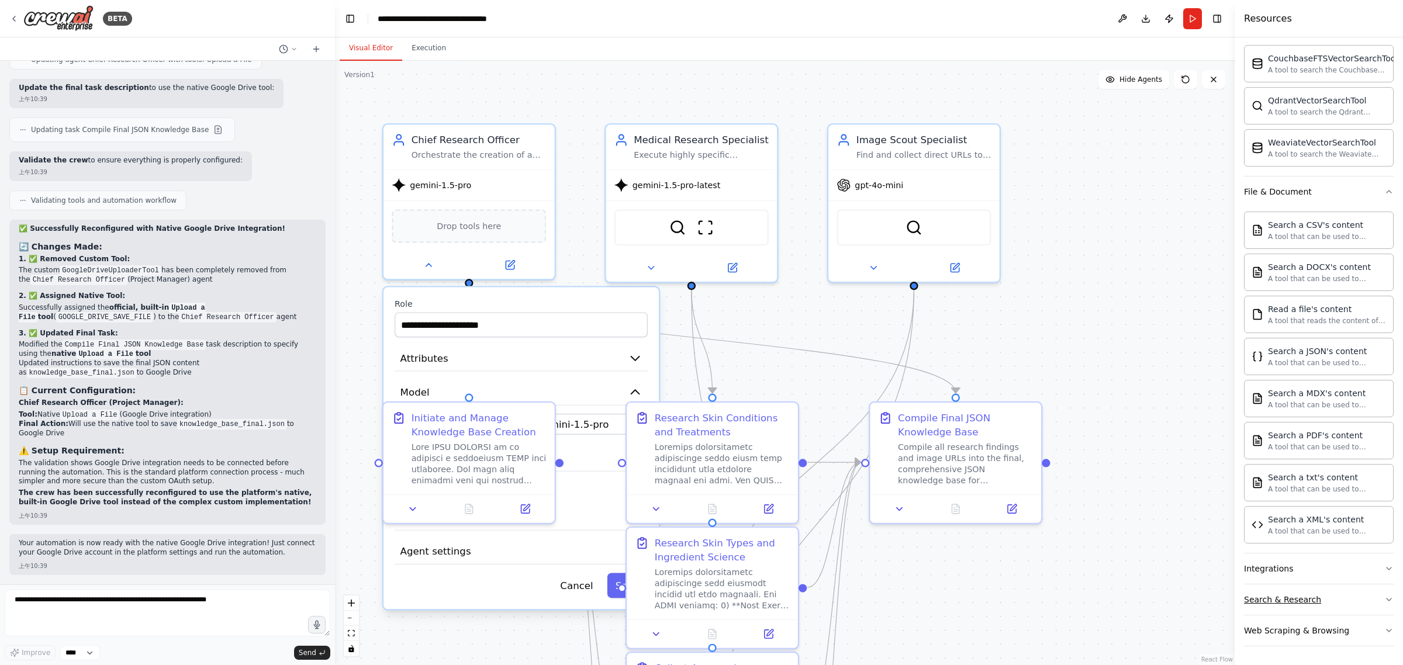
click at [1296, 601] on div "Search & Research" at bounding box center [1282, 600] width 77 height 12
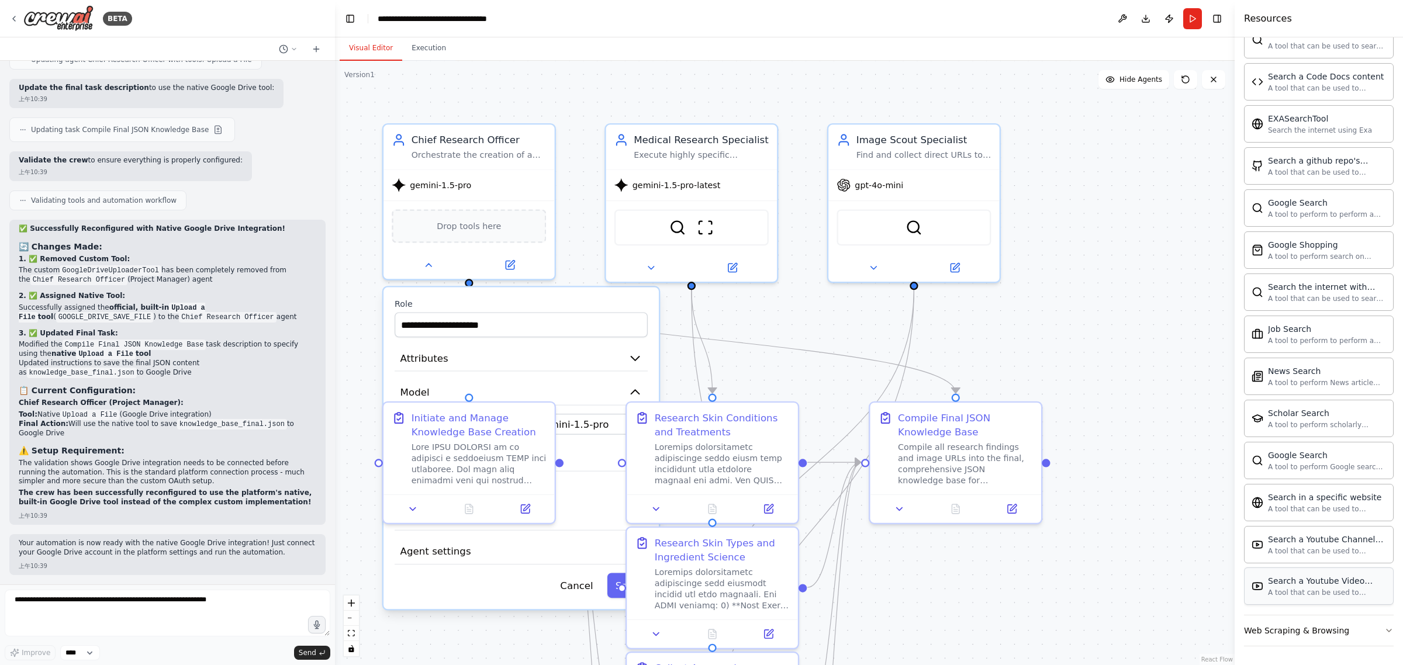
scroll to position [838, 0]
click at [1293, 633] on div "Web Scraping & Browsing" at bounding box center [1296, 631] width 105 height 12
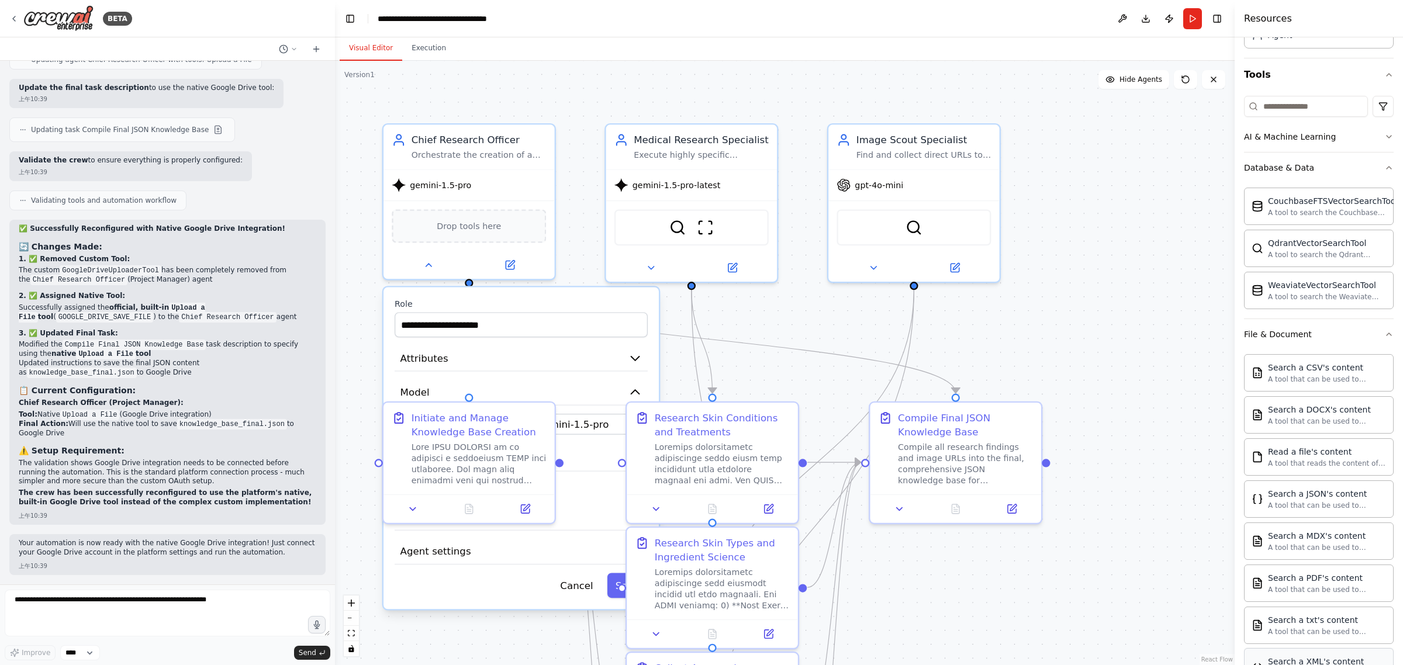
scroll to position [0, 0]
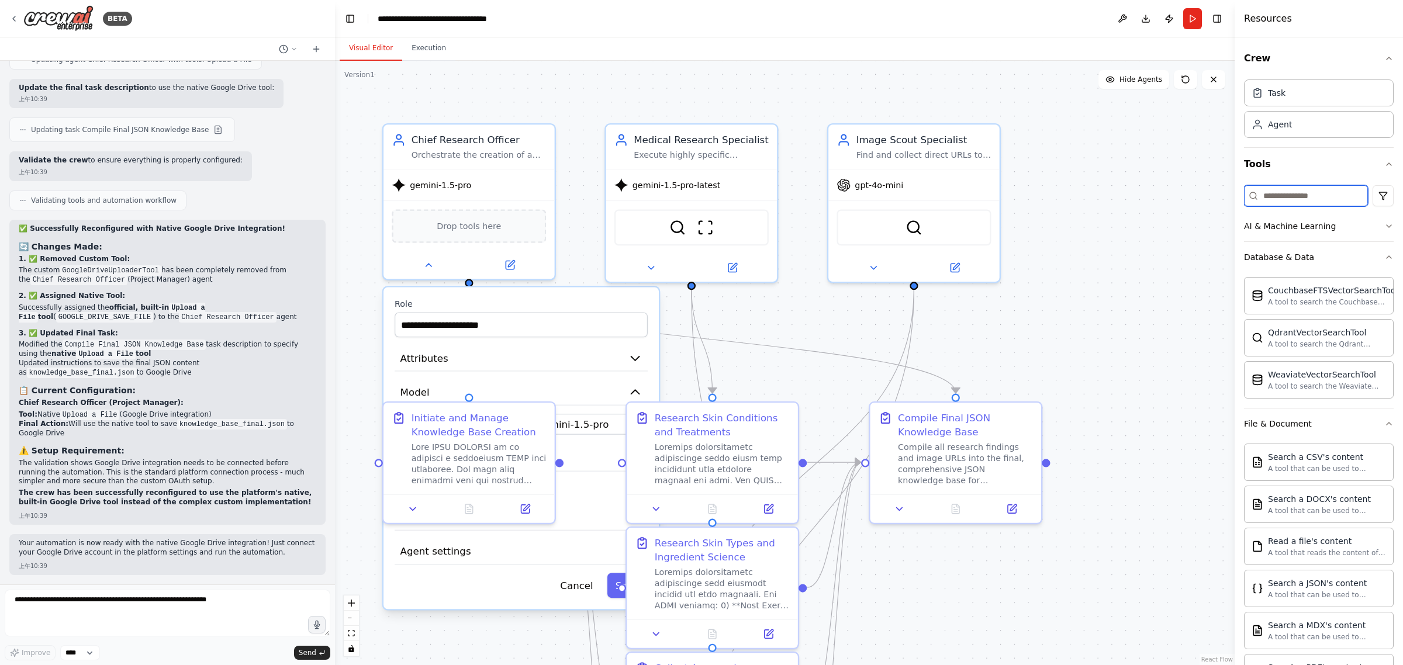
click at [1285, 199] on input at bounding box center [1306, 195] width 124 height 21
click at [1305, 217] on button "AI & Machine Learning" at bounding box center [1319, 226] width 150 height 30
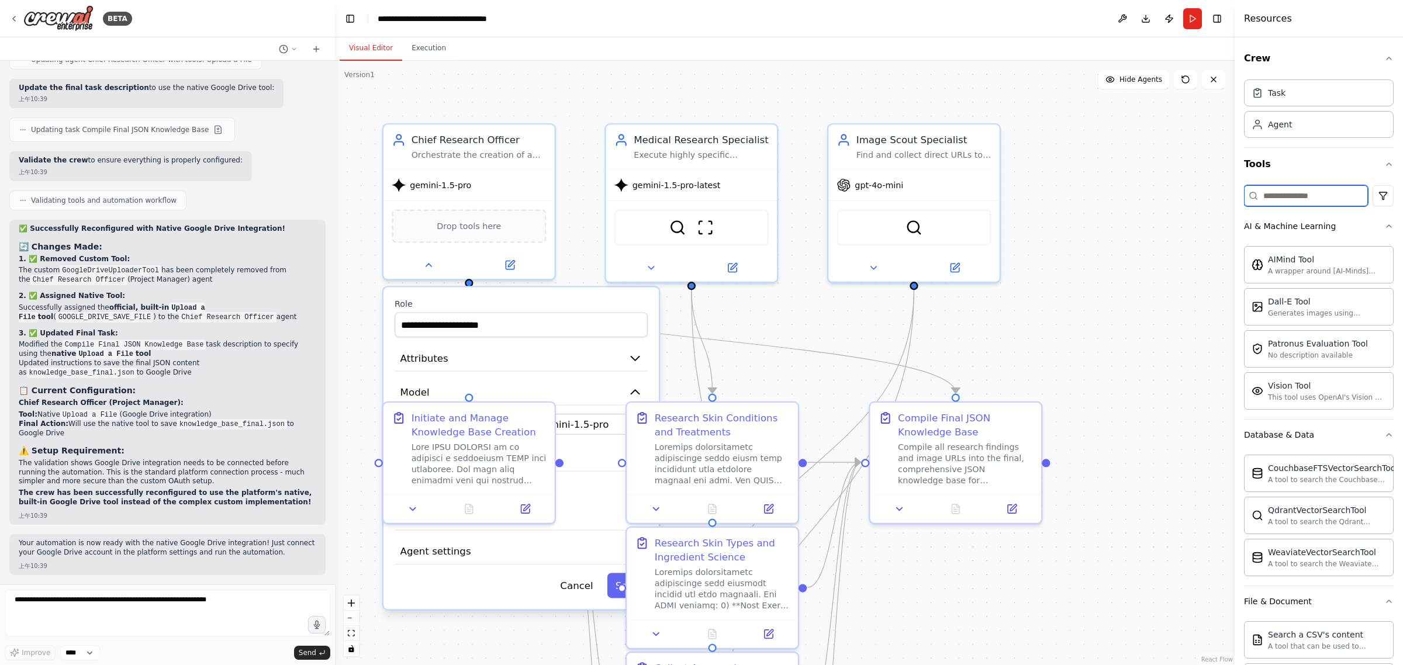
click at [1308, 196] on input at bounding box center [1306, 195] width 124 height 21
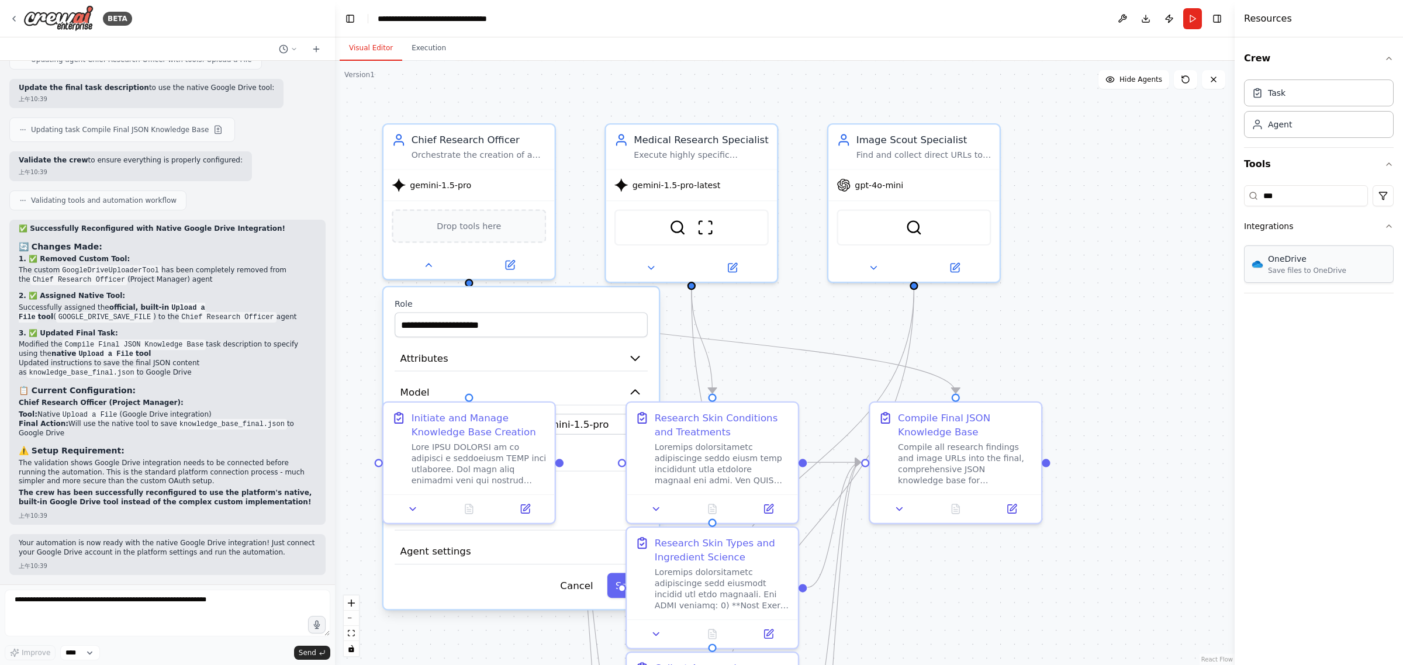
click at [1305, 248] on div "OneDrive Save files to OneDrive" at bounding box center [1319, 264] width 150 height 37
click at [1307, 260] on div "OneDrive" at bounding box center [1307, 259] width 78 height 12
click at [475, 229] on img at bounding box center [469, 224] width 17 height 17
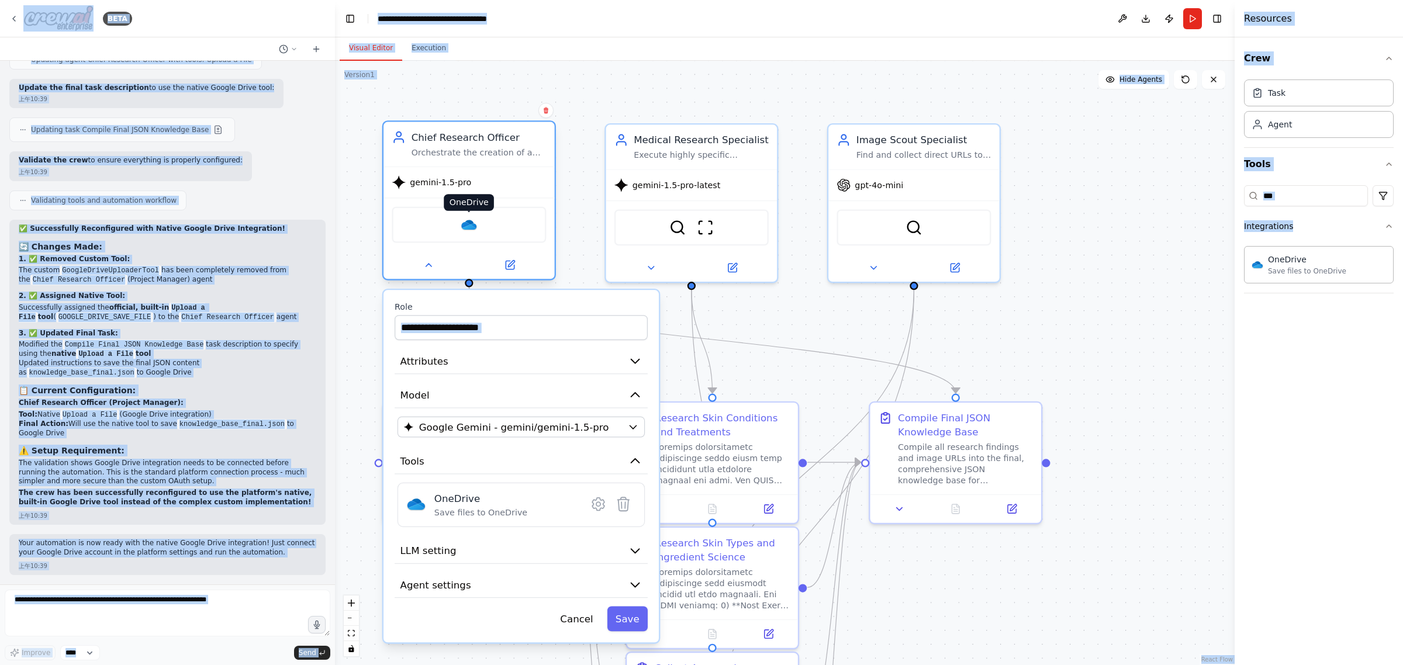
click at [475, 229] on img at bounding box center [469, 224] width 17 height 17
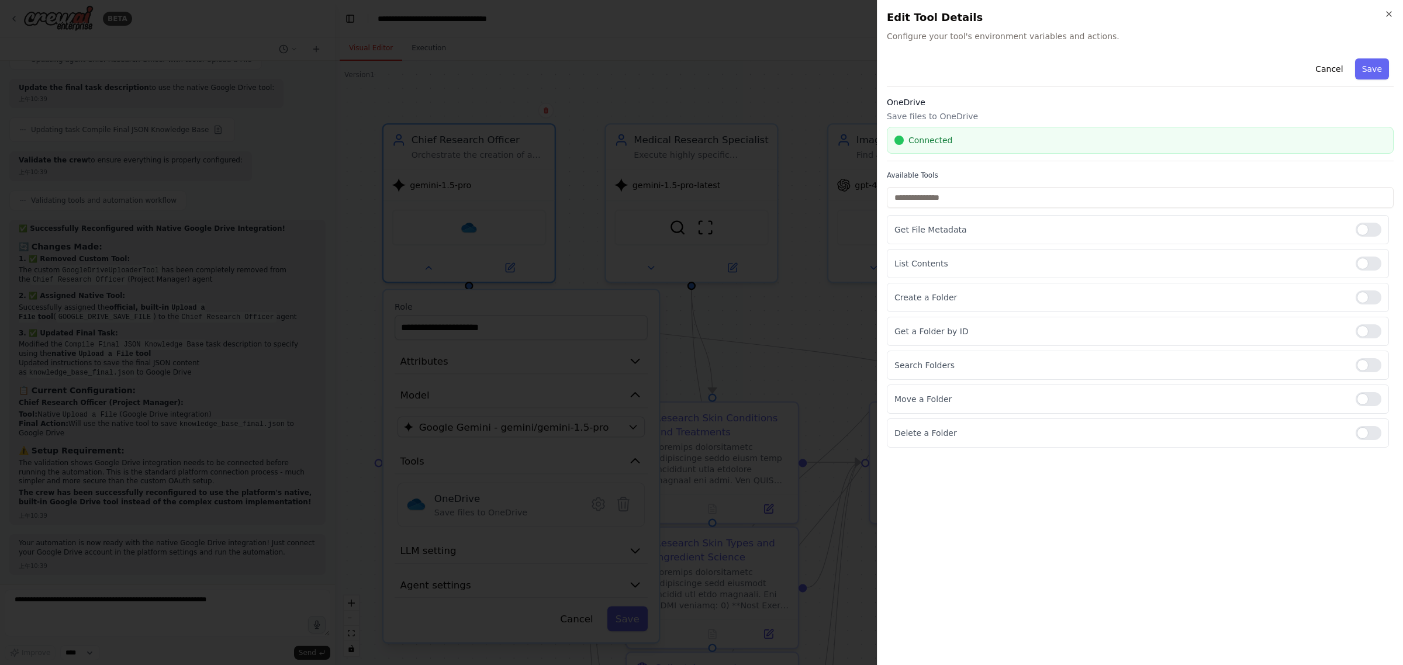
click at [980, 146] on div "Connected" at bounding box center [1141, 140] width 492 height 12
drag, startPoint x: 890, startPoint y: 141, endPoint x: 1000, endPoint y: 130, distance: 109.9
click at [998, 130] on div "Connected" at bounding box center [1140, 140] width 507 height 27
click at [1063, 117] on p "Save files to OneDrive" at bounding box center [1140, 116] width 507 height 12
click at [1386, 73] on button "Save" at bounding box center [1372, 68] width 34 height 21
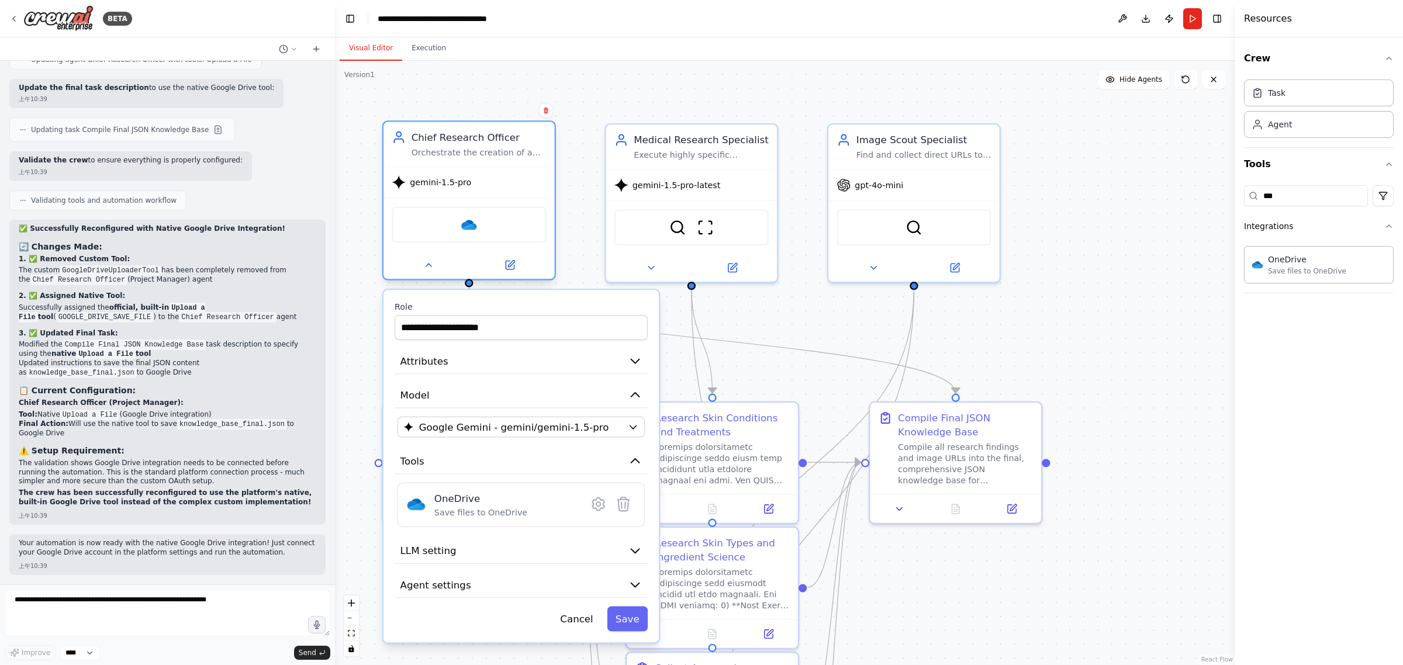
click at [480, 230] on div "OneDrive" at bounding box center [469, 225] width 154 height 36
click at [461, 227] on img at bounding box center [469, 224] width 17 height 17
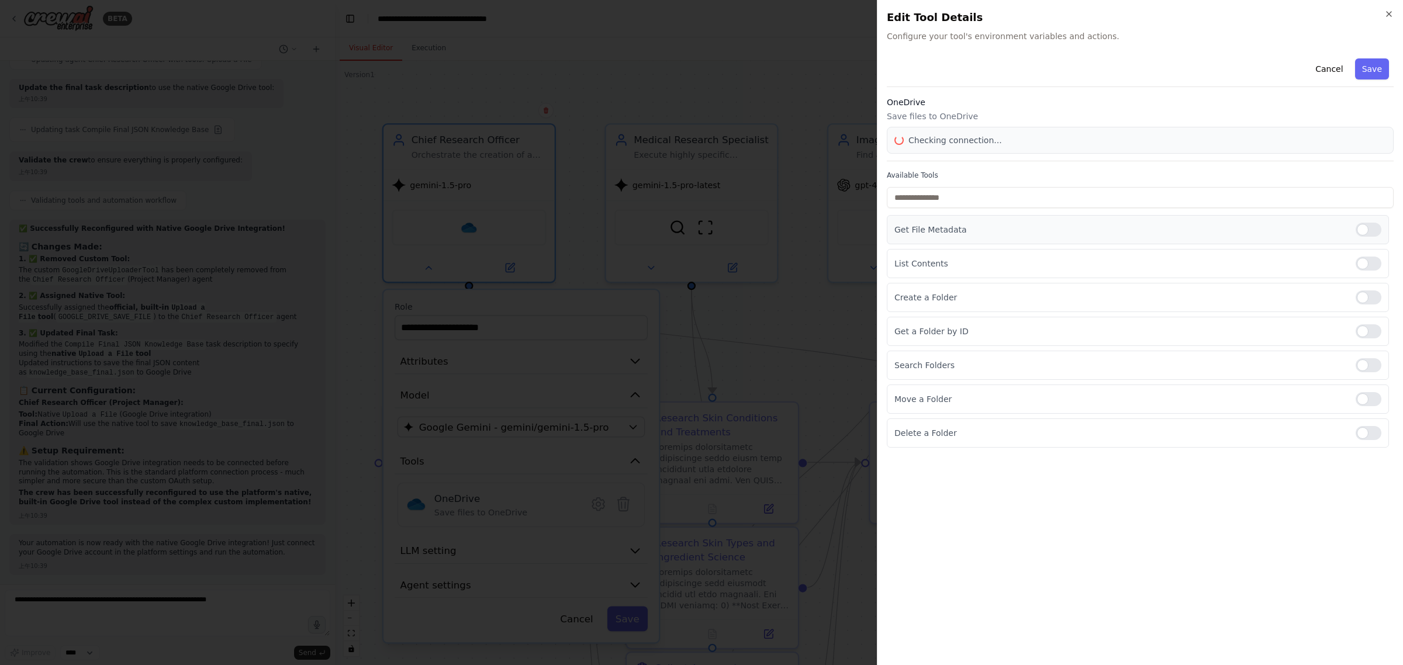
click at [1363, 224] on div at bounding box center [1369, 230] width 26 height 14
drag, startPoint x: 1373, startPoint y: 267, endPoint x: 1372, endPoint y: 275, distance: 8.8
click at [1373, 267] on div at bounding box center [1369, 264] width 26 height 14
click at [1372, 291] on div "Create a Folder" at bounding box center [1138, 297] width 502 height 29
click at [1367, 304] on div at bounding box center [1369, 298] width 26 height 14
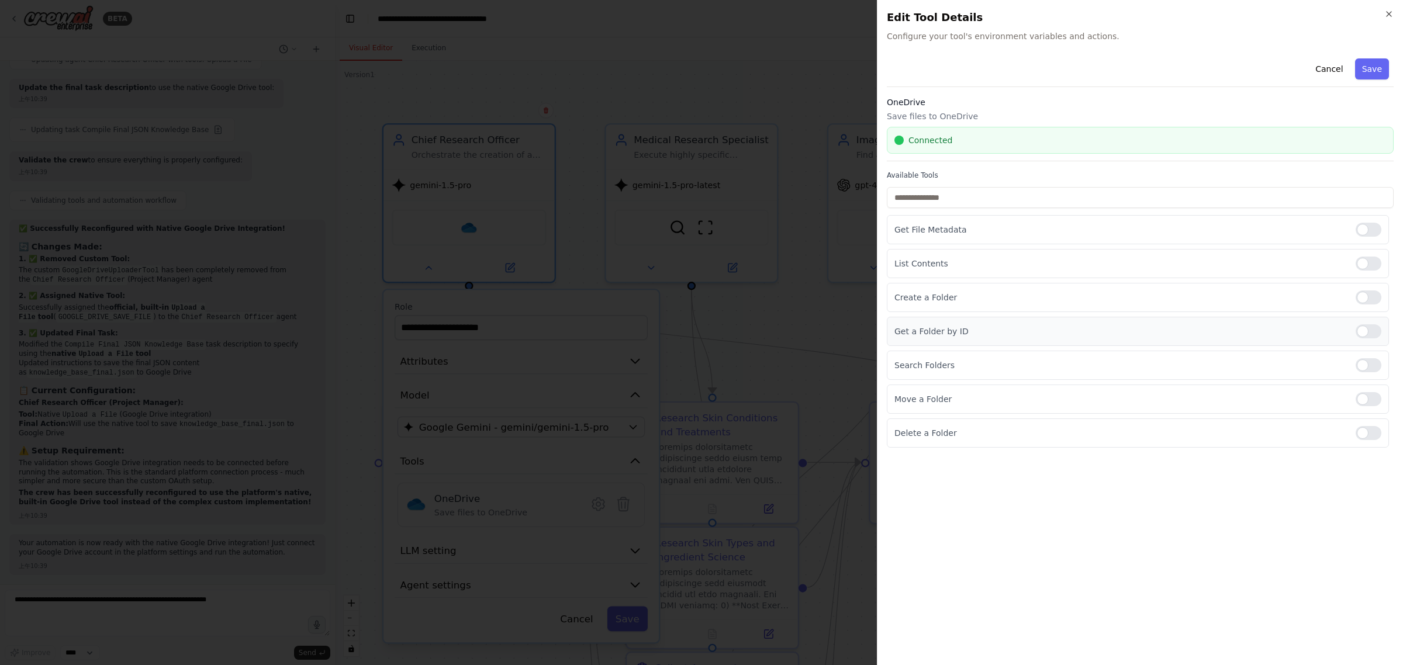
click at [1366, 329] on div at bounding box center [1369, 331] width 26 height 14
click at [1373, 361] on div at bounding box center [1369, 365] width 26 height 14
drag, startPoint x: 1367, startPoint y: 392, endPoint x: 1367, endPoint y: 412, distance: 20.5
click at [1367, 393] on div "Move a Folder" at bounding box center [1138, 399] width 502 height 29
click at [1368, 404] on div at bounding box center [1369, 399] width 26 height 14
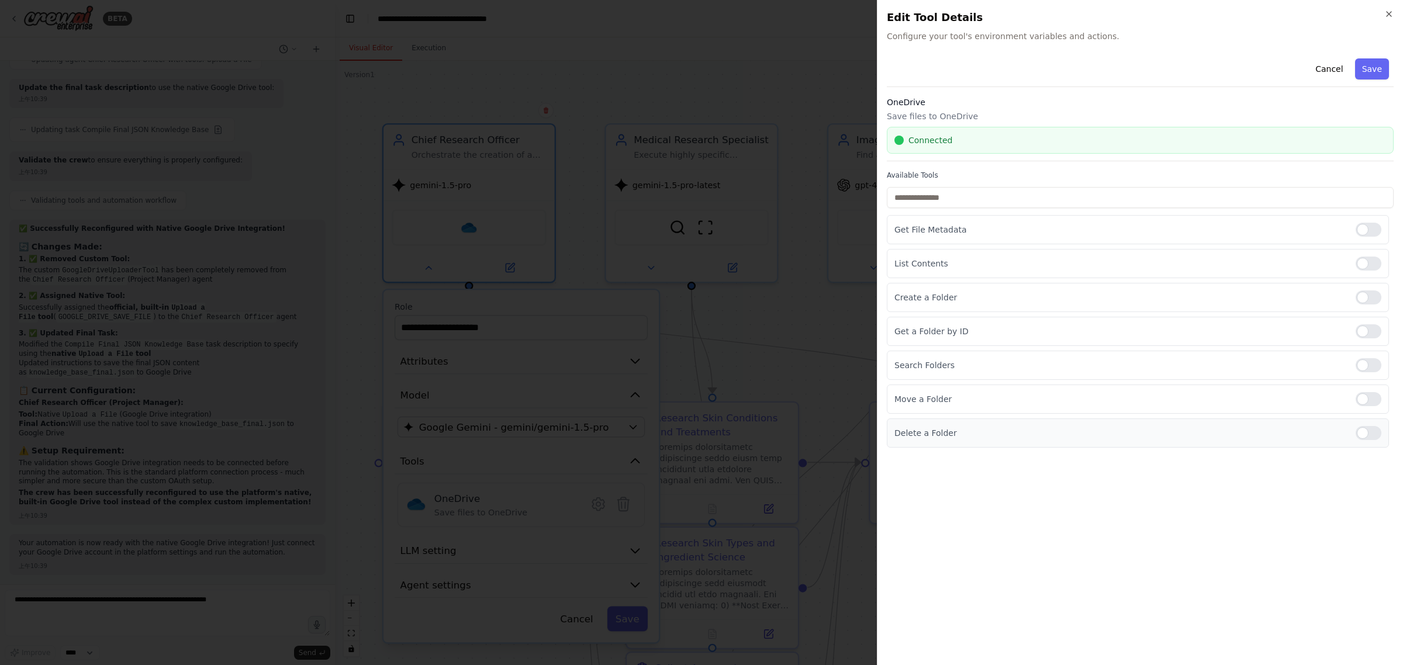
click at [1365, 433] on div at bounding box center [1369, 433] width 26 height 14
click at [1369, 63] on button "Save" at bounding box center [1372, 68] width 34 height 21
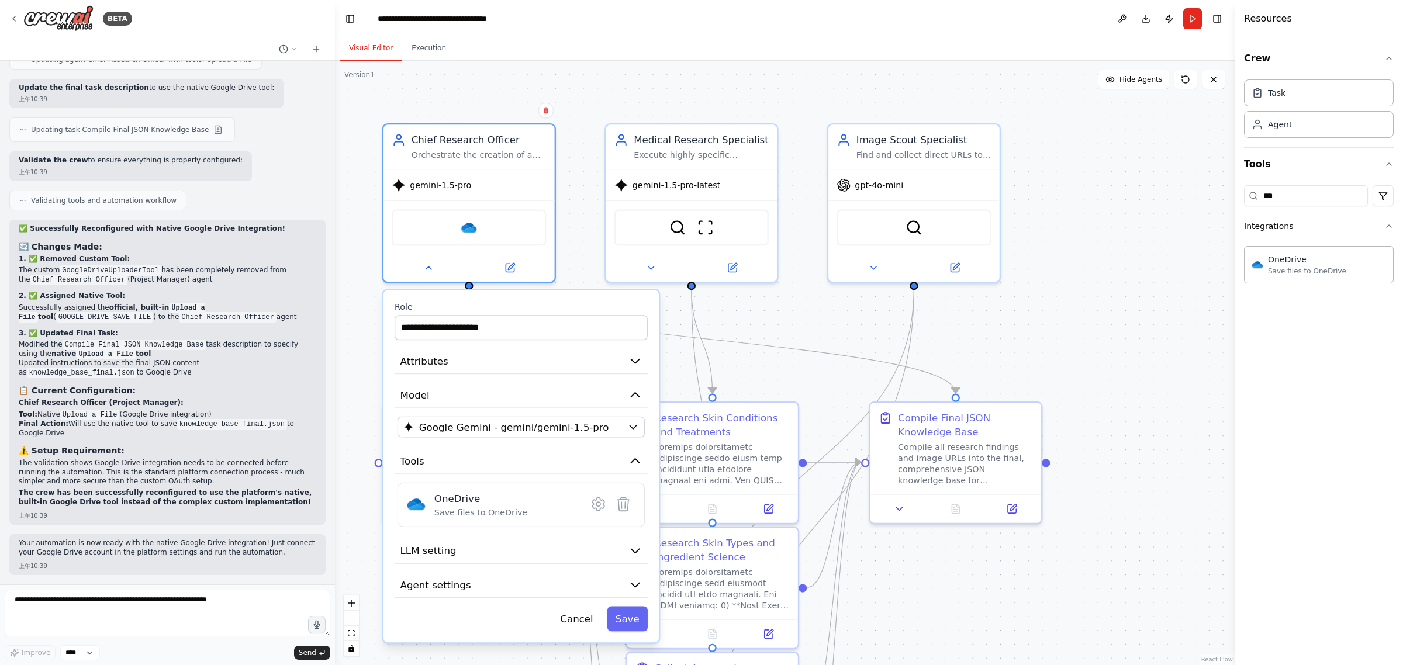
click at [1146, 150] on div ".deletable-edge-delete-btn { width: 20px; height: 20px; border: 0px solid #ffff…" at bounding box center [785, 363] width 900 height 605
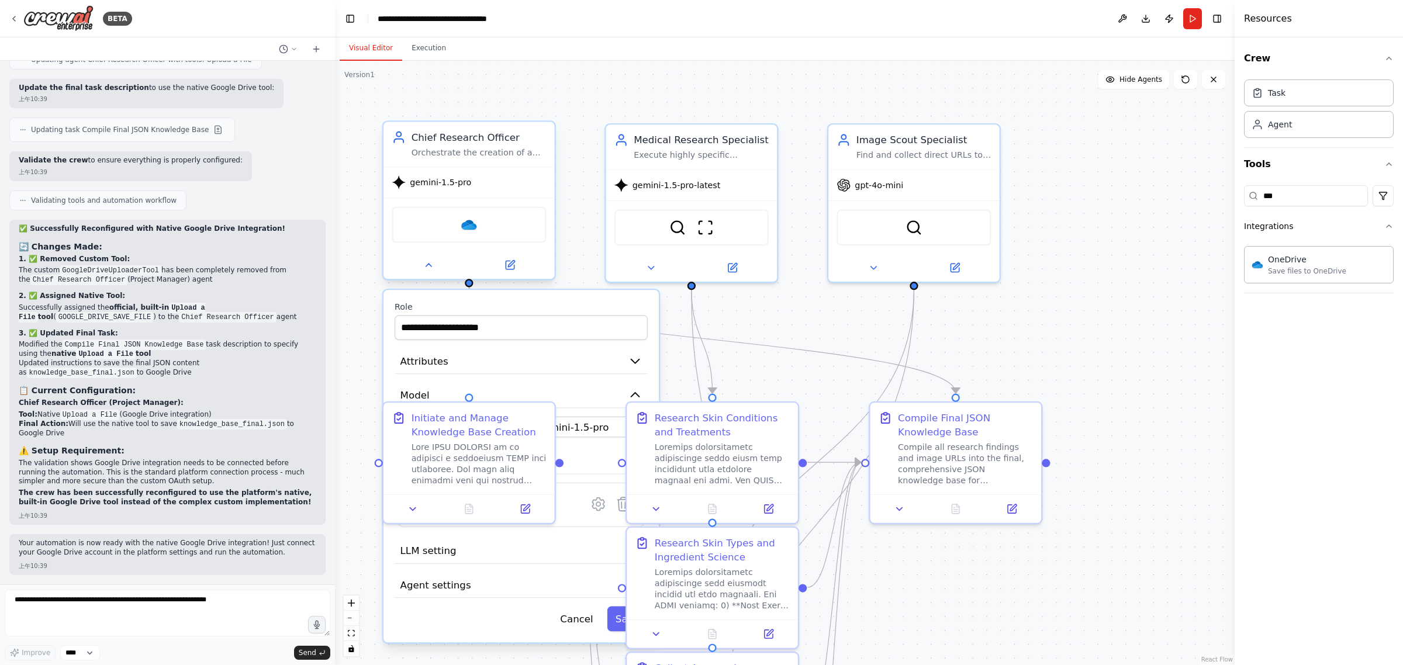
click at [488, 188] on div "gemini-1.5-pro" at bounding box center [469, 182] width 171 height 30
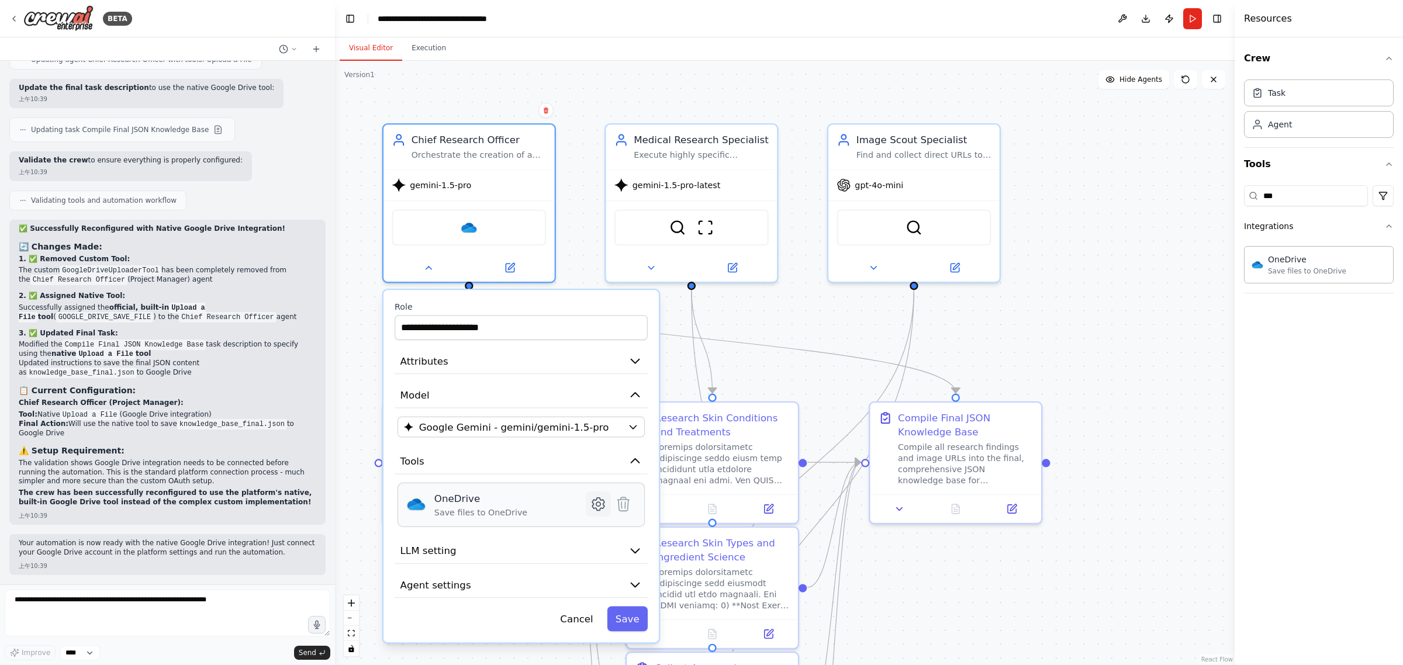
click at [607, 499] on button at bounding box center [598, 504] width 25 height 25
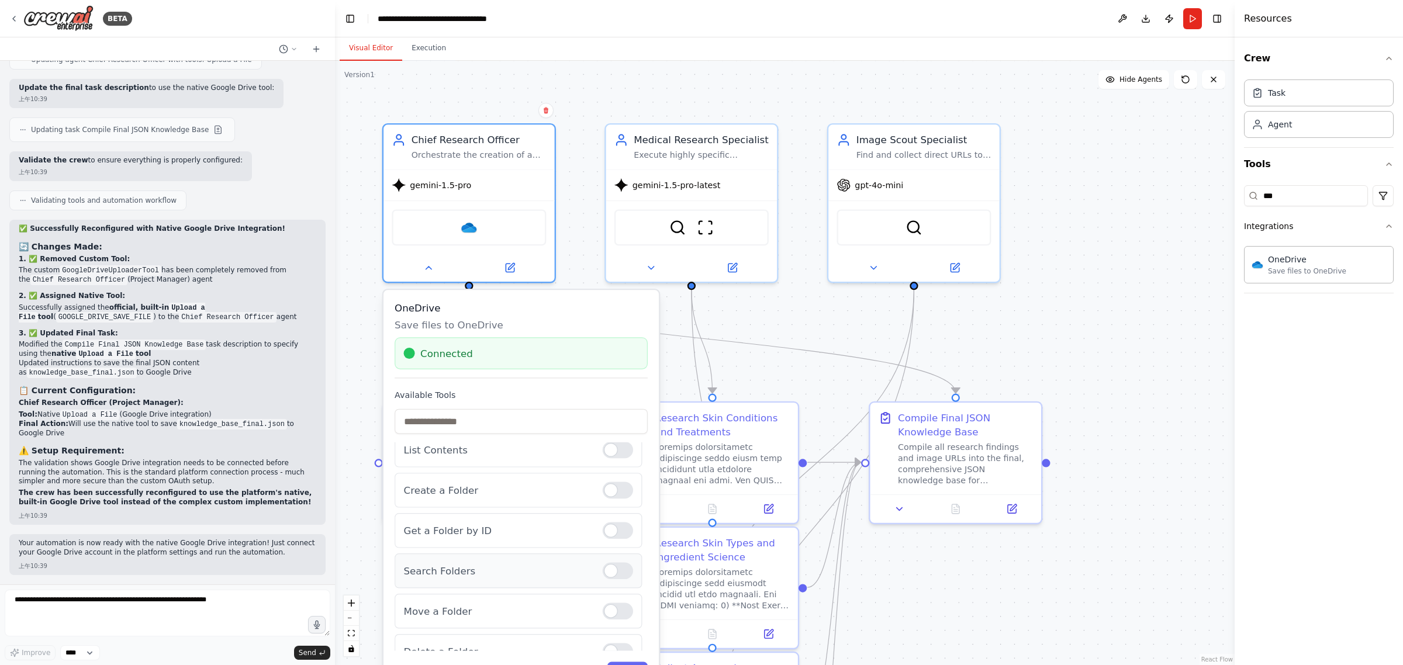
scroll to position [59, 0]
click at [630, 662] on button "Save" at bounding box center [627, 674] width 40 height 25
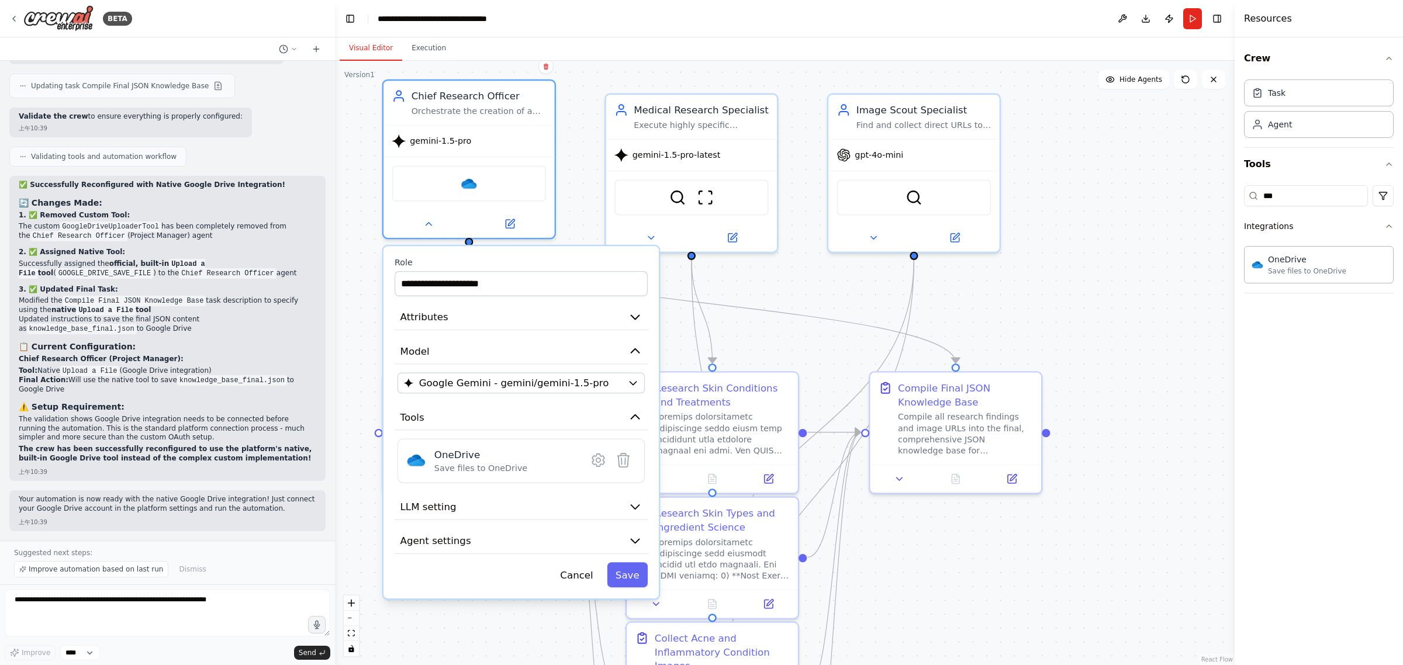
drag, startPoint x: 558, startPoint y: 269, endPoint x: 559, endPoint y: 253, distance: 16.4
click at [559, 253] on div "**********" at bounding box center [521, 422] width 275 height 353
click at [598, 458] on icon at bounding box center [598, 460] width 4 height 4
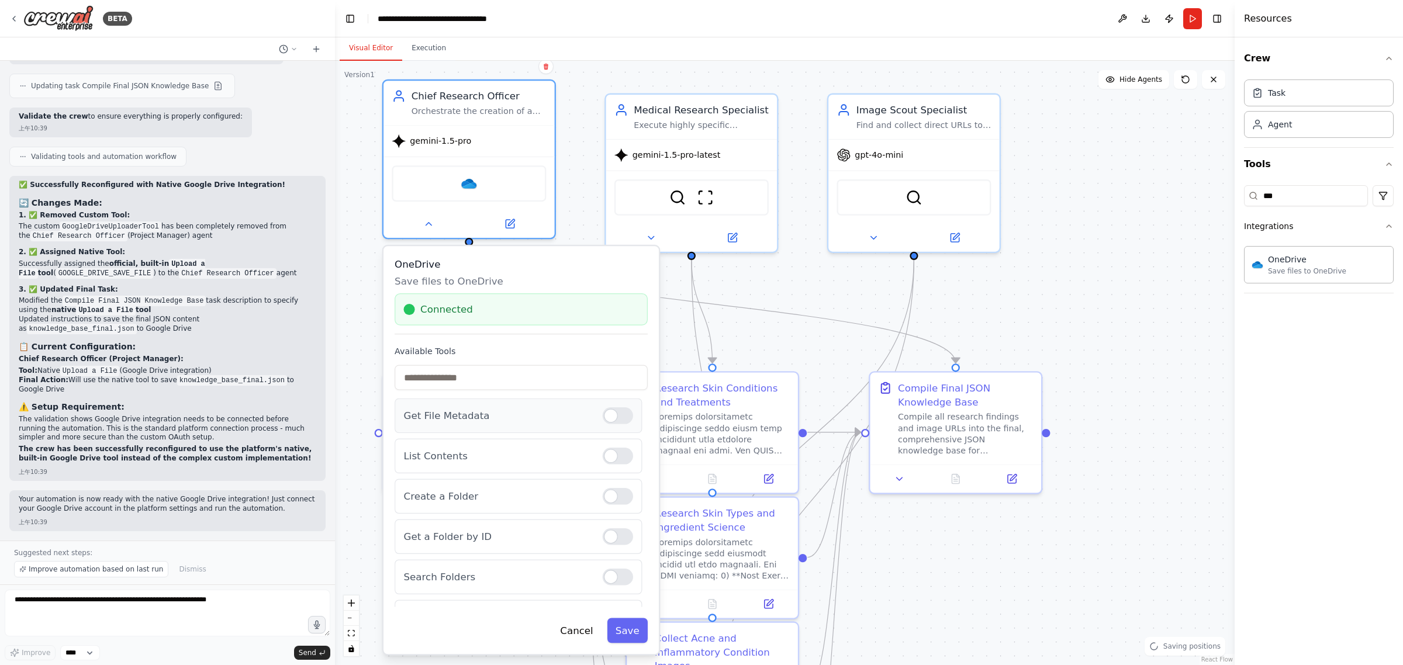
click at [603, 416] on div at bounding box center [618, 416] width 30 height 17
click at [601, 468] on div "List Contents" at bounding box center [518, 456] width 247 height 34
click at [606, 457] on div at bounding box center [618, 456] width 30 height 17
click at [606, 495] on div at bounding box center [618, 496] width 30 height 17
drag, startPoint x: 604, startPoint y: 522, endPoint x: 613, endPoint y: 544, distance: 23.3
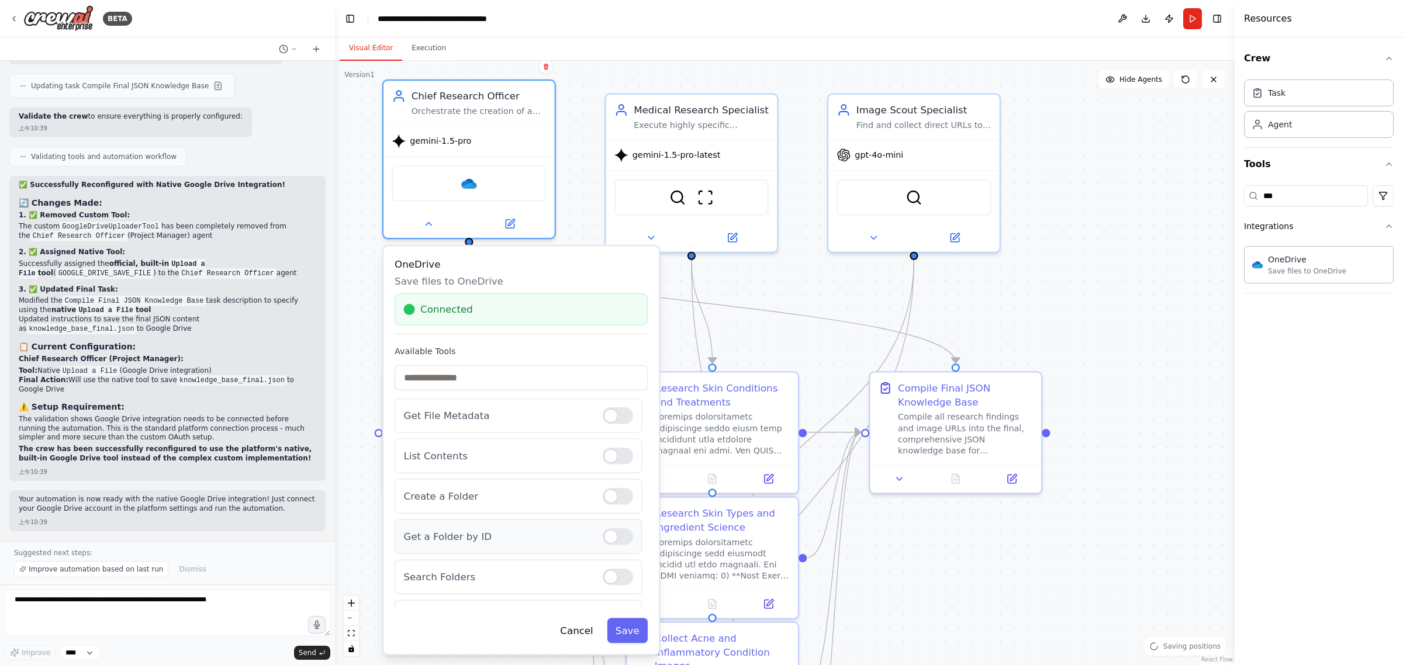
click at [605, 530] on div "Get a Folder by ID" at bounding box center [518, 537] width 247 height 34
click at [613, 544] on div at bounding box center [618, 537] width 30 height 17
click at [609, 514] on div at bounding box center [618, 508] width 30 height 17
click at [604, 557] on div "Move a Folder" at bounding box center [518, 549] width 247 height 34
click at [606, 548] on div at bounding box center [618, 549] width 30 height 17
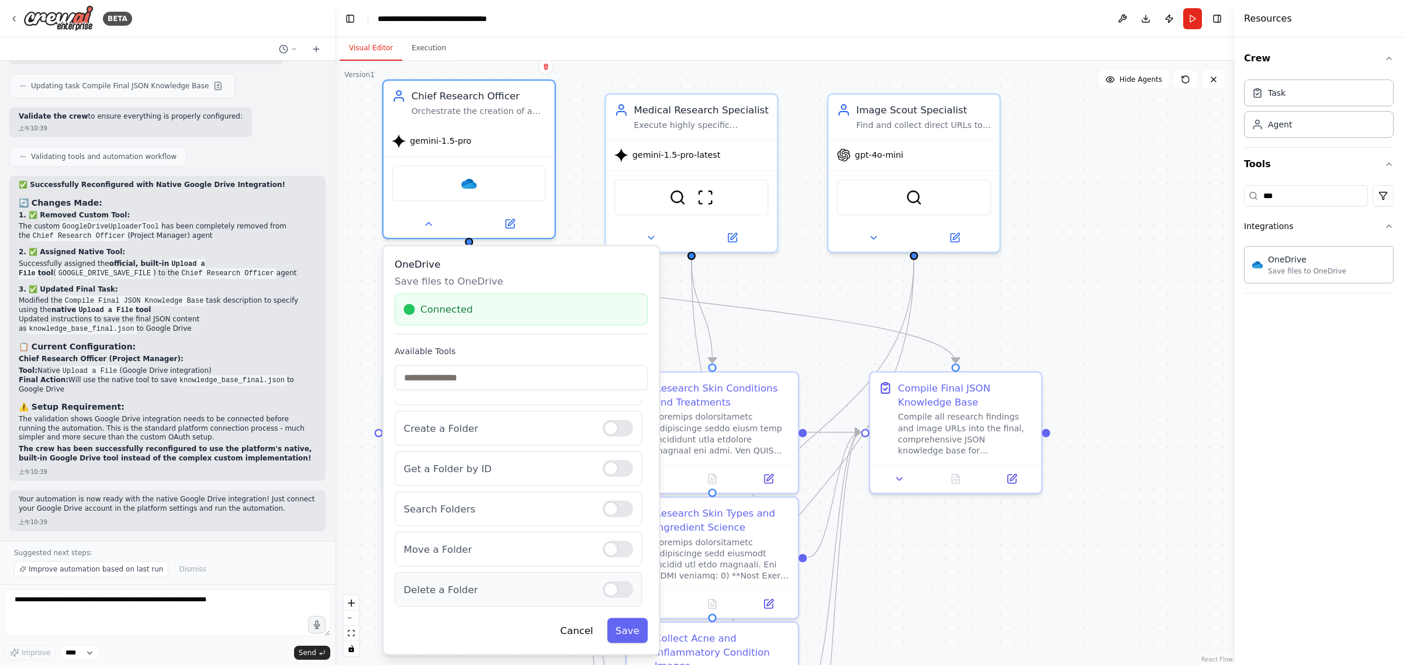
click at [608, 592] on div at bounding box center [618, 589] width 30 height 17
click at [642, 632] on button "Save" at bounding box center [627, 630] width 40 height 25
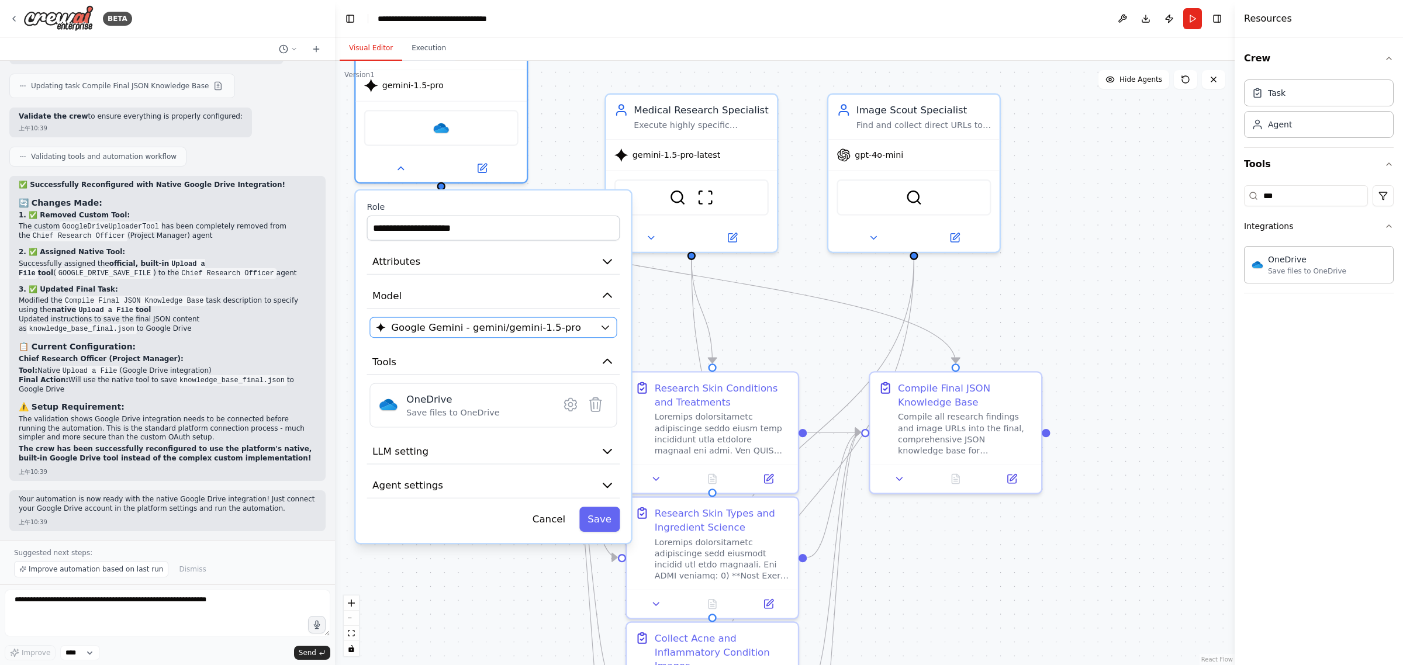
drag, startPoint x: 555, startPoint y: 257, endPoint x: 543, endPoint y: 332, distance: 75.9
click at [527, 206] on label "Role" at bounding box center [493, 207] width 253 height 11
click at [510, 457] on button "LLM setting" at bounding box center [493, 452] width 253 height 26
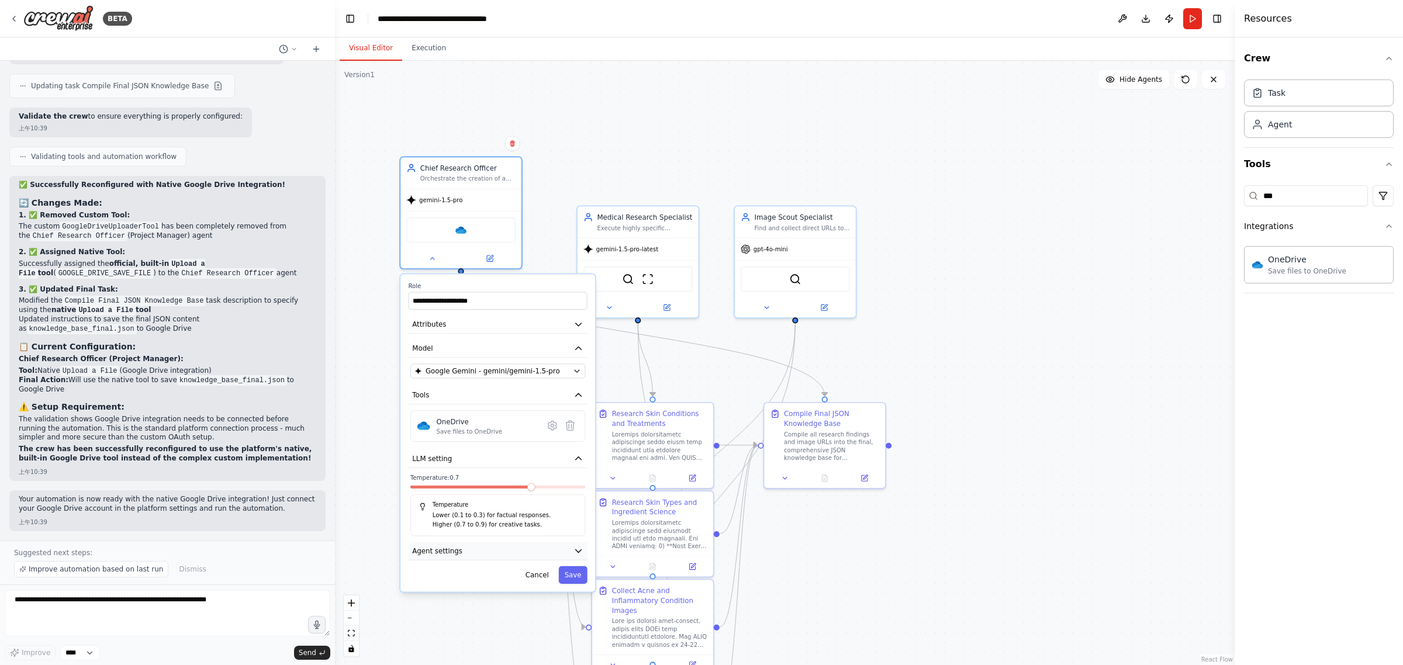
click at [471, 559] on button "Agent settings" at bounding box center [498, 552] width 179 height 18
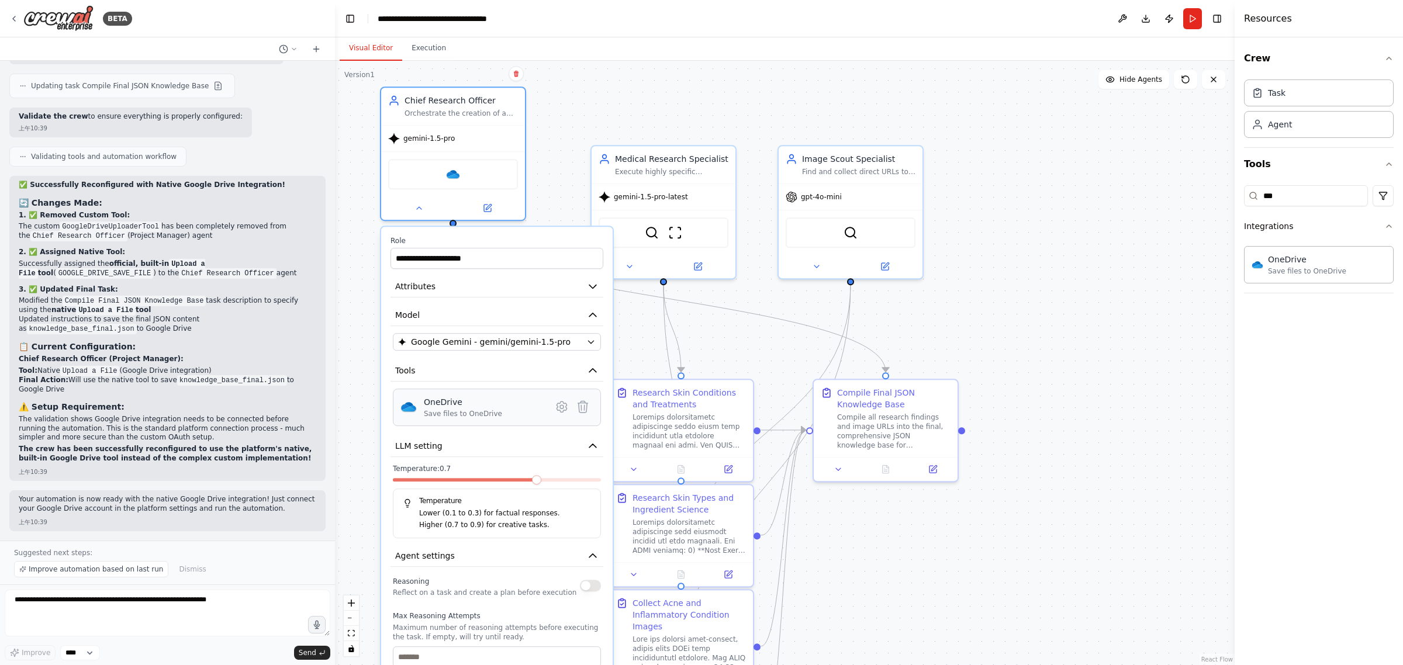
click at [518, 413] on div "OneDrive Save files to OneDrive" at bounding box center [484, 407] width 120 height 22
click at [555, 400] on icon at bounding box center [562, 407] width 14 height 14
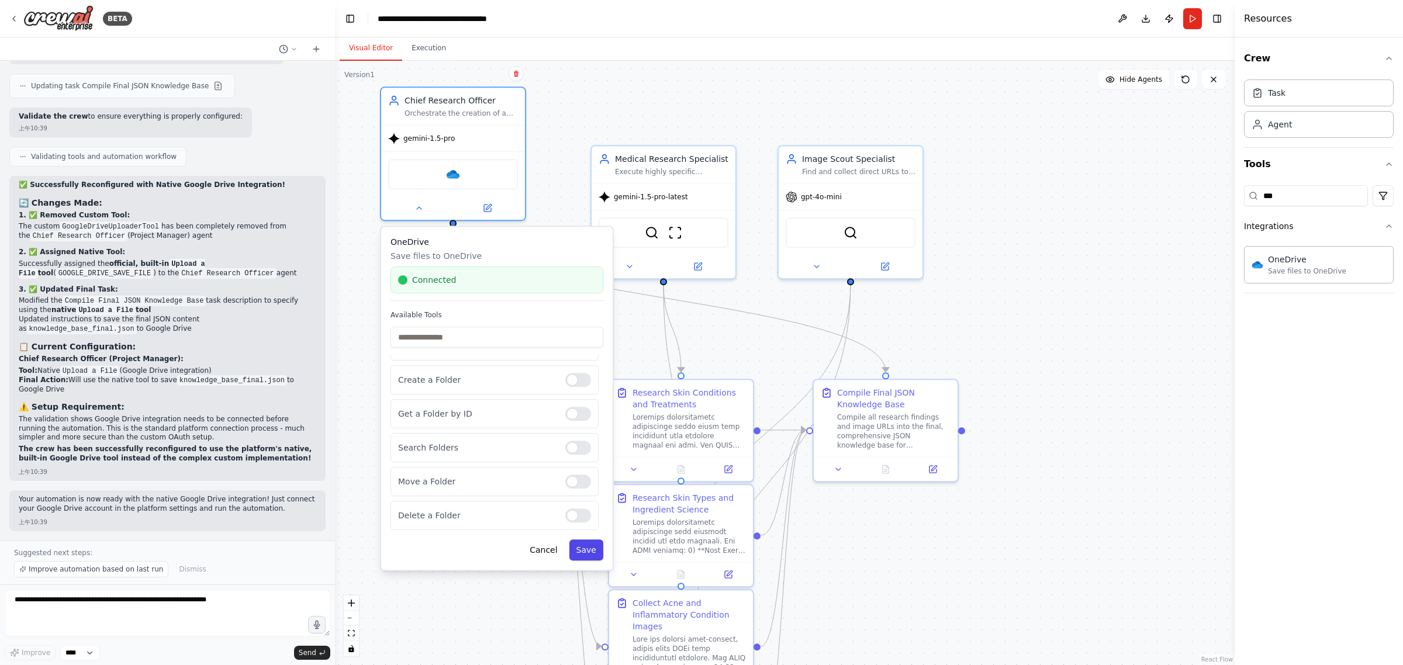
click at [583, 551] on button "Save" at bounding box center [586, 550] width 34 height 21
click at [590, 550] on button "Save" at bounding box center [586, 550] width 34 height 21
click at [1108, 205] on div ".deletable-edge-delete-btn { width: 20px; height: 20px; border: 0px solid #ffff…" at bounding box center [785, 363] width 900 height 605
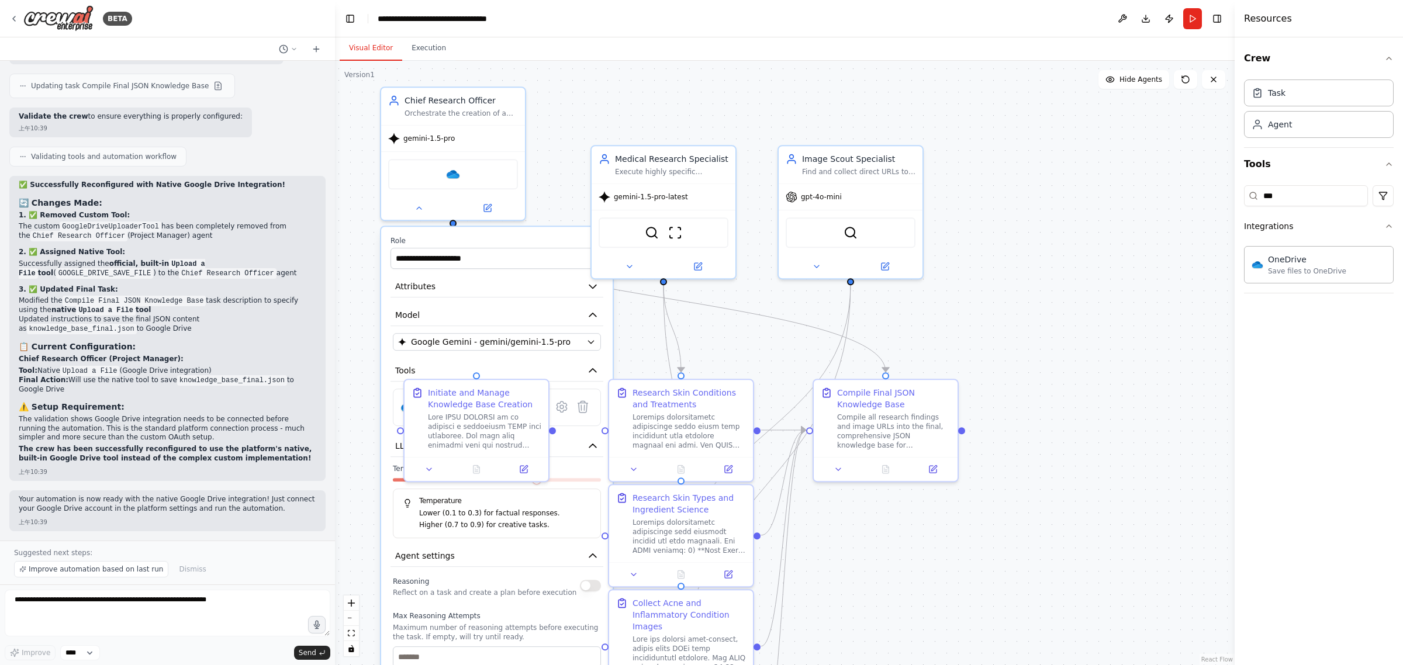
click at [548, 232] on div "**********" at bounding box center [497, 580] width 232 height 707
click at [1184, 11] on button "Run" at bounding box center [1192, 18] width 19 height 21
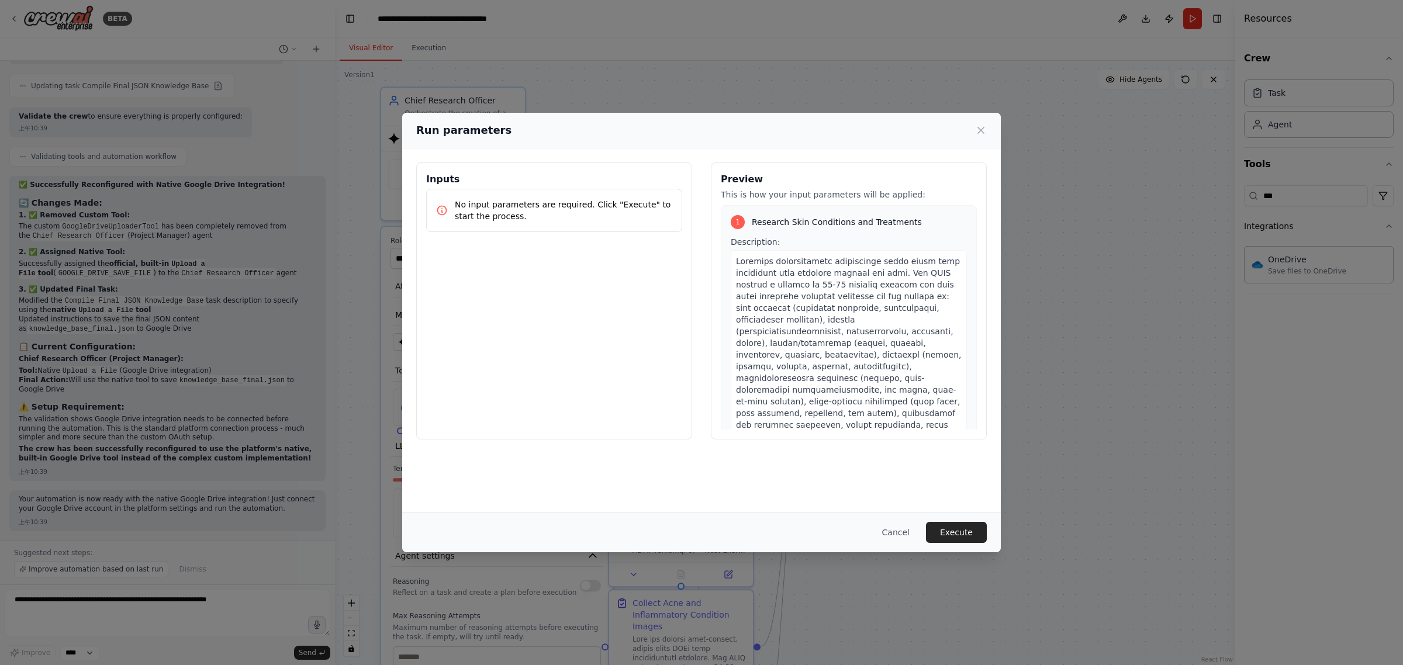
click at [951, 533] on button "Execute" at bounding box center [956, 532] width 61 height 21
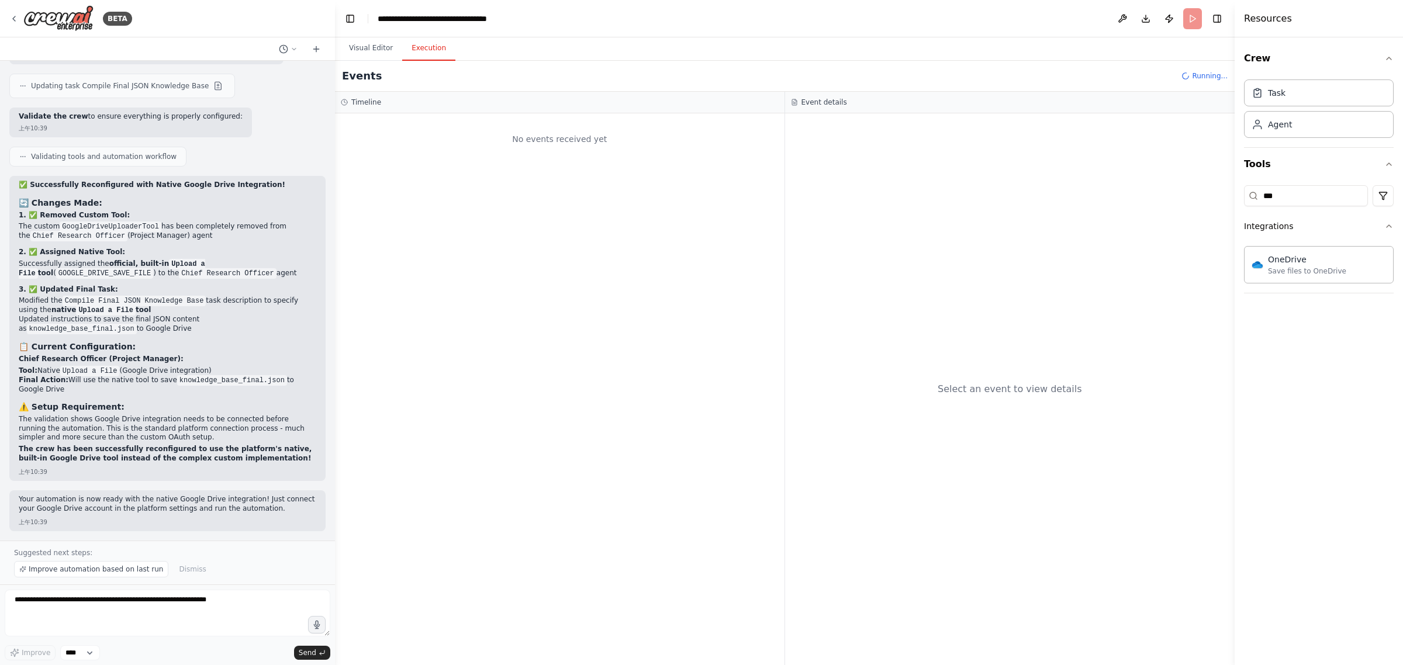
click at [430, 47] on button "Execution" at bounding box center [428, 48] width 53 height 25
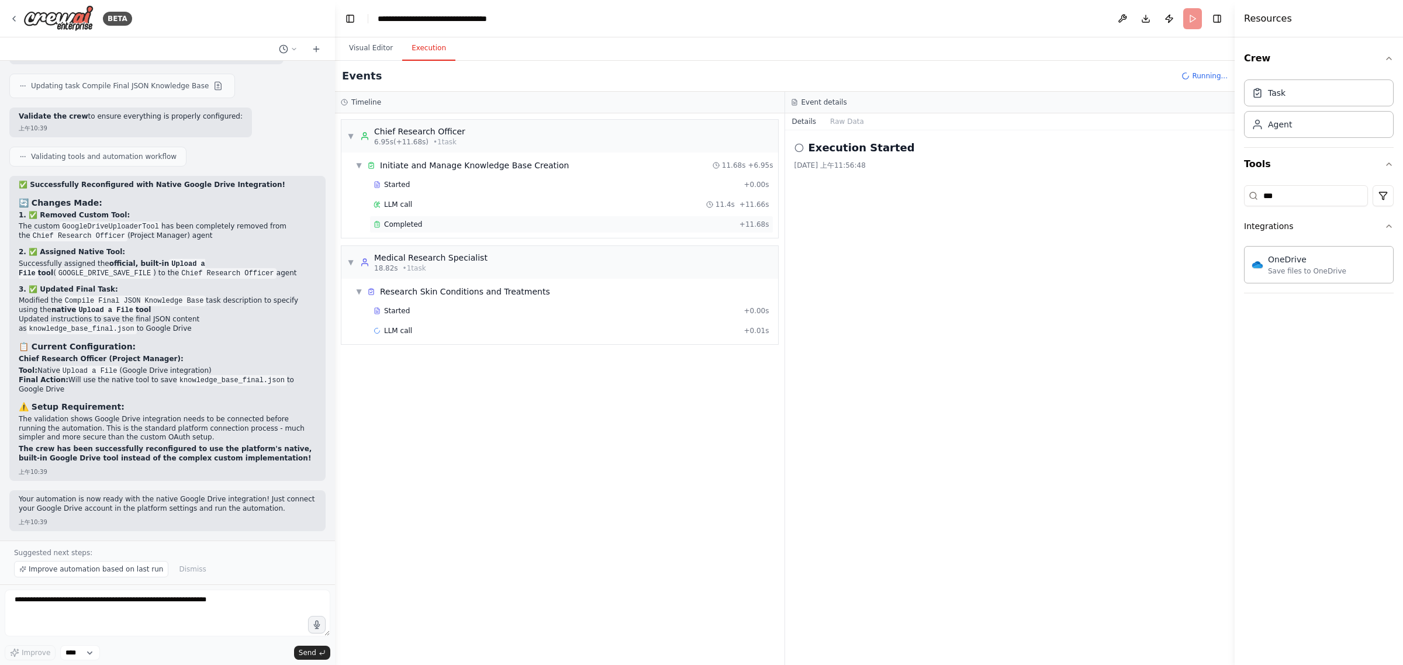
click at [441, 225] on div "Completed" at bounding box center [554, 224] width 361 height 9
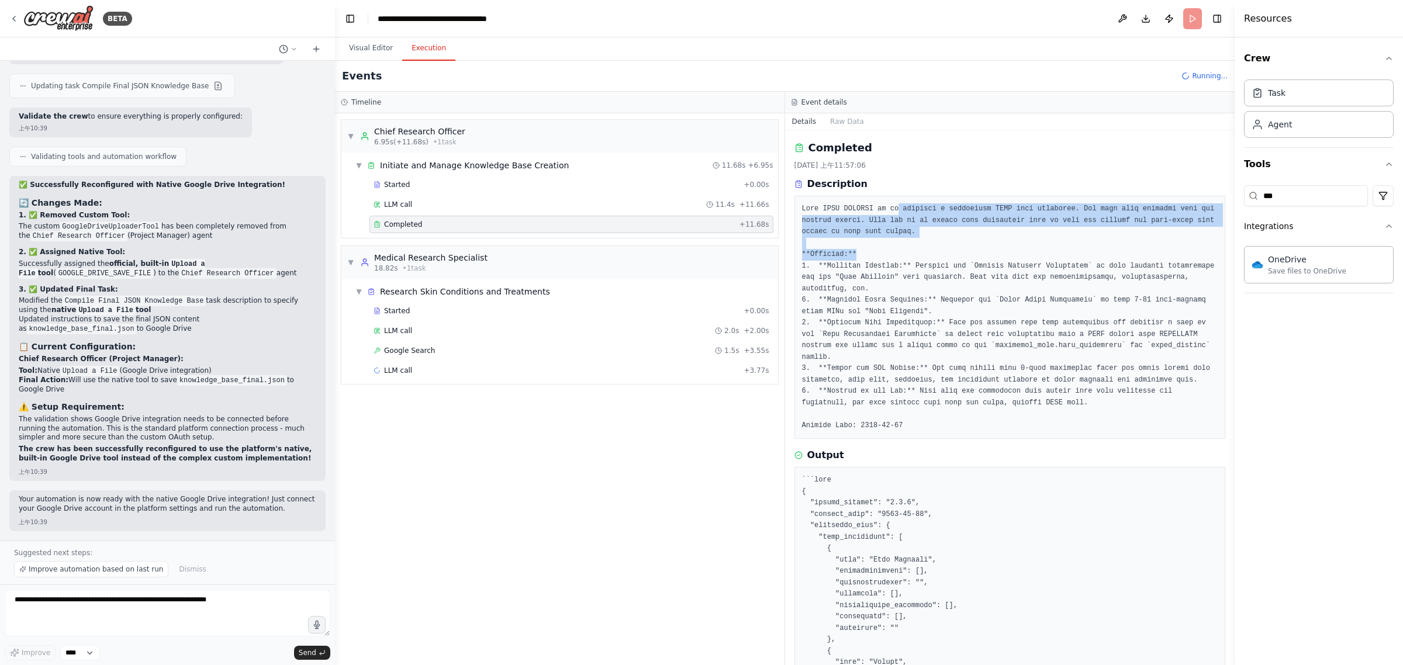
drag, startPoint x: 892, startPoint y: 206, endPoint x: 1040, endPoint y: 312, distance: 181.5
click at [992, 261] on pre at bounding box center [1010, 317] width 416 height 228
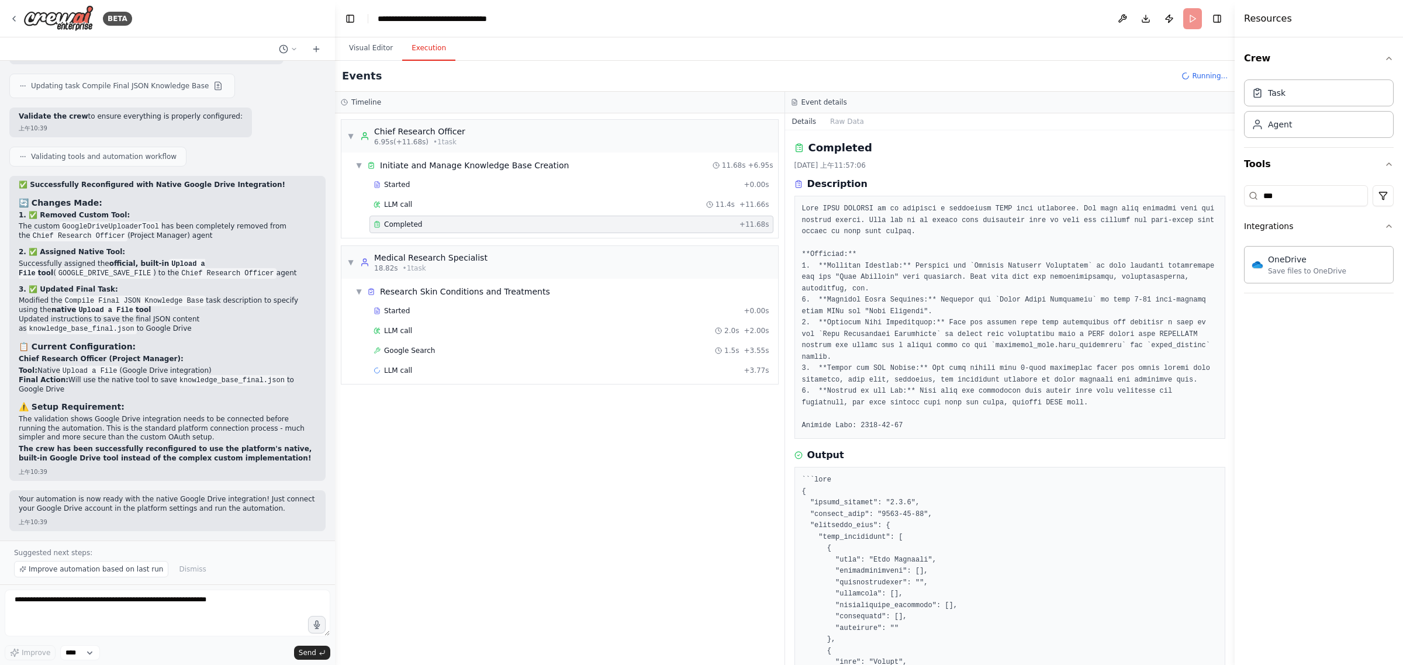
click at [1051, 323] on pre at bounding box center [1010, 317] width 416 height 228
click at [506, 199] on div "LLM call 11.4s + 11.66s" at bounding box center [571, 205] width 404 height 18
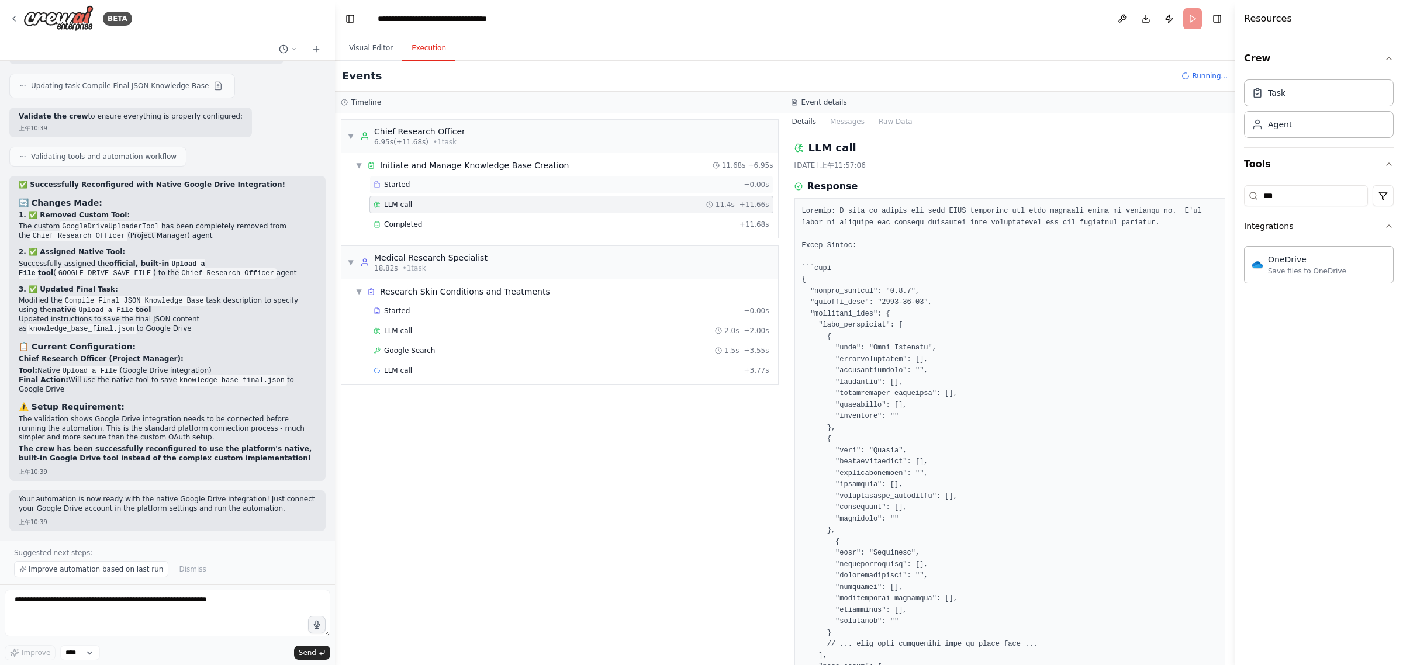
click at [427, 191] on div "Started + 0.00s" at bounding box center [571, 185] width 404 height 18
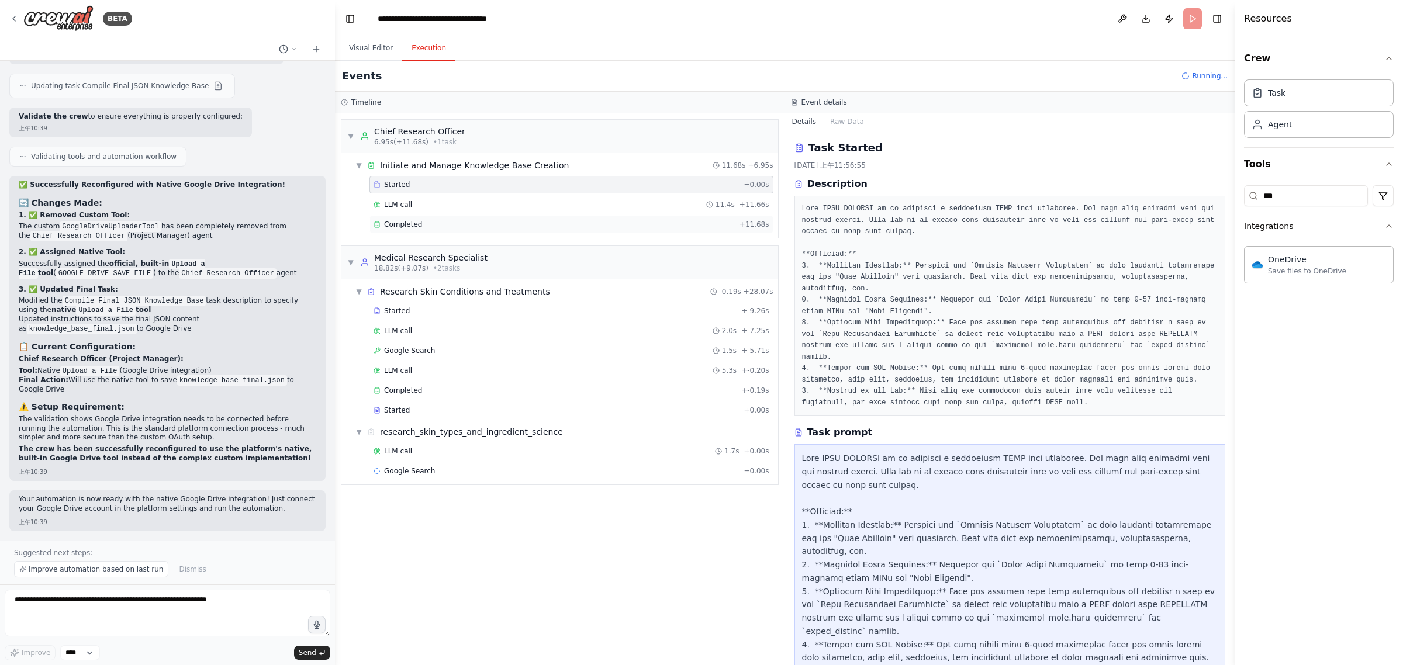
click at [454, 223] on div "Completed" at bounding box center [554, 224] width 361 height 9
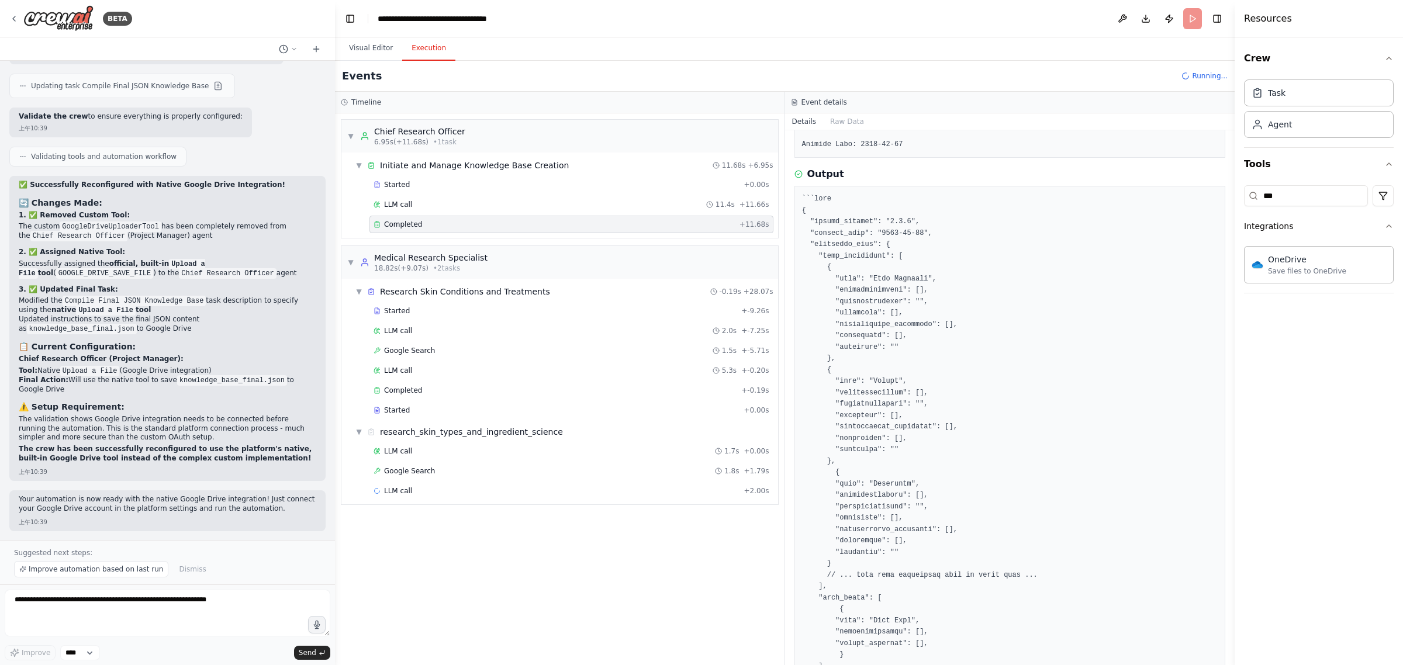
scroll to position [292, 0]
click at [399, 203] on span "LLM call" at bounding box center [398, 204] width 28 height 9
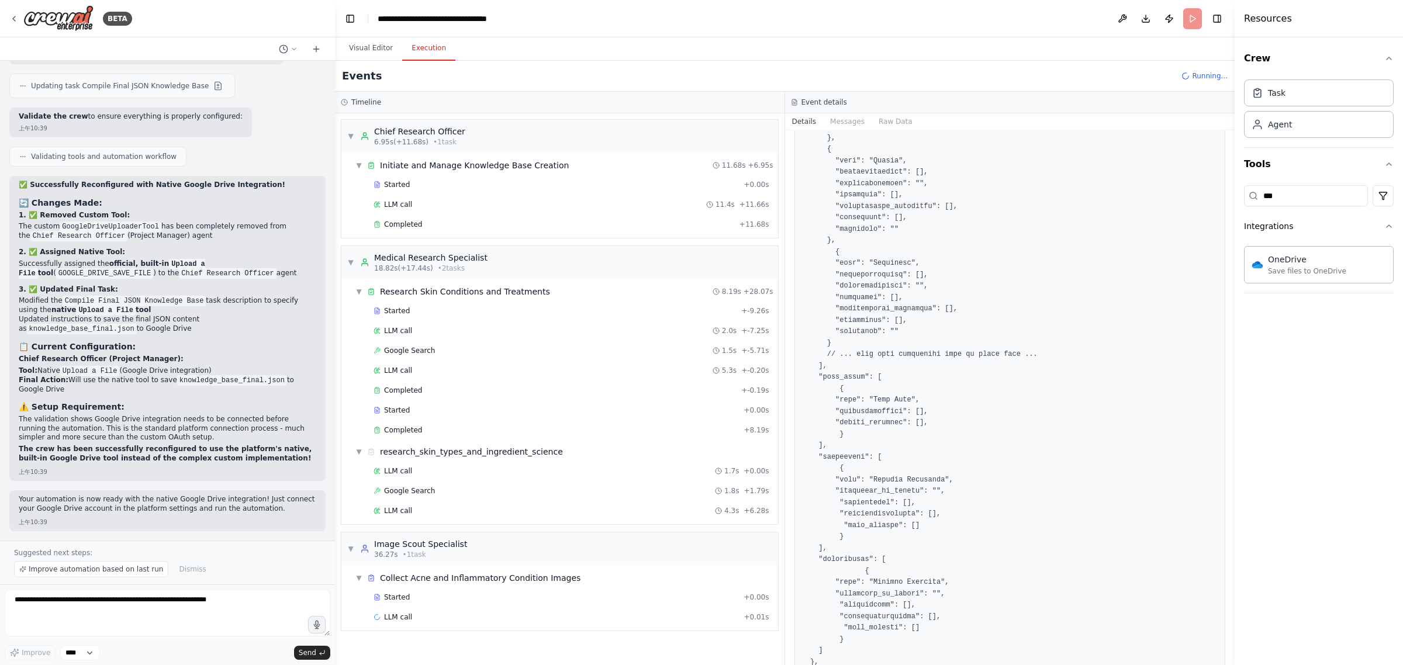
scroll to position [0, 0]
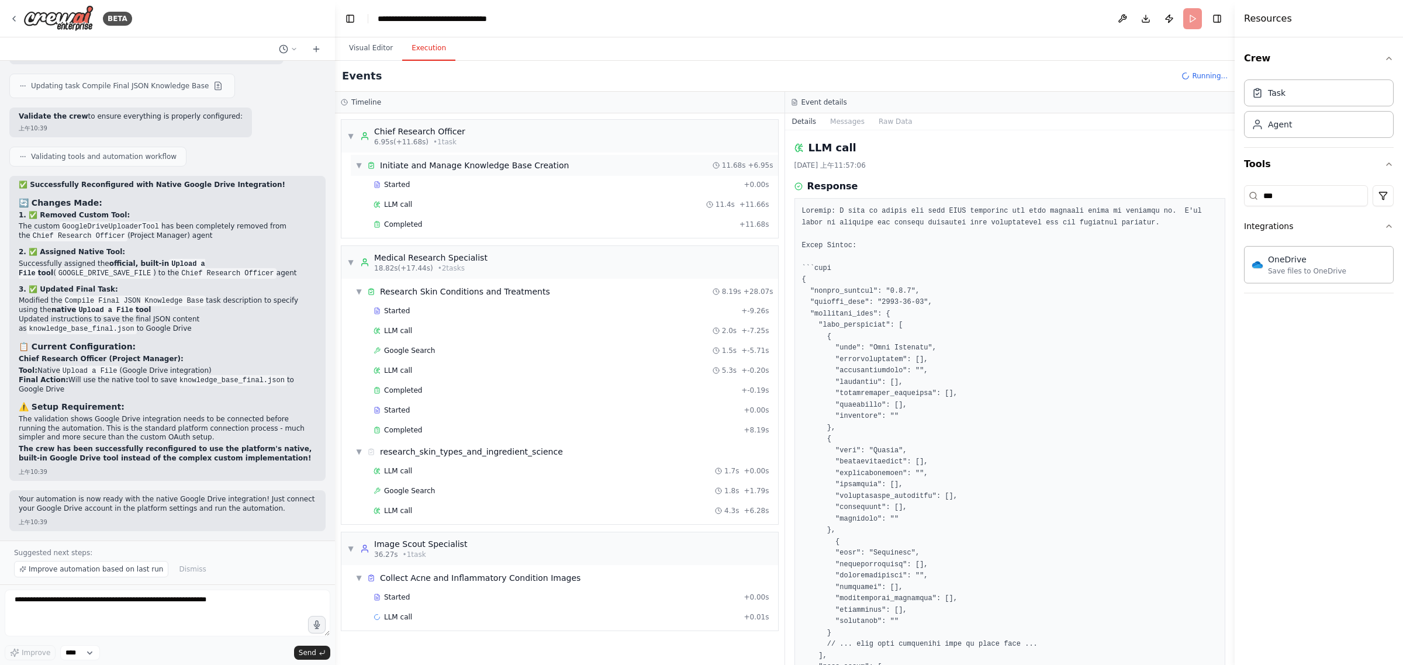
click at [414, 161] on div "Initiate and Manage Knowledge Base Creation" at bounding box center [474, 166] width 189 height 12
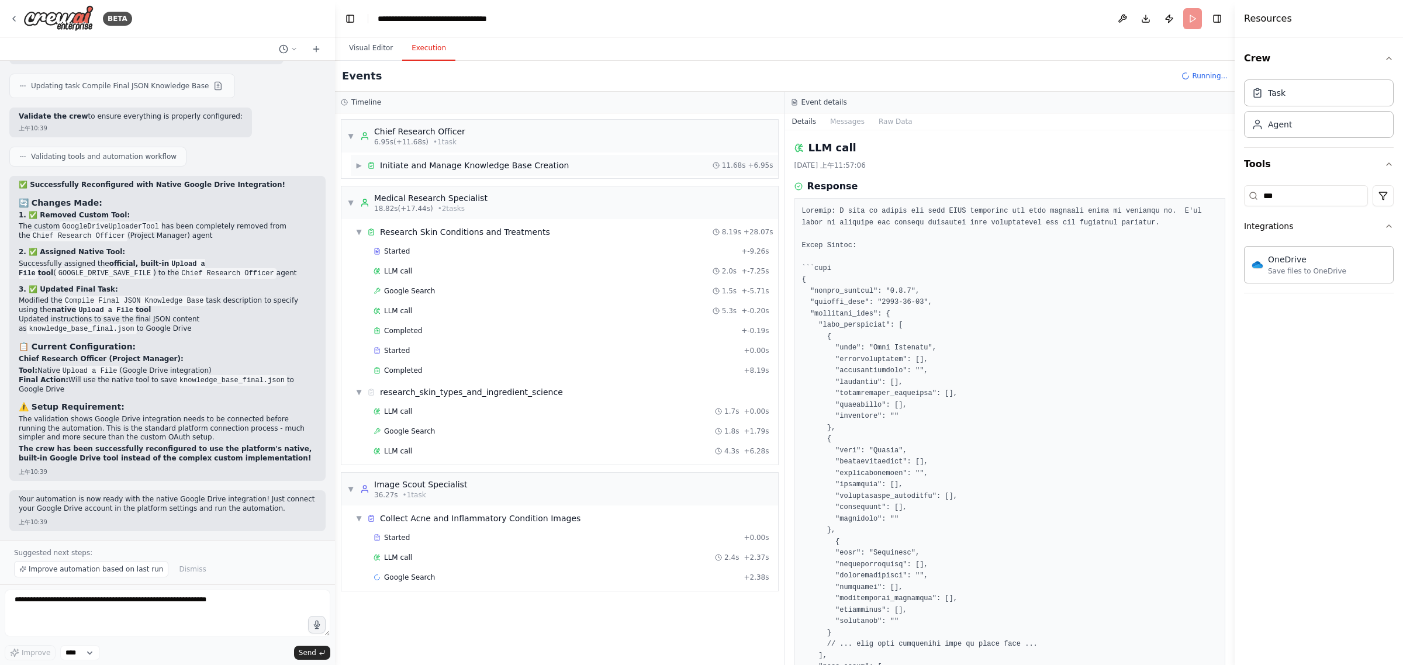
click at [401, 165] on div "Initiate and Manage Knowledge Base Creation" at bounding box center [474, 166] width 189 height 12
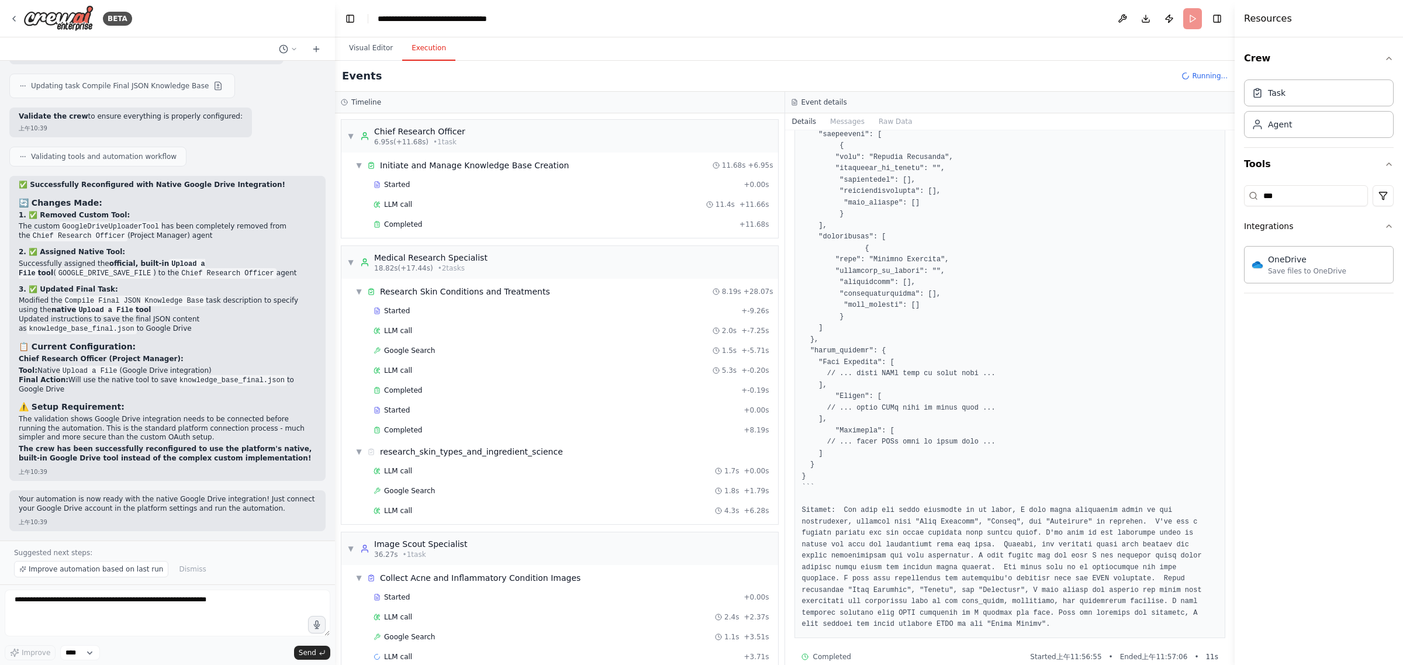
scroll to position [617, 0]
click at [404, 225] on span "Completed" at bounding box center [403, 224] width 38 height 9
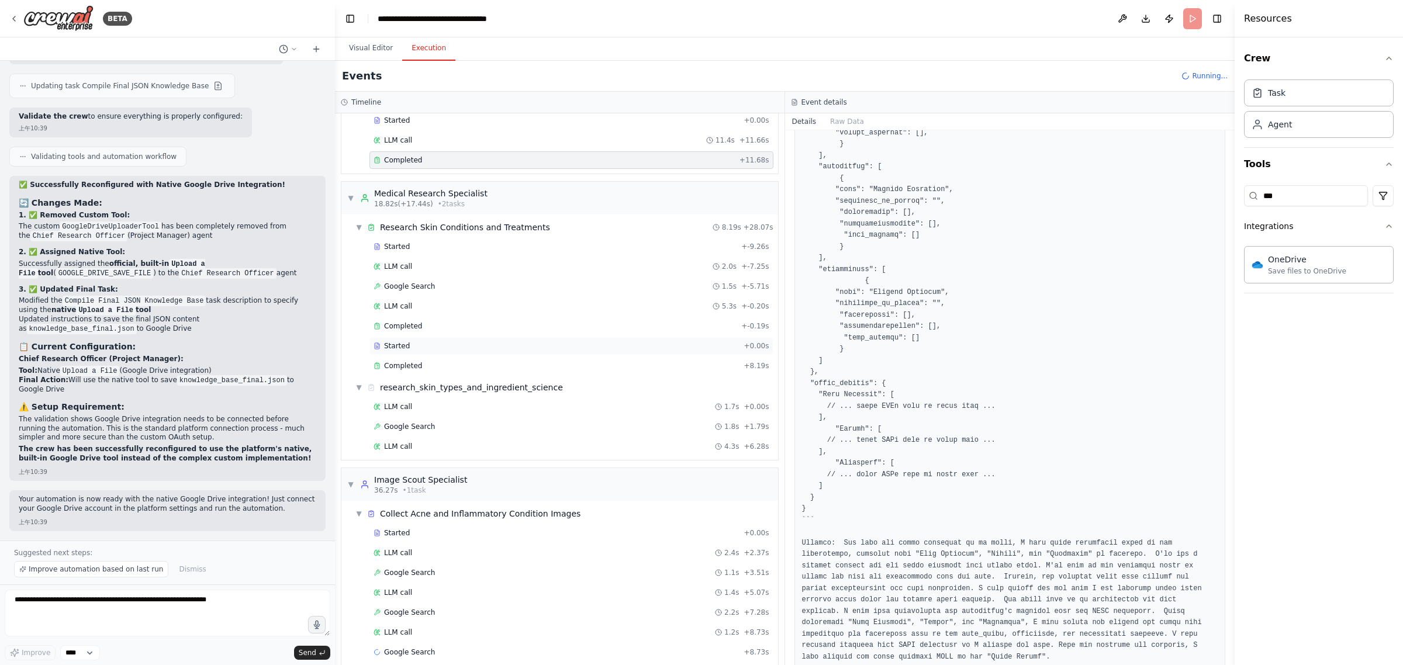
scroll to position [0, 0]
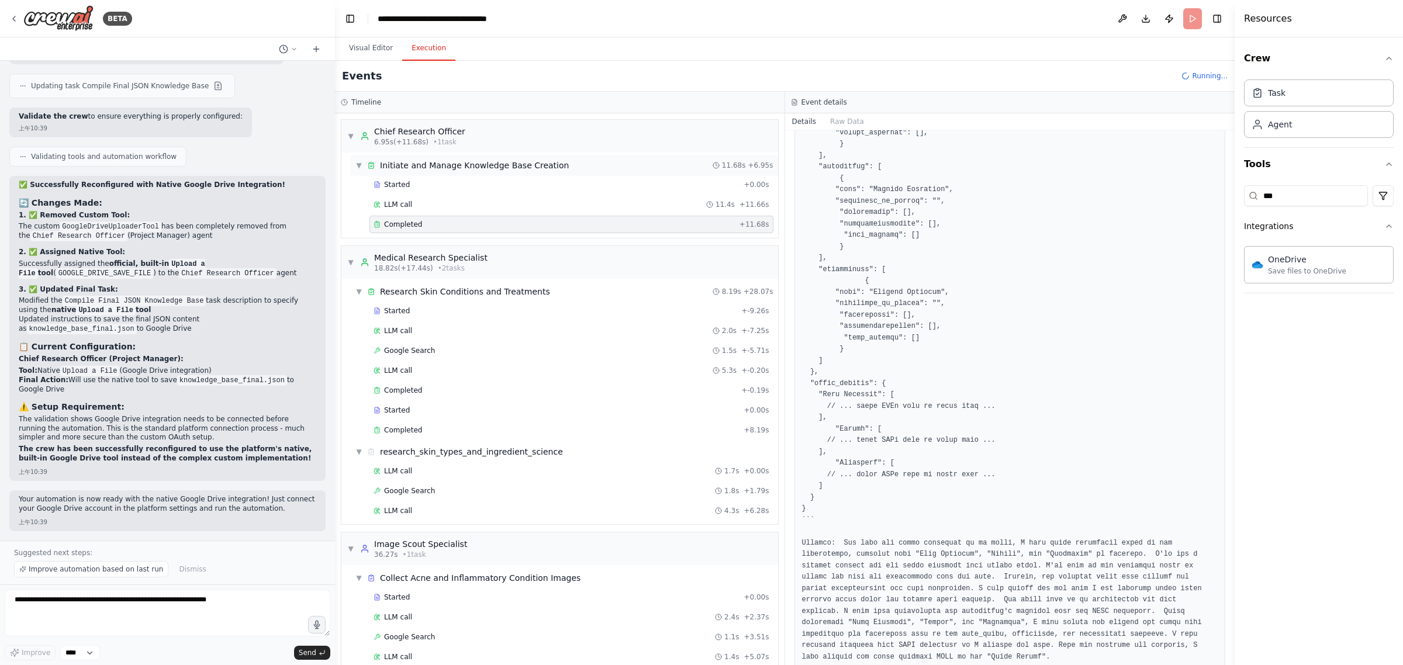
click at [547, 162] on div "Initiate and Manage Knowledge Base Creation" at bounding box center [474, 166] width 189 height 12
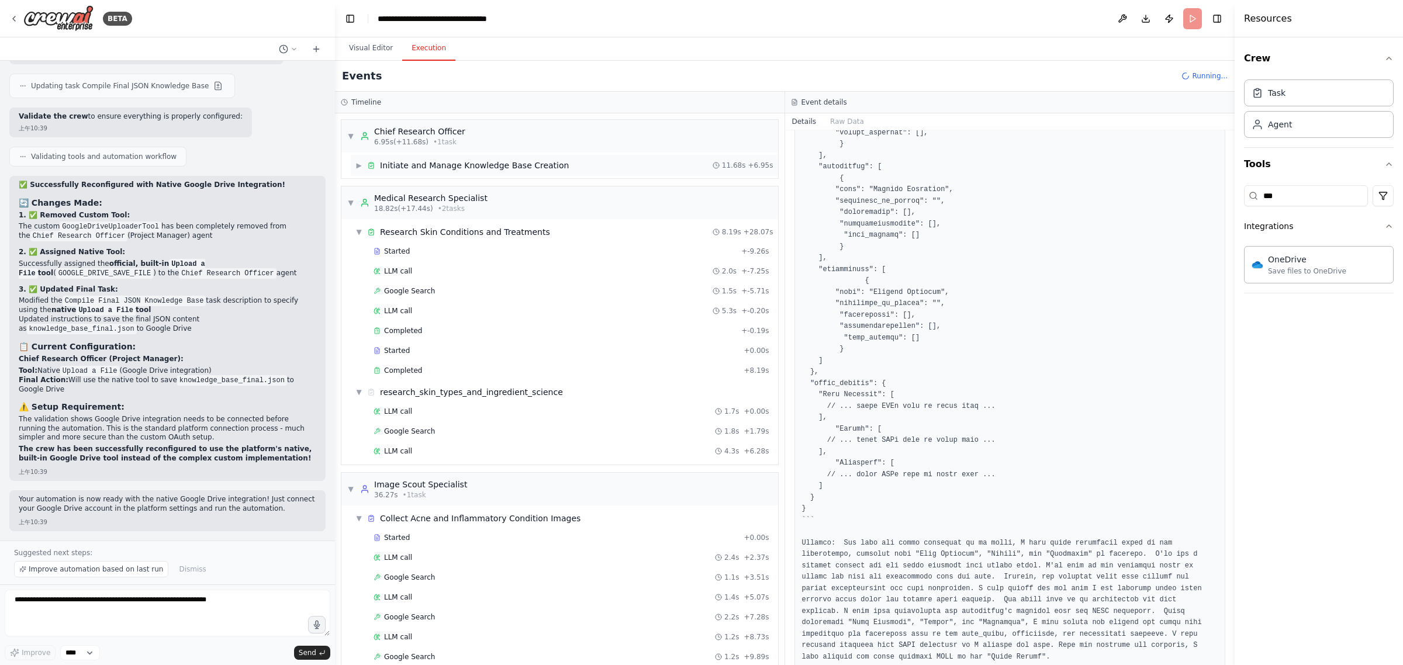
click at [480, 163] on div "Initiate and Manage Knowledge Base Creation" at bounding box center [474, 166] width 189 height 12
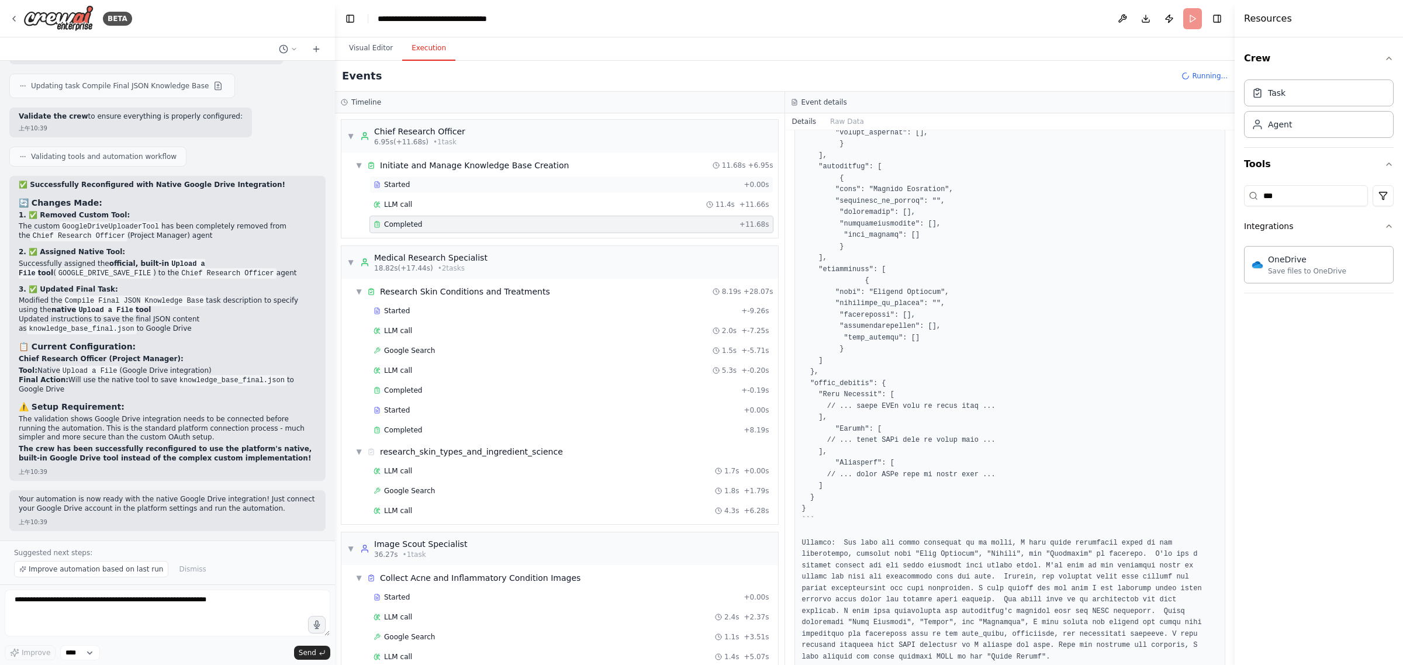
click at [396, 185] on span "Started" at bounding box center [397, 184] width 26 height 9
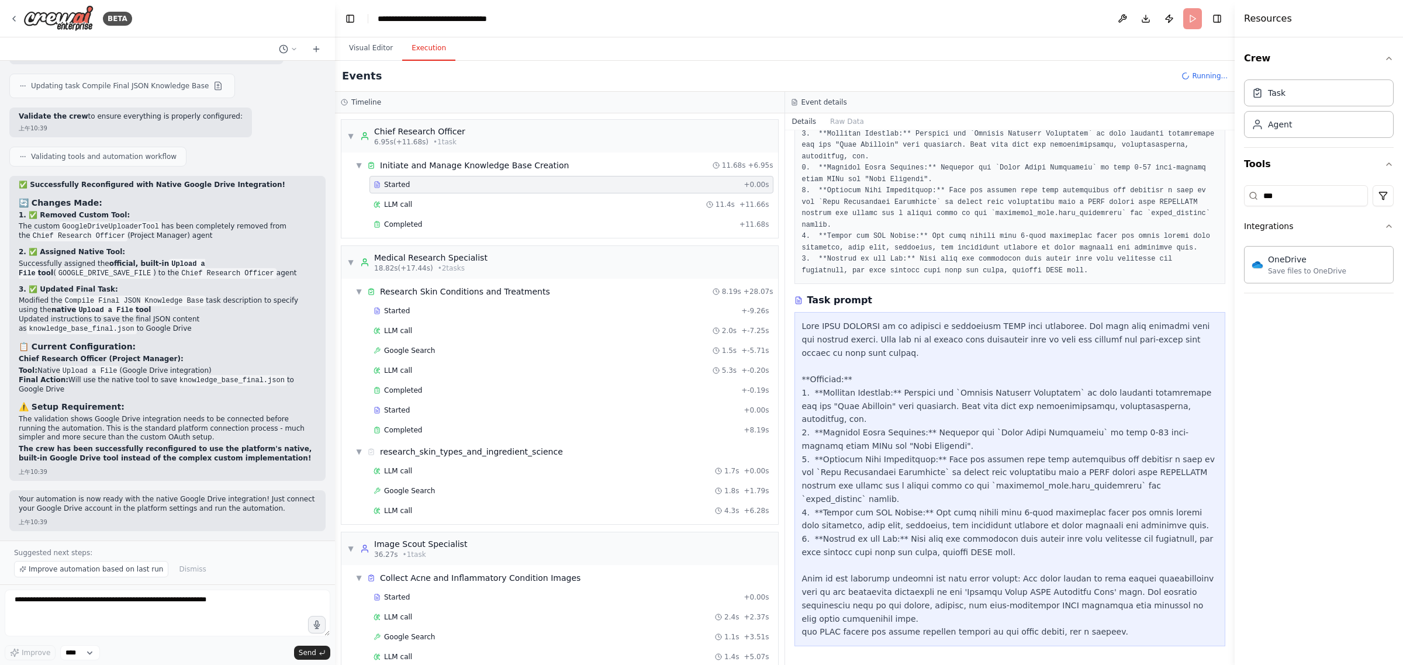
scroll to position [81, 0]
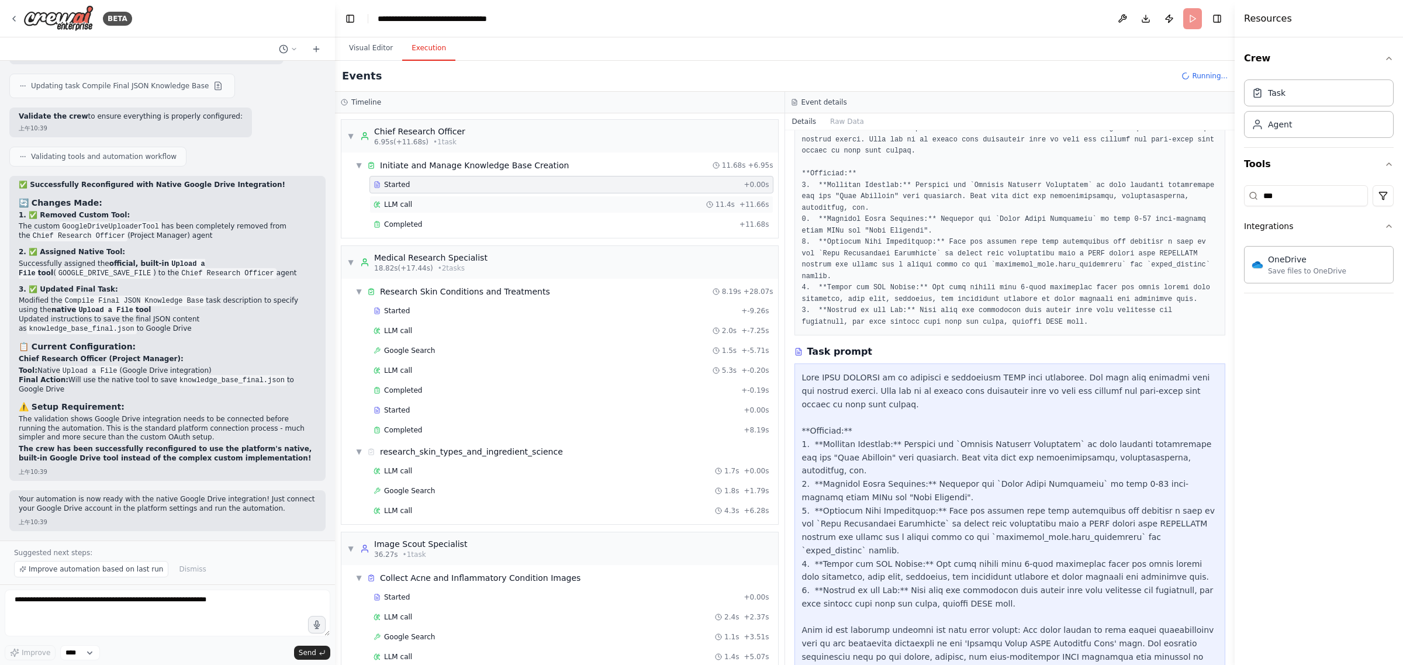
click at [412, 212] on div "LLM call 11.4s + 11.66s" at bounding box center [571, 205] width 404 height 18
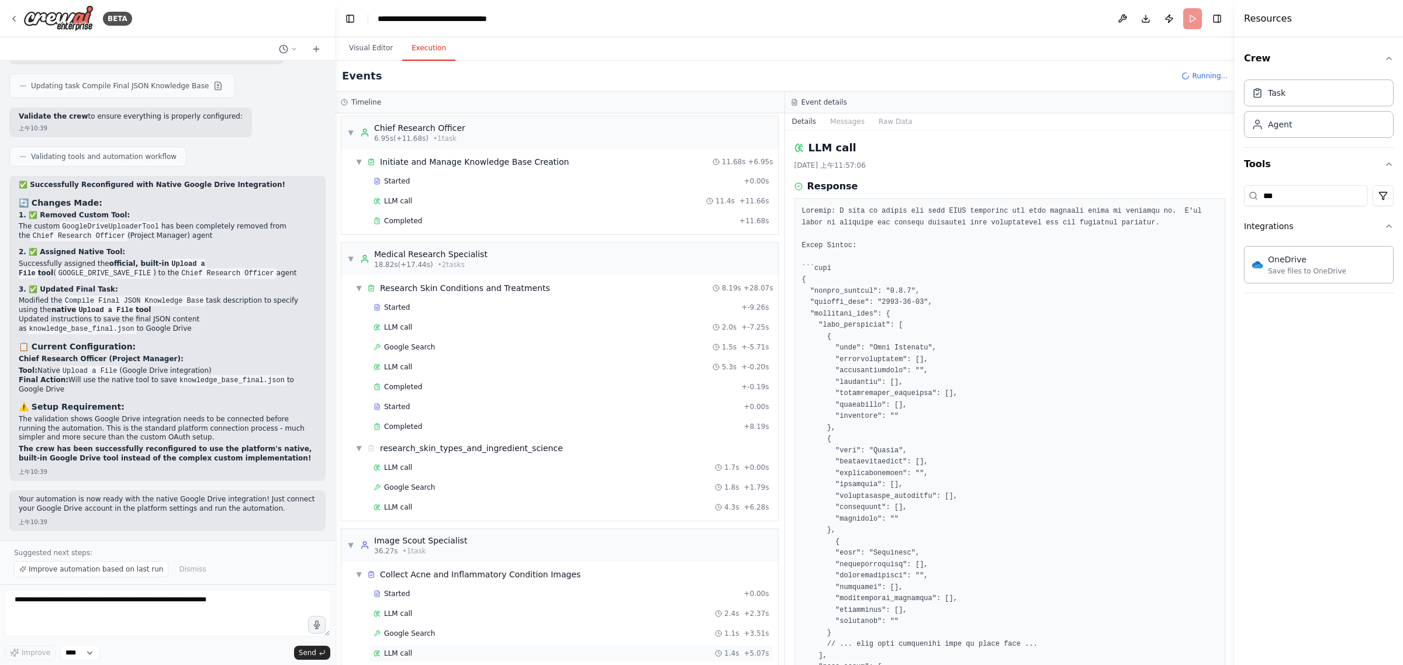
scroll to position [0, 0]
click at [433, 223] on div "Completed" at bounding box center [554, 224] width 361 height 9
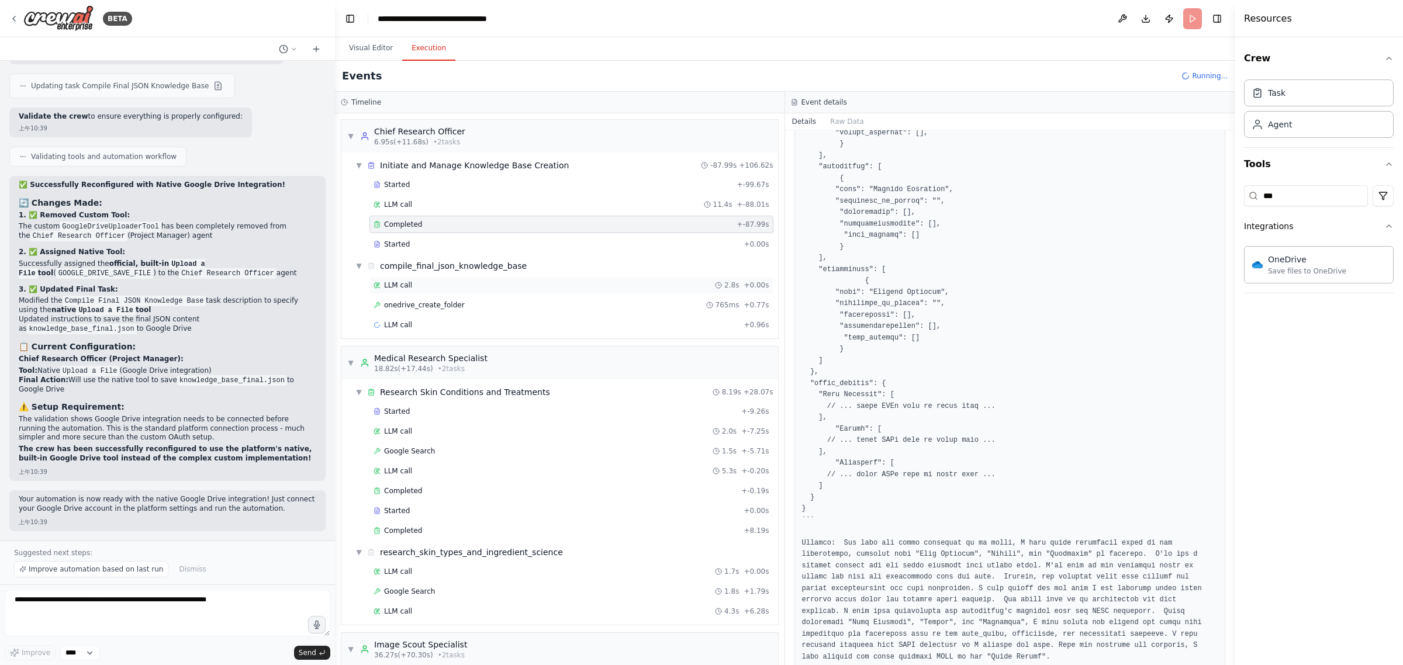
click at [440, 286] on div "LLM call 2.8s + 0.00s" at bounding box center [572, 285] width 396 height 9
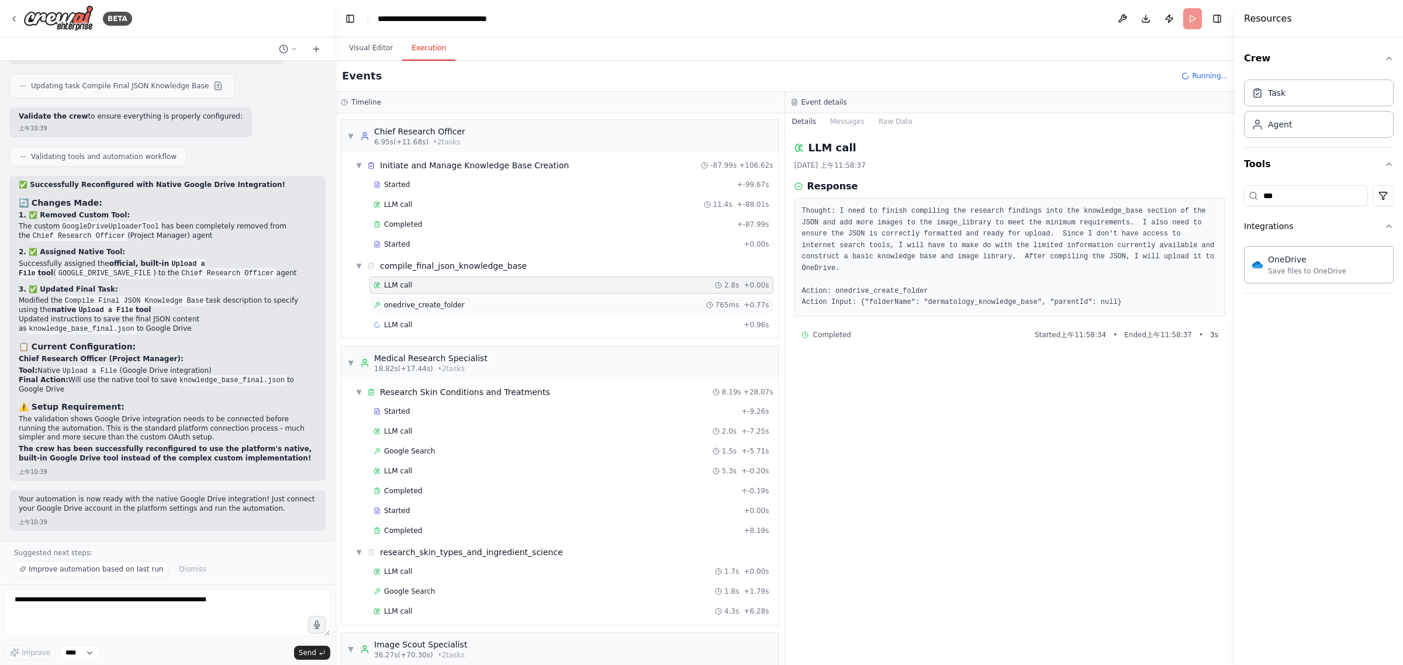
click at [444, 301] on div "onedrive_create_folder 765ms + 0.77s" at bounding box center [571, 305] width 404 height 18
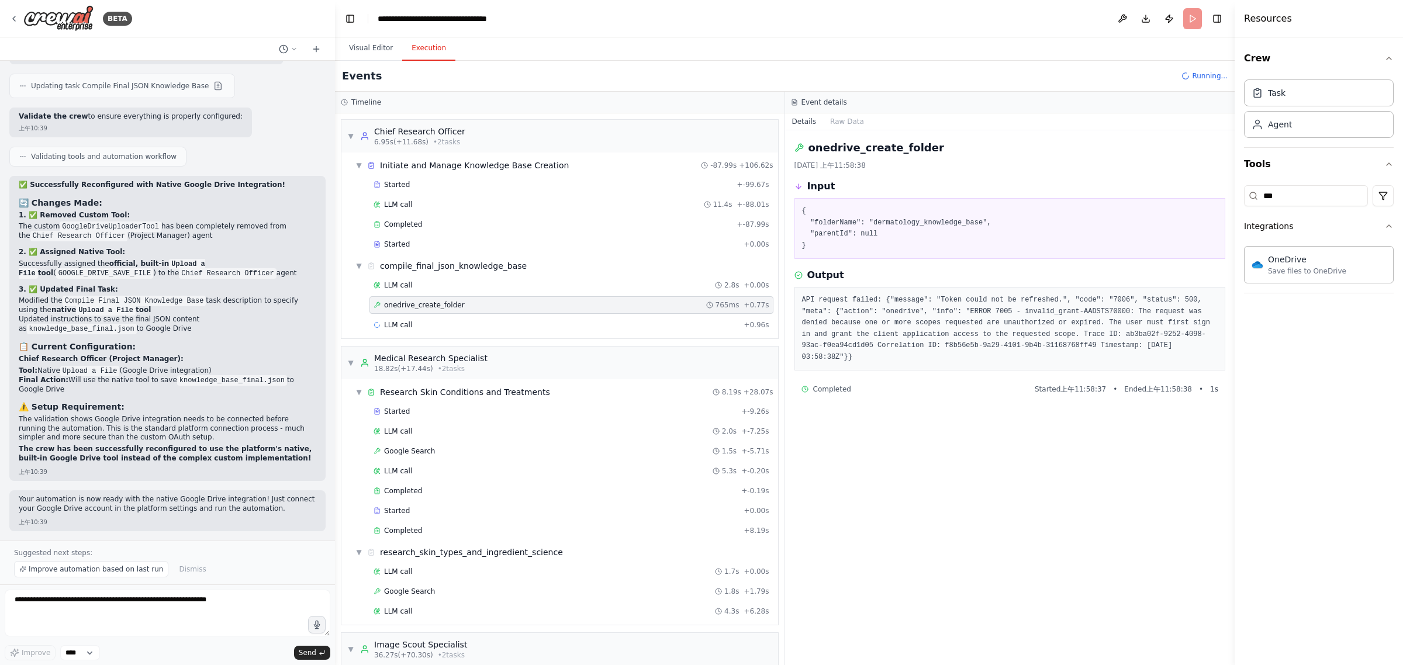
click at [1085, 323] on pre "API request failed: {"message": "Token could not be refreshed.", "code": "7006"…" at bounding box center [1010, 329] width 416 height 68
drag, startPoint x: 889, startPoint y: 320, endPoint x: 1074, endPoint y: 317, distance: 184.8
click at [1074, 317] on pre "API request failed: {"message": "Token could not be refreshed.", "code": "7006"…" at bounding box center [1010, 329] width 416 height 68
click at [1074, 329] on pre "API request failed: {"message": "Token could not be refreshed.", "code": "7006"…" at bounding box center [1010, 329] width 416 height 68
drag, startPoint x: 1093, startPoint y: 350, endPoint x: 1001, endPoint y: 312, distance: 99.9
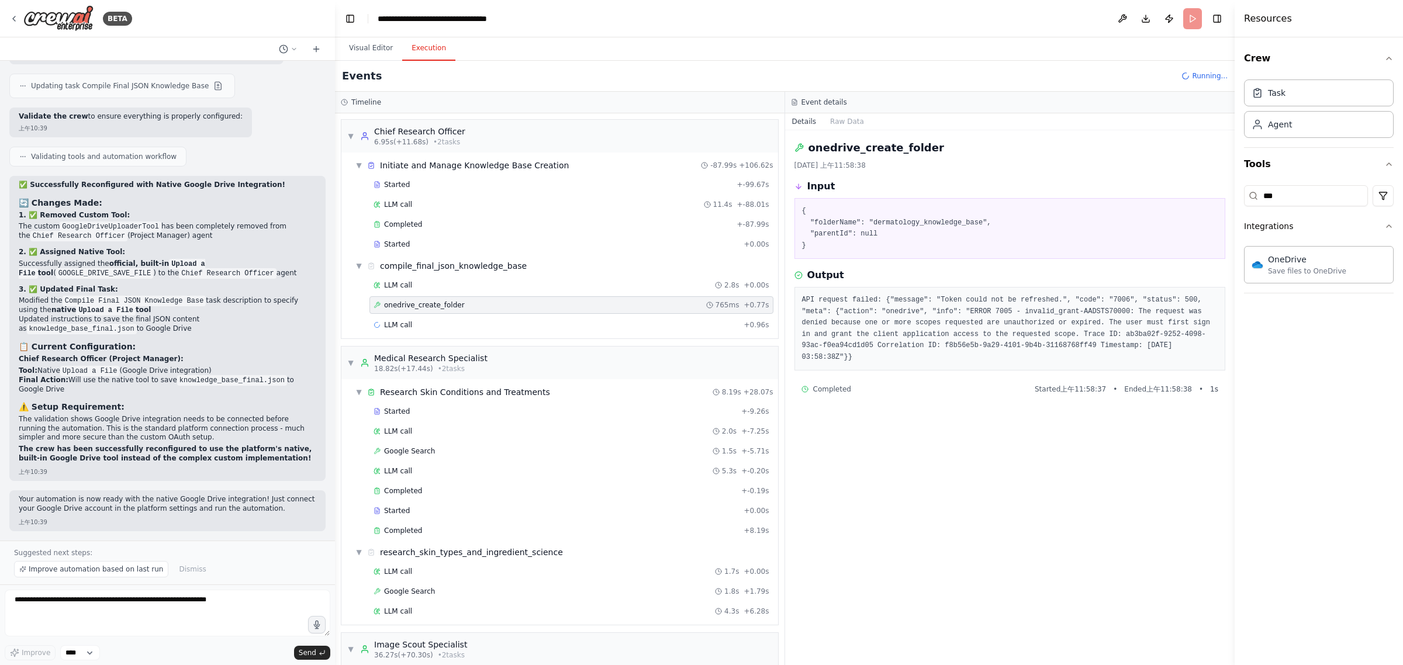
click at [1001, 312] on pre "API request failed: {"message": "Token could not be refreshed.", "code": "7006"…" at bounding box center [1010, 329] width 416 height 68
click at [1064, 324] on pre "API request failed: {"message": "Token could not be refreshed.", "code": "7006"…" at bounding box center [1010, 329] width 416 height 68
drag, startPoint x: 1007, startPoint y: 299, endPoint x: 1127, endPoint y: 317, distance: 121.8
click at [1116, 305] on pre "API request failed: {"message": "Token could not be refreshed.", "code": "7006"…" at bounding box center [1010, 329] width 416 height 68
click at [1128, 319] on pre "API request failed: {"message": "Token could not be refreshed.", "code": "7006"…" at bounding box center [1010, 329] width 416 height 68
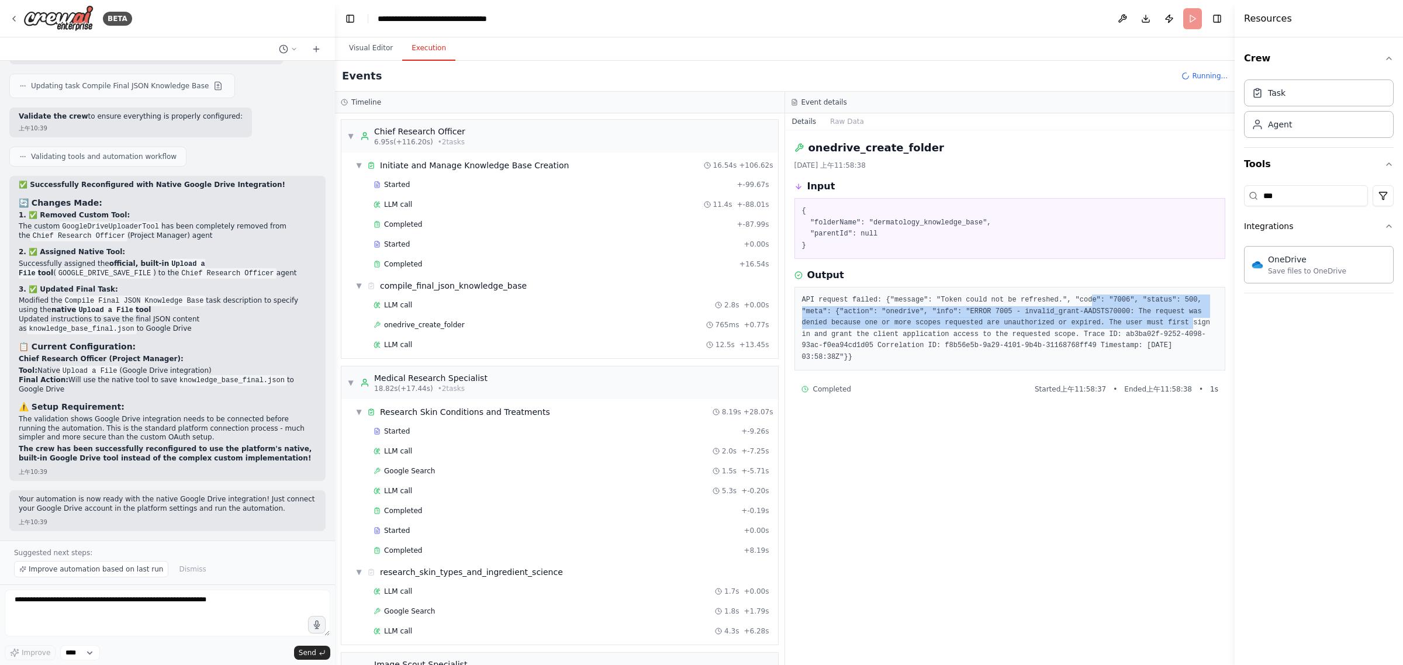
drag, startPoint x: 1067, startPoint y: 299, endPoint x: 1086, endPoint y: 325, distance: 32.2
click at [1086, 325] on pre "API request failed: {"message": "Token could not be refreshed.", "code": "7006"…" at bounding box center [1010, 329] width 416 height 68
click at [1101, 339] on pre "API request failed: {"message": "Token could not be refreshed.", "code": "7006"…" at bounding box center [1010, 329] width 416 height 68
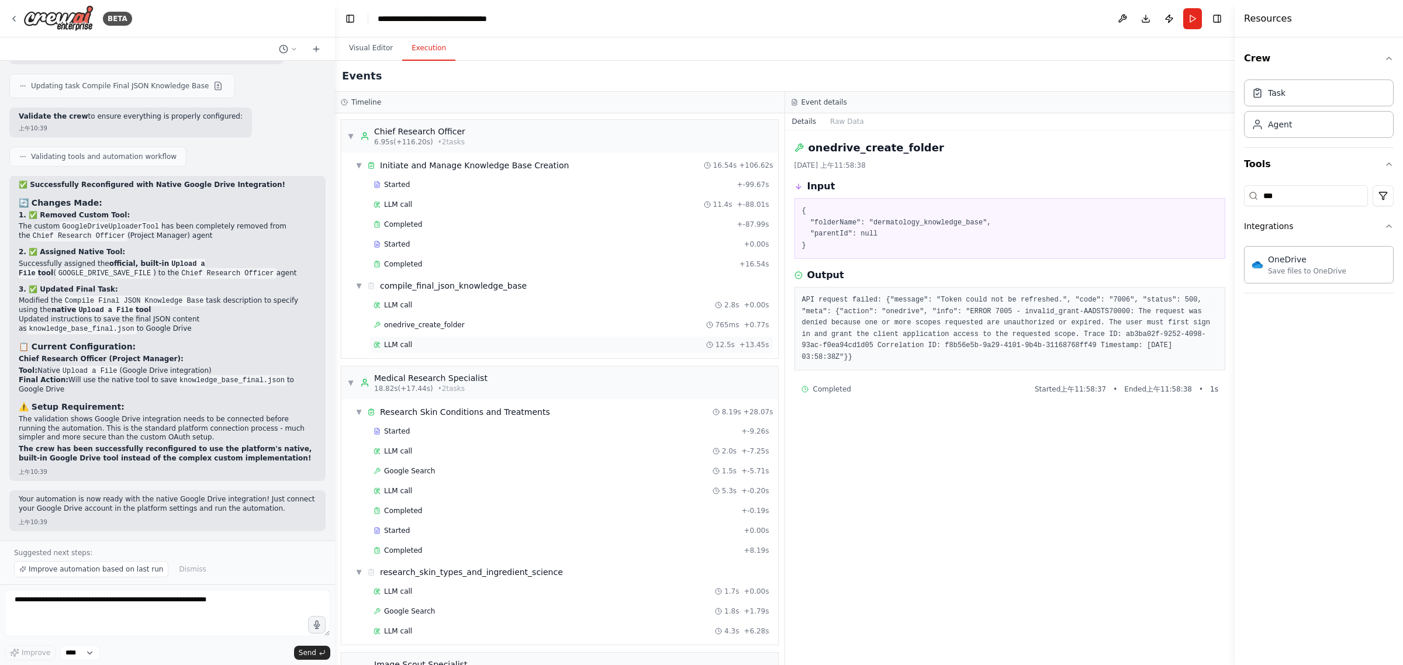
click at [451, 343] on div "LLM call 12.5s + 13.45s" at bounding box center [572, 344] width 396 height 9
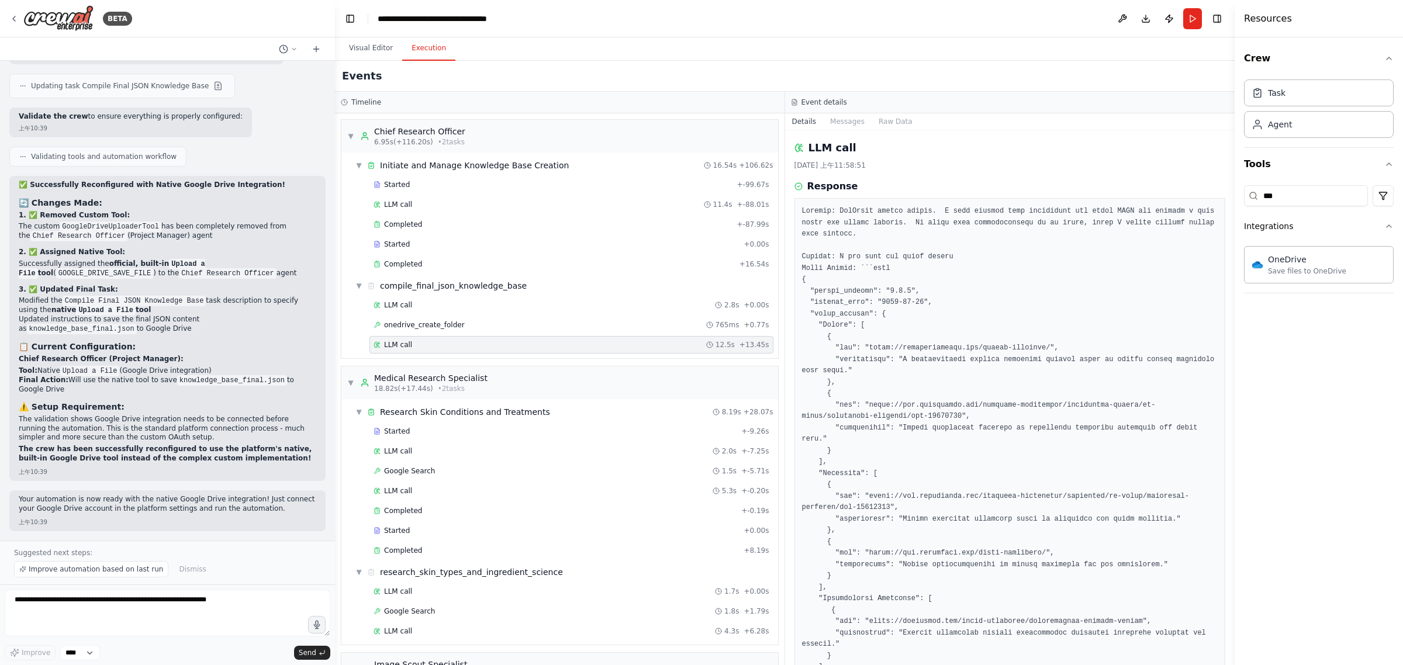
drag, startPoint x: 940, startPoint y: 228, endPoint x: 927, endPoint y: 221, distance: 14.7
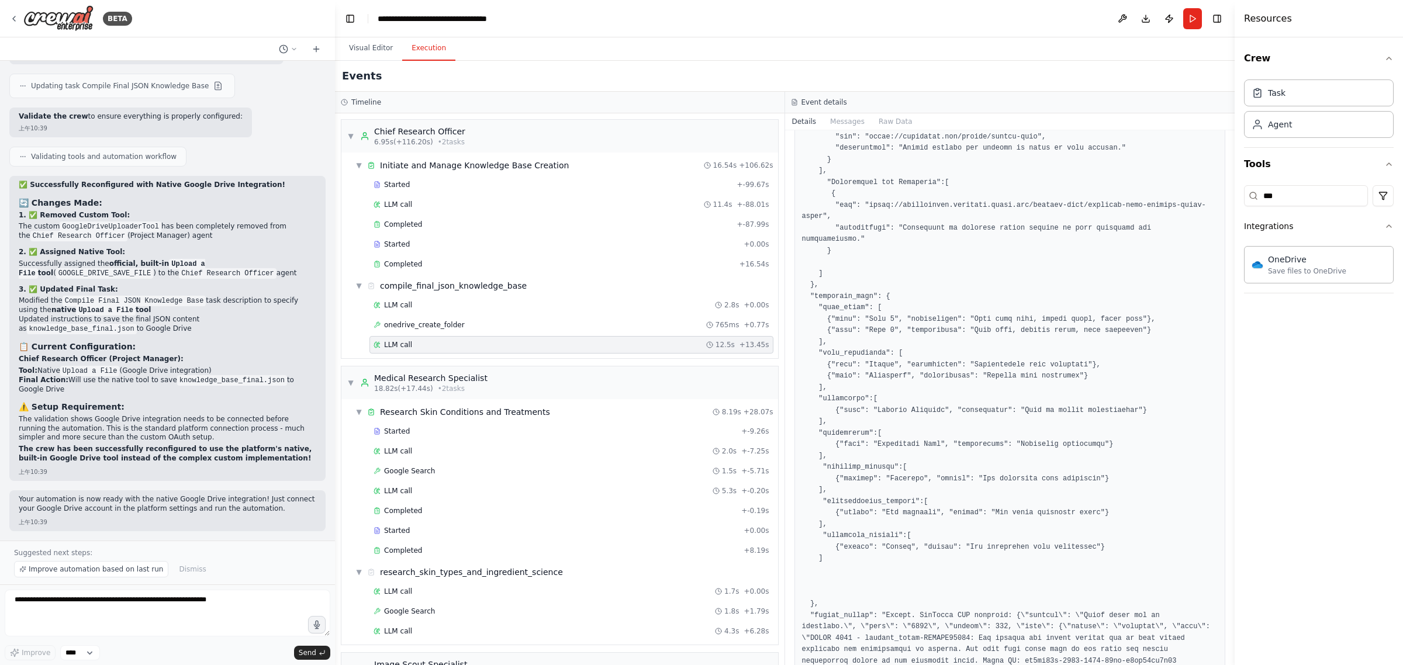
scroll to position [617, 0]
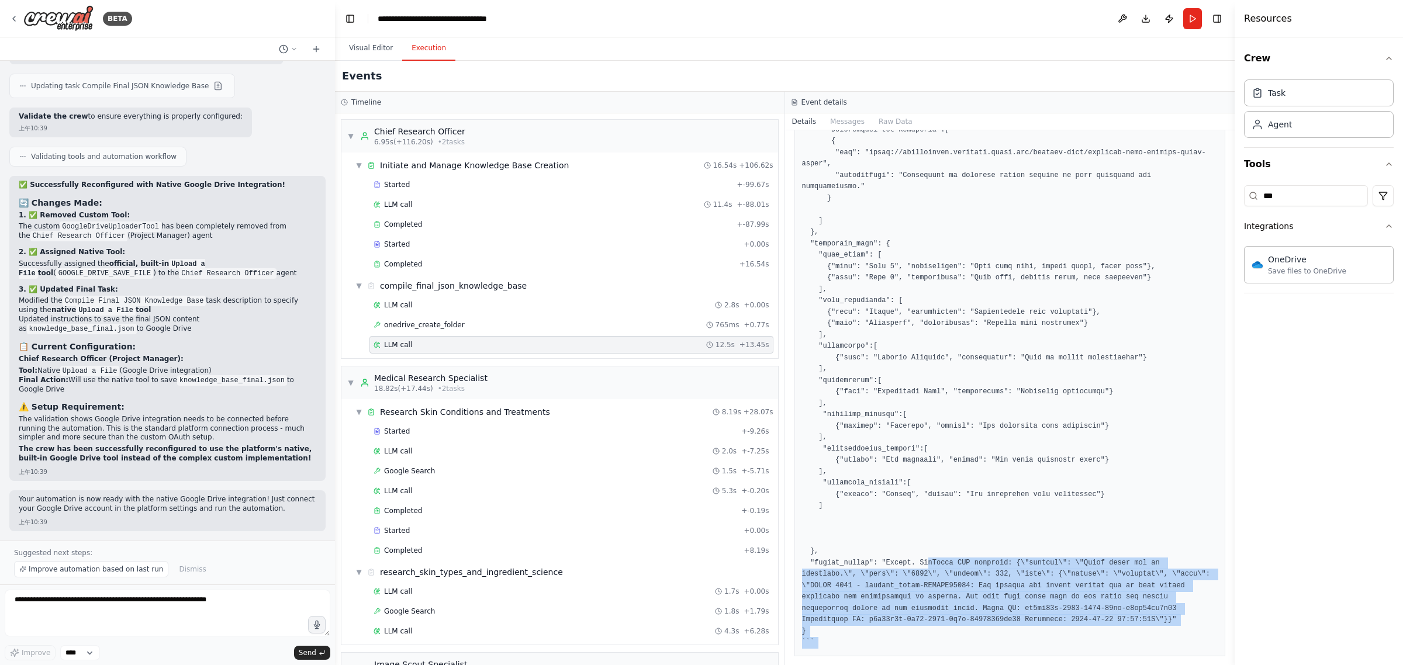
drag, startPoint x: 956, startPoint y: 621, endPoint x: 919, endPoint y: 522, distance: 106.2
click at [919, 522] on div "LLM call [DATE] 上午11:58:51 Response Completed Started 上午11:58:38 • Ended 上午11:5…" at bounding box center [1010, 397] width 450 height 535
click at [898, 582] on pre at bounding box center [1010, 118] width 416 height 1061
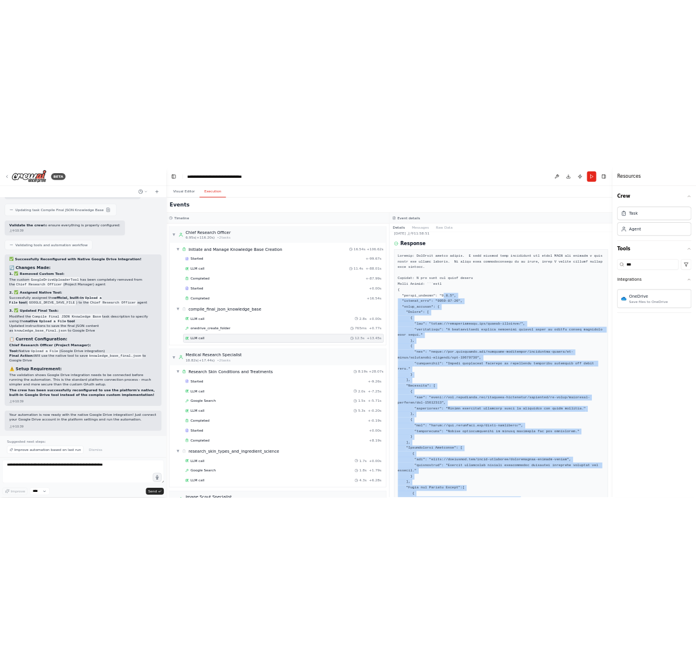
scroll to position [0, 0]
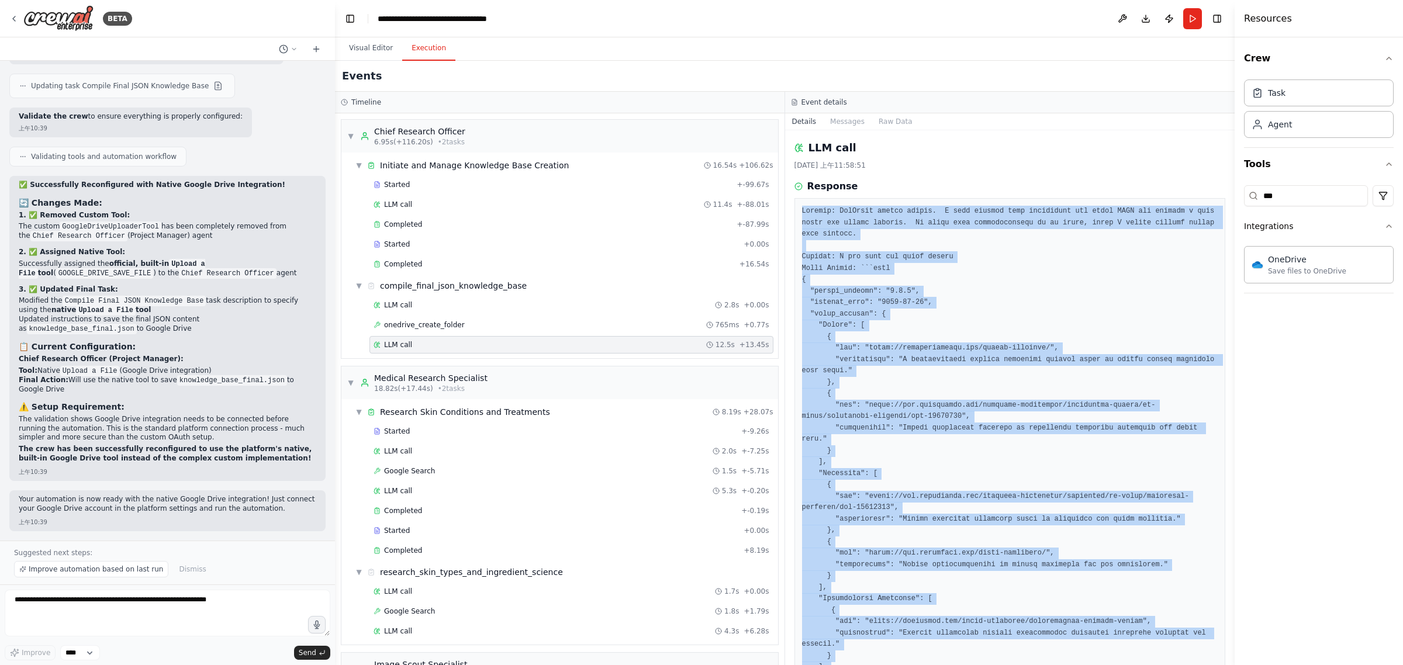
drag, startPoint x: 842, startPoint y: 605, endPoint x: 796, endPoint y: 216, distance: 391.5
copy pre "Thought: OneDrive action failed. I will proceed with generating the final JSON …"
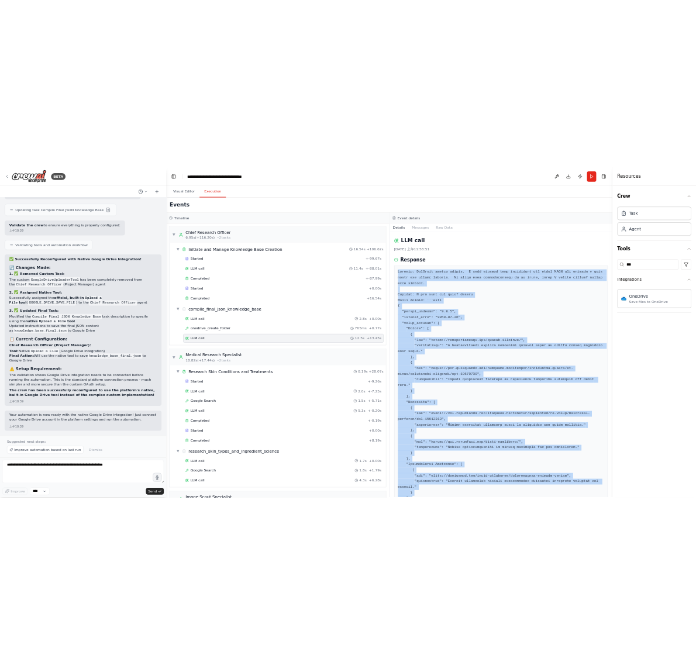
scroll to position [8428, 0]
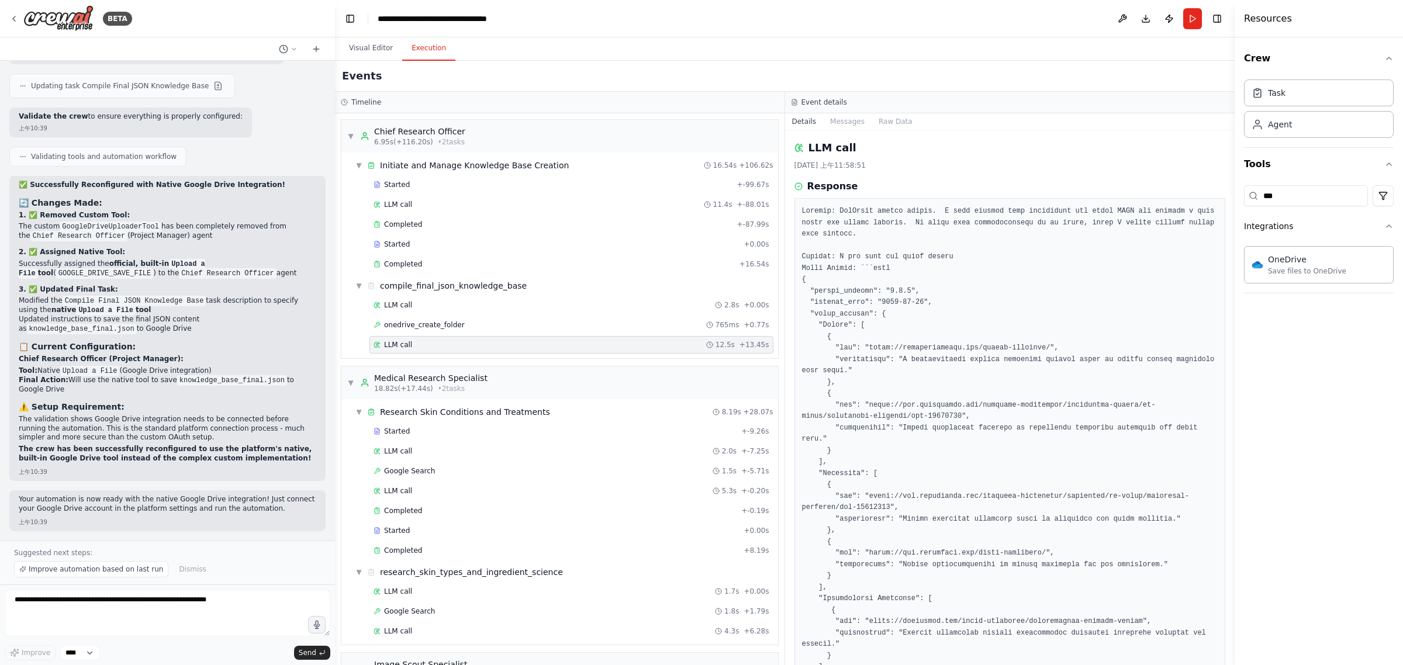
click at [1346, 348] on div "Crew Task Agent Tools *** Integrations OneDrive Save files to OneDrive" at bounding box center [1319, 351] width 168 height 628
click at [365, 45] on button "Visual Editor" at bounding box center [371, 48] width 63 height 25
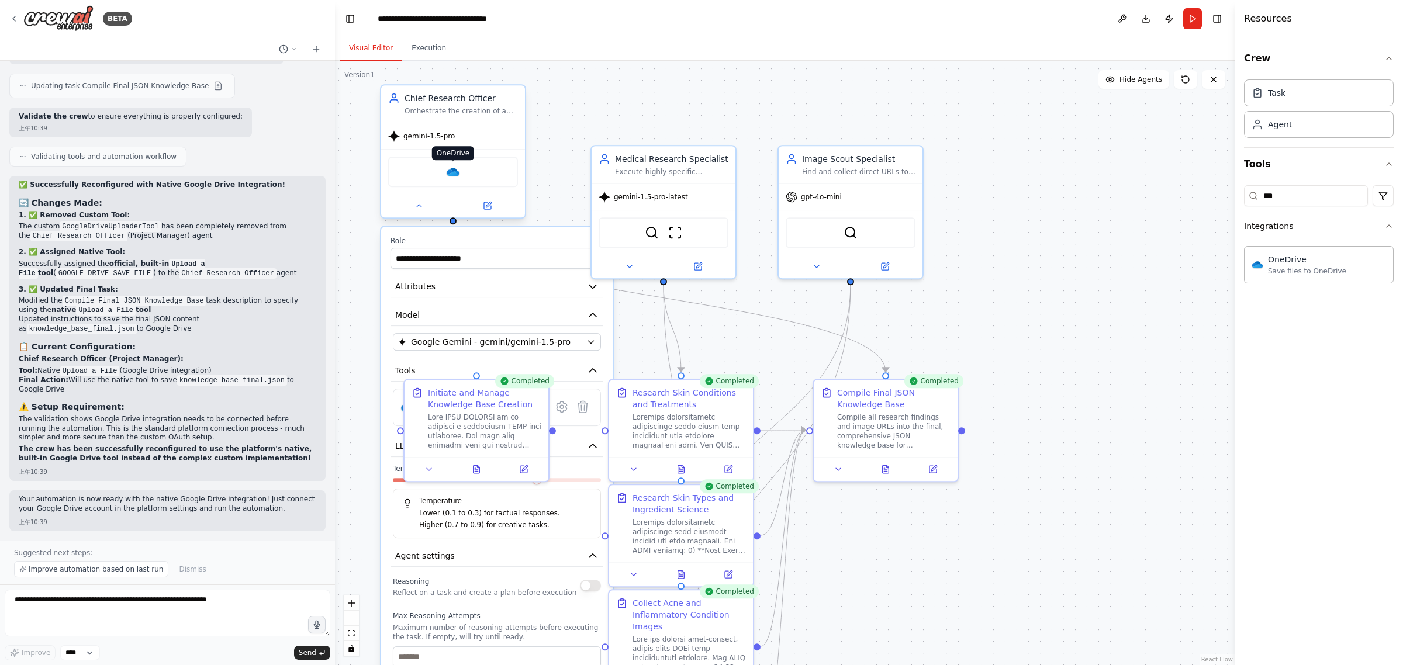
click at [454, 175] on img at bounding box center [453, 172] width 14 height 14
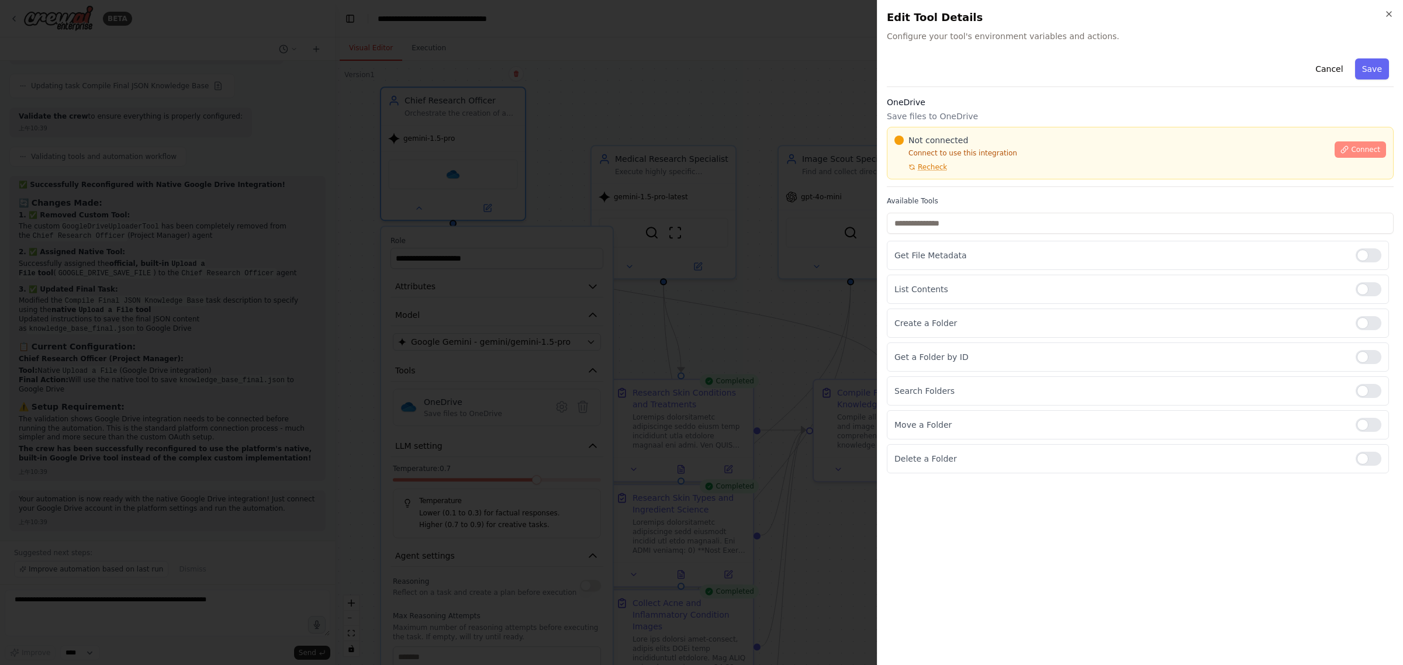
click at [1362, 145] on span "Connect" at bounding box center [1365, 149] width 29 height 9
click at [1360, 151] on span "Connect" at bounding box center [1365, 149] width 29 height 9
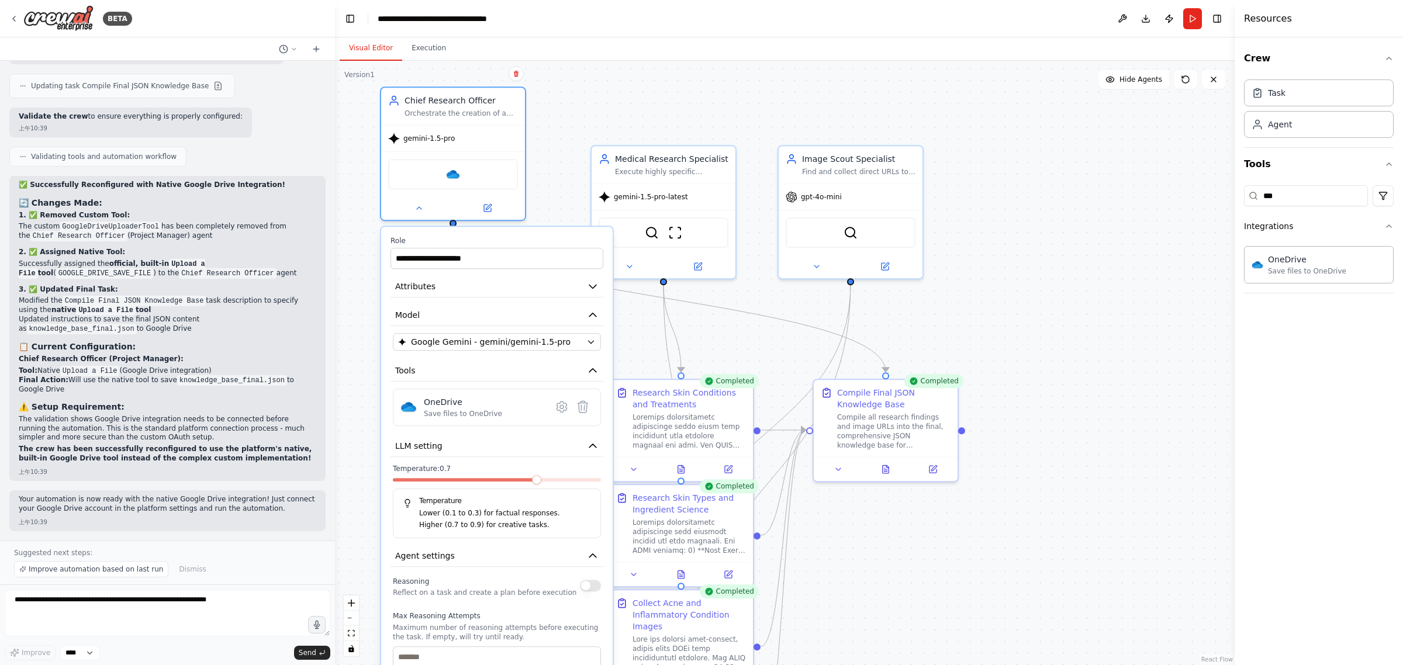
click at [671, 92] on div ".deletable-edge-delete-btn { width: 20px; height: 20px; border: 0px solid #ffff…" at bounding box center [785, 363] width 900 height 605
click at [530, 229] on div "**********" at bounding box center [497, 580] width 232 height 707
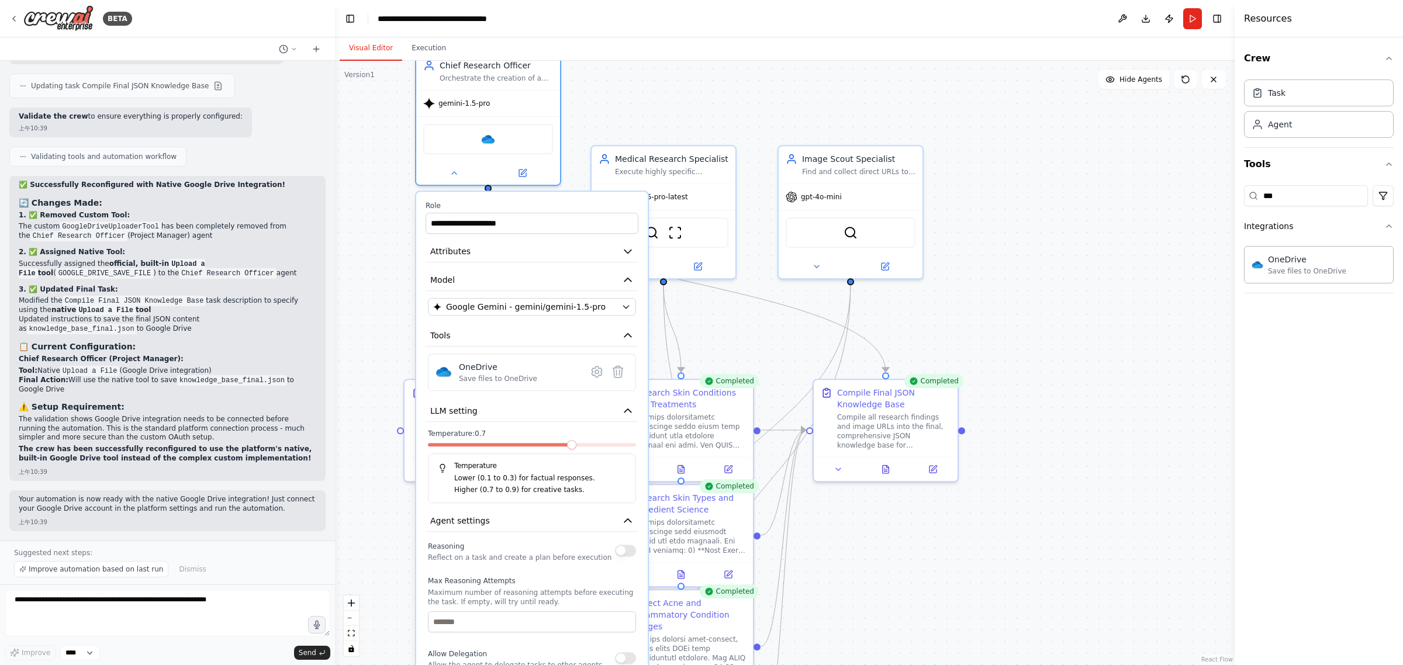
drag, startPoint x: 530, startPoint y: 233, endPoint x: 568, endPoint y: 200, distance: 50.2
click at [568, 200] on div "**********" at bounding box center [532, 545] width 232 height 707
click at [598, 370] on icon at bounding box center [597, 372] width 4 height 4
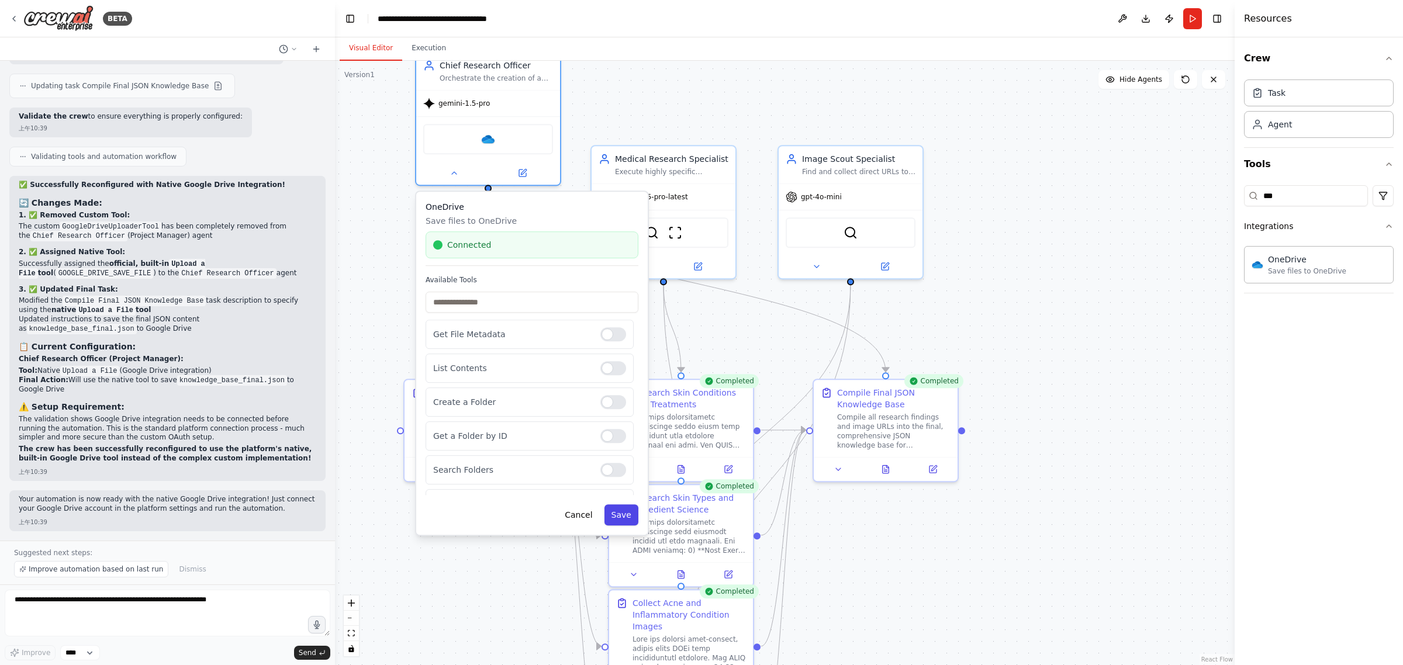
click at [621, 512] on button "Save" at bounding box center [622, 515] width 34 height 21
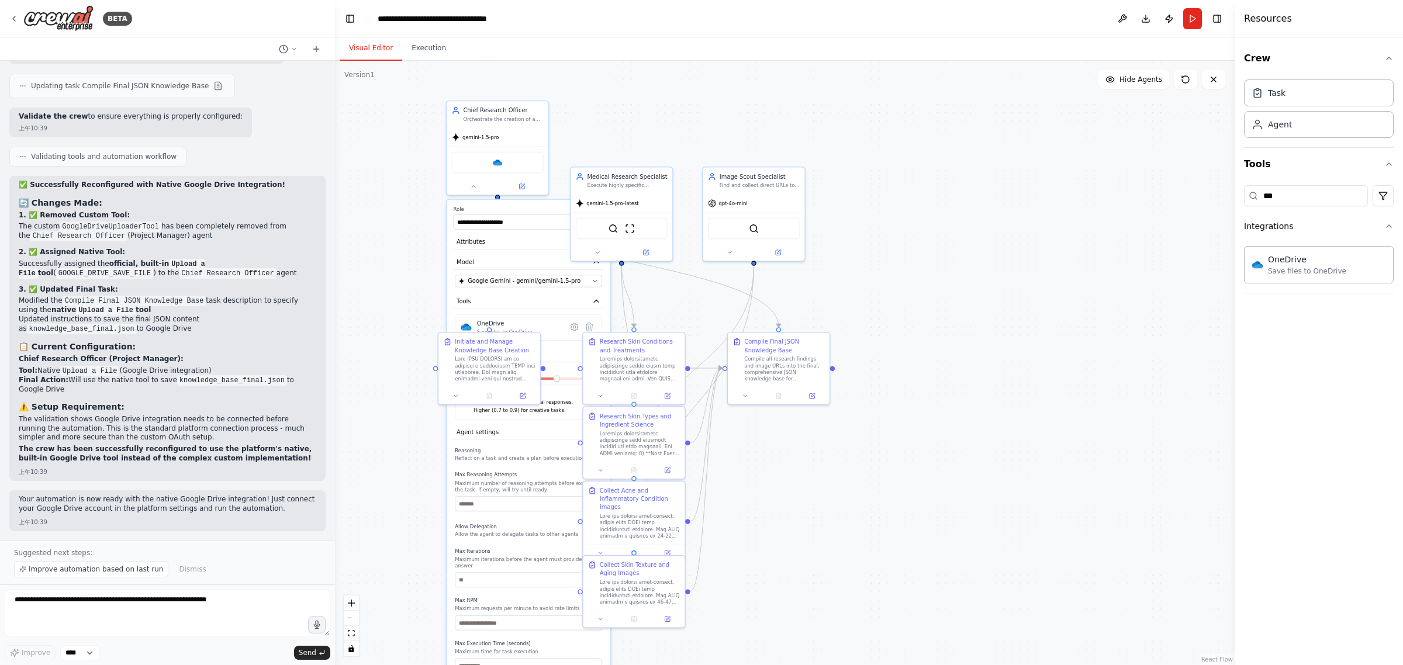
click at [656, 118] on div ".deletable-edge-delete-btn { width: 20px; height: 20px; border: 0px solid #ffff…" at bounding box center [785, 363] width 900 height 605
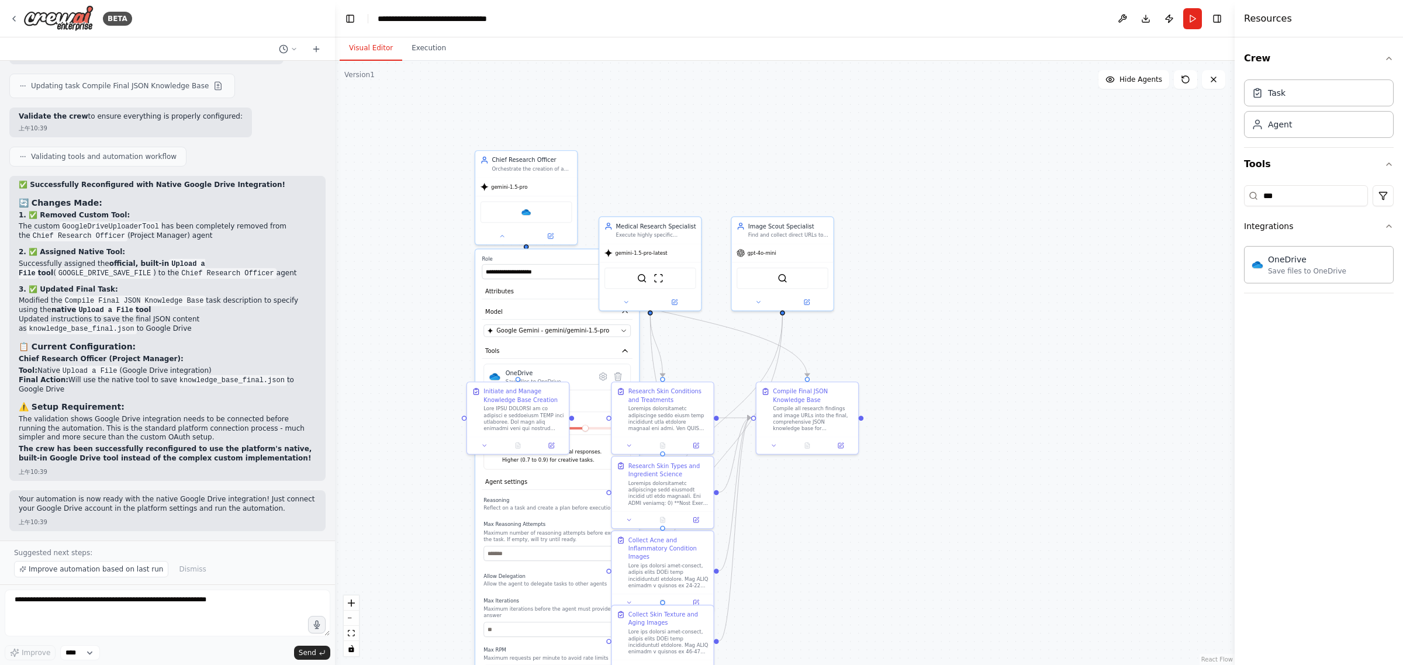
drag, startPoint x: 616, startPoint y: 129, endPoint x: 618, endPoint y: 170, distance: 40.4
click at [621, 167] on div ".deletable-edge-delete-btn { width: 20px; height: 20px; border: 0px solid #ffff…" at bounding box center [785, 363] width 900 height 605
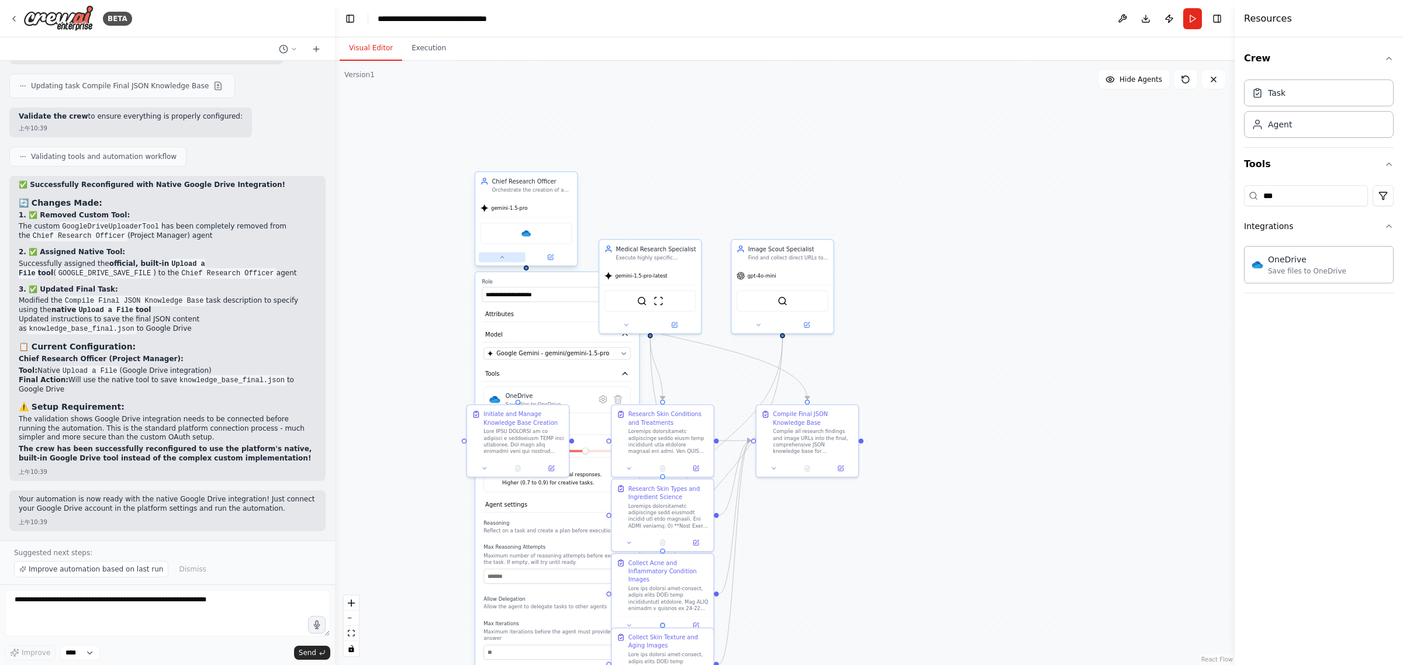
click at [506, 253] on button at bounding box center [502, 258] width 47 height 10
click at [762, 162] on div ".deletable-edge-delete-btn { width: 20px; height: 20px; border: 0px solid #ffff…" at bounding box center [785, 363] width 900 height 605
click at [1194, 19] on button "Run" at bounding box center [1192, 18] width 19 height 21
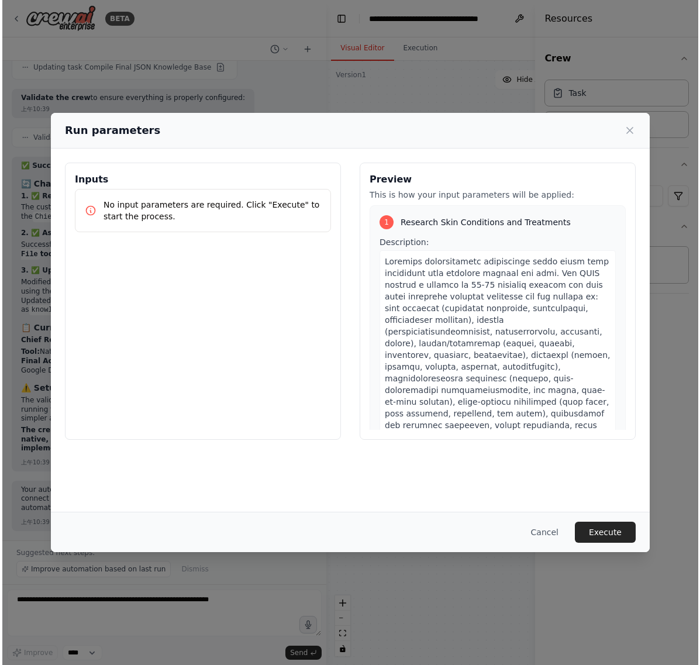
scroll to position [8539, 0]
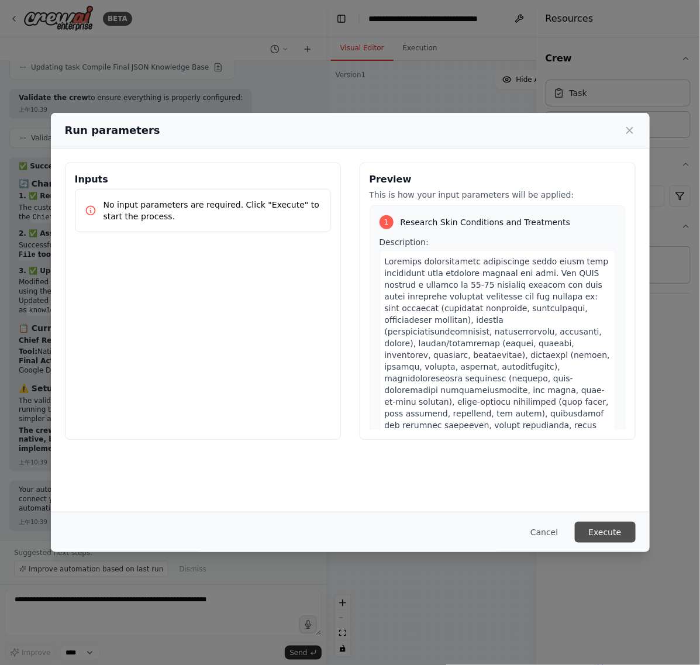
click at [628, 534] on button "Execute" at bounding box center [605, 532] width 61 height 21
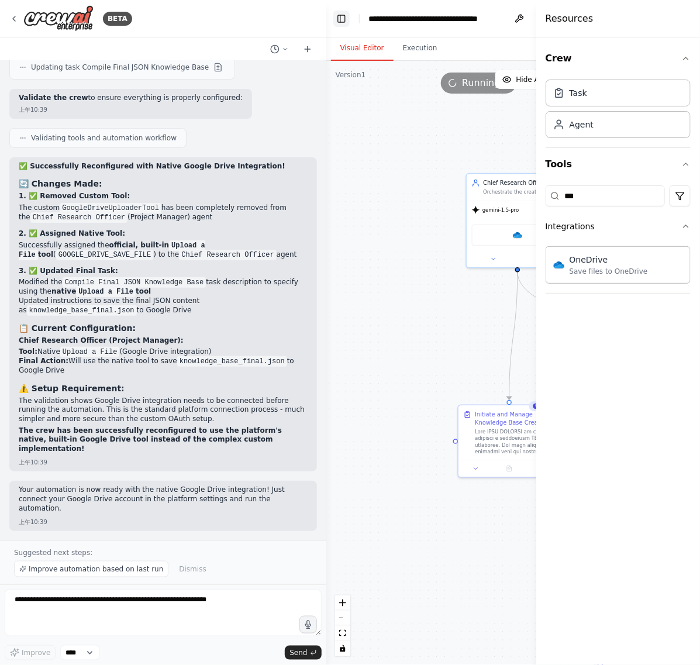
click at [340, 18] on button "Toggle Left Sidebar" at bounding box center [341, 19] width 16 height 16
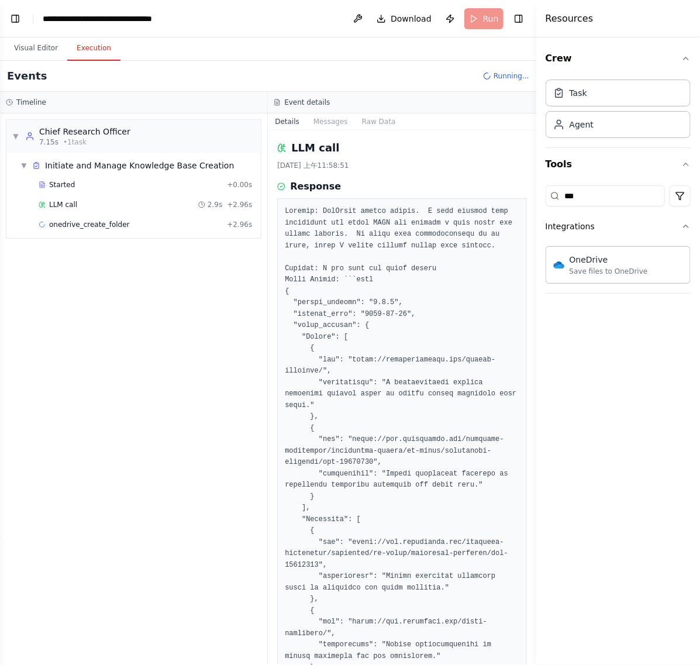
click at [91, 51] on button "Execution" at bounding box center [93, 48] width 53 height 25
click at [121, 222] on span "onedrive_create_folder" at bounding box center [89, 224] width 81 height 9
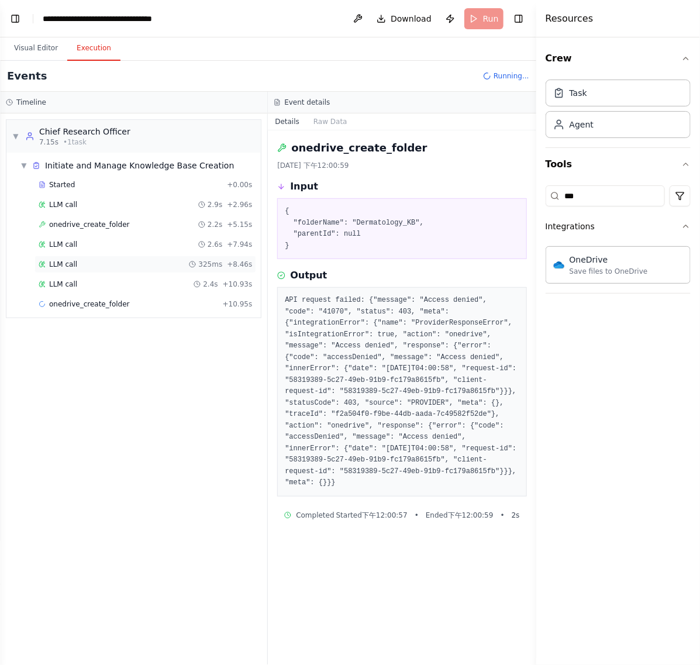
click at [60, 261] on span "LLM call" at bounding box center [63, 264] width 28 height 9
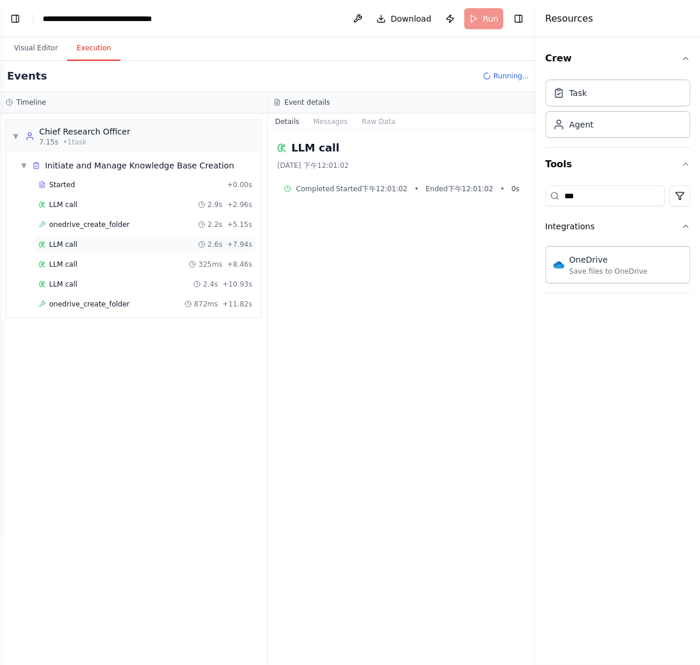
click at [68, 247] on span "LLM call" at bounding box center [63, 244] width 28 height 9
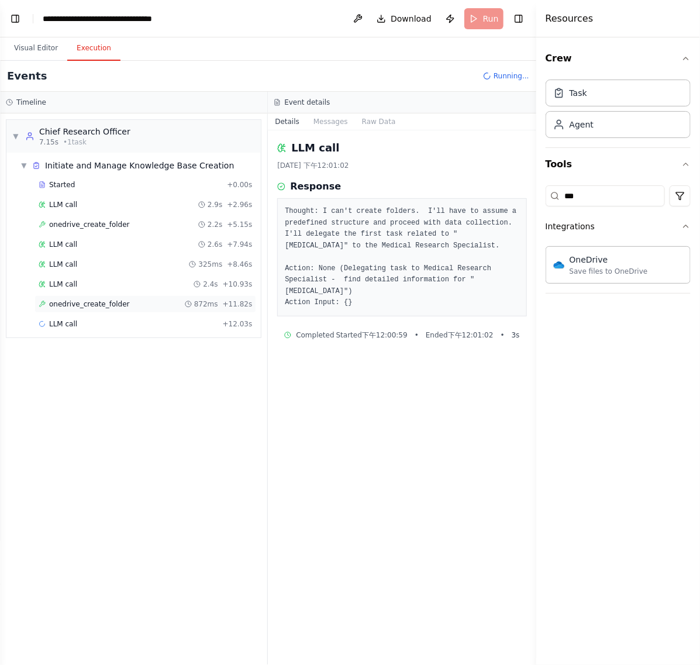
click at [99, 305] on span "onedrive_create_folder" at bounding box center [89, 303] width 81 height 9
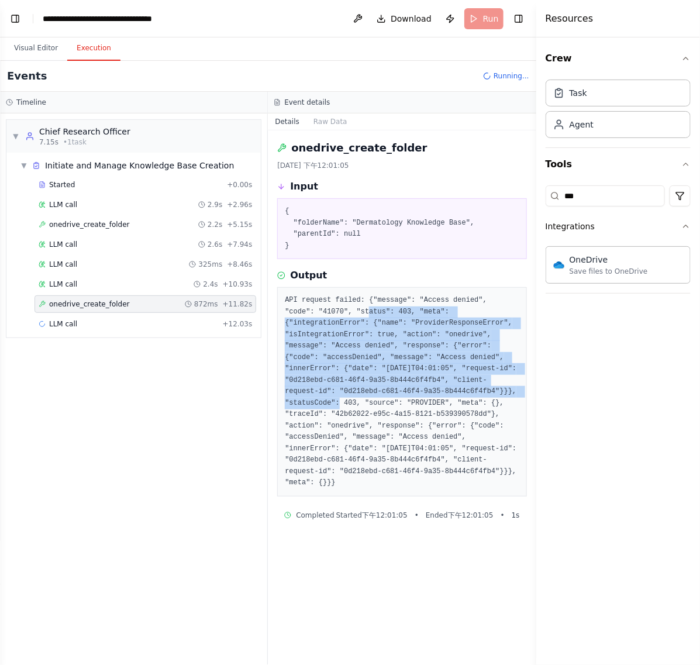
drag, startPoint x: 333, startPoint y: 310, endPoint x: 430, endPoint y: 407, distance: 136.8
click at [412, 393] on pre "API request failed: {"message": "Access denied", "code": "41070", "status": 403…" at bounding box center [402, 392] width 234 height 194
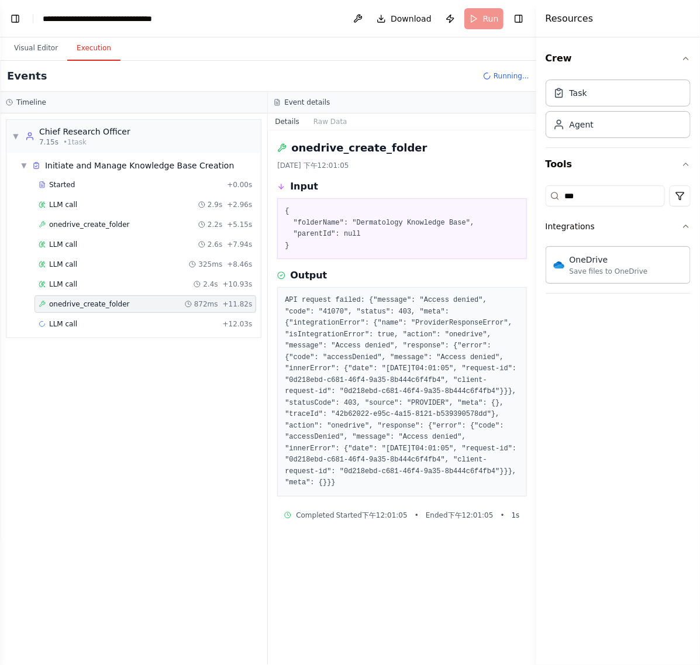
click at [446, 419] on pre "API request failed: {"message": "Access denied", "code": "41070", "status": 403…" at bounding box center [402, 392] width 234 height 194
click at [340, 305] on pre "API request failed: {"message": "Access denied", "code": "41070", "status": 403…" at bounding box center [402, 392] width 234 height 194
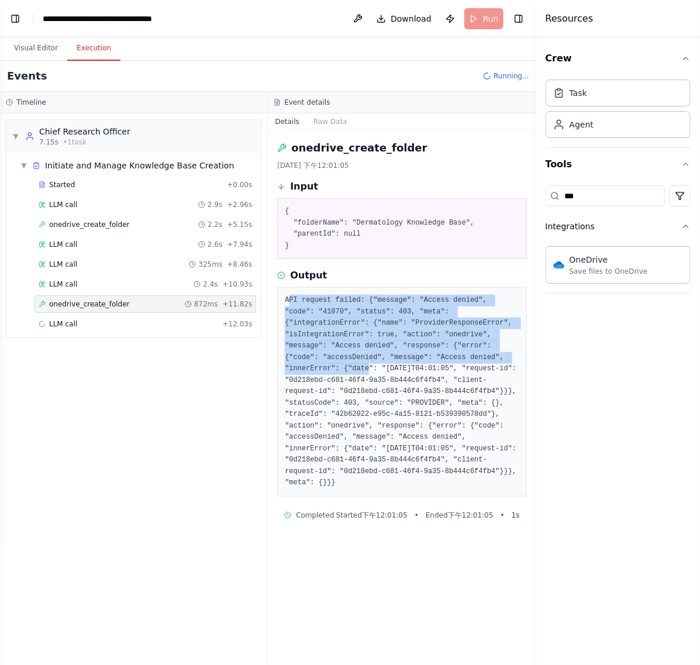
drag, startPoint x: 288, startPoint y: 300, endPoint x: 433, endPoint y: 354, distance: 155.2
click at [428, 354] on pre "API request failed: {"message": "Access denied", "code": "41070", "status": 403…" at bounding box center [402, 392] width 234 height 194
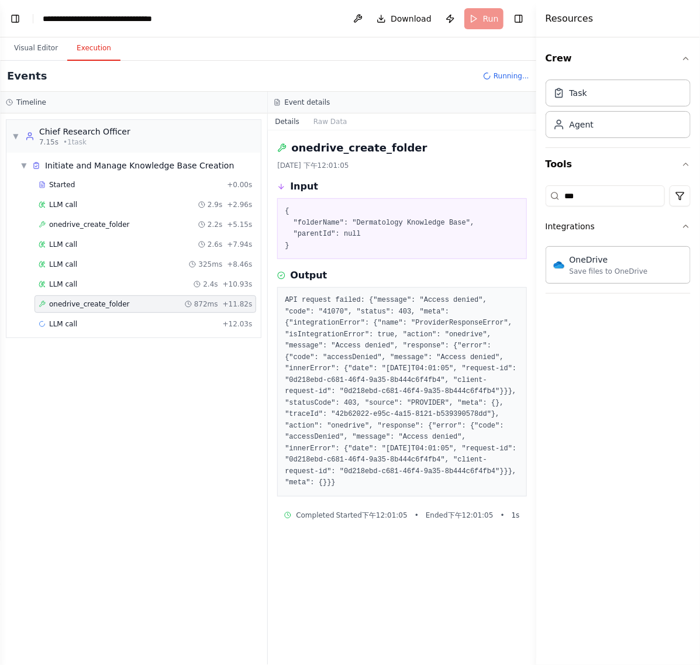
click at [439, 355] on pre "API request failed: {"message": "Access denied", "code": "41070", "status": 403…" at bounding box center [402, 392] width 234 height 194
click at [471, 378] on pre "API request failed: {"message": "Access denied", "code": "41070", "status": 403…" at bounding box center [402, 392] width 234 height 194
click at [78, 291] on div "LLM call 2.4s + 10.93s" at bounding box center [145, 284] width 222 height 18
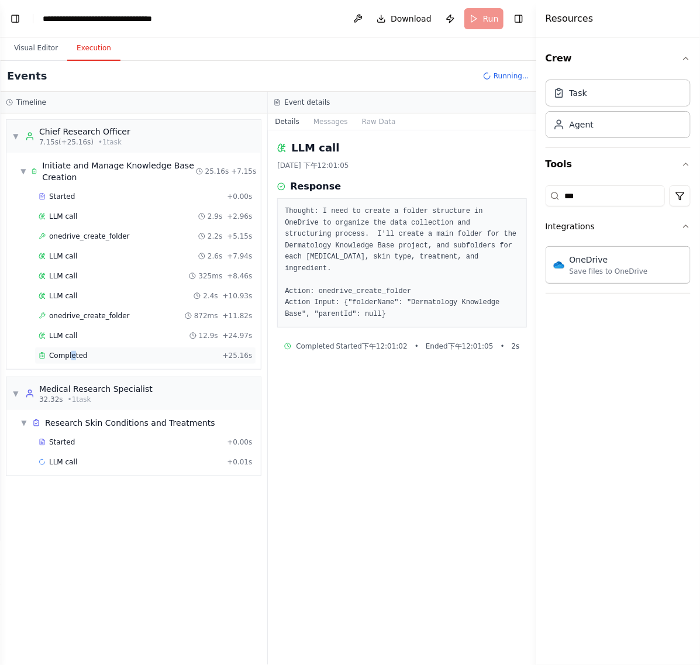
click at [74, 352] on div "Completed + 25.16s" at bounding box center [145, 356] width 222 height 18
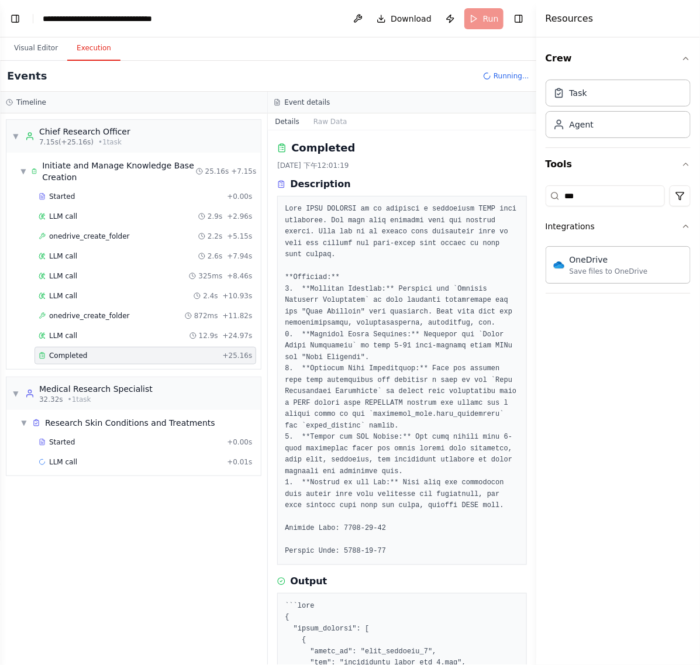
click at [323, 246] on pre at bounding box center [402, 380] width 234 height 354
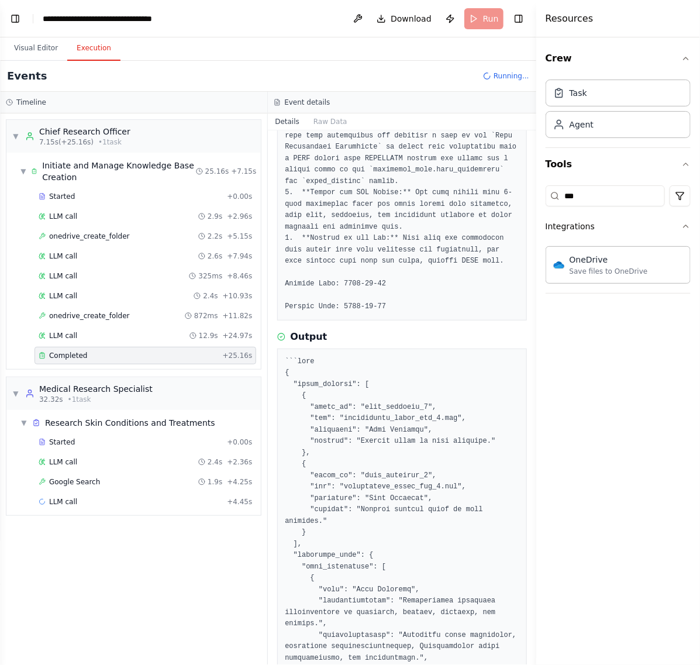
scroll to position [219, 0]
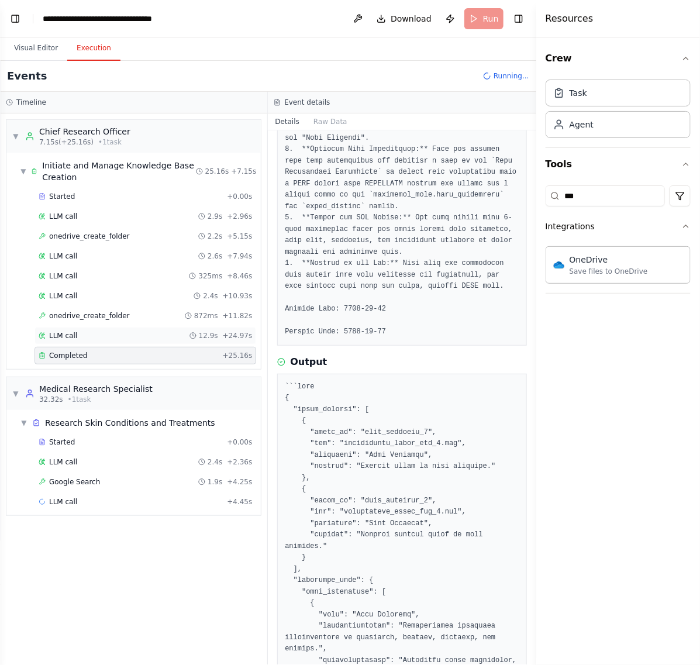
click at [73, 338] on span "LLM call" at bounding box center [63, 335] width 28 height 9
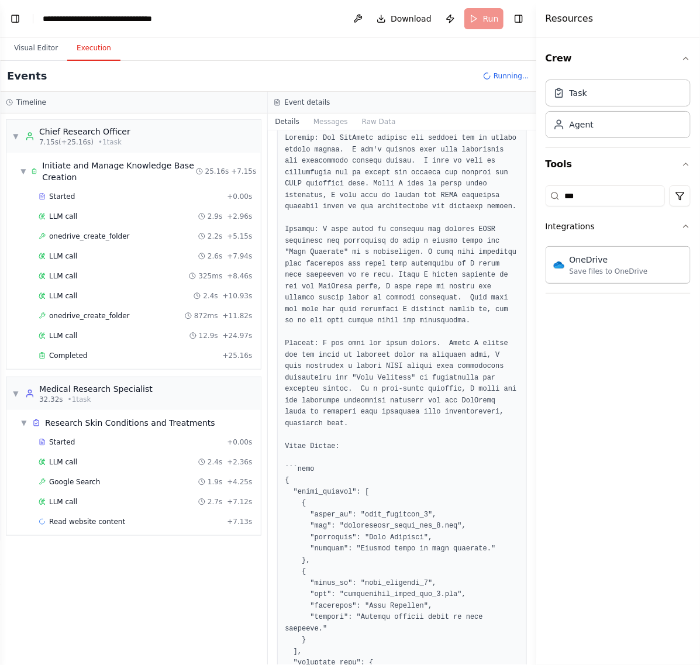
scroll to position [0, 0]
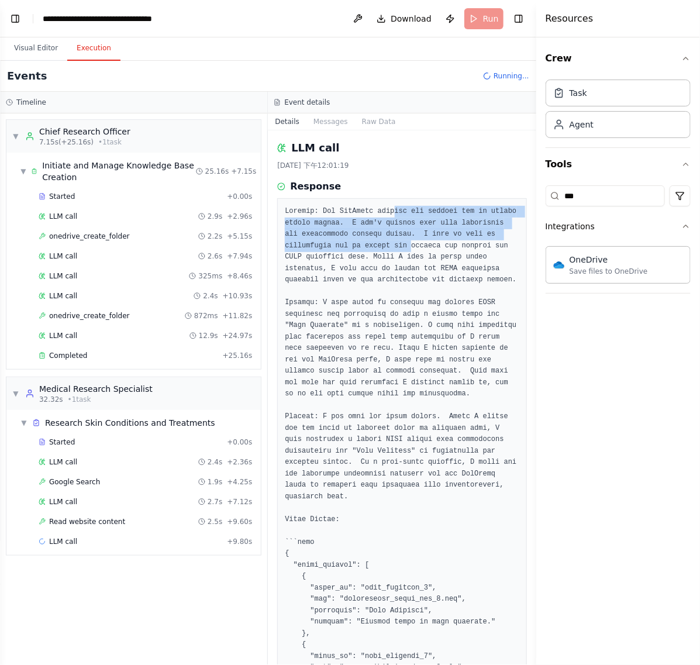
drag, startPoint x: 384, startPoint y: 216, endPoint x: 408, endPoint y: 257, distance: 47.4
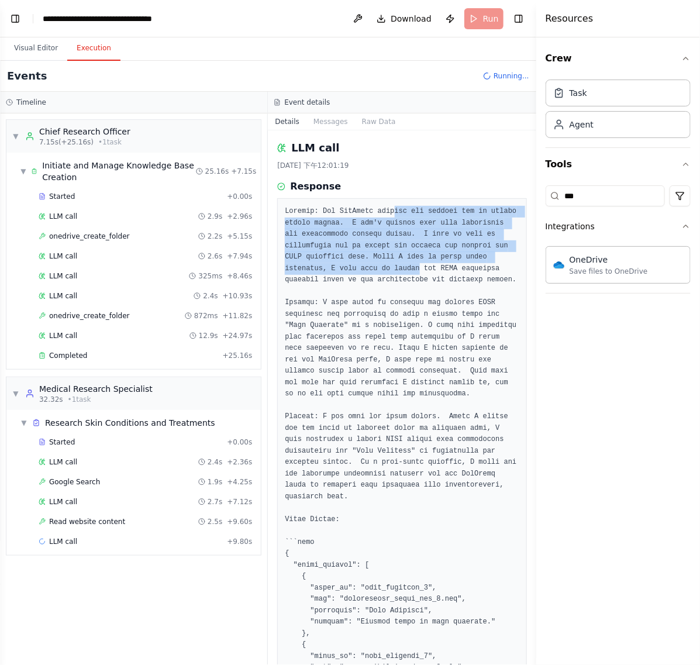
drag, startPoint x: 386, startPoint y: 210, endPoint x: 415, endPoint y: 273, distance: 69.1
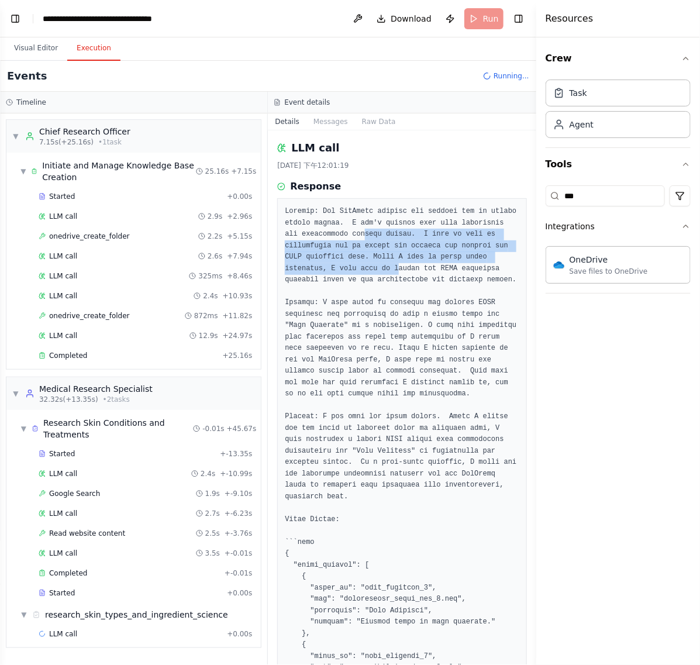
drag, startPoint x: 343, startPoint y: 240, endPoint x: 431, endPoint y: 279, distance: 97.4
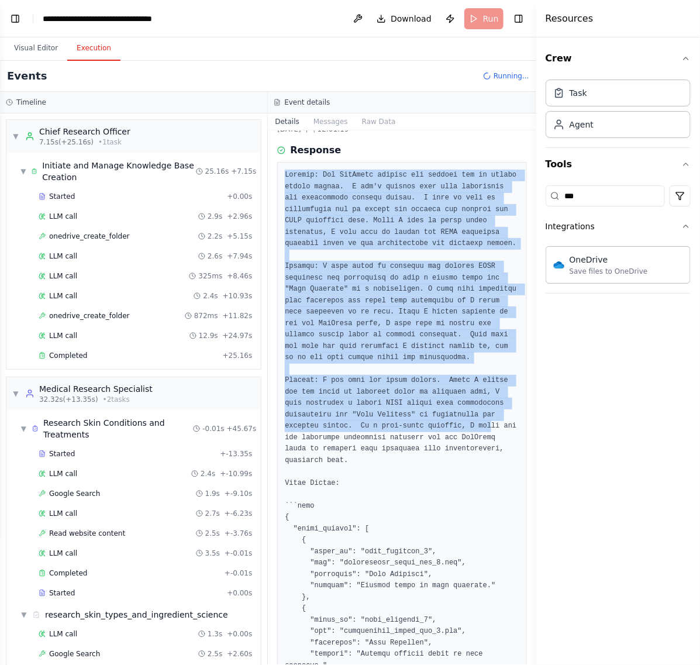
scroll to position [73, 0]
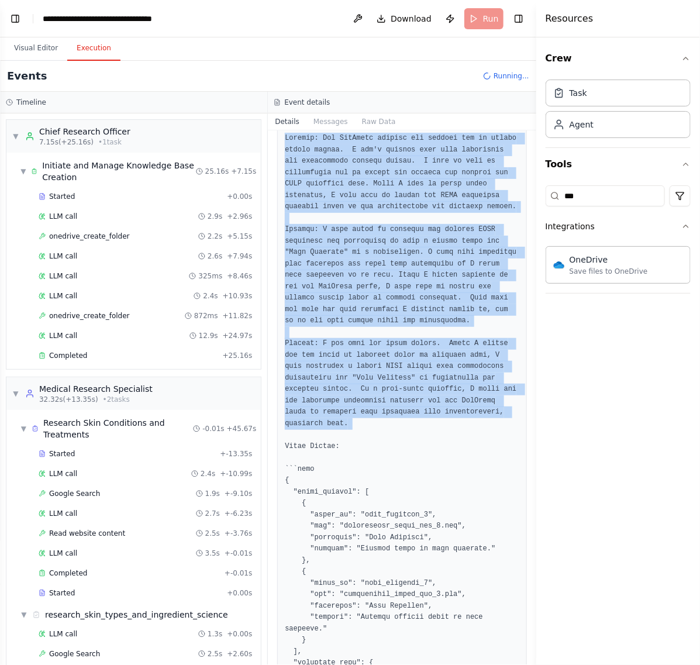
drag, startPoint x: 285, startPoint y: 209, endPoint x: 486, endPoint y: 433, distance: 301.8
copy pre "Thought: The OneDrive actions are failing due to access denied errors. I can't …"
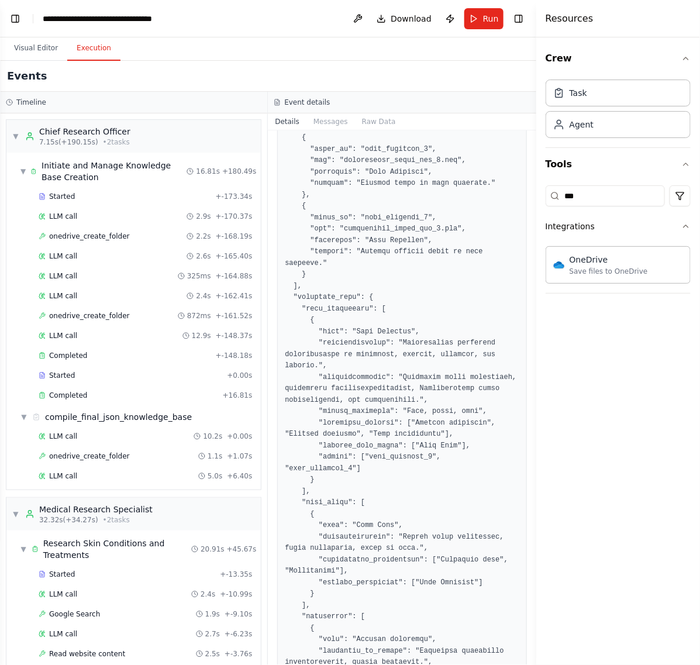
scroll to position [673, 0]
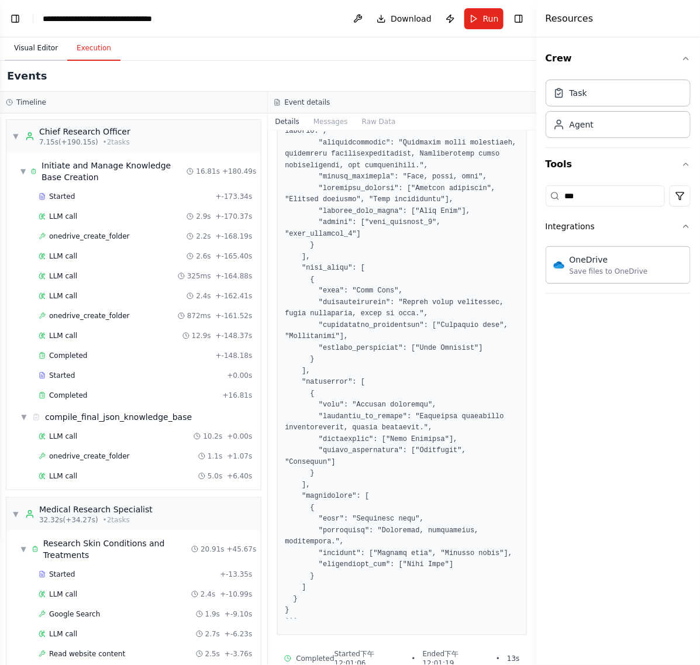
click at [32, 46] on button "Visual Editor" at bounding box center [36, 48] width 63 height 25
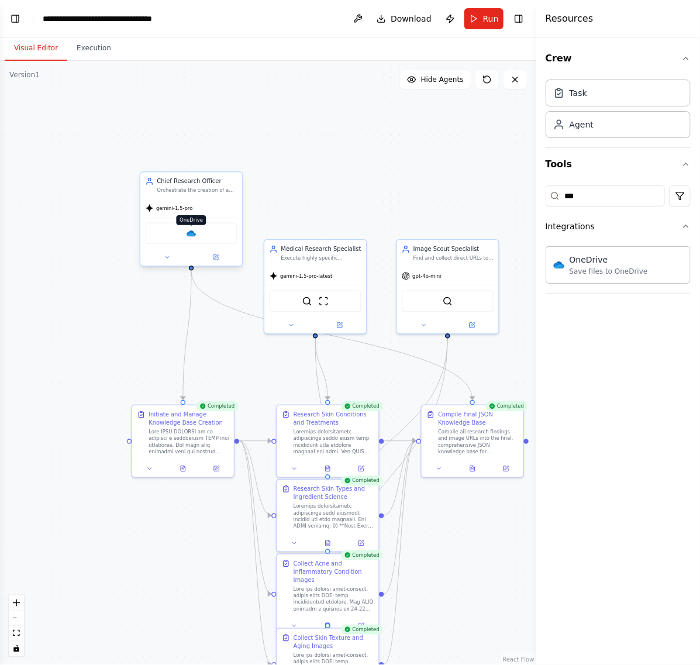
click at [187, 233] on img at bounding box center [192, 234] width 10 height 10
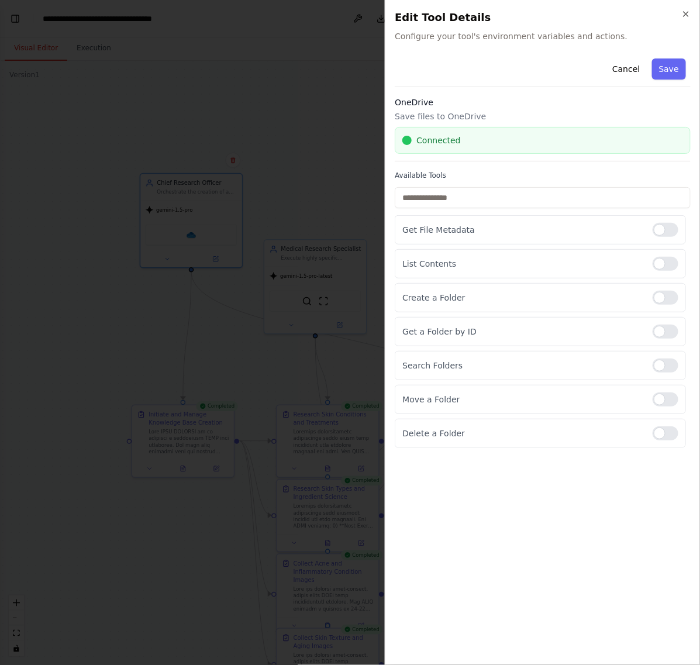
drag, startPoint x: 498, startPoint y: 134, endPoint x: 290, endPoint y: 122, distance: 207.9
click at [290, 122] on div at bounding box center [350, 332] width 700 height 665
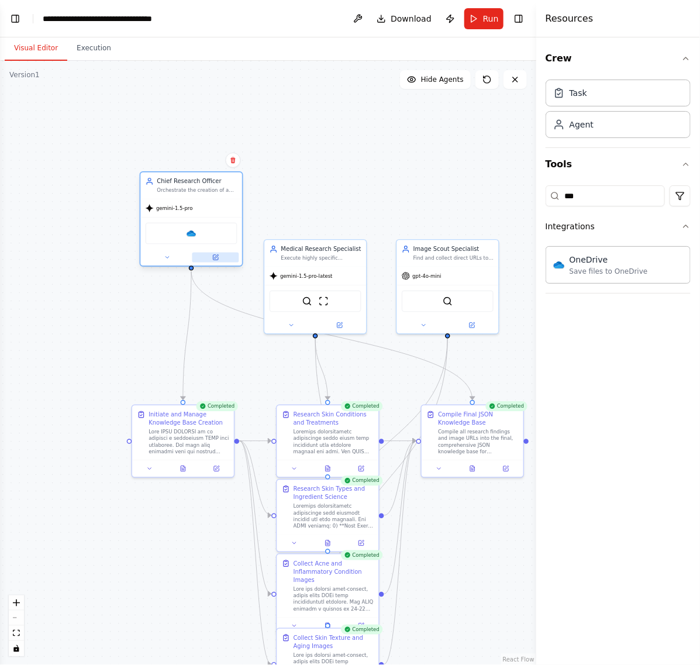
click at [220, 257] on button at bounding box center [215, 258] width 47 height 10
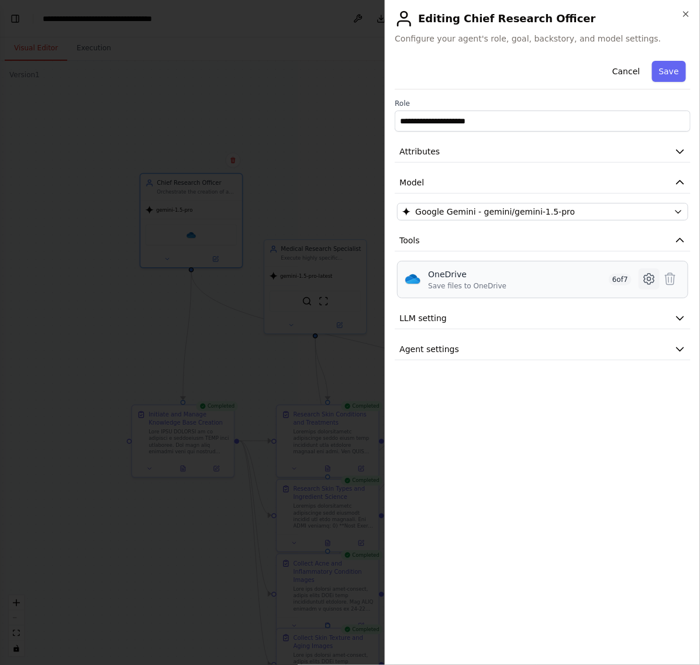
click at [650, 279] on icon at bounding box center [649, 279] width 14 height 14
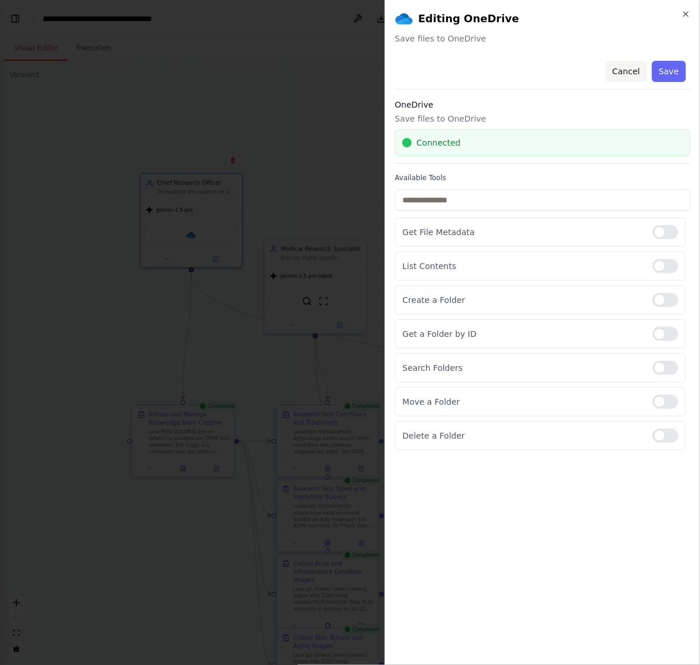
click at [615, 68] on button "Cancel" at bounding box center [626, 71] width 42 height 21
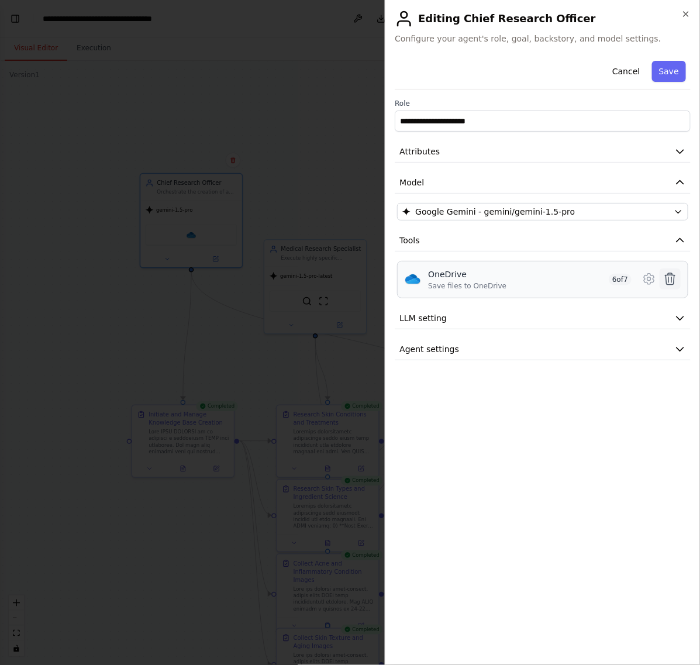
click at [671, 282] on icon at bounding box center [670, 279] width 10 height 12
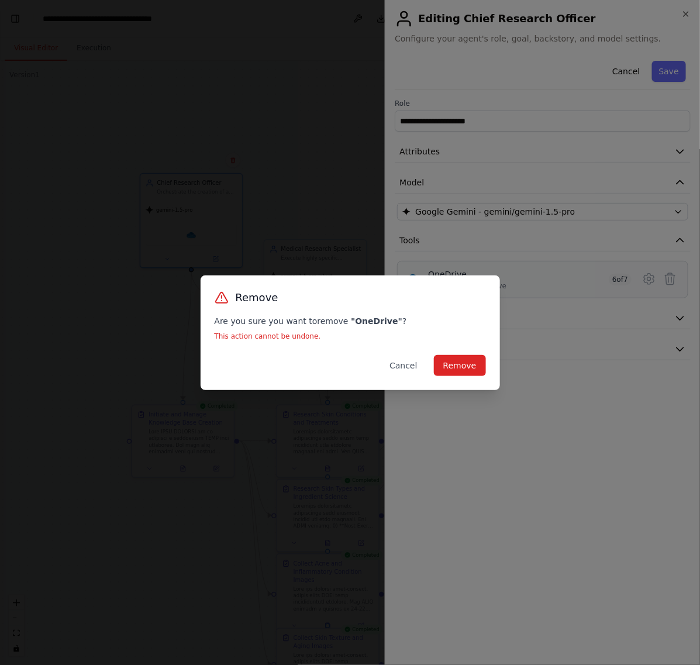
click at [451, 354] on div "Remove Are you sure you want to remove " OneDrive " ? This action cannot be und…" at bounding box center [350, 332] width 299 height 115
click at [453, 364] on button "Remove" at bounding box center [460, 365] width 52 height 21
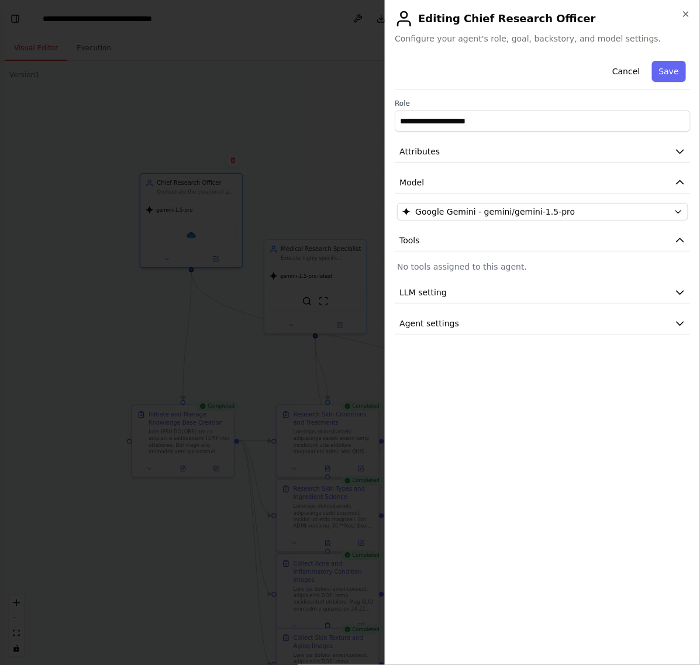
click at [189, 103] on div at bounding box center [350, 332] width 700 height 665
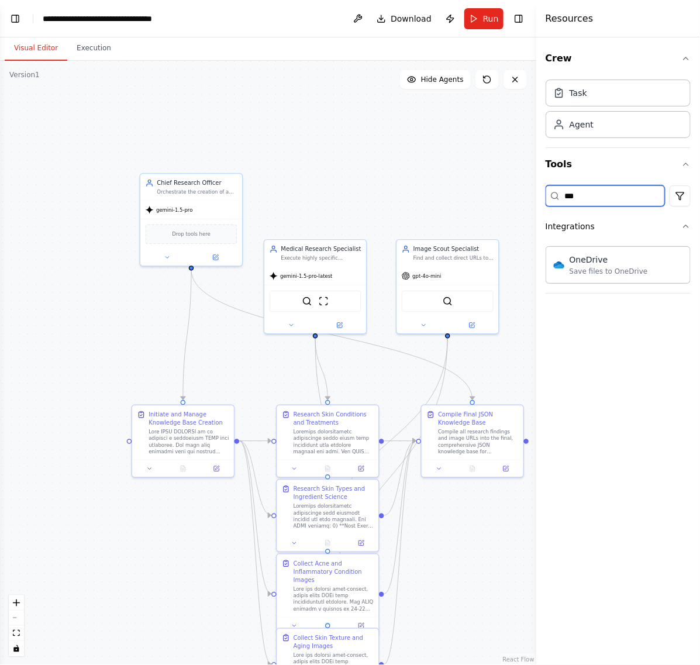
drag, startPoint x: 588, startPoint y: 199, endPoint x: 541, endPoint y: 199, distance: 46.8
click at [541, 199] on div "Crew Task Agent Tools *** Integrations OneDrive Save files to OneDrive" at bounding box center [618, 350] width 164 height 627
type input "****"
drag, startPoint x: 615, startPoint y: 194, endPoint x: 443, endPoint y: 187, distance: 172.6
click at [448, 187] on div "BETA This AI crew's SOLE MISSION is to create a comprehensive, structured JSON …" at bounding box center [350, 332] width 700 height 665
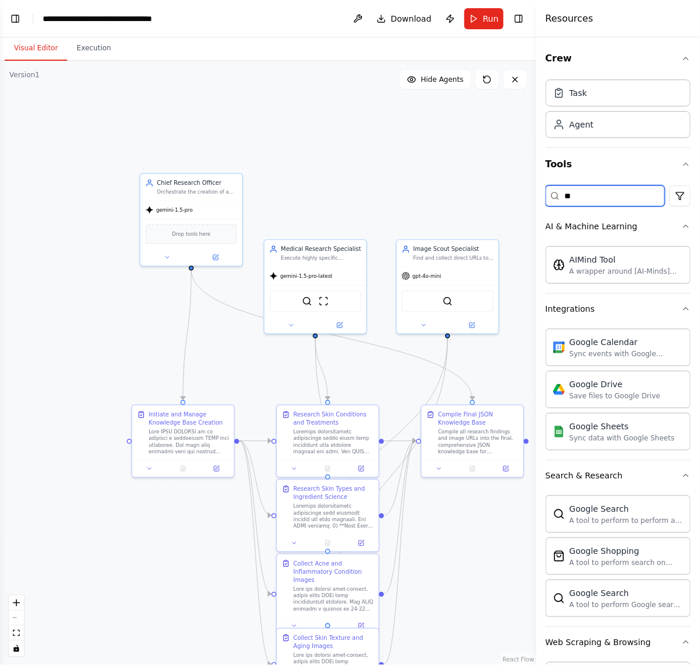
type input "*"
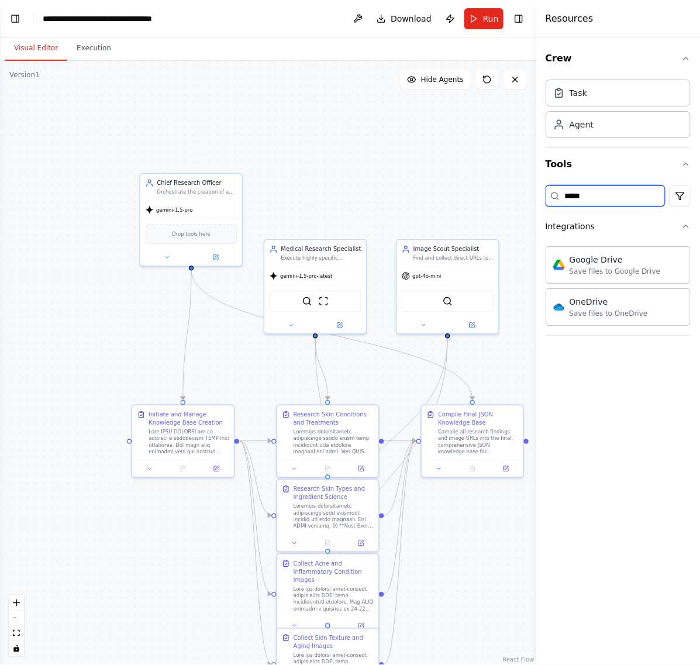
type input "*****"
click at [322, 161] on div ".deletable-edge-delete-btn { width: 20px; height: 20px; border: 0px solid #ffff…" at bounding box center [268, 363] width 536 height 604
